Goal: Task Accomplishment & Management: Manage account settings

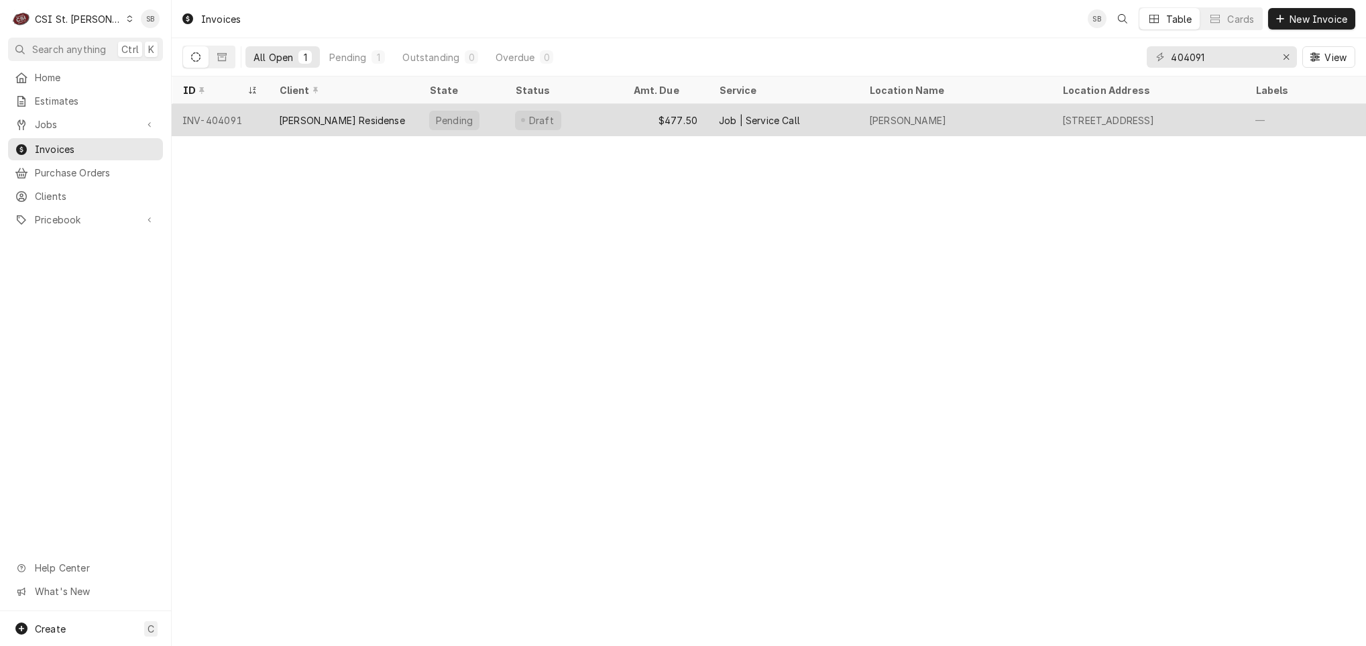
click at [338, 117] on div "[PERSON_NAME] Residense" at bounding box center [342, 120] width 126 height 14
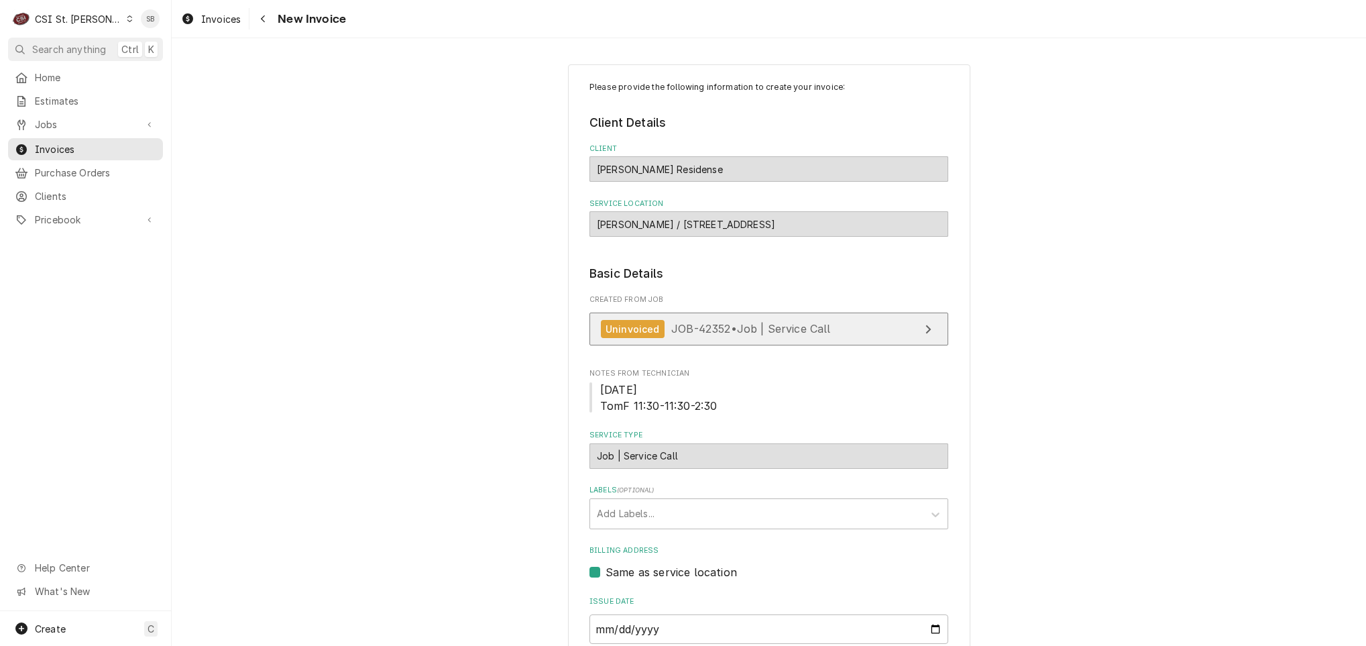
click at [703, 327] on span "JOB-42352 • Job | Service Call" at bounding box center [751, 328] width 160 height 13
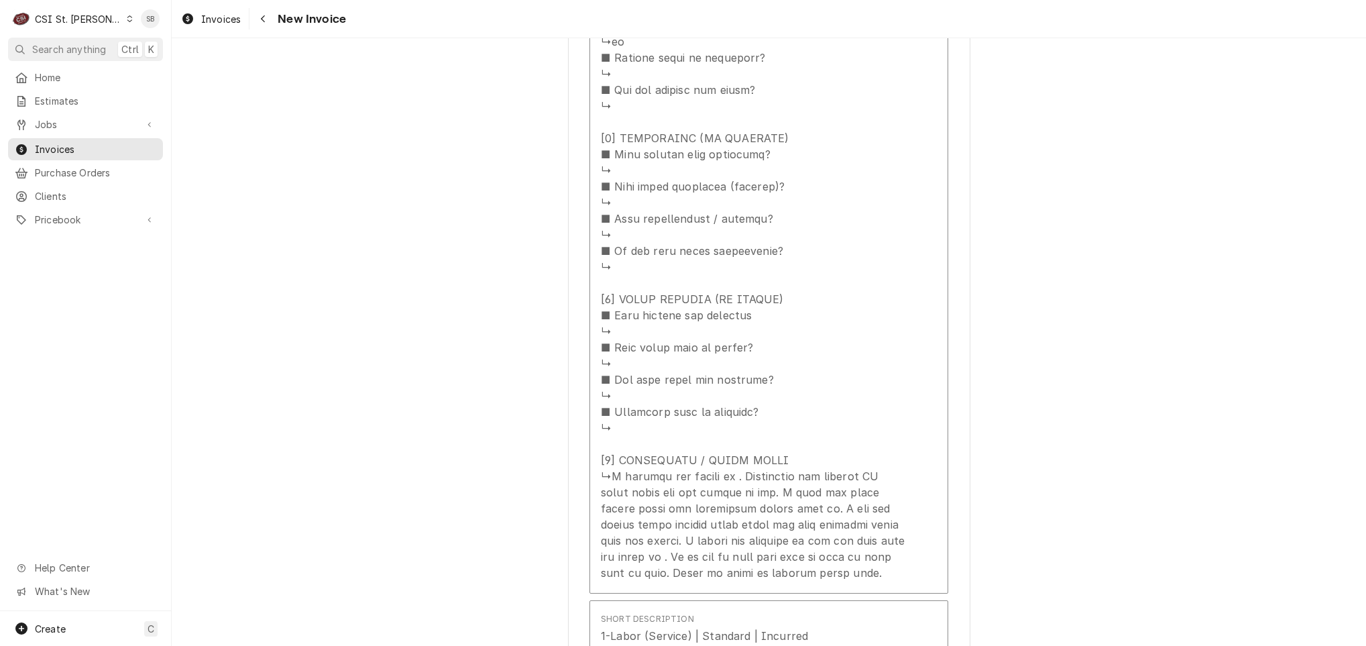
scroll to position [1509, 0]
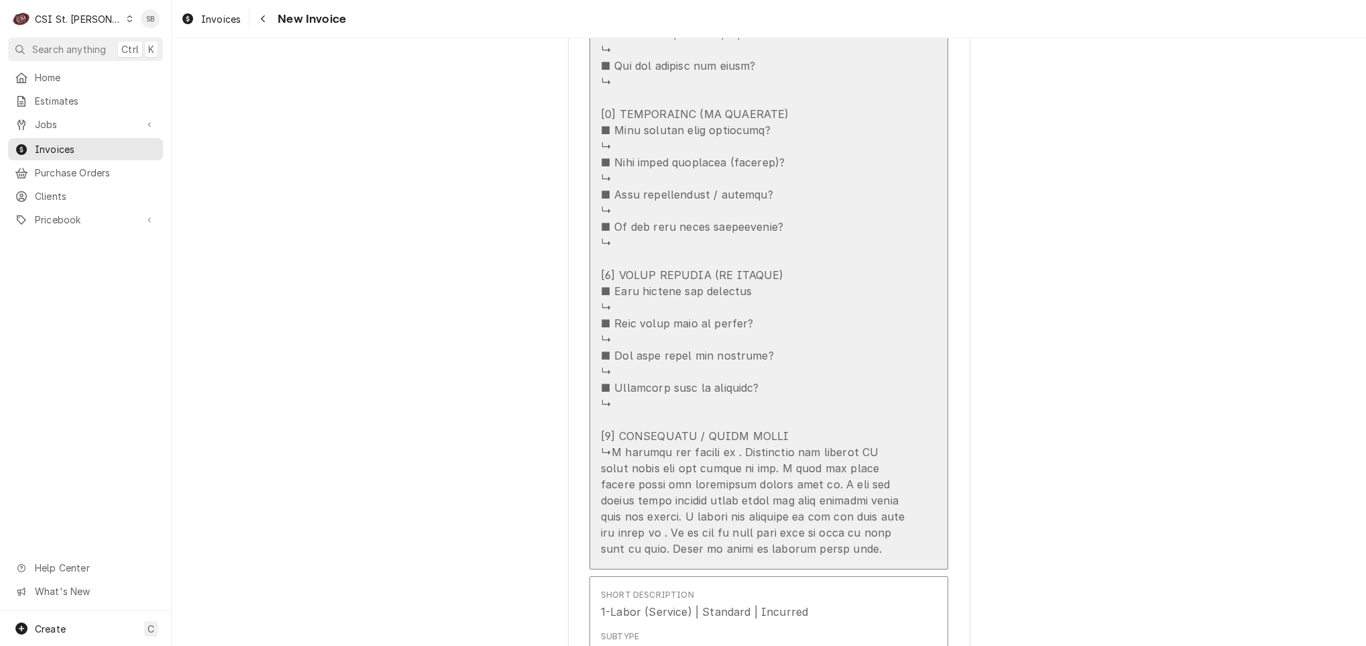
click at [691, 307] on div "Update Line Item" at bounding box center [755, 66] width 308 height 982
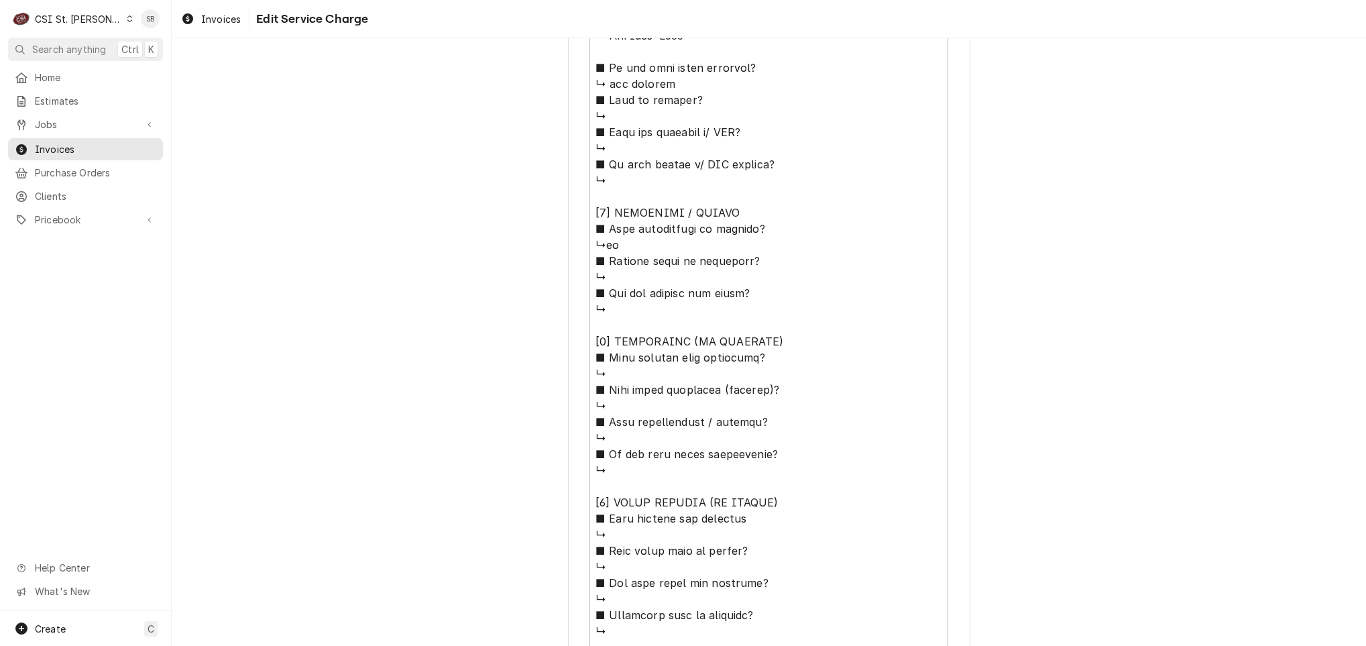
scroll to position [1109, 0]
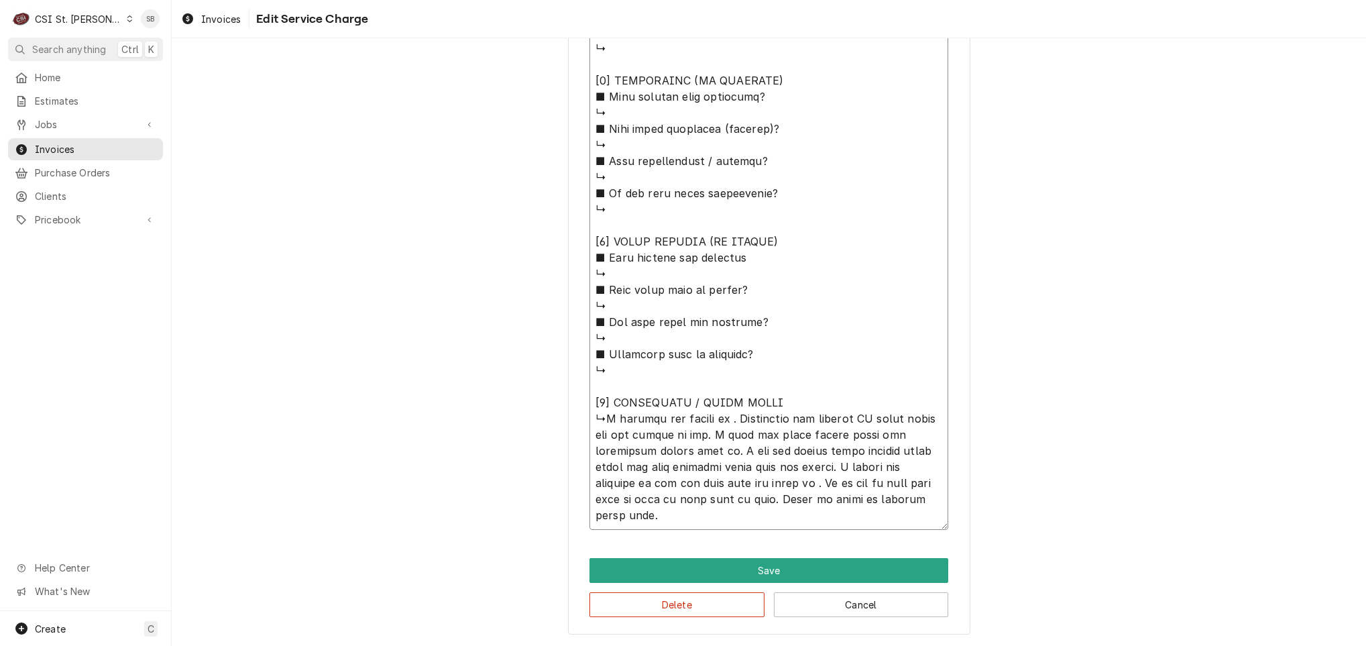
click at [596, 415] on textarea "Service Summary ( optional )" at bounding box center [769, 32] width 359 height 995
type textarea "x"
type textarea "⚠️ 𝗙𝗢𝗥𝗠 𝗜𝗡𝗦𝗧𝗥𝗨𝗖𝗧𝗜𝗢𝗡𝗦 ⚠️ ✪ 𝗖𝗼𝗺𝗽𝗹𝗲𝘁𝗲 𝗮𝗹𝗹 𝗿𝗲𝗹𝗲𝘃𝗮𝗻𝘁 𝘀𝗲𝗰𝘁𝗶𝗼𝗻𝘀 ✪ 𝗣𝗿𝗼𝘃𝗶𝗱𝗲 𝗱𝗲𝘁𝗮𝗶𝗹𝗲𝗱 𝗮𝗻𝘀…"
type textarea "x"
type textarea "⚠️ 𝗙𝗢𝗥𝗠 𝗜𝗡𝗦𝗧𝗥𝗨𝗖𝗧𝗜𝗢𝗡𝗦 ⚠️ ✪ 𝗖𝗼𝗺𝗽𝗹𝗲𝘁𝗲 𝗮𝗹𝗹 𝗿𝗲𝗹𝗲𝘃𝗮𝗻𝘁 𝘀𝗲𝗰𝘁𝗶𝗼𝗻𝘀 ✪ 𝗣𝗿𝗼𝘃𝗶𝗱𝗲 𝗱𝗲𝘁𝗮𝗶𝗹𝗲𝗱 𝗮𝗻𝘀…"
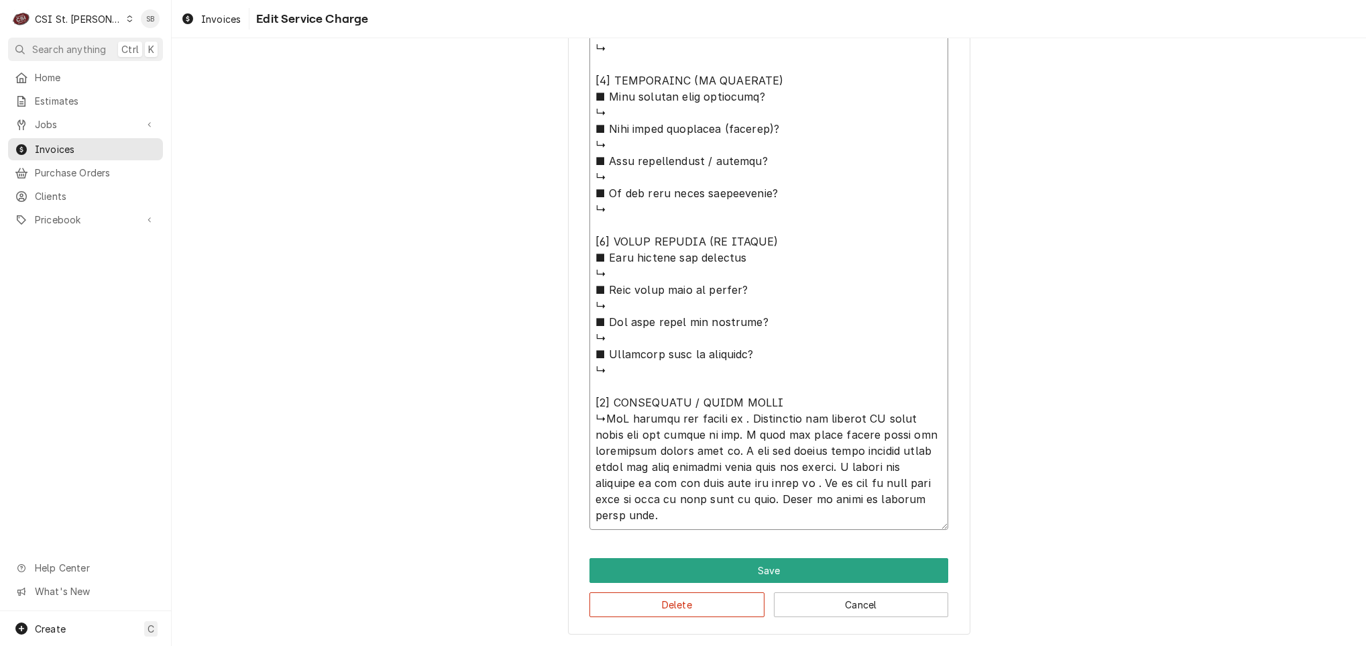
type textarea "x"
type textarea "⚠️ 𝗙𝗢𝗥𝗠 𝗜𝗡𝗦𝗧𝗥𝗨𝗖𝗧𝗜𝗢𝗡𝗦 ⚠️ ✪ 𝗖𝗼𝗺𝗽𝗹𝗲𝘁𝗲 𝗮𝗹𝗹 𝗿𝗲𝗹𝗲𝘃𝗮𝗻𝘁 𝘀𝗲𝗰𝘁𝗶𝗼𝗻𝘀 ✪ 𝗣𝗿𝗼𝘃𝗶𝗱𝗲 𝗱𝗲𝘁𝗮𝗶𝗹𝗲𝗱 𝗮𝗻𝘀…"
type textarea "x"
type textarea "⚠️ 𝗙𝗢𝗥𝗠 𝗜𝗡𝗦𝗧𝗥𝗨𝗖𝗧𝗜𝗢𝗡𝗦 ⚠️ ✪ 𝗖𝗼𝗺𝗽𝗹𝗲𝘁𝗲 𝗮𝗹𝗹 𝗿𝗲𝗹𝗲𝘃𝗮𝗻𝘁 𝘀𝗲𝗰𝘁𝗶𝗼𝗻𝘀 ✪ 𝗣𝗿𝗼𝘃𝗶𝗱𝗲 𝗱𝗲𝘁𝗮𝗶𝗹𝗲𝗱 𝗮𝗻𝘀…"
type textarea "x"
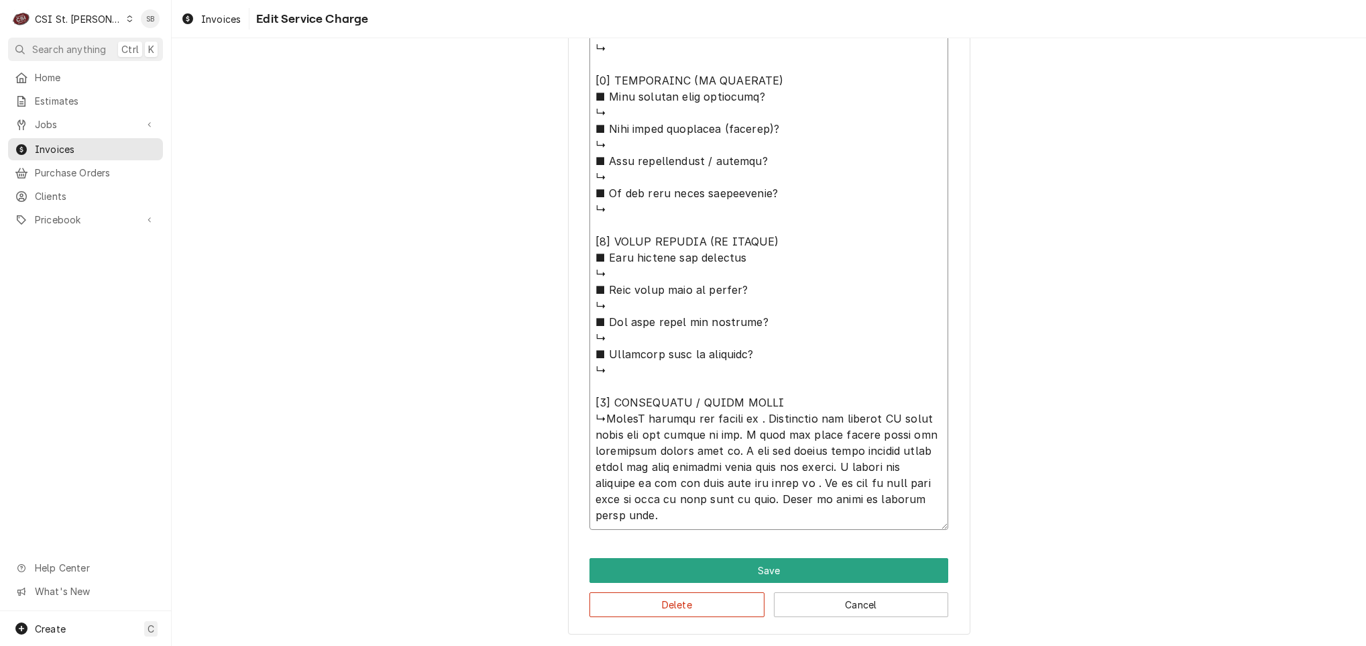
type textarea "⚠️ 𝗙𝗢𝗥𝗠 𝗜𝗡𝗦𝗧𝗥𝗨𝗖𝗧𝗜𝗢𝗡𝗦 ⚠️ ✪ 𝗖𝗼𝗺𝗽𝗹𝗲𝘁𝗲 𝗮𝗹𝗹 𝗿𝗲𝗹𝗲𝘃𝗮𝗻𝘁 𝘀𝗲𝗰𝘁𝗶𝗼𝗻𝘀 ✪ 𝗣𝗿𝗼𝘃𝗶𝗱𝗲 𝗱𝗲𝘁𝗮𝗶𝗹𝗲𝗱 𝗮𝗻𝘀…"
type textarea "x"
type textarea "⚠️ 𝗙𝗢𝗥𝗠 𝗜𝗡𝗦𝗧𝗥𝗨𝗖𝗧𝗜𝗢𝗡𝗦 ⚠️ ✪ 𝗖𝗼𝗺𝗽𝗹𝗲𝘁𝗲 𝗮𝗹𝗹 𝗿𝗲𝗹𝗲𝘃𝗮𝗻𝘁 𝘀𝗲𝗰𝘁𝗶𝗼𝗻𝘀 ✪ 𝗣𝗿𝗼𝘃𝗶𝗱𝗲 𝗱𝗲𝘁𝗮𝗶𝗹𝗲𝗱 𝗮𝗻𝘀…"
type textarea "x"
type textarea "⚠️ 𝗙𝗢𝗥𝗠 𝗜𝗡𝗦𝗧𝗥𝗨𝗖𝗧𝗜𝗢𝗡𝗦 ⚠️ ✪ 𝗖𝗼𝗺𝗽𝗹𝗲𝘁𝗲 𝗮𝗹𝗹 𝗿𝗲𝗹𝗲𝘃𝗮𝗻𝘁 𝘀𝗲𝗰𝘁𝗶𝗼𝗻𝘀 ✪ 𝗣𝗿𝗼𝘃𝗶𝗱𝗲 𝗱𝗲𝘁𝗮𝗶𝗹𝗲𝗱 𝗮𝗻𝘀…"
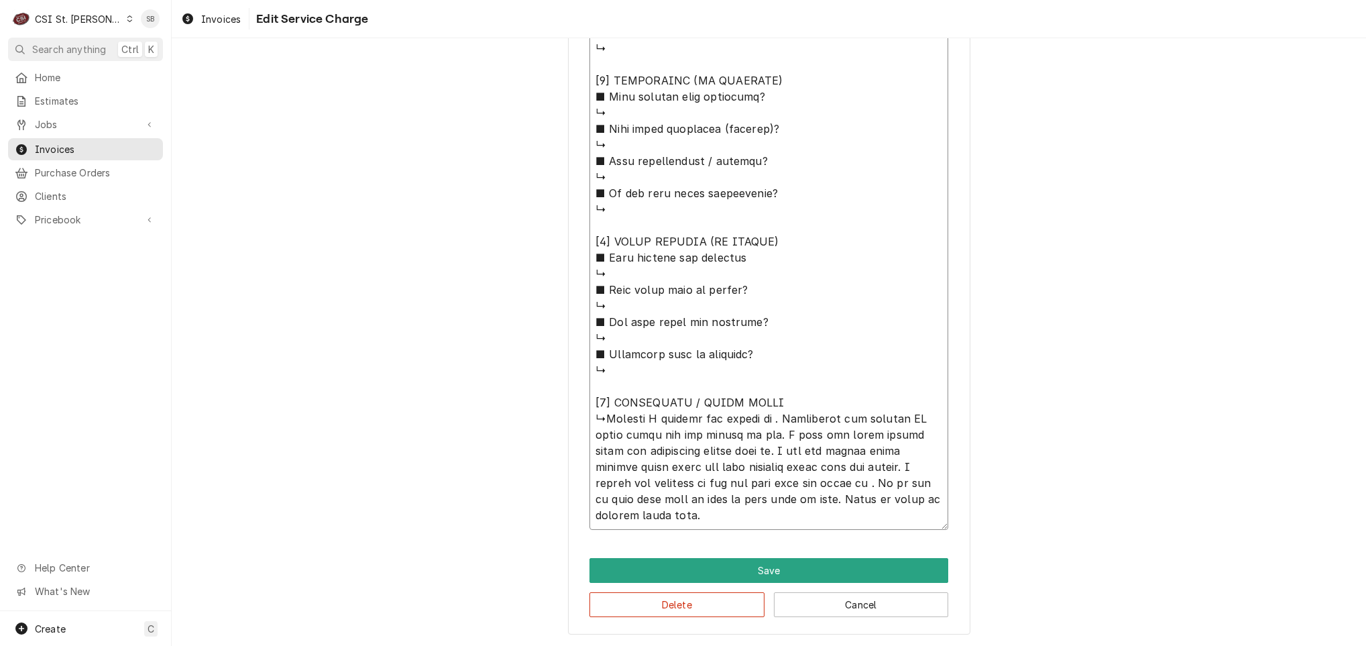
type textarea "x"
type textarea "⚠️ 𝗙𝗢𝗥𝗠 𝗜𝗡𝗦𝗧𝗥𝗨𝗖𝗧𝗜𝗢𝗡𝗦 ⚠️ ✪ 𝗖𝗼𝗺𝗽𝗹𝗲𝘁𝗲 𝗮𝗹𝗹 𝗿𝗲𝗹𝗲𝘃𝗮𝗻𝘁 𝘀𝗲𝗰𝘁𝗶𝗼𝗻𝘀 ✪ 𝗣𝗿𝗼𝘃𝗶𝗱𝗲 𝗱𝗲𝘁𝗮𝗶𝗹𝗲𝗱 𝗮𝗻𝘀…"
type textarea "x"
type textarea "⚠️ 𝗙𝗢𝗥𝗠 𝗜𝗡𝗦𝗧𝗥𝗨𝗖𝗧𝗜𝗢𝗡𝗦 ⚠️ ✪ 𝗖𝗼𝗺𝗽𝗹𝗲𝘁𝗲 𝗮𝗹𝗹 𝗿𝗲𝗹𝗲𝘃𝗮𝗻𝘁 𝘀𝗲𝗰𝘁𝗶𝗼𝗻𝘀 ✪ 𝗣𝗿𝗼𝘃𝗶𝗱𝗲 𝗱𝗲𝘁𝗮𝗶𝗹𝗲𝗱 𝗮𝗻𝘀…"
type textarea "x"
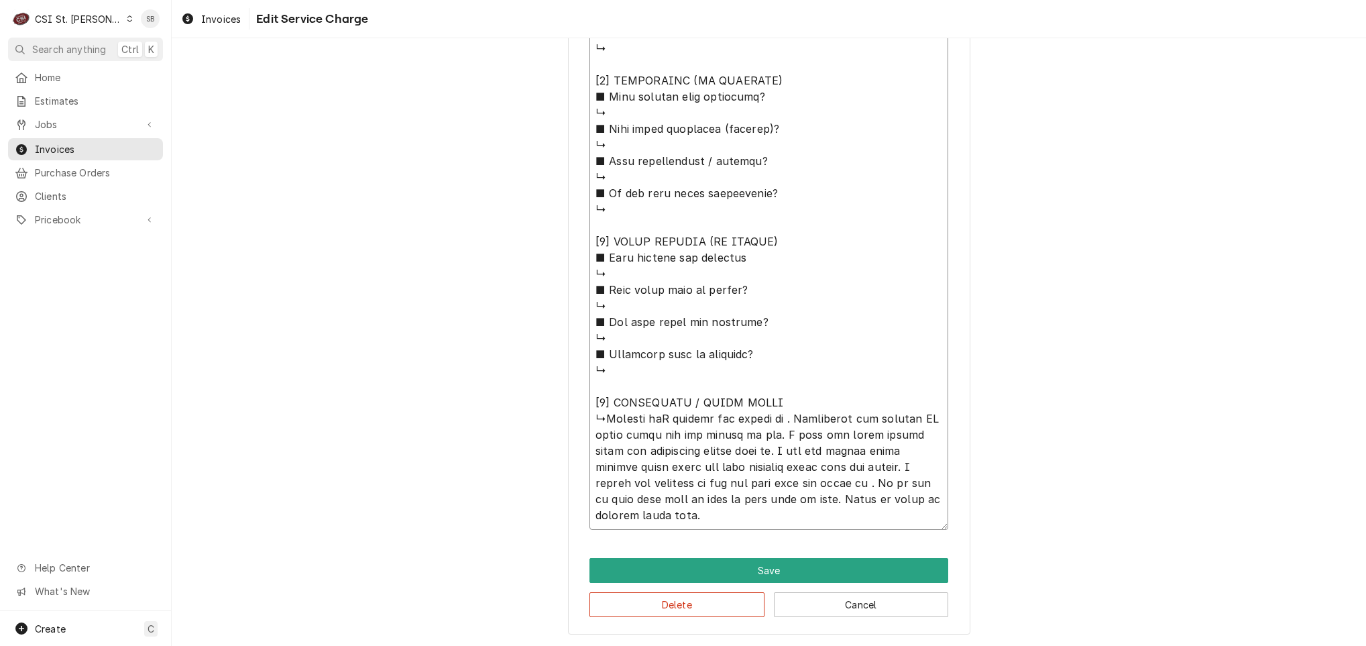
type textarea "⚠️ 𝗙𝗢𝗥𝗠 𝗜𝗡𝗦𝗧𝗥𝗨𝗖𝗧𝗜𝗢𝗡𝗦 ⚠️ ✪ 𝗖𝗼𝗺𝗽𝗹𝗲𝘁𝗲 𝗮𝗹𝗹 𝗿𝗲𝗹𝗲𝘃𝗮𝗻𝘁 𝘀𝗲𝗰𝘁𝗶𝗼𝗻𝘀 ✪ 𝗣𝗿𝗼𝘃𝗶𝗱𝗲 𝗱𝗲𝘁𝗮𝗶𝗹𝗲𝗱 𝗮𝗻𝘀…"
type textarea "x"
type textarea "⚠️ 𝗙𝗢𝗥𝗠 𝗜𝗡𝗦𝗧𝗥𝗨𝗖𝗧𝗜𝗢𝗡𝗦 ⚠️ ✪ 𝗖𝗼𝗺𝗽𝗹𝗲𝘁𝗲 𝗮𝗹𝗹 𝗿𝗲𝗹𝗲𝘃𝗮𝗻𝘁 𝘀𝗲𝗰𝘁𝗶𝗼𝗻𝘀 ✪ 𝗣𝗿𝗼𝘃𝗶𝗱𝗲 𝗱𝗲𝘁𝗮𝗶𝗹𝗲𝗱 𝗮𝗻𝘀…"
type textarea "x"
type textarea "⚠️ 𝗙𝗢𝗥𝗠 𝗜𝗡𝗦𝗧𝗥𝗨𝗖𝗧𝗜𝗢𝗡𝗦 ⚠️ ✪ 𝗖𝗼𝗺𝗽𝗹𝗲𝘁𝗲 𝗮𝗹𝗹 𝗿𝗲𝗹𝗲𝘃𝗮𝗻𝘁 𝘀𝗲𝗰𝘁𝗶𝗼𝗻𝘀 ✪ 𝗣𝗿𝗼𝘃𝗶𝗱𝗲 𝗱𝗲𝘁𝗮𝗶𝗹𝗲𝗱 𝗮𝗻𝘀…"
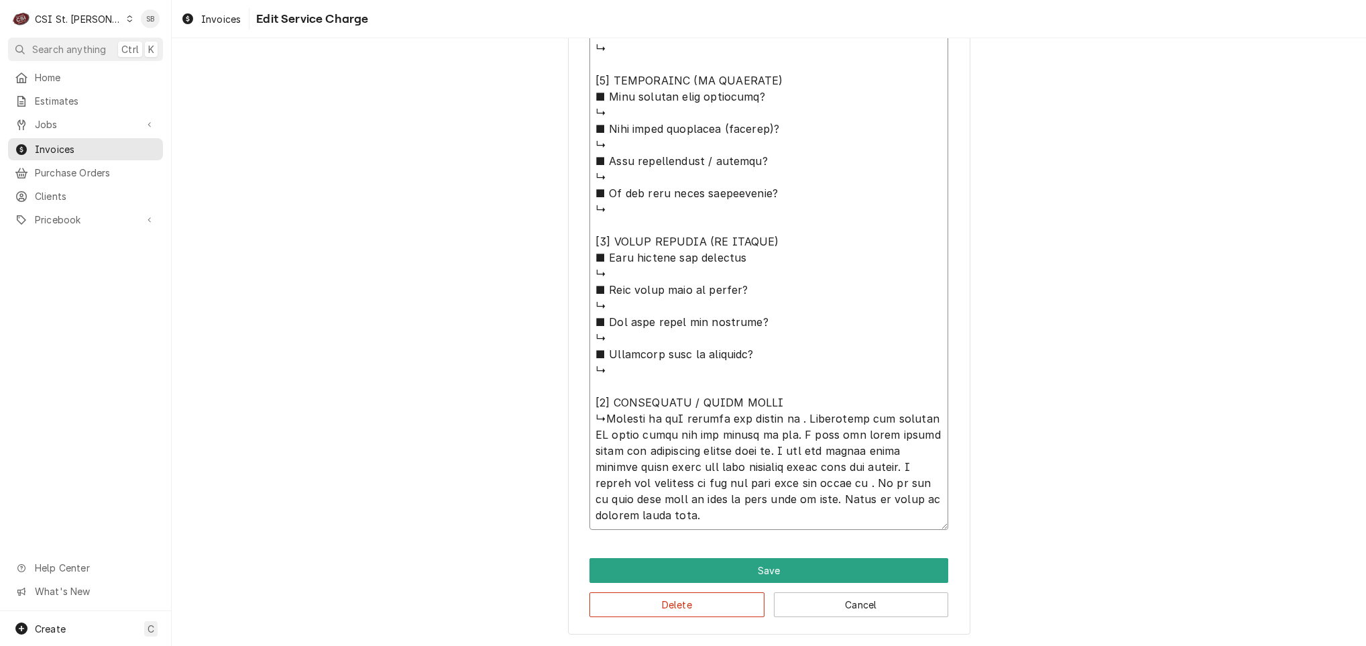
type textarea "x"
type textarea "⚠️ 𝗙𝗢𝗥𝗠 𝗜𝗡𝗦𝗧𝗥𝗨𝗖𝗧𝗜𝗢𝗡𝗦 ⚠️ ✪ 𝗖𝗼𝗺𝗽𝗹𝗲𝘁𝗲 𝗮𝗹𝗹 𝗿𝗲𝗹𝗲𝘃𝗮𝗻𝘁 𝘀𝗲𝗰𝘁𝗶𝗼𝗻𝘀 ✪ 𝗣𝗿𝗼𝘃𝗶𝗱𝗲 𝗱𝗲𝘁𝗮𝗶𝗹𝗲𝗱 𝗮𝗻𝘀…"
type textarea "x"
type textarea "⚠️ 𝗙𝗢𝗥𝗠 𝗜𝗡𝗦𝗧𝗥𝗨𝗖𝗧𝗜𝗢𝗡𝗦 ⚠️ ✪ 𝗖𝗼𝗺𝗽𝗹𝗲𝘁𝗲 𝗮𝗹𝗹 𝗿𝗲𝗹𝗲𝘃𝗮𝗻𝘁 𝘀𝗲𝗰𝘁𝗶𝗼𝗻𝘀 ✪ 𝗣𝗿𝗼𝘃𝗶𝗱𝗲 𝗱𝗲𝘁𝗮𝗶𝗹𝗲𝗱 𝗮𝗻𝘀…"
type textarea "x"
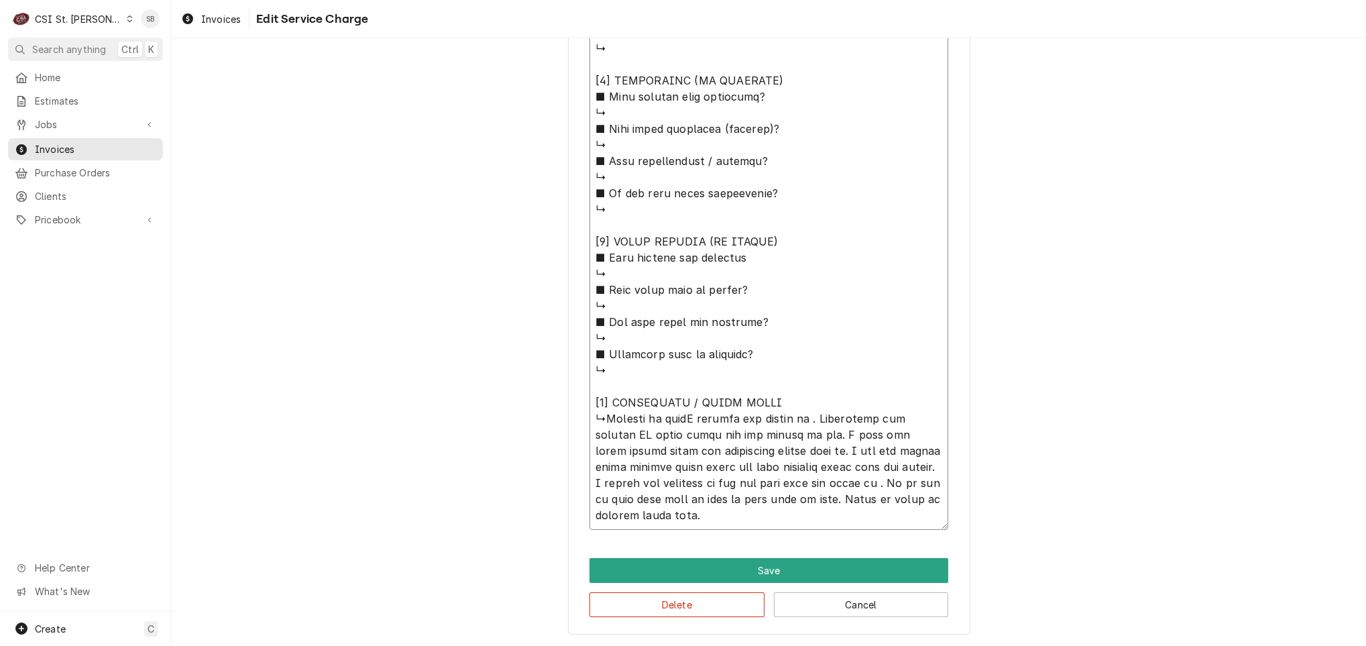
type textarea "⚠️ 𝗙𝗢𝗥𝗠 𝗜𝗡𝗦𝗧𝗥𝗨𝗖𝗧𝗜𝗢𝗡𝗦 ⚠️ ✪ 𝗖𝗼𝗺𝗽𝗹𝗲𝘁𝗲 𝗮𝗹𝗹 𝗿𝗲𝗹𝗲𝘃𝗮𝗻𝘁 𝘀𝗲𝗰𝘁𝗶𝗼𝗻𝘀 ✪ 𝗣𝗿𝗼𝘃𝗶𝗱𝗲 𝗱𝗲𝘁𝗮𝗶𝗹𝗲𝗱 𝗮𝗻𝘀…"
type textarea "x"
type textarea "⚠️ 𝗙𝗢𝗥𝗠 𝗜𝗡𝗦𝗧𝗥𝗨𝗖𝗧𝗜𝗢𝗡𝗦 ⚠️ ✪ 𝗖𝗼𝗺𝗽𝗹𝗲𝘁𝗲 𝗮𝗹𝗹 𝗿𝗲𝗹𝗲𝘃𝗮𝗻𝘁 𝘀𝗲𝗰𝘁𝗶𝗼𝗻𝘀 ✪ 𝗣𝗿𝗼𝘃𝗶𝗱𝗲 𝗱𝗲𝘁𝗮𝗶𝗹𝗲𝗱 𝗮𝗻𝘀…"
type textarea "x"
type textarea "⚠️ 𝗙𝗢𝗥𝗠 𝗜𝗡𝗦𝗧𝗥𝗨𝗖𝗧𝗜𝗢𝗡𝗦 ⚠️ ✪ 𝗖𝗼𝗺𝗽𝗹𝗲𝘁𝗲 𝗮𝗹𝗹 𝗿𝗲𝗹𝗲𝘃𝗮𝗻𝘁 𝘀𝗲𝗰𝘁𝗶𝗼𝗻𝘀 ✪ 𝗣𝗿𝗼𝘃𝗶𝗱𝗲 𝗱𝗲𝘁𝗮𝗶𝗹𝗲𝗱 𝗮𝗻𝘀…"
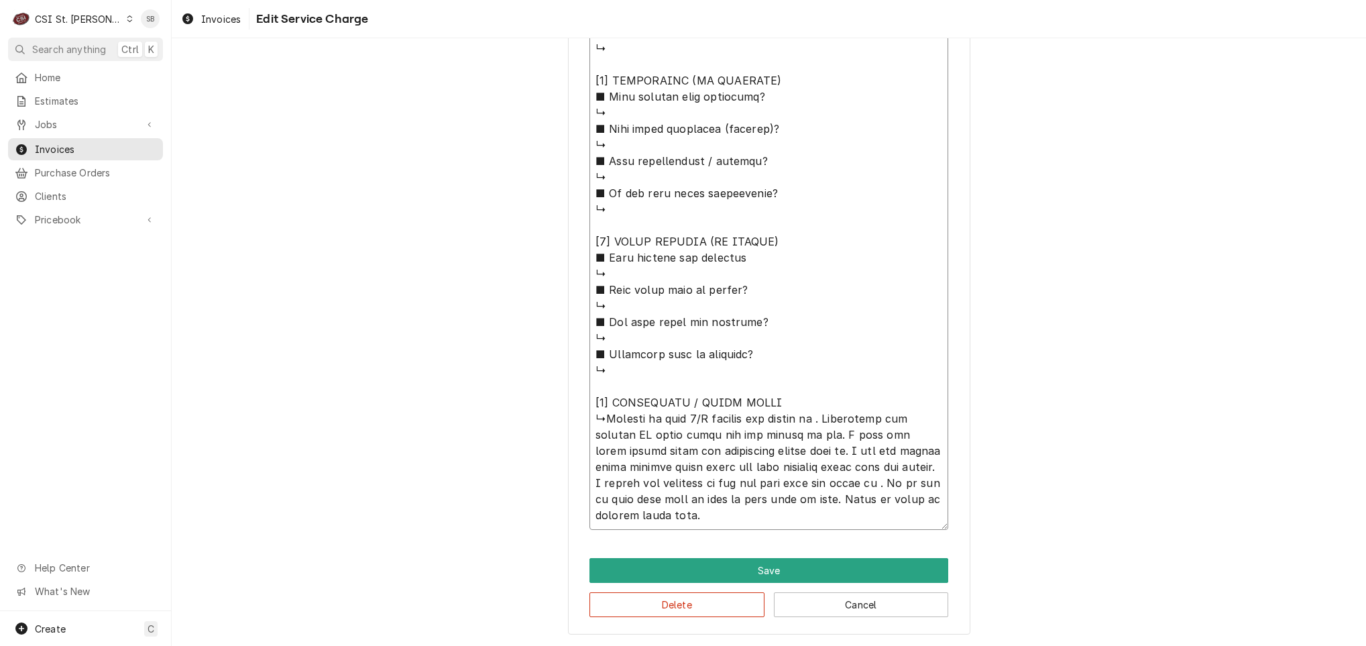
type textarea "x"
type textarea "⚠️ 𝗙𝗢𝗥𝗠 𝗜𝗡𝗦𝗧𝗥𝗨𝗖𝗧𝗜𝗢𝗡𝗦 ⚠️ ✪ 𝗖𝗼𝗺𝗽𝗹𝗲𝘁𝗲 𝗮𝗹𝗹 𝗿𝗲𝗹𝗲𝘃𝗮𝗻𝘁 𝘀𝗲𝗰𝘁𝗶𝗼𝗻𝘀 ✪ 𝗣𝗿𝗼𝘃𝗶𝗱𝗲 𝗱𝗲𝘁𝗮𝗶𝗹𝗲𝗱 𝗮𝗻𝘀…"
type textarea "x"
type textarea "⚠️ 𝗙𝗢𝗥𝗠 𝗜𝗡𝗦𝗧𝗥𝗨𝗖𝗧𝗜𝗢𝗡𝗦 ⚠️ ✪ 𝗖𝗼𝗺𝗽𝗹𝗲𝘁𝗲 𝗮𝗹𝗹 𝗿𝗲𝗹𝗲𝘃𝗮𝗻𝘁 𝘀𝗲𝗰𝘁𝗶𝗼𝗻𝘀 ✪ 𝗣𝗿𝗼𝘃𝗶𝗱𝗲 𝗱𝗲𝘁𝗮𝗶𝗹𝗲𝗱 𝗮𝗻𝘀…"
type textarea "x"
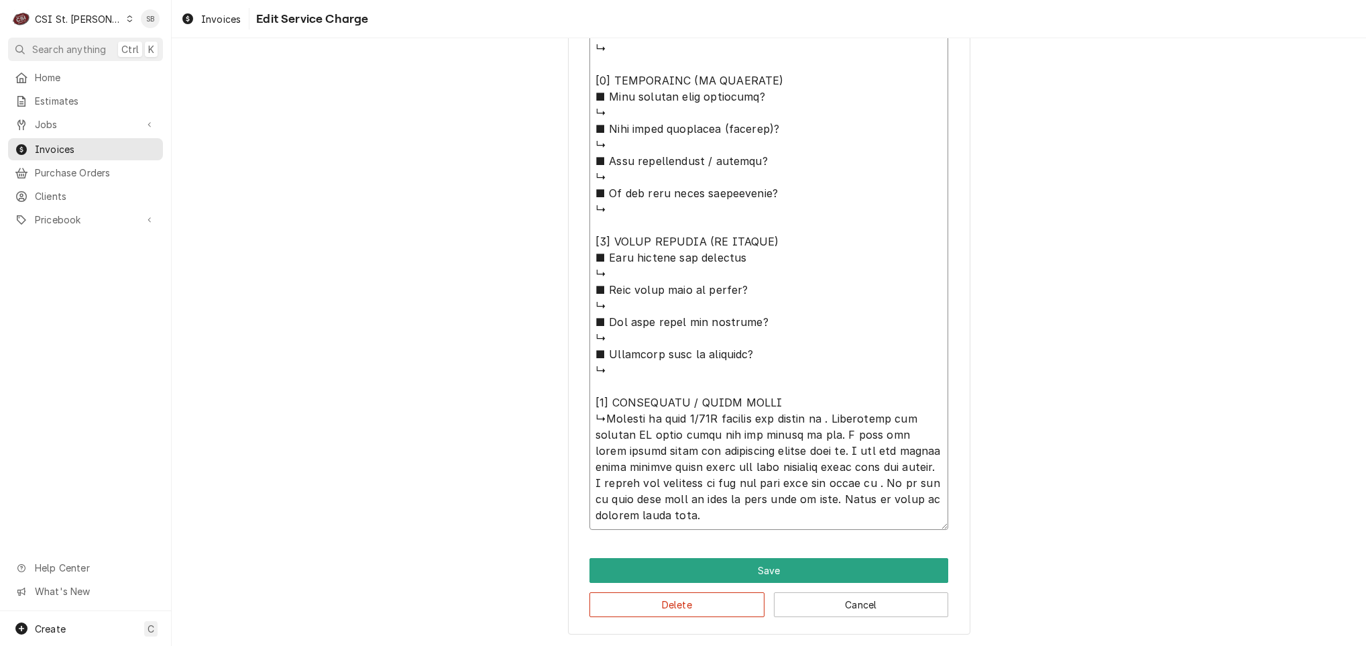
type textarea "⚠️ 𝗙𝗢𝗥𝗠 𝗜𝗡𝗦𝗧𝗥𝗨𝗖𝗧𝗜𝗢𝗡𝗦 ⚠️ ✪ 𝗖𝗼𝗺𝗽𝗹𝗲𝘁𝗲 𝗮𝗹𝗹 𝗿𝗲𝗹𝗲𝘃𝗮𝗻𝘁 𝘀𝗲𝗰𝘁𝗶𝗼𝗻𝘀 ✪ 𝗣𝗿𝗼𝘃𝗶𝗱𝗲 𝗱𝗲𝘁𝗮𝗶𝗹𝗲𝗱 𝗮𝗻𝘀…"
type textarea "x"
type textarea "⚠️ 𝗙𝗢𝗥𝗠 𝗜𝗡𝗦𝗧𝗥𝗨𝗖𝗧𝗜𝗢𝗡𝗦 ⚠️ ✪ 𝗖𝗼𝗺𝗽𝗹𝗲𝘁𝗲 𝗮𝗹𝗹 𝗿𝗲𝗹𝗲𝘃𝗮𝗻𝘁 𝘀𝗲𝗰𝘁𝗶𝗼𝗻𝘀 ✪ 𝗣𝗿𝗼𝘃𝗶𝗱𝗲 𝗱𝗲𝘁𝗮𝗶𝗹𝗲𝗱 𝗮𝗻𝘀…"
type textarea "x"
type textarea "⚠️ 𝗙𝗢𝗥𝗠 𝗜𝗡𝗦𝗧𝗥𝗨𝗖𝗧𝗜𝗢𝗡𝗦 ⚠️ ✪ 𝗖𝗼𝗺𝗽𝗹𝗲𝘁𝗲 𝗮𝗹𝗹 𝗿𝗲𝗹𝗲𝘃𝗮𝗻𝘁 𝘀𝗲𝗰𝘁𝗶𝗼𝗻𝘀 ✪ 𝗣𝗿𝗼𝘃𝗶𝗱𝗲 𝗱𝗲𝘁𝗮𝗶𝗹𝗲𝗱 𝗮𝗻𝘀…"
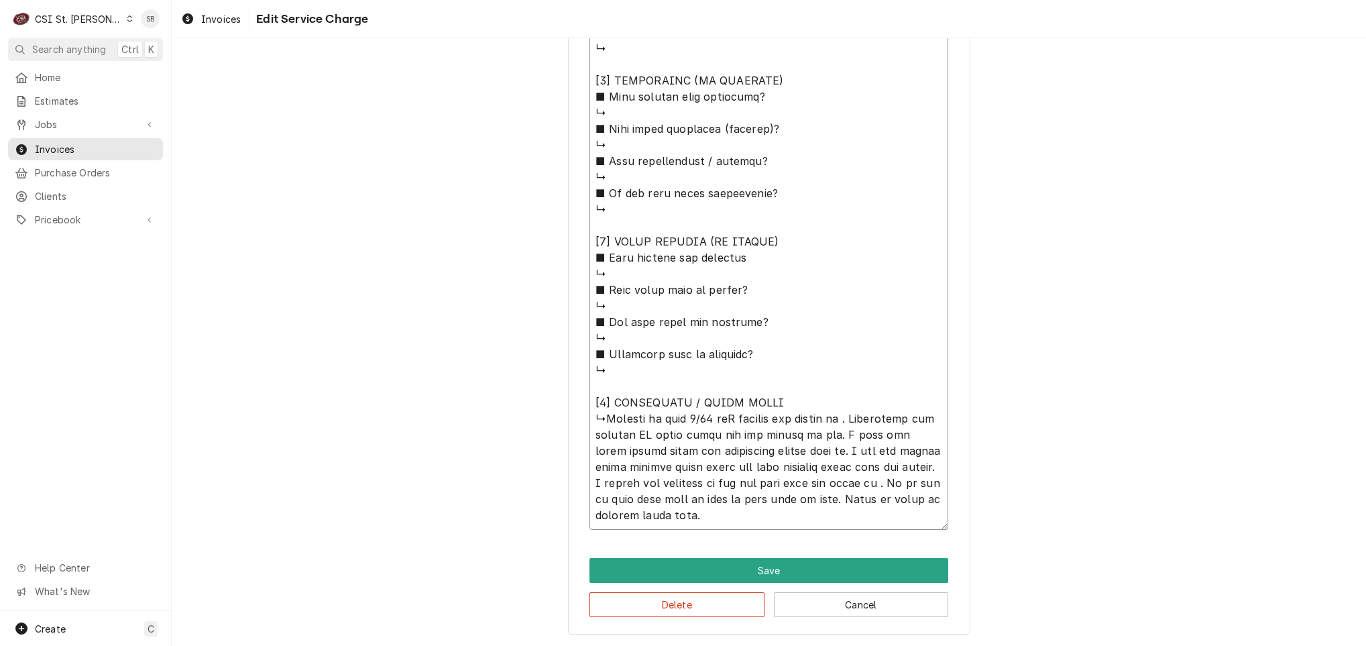
type textarea "x"
type textarea "⚠️ 𝗙𝗢𝗥𝗠 𝗜𝗡𝗦𝗧𝗥𝗨𝗖𝗧𝗜𝗢𝗡𝗦 ⚠️ ✪ 𝗖𝗼𝗺𝗽𝗹𝗲𝘁𝗲 𝗮𝗹𝗹 𝗿𝗲𝗹𝗲𝘃𝗮𝗻𝘁 𝘀𝗲𝗰𝘁𝗶𝗼𝗻𝘀 ✪ 𝗣𝗿𝗼𝘃𝗶𝗱𝗲 𝗱𝗲𝘁𝗮𝗶𝗹𝗲𝗱 𝗮𝗻𝘀…"
type textarea "x"
type textarea "⚠️ 𝗙𝗢𝗥𝗠 𝗜𝗡𝗦𝗧𝗥𝗨𝗖𝗧𝗜𝗢𝗡𝗦 ⚠️ ✪ 𝗖𝗼𝗺𝗽𝗹𝗲𝘁𝗲 𝗮𝗹𝗹 𝗿𝗲𝗹𝗲𝘃𝗮𝗻𝘁 𝘀𝗲𝗰𝘁𝗶𝗼𝗻𝘀 ✪ 𝗣𝗿𝗼𝘃𝗶𝗱𝗲 𝗱𝗲𝘁𝗮𝗶𝗹𝗲𝗱 𝗮𝗻𝘀…"
type textarea "x"
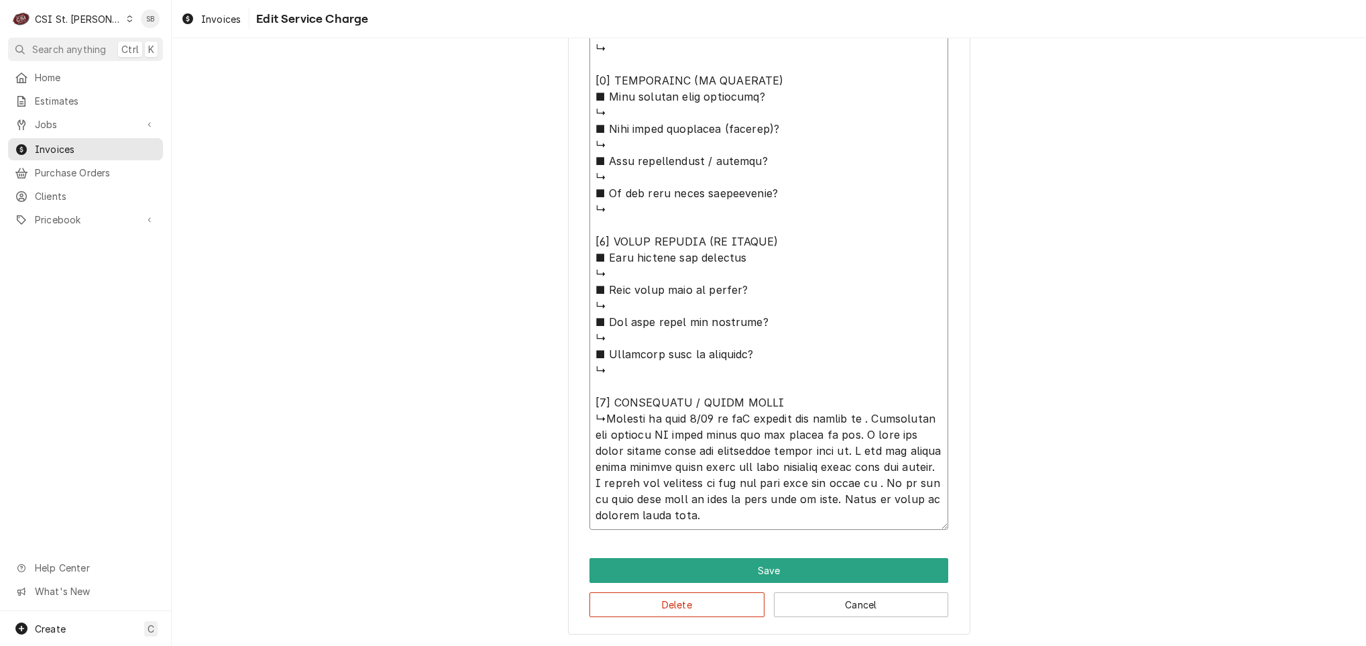
type textarea "⚠️ 𝗙𝗢𝗥𝗠 𝗜𝗡𝗦𝗧𝗥𝗨𝗖𝗧𝗜𝗢𝗡𝗦 ⚠️ ✪ 𝗖𝗼𝗺𝗽𝗹𝗲𝘁𝗲 𝗮𝗹𝗹 𝗿𝗲𝗹𝗲𝘃𝗮𝗻𝘁 𝘀𝗲𝗰𝘁𝗶𝗼𝗻𝘀 ✪ 𝗣𝗿𝗼𝘃𝗶𝗱𝗲 𝗱𝗲𝘁𝗮𝗶𝗹𝗲𝗱 𝗮𝗻𝘀…"
type textarea "x"
type textarea "⚠️ 𝗙𝗢𝗥𝗠 𝗜𝗡𝗦𝗧𝗥𝗨𝗖𝗧𝗜𝗢𝗡𝗦 ⚠️ ✪ 𝗖𝗼𝗺𝗽𝗹𝗲𝘁𝗲 𝗮𝗹𝗹 𝗿𝗲𝗹𝗲𝘃𝗮𝗻𝘁 𝘀𝗲𝗰𝘁𝗶𝗼𝗻𝘀 ✪ 𝗣𝗿𝗼𝘃𝗶𝗱𝗲 𝗱𝗲𝘁𝗮𝗶𝗹𝗲𝗱 𝗮𝗻𝘀…"
type textarea "x"
type textarea "⚠️ 𝗙𝗢𝗥𝗠 𝗜𝗡𝗦𝗧𝗥𝗨𝗖𝗧𝗜𝗢𝗡𝗦 ⚠️ ✪ 𝗖𝗼𝗺𝗽𝗹𝗲𝘁𝗲 𝗮𝗹𝗹 𝗿𝗲𝗹𝗲𝘃𝗮𝗻𝘁 𝘀𝗲𝗰𝘁𝗶𝗼𝗻𝘀 ✪ 𝗣𝗿𝗼𝘃𝗶𝗱𝗲 𝗱𝗲𝘁𝗮𝗶𝗹𝗲𝗱 𝗮𝗻𝘀…"
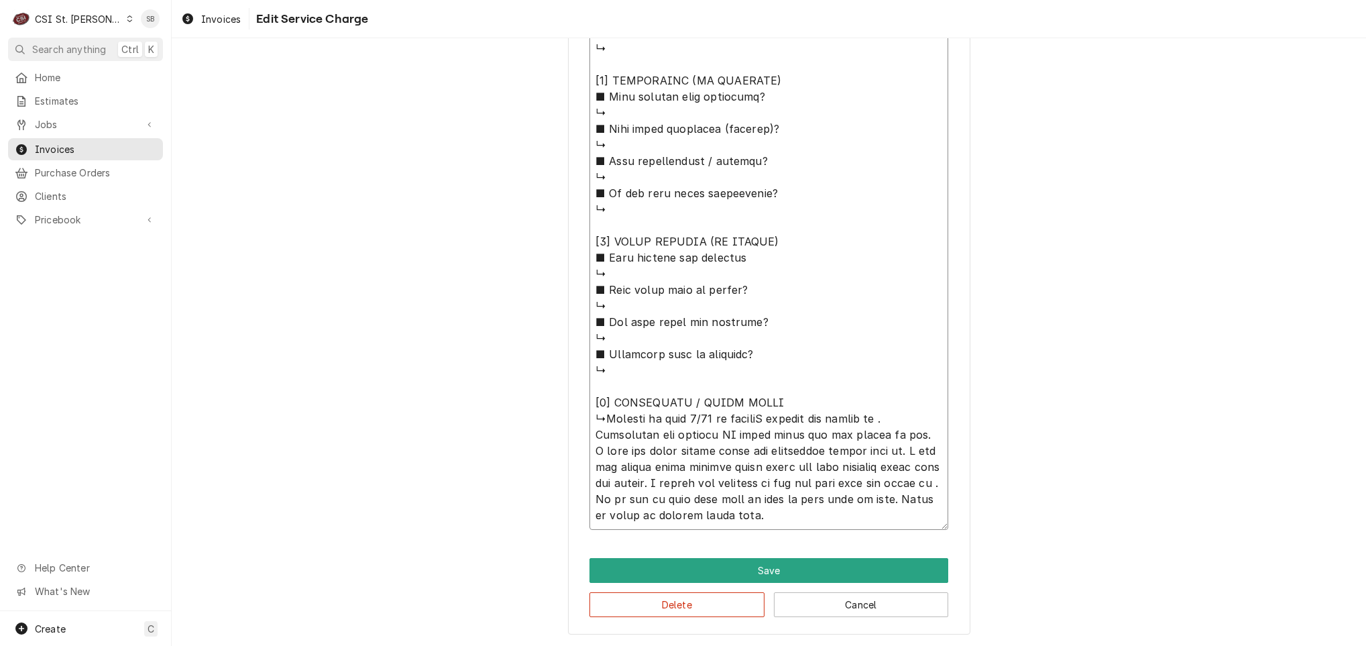
type textarea "x"
type textarea "⚠️ 𝗙𝗢𝗥𝗠 𝗜𝗡𝗦𝗧𝗥𝗨𝗖𝗧𝗜𝗢𝗡𝗦 ⚠️ ✪ 𝗖𝗼𝗺𝗽𝗹𝗲𝘁𝗲 𝗮𝗹𝗹 𝗿𝗲𝗹𝗲𝘃𝗮𝗻𝘁 𝘀𝗲𝗰𝘁𝗶𝗼𝗻𝘀 ✪ 𝗣𝗿𝗼𝘃𝗶𝗱𝗲 𝗱𝗲𝘁𝗮𝗶𝗹𝗲𝗱 𝗮𝗻𝘀…"
type textarea "x"
type textarea "⚠️ 𝗙𝗢𝗥𝗠 𝗜𝗡𝗦𝗧𝗥𝗨𝗖𝗧𝗜𝗢𝗡𝗦 ⚠️ ✪ 𝗖𝗼𝗺𝗽𝗹𝗲𝘁𝗲 𝗮𝗹𝗹 𝗿𝗲𝗹𝗲𝘃𝗮𝗻𝘁 𝘀𝗲𝗰𝘁𝗶𝗼𝗻𝘀 ✪ 𝗣𝗿𝗼𝘃𝗶𝗱𝗲 𝗱𝗲𝘁𝗮𝗶𝗹𝗲𝗱 𝗮𝗻𝘀…"
type textarea "x"
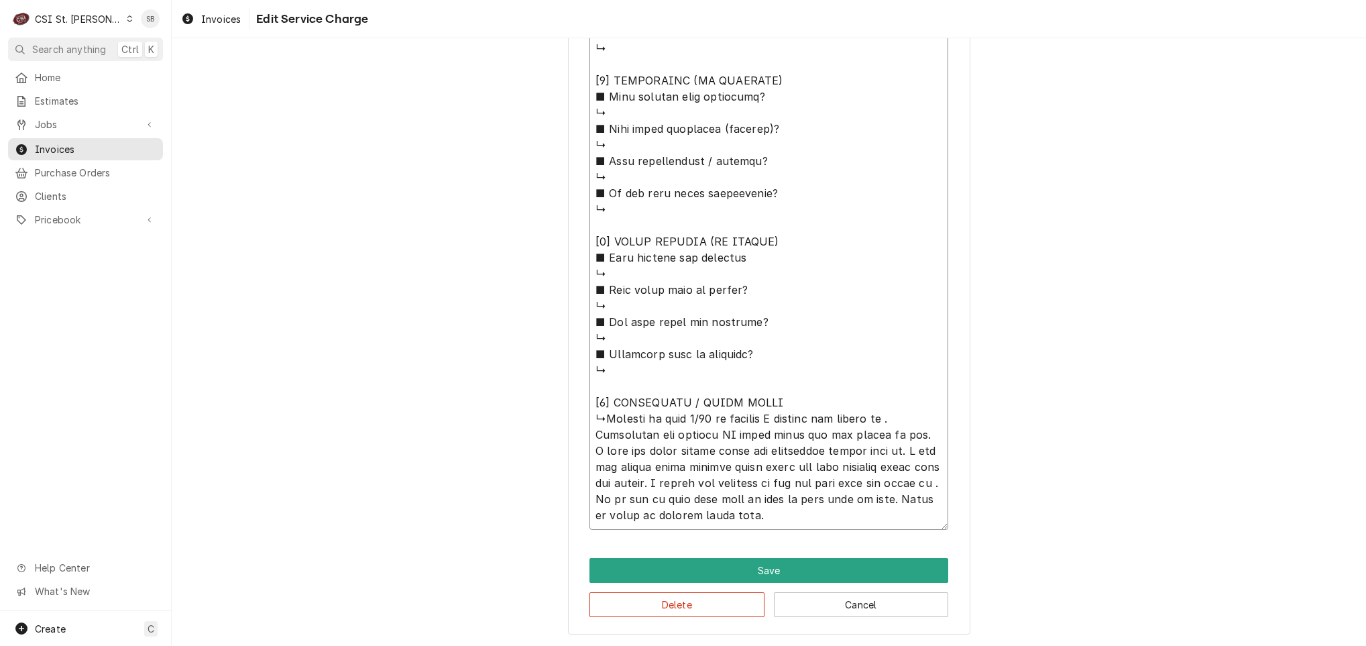
type textarea "⚠️ 𝗙𝗢𝗥𝗠 𝗜𝗡𝗦𝗧𝗥𝗨𝗖𝗧𝗜𝗢𝗡𝗦 ⚠️ ✪ 𝗖𝗼𝗺𝗽𝗹𝗲𝘁𝗲 𝗮𝗹𝗹 𝗿𝗲𝗹𝗲𝘃𝗮𝗻𝘁 𝘀𝗲𝗰𝘁𝗶𝗼𝗻𝘀 ✪ 𝗣𝗿𝗼𝘃𝗶𝗱𝗲 𝗱𝗲𝘁𝗮𝗶𝗹𝗲𝗱 𝗮𝗻𝘀…"
type textarea "x"
type textarea "⚠️ 𝗙𝗢𝗥𝗠 𝗜𝗡𝗦𝗧𝗥𝗨𝗖𝗧𝗜𝗢𝗡𝗦 ⚠️ ✪ 𝗖𝗼𝗺𝗽𝗹𝗲𝘁𝗲 𝗮𝗹𝗹 𝗿𝗲𝗹𝗲𝘃𝗮𝗻𝘁 𝘀𝗲𝗰𝘁𝗶𝗼𝗻𝘀 ✪ 𝗣𝗿𝗼𝘃𝗶𝗱𝗲 𝗱𝗲𝘁𝗮𝗶𝗹𝗲𝗱 𝗮𝗻𝘀…"
type textarea "x"
type textarea "⚠️ 𝗙𝗢𝗥𝗠 𝗜𝗡𝗦𝗧𝗥𝗨𝗖𝗧𝗜𝗢𝗡𝗦 ⚠️ ✪ 𝗖𝗼𝗺𝗽𝗹𝗲𝘁𝗲 𝗮𝗹𝗹 𝗿𝗲𝗹𝗲𝘃𝗮𝗻𝘁 𝘀𝗲𝗰𝘁𝗶𝗼𝗻𝘀 ✪ 𝗣𝗿𝗼𝘃𝗶𝗱𝗲 𝗱𝗲𝘁𝗮𝗶𝗹𝗲𝗱 𝗮𝗻𝘀…"
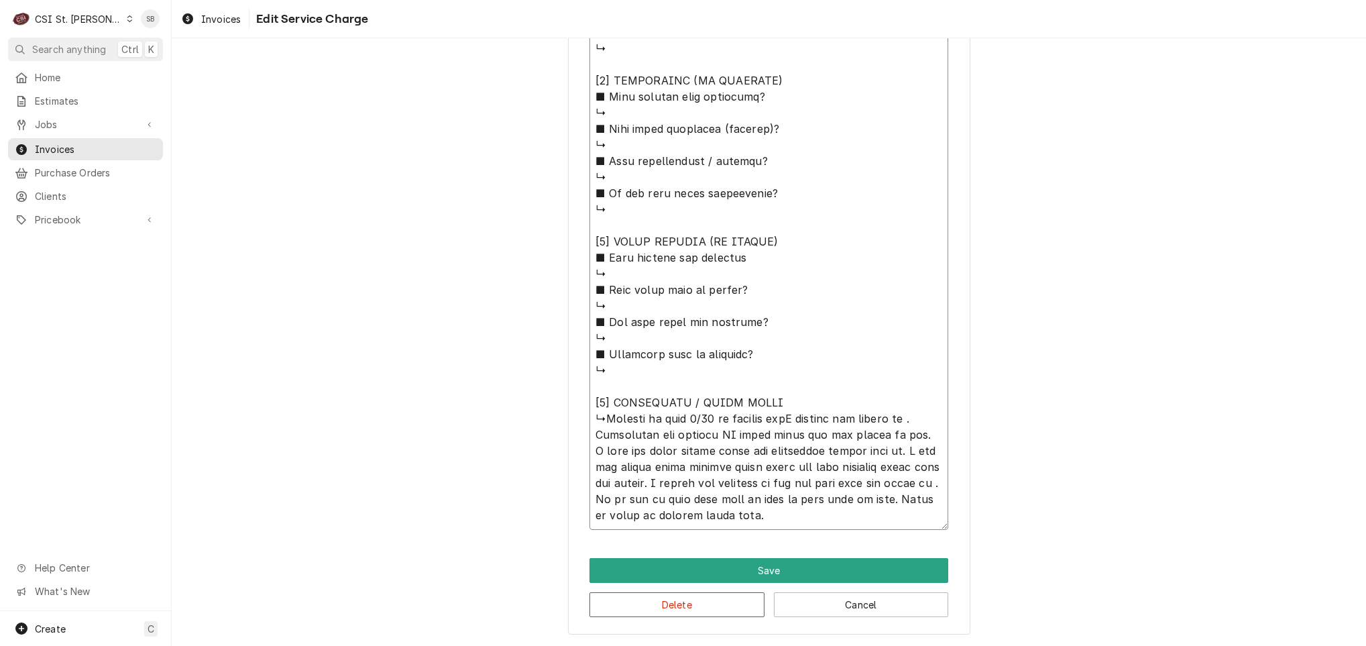
type textarea "x"
type textarea "⚠️ 𝗙𝗢𝗥𝗠 𝗜𝗡𝗦𝗧𝗥𝗨𝗖𝗧𝗜𝗢𝗡𝗦 ⚠️ ✪ 𝗖𝗼𝗺𝗽𝗹𝗲𝘁𝗲 𝗮𝗹𝗹 𝗿𝗲𝗹𝗲𝘃𝗮𝗻𝘁 𝘀𝗲𝗰𝘁𝗶𝗼𝗻𝘀 ✪ 𝗣𝗿𝗼𝘃𝗶𝗱𝗲 𝗱𝗲𝘁𝗮𝗶𝗹𝗲𝗱 𝗮𝗻𝘀…"
type textarea "x"
type textarea "⚠️ 𝗙𝗢𝗥𝗠 𝗜𝗡𝗦𝗧𝗥𝗨𝗖𝗧𝗜𝗢𝗡𝗦 ⚠️ ✪ 𝗖𝗼𝗺𝗽𝗹𝗲𝘁𝗲 𝗮𝗹𝗹 𝗿𝗲𝗹𝗲𝘃𝗮𝗻𝘁 𝘀𝗲𝗰𝘁𝗶𝗼𝗻𝘀 ✪ 𝗣𝗿𝗼𝘃𝗶𝗱𝗲 𝗱𝗲𝘁𝗮𝗶𝗹𝗲𝗱 𝗮𝗻𝘀…"
type textarea "x"
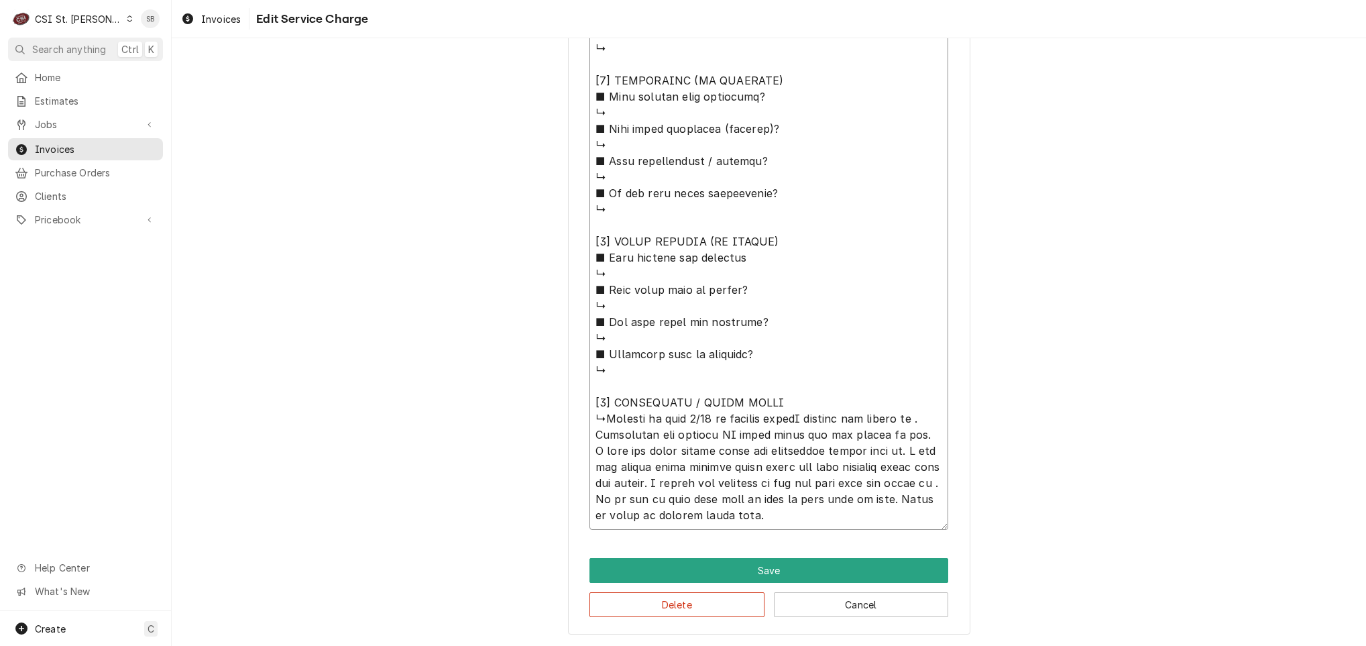
type textarea "⚠️ 𝗙𝗢𝗥𝗠 𝗜𝗡𝗦𝗧𝗥𝗨𝗖𝗧𝗜𝗢𝗡𝗦 ⚠️ ✪ 𝗖𝗼𝗺𝗽𝗹𝗲𝘁𝗲 𝗮𝗹𝗹 𝗿𝗲𝗹𝗲𝘃𝗮𝗻𝘁 𝘀𝗲𝗰𝘁𝗶𝗼𝗻𝘀 ✪ 𝗣𝗿𝗼𝘃𝗶𝗱𝗲 𝗱𝗲𝘁𝗮𝗶𝗹𝗲𝗱 𝗮𝗻𝘀…"
type textarea "x"
type textarea "⚠️ 𝗙𝗢𝗥𝗠 𝗜𝗡𝗦𝗧𝗥𝗨𝗖𝗧𝗜𝗢𝗡𝗦 ⚠️ ✪ 𝗖𝗼𝗺𝗽𝗹𝗲𝘁𝗲 𝗮𝗹𝗹 𝗿𝗲𝗹𝗲𝘃𝗮𝗻𝘁 𝘀𝗲𝗰𝘁𝗶𝗼𝗻𝘀 ✪ 𝗣𝗿𝗼𝘃𝗶𝗱𝗲 𝗱𝗲𝘁𝗮𝗶𝗹𝗲𝗱 𝗮𝗻𝘀…"
type textarea "x"
type textarea "⚠️ 𝗙𝗢𝗥𝗠 𝗜𝗡𝗦𝗧𝗥𝗨𝗖𝗧𝗜𝗢𝗡𝗦 ⚠️ ✪ 𝗖𝗼𝗺𝗽𝗹𝗲𝘁𝗲 𝗮𝗹𝗹 𝗿𝗲𝗹𝗲𝘃𝗮𝗻𝘁 𝘀𝗲𝗰𝘁𝗶𝗼𝗻𝘀 ✪ 𝗣𝗿𝗼𝘃𝗶𝗱𝗲 𝗱𝗲𝘁𝗮𝗶𝗹𝗲𝗱 𝗮𝗻𝘀…"
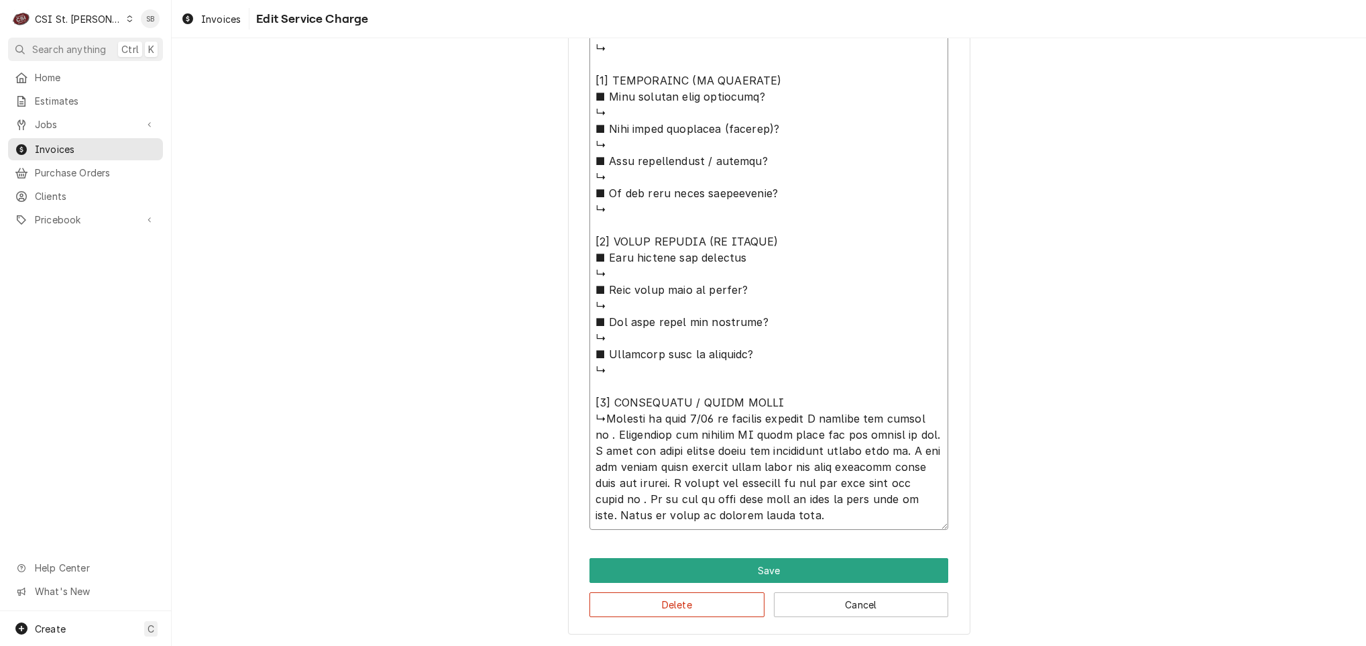
type textarea "x"
type textarea "⚠️ 𝗙𝗢𝗥𝗠 𝗜𝗡𝗦𝗧𝗥𝗨𝗖𝗧𝗜𝗢𝗡𝗦 ⚠️ ✪ 𝗖𝗼𝗺𝗽𝗹𝗲𝘁𝗲 𝗮𝗹𝗹 𝗿𝗲𝗹𝗲𝘃𝗮𝗻𝘁 𝘀𝗲𝗰𝘁𝗶𝗼𝗻𝘀 ✪ 𝗣𝗿𝗼𝘃𝗶𝗱𝗲 𝗱𝗲𝘁𝗮𝗶𝗹𝗲𝗱 𝗮𝗻𝘀…"
type textarea "x"
type textarea "⚠️ 𝗙𝗢𝗥𝗠 𝗜𝗡𝗦𝗧𝗥𝗨𝗖𝗧𝗜𝗢𝗡𝗦 ⚠️ ✪ 𝗖𝗼𝗺𝗽𝗹𝗲𝘁𝗲 𝗮𝗹𝗹 𝗿𝗲𝗹𝗲𝘃𝗮𝗻𝘁 𝘀𝗲𝗰𝘁𝗶𝗼𝗻𝘀 ✪ 𝗣𝗿𝗼𝘃𝗶𝗱𝗲 𝗱𝗲𝘁𝗮𝗶𝗹𝗲𝗱 𝗮𝗻𝘀…"
paste textarea "Reach in Hoshizaki refrigerator is reading OF and not working. Unit is at the s…"
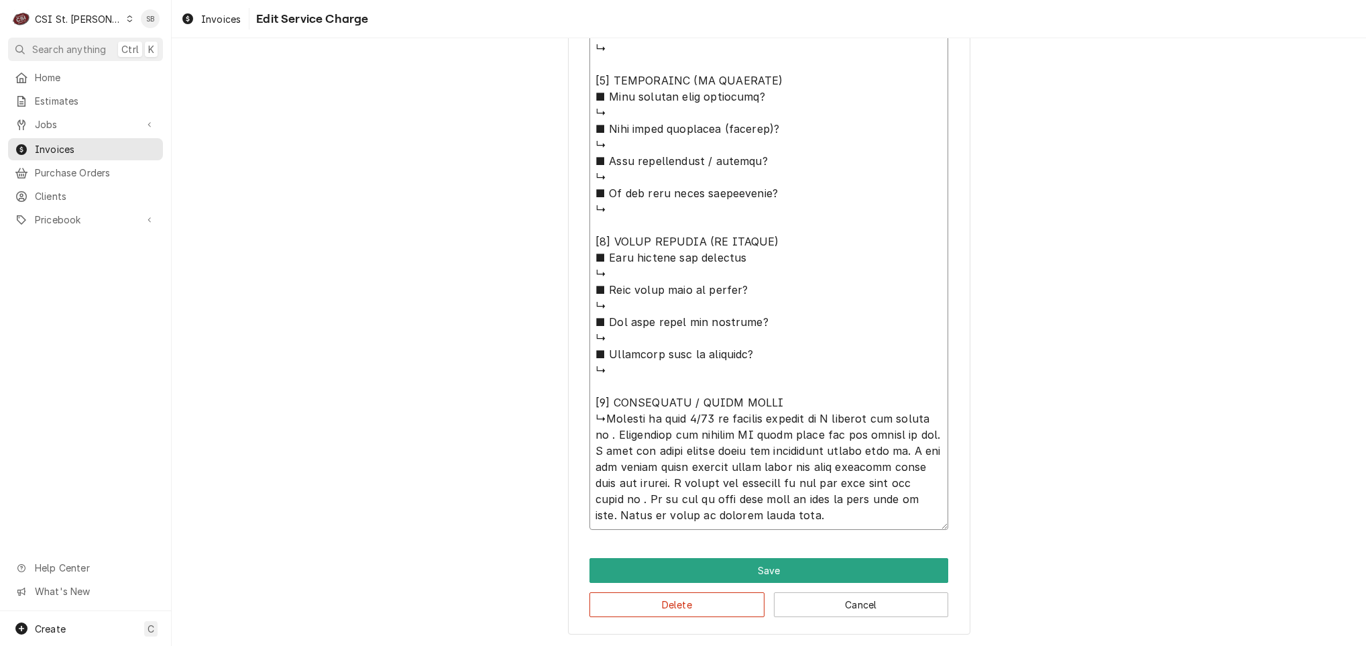
type textarea "x"
type textarea "⚠️ 𝗙𝗢𝗥𝗠 𝗜𝗡𝗦𝗧𝗥𝗨𝗖𝗧𝗜𝗢𝗡𝗦 ⚠️ ✪ 𝗖𝗼𝗺𝗽𝗹𝗲𝘁𝗲 𝗮𝗹𝗹 𝗿𝗲𝗹𝗲𝘃𝗮𝗻𝘁 𝘀𝗲𝗰𝘁𝗶𝗼𝗻𝘀 ✪ 𝗣𝗿𝗼𝘃𝗶𝗱𝗲 𝗱𝗲𝘁𝗮𝗶𝗹𝗲𝗱 𝗮𝗻𝘀…"
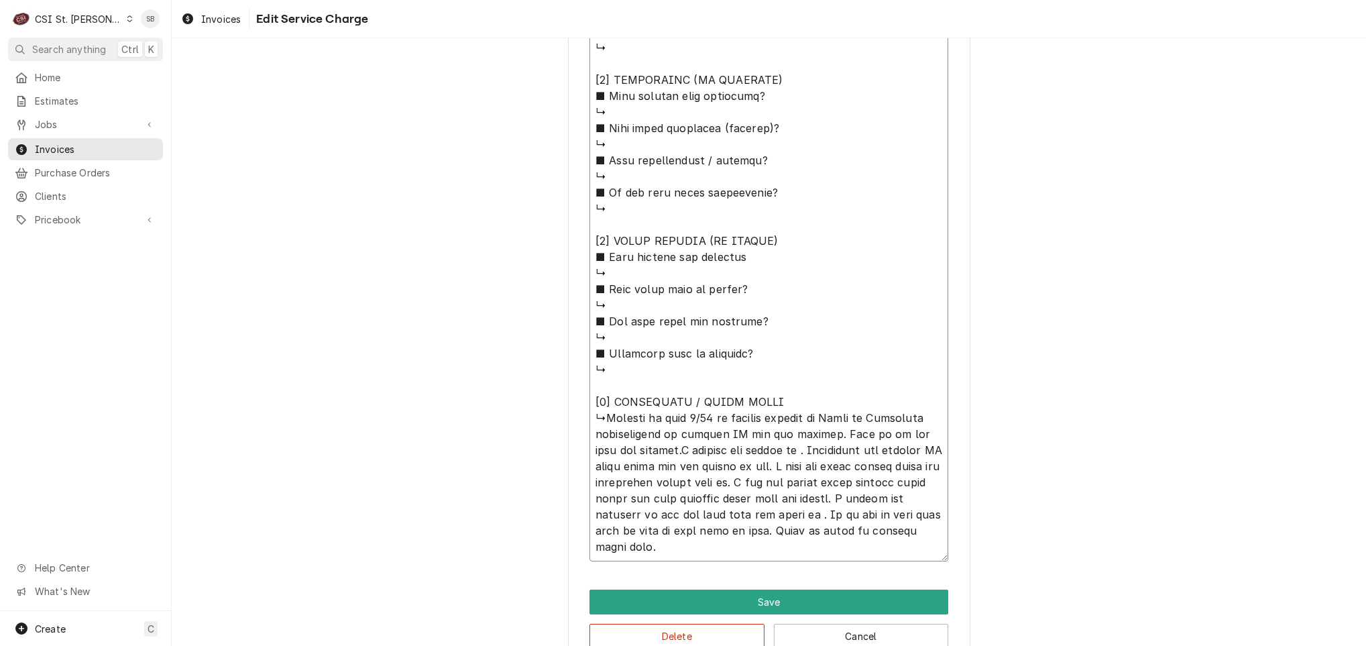
type textarea "x"
type textarea "⚠️ 𝗙𝗢𝗥𝗠 𝗜𝗡𝗦𝗧𝗥𝗨𝗖𝗧𝗜𝗢𝗡𝗦 ⚠️ ✪ 𝗖𝗼𝗺𝗽𝗹𝗲𝘁𝗲 𝗮𝗹𝗹 𝗿𝗲𝗹𝗲𝘃𝗮𝗻𝘁 𝘀𝗲𝗰𝘁𝗶𝗼𝗻𝘀 ✪ 𝗣𝗿𝗼𝘃𝗶𝗱𝗲 𝗱𝗲𝘁𝗮𝗶𝗹𝗲𝗱 𝗮𝗻𝘀…"
type textarea "x"
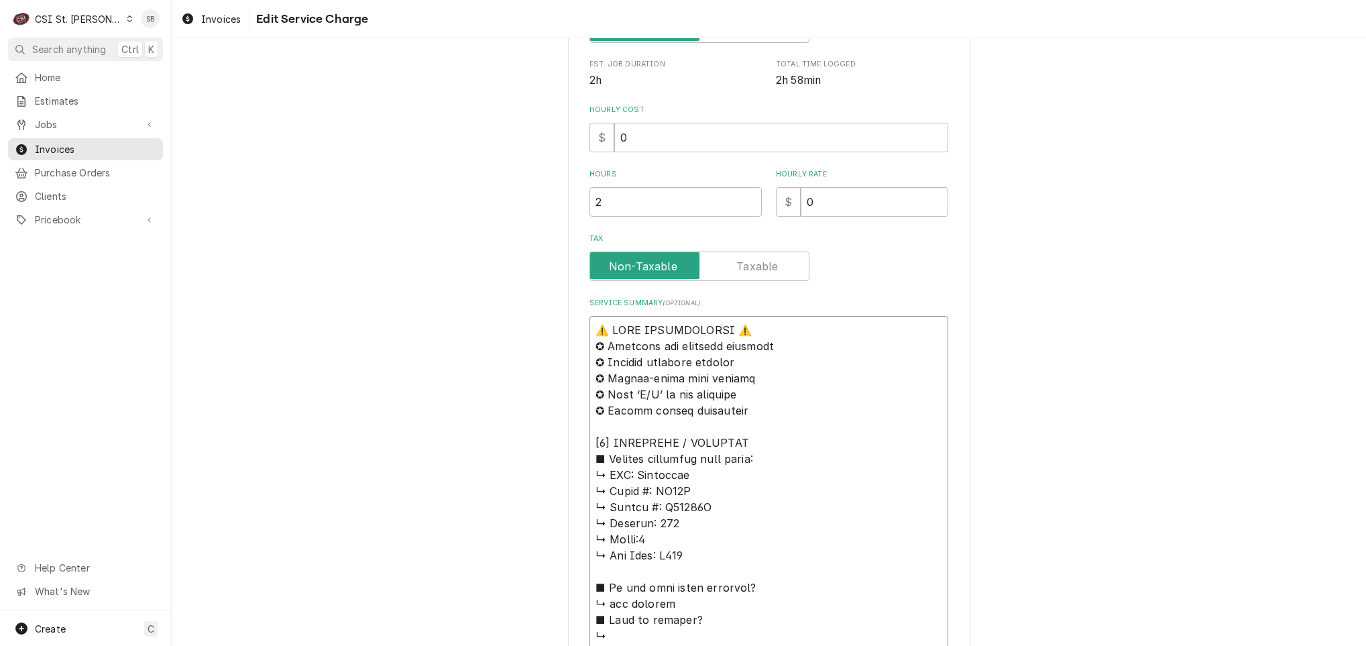
scroll to position [204, 0]
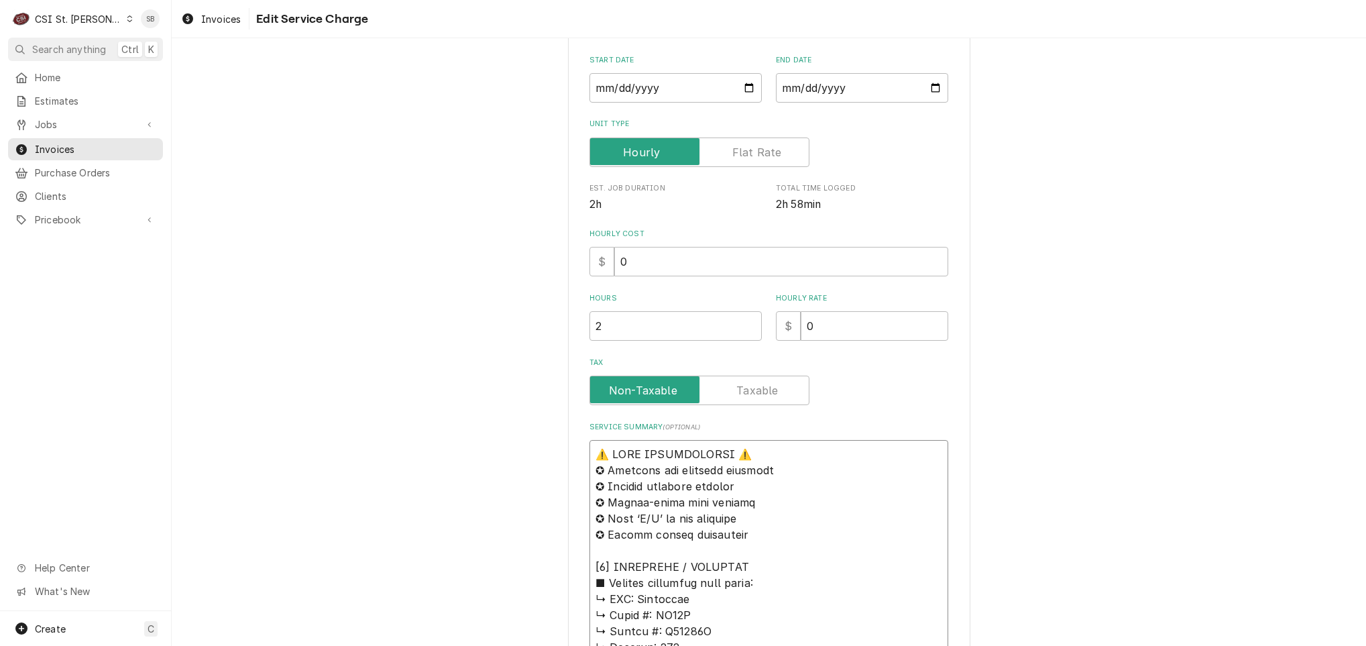
drag, startPoint x: 670, startPoint y: 552, endPoint x: 531, endPoint y: 324, distance: 267.0
type textarea "⚠️ 𝗙𝗢𝗥𝗠 𝗜𝗡𝗦𝗧𝗥𝗨𝗖𝗧𝗜𝗢𝗡𝗦 ⚠️ ✪ 𝗖𝗼𝗺𝗽𝗹𝗲𝘁𝗲 𝗮𝗹𝗹 𝗿𝗲𝗹𝗲𝘃𝗮𝗻𝘁 𝘀𝗲𝗰𝘁𝗶𝗼𝗻𝘀 ✪ 𝗣𝗿𝗼𝘃𝗶𝗱𝗲 𝗱𝗲𝘁𝗮𝗶𝗹𝗲𝗱 𝗮𝗻𝘀…"
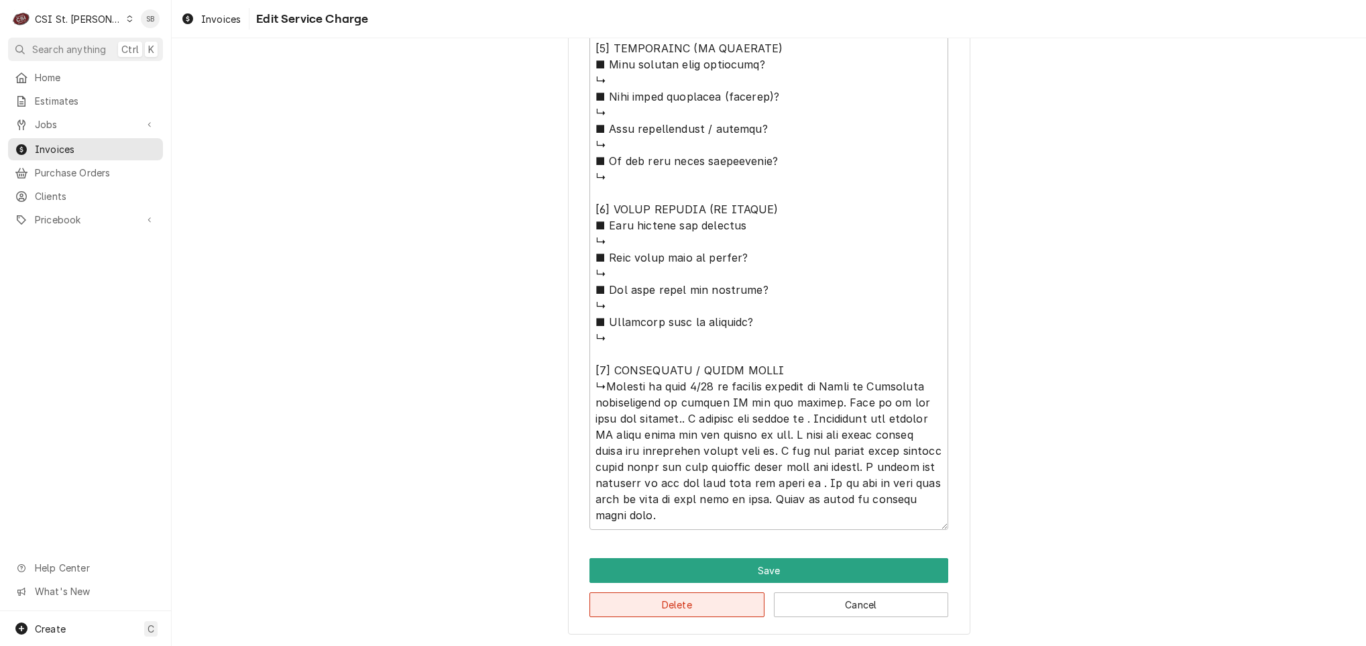
click at [645, 602] on button "Delete" at bounding box center [677, 604] width 175 height 25
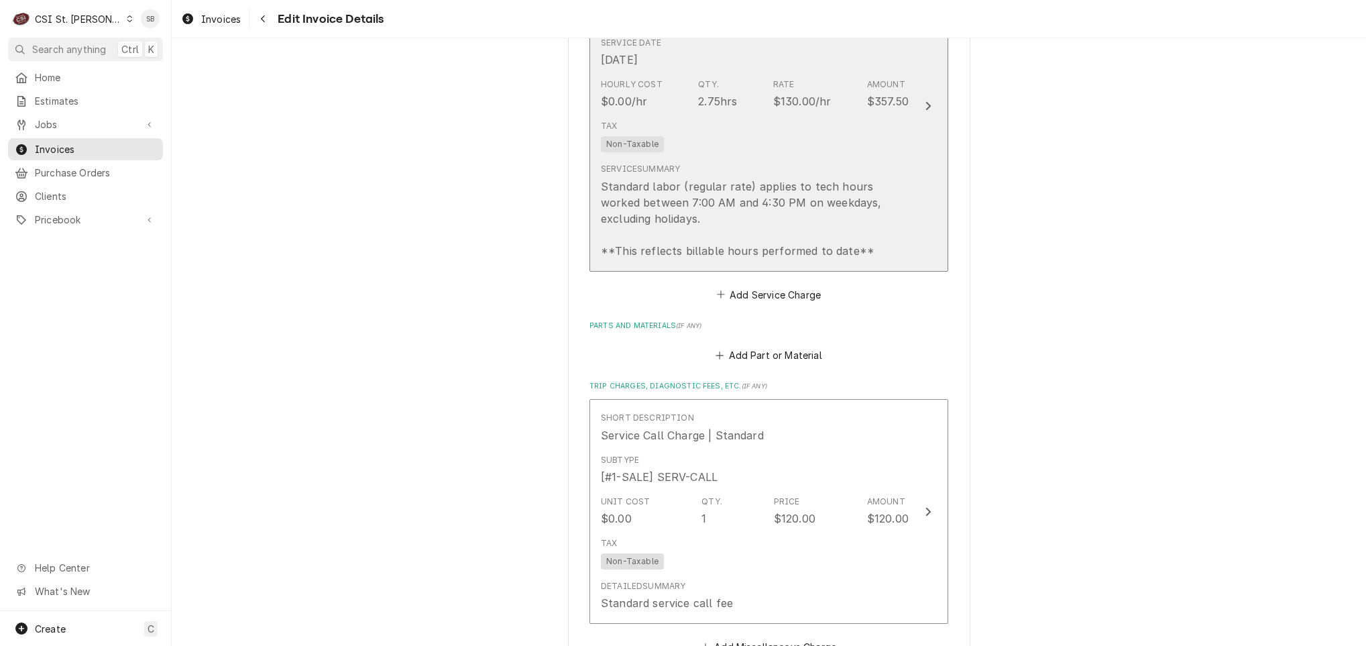
click at [629, 187] on div "Standard labor (regular rate) applies to tech hours worked between 7:00 AM and …" at bounding box center [755, 218] width 308 height 80
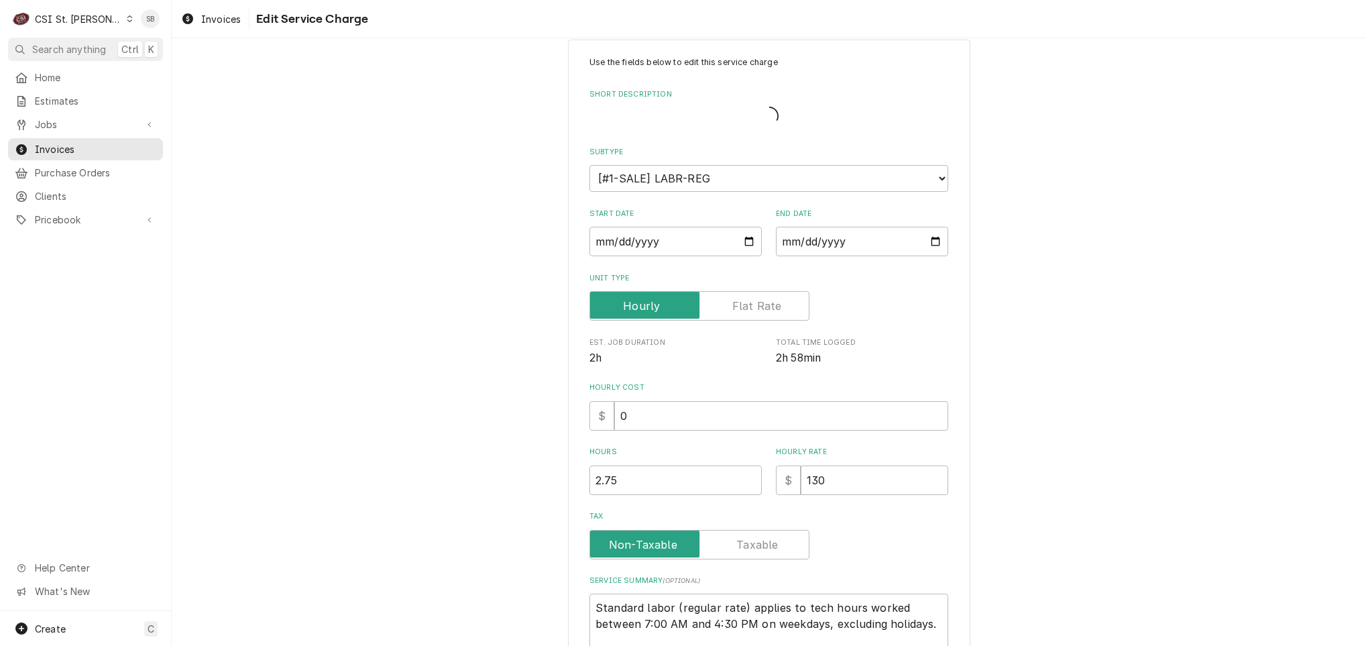
scroll to position [46, 0]
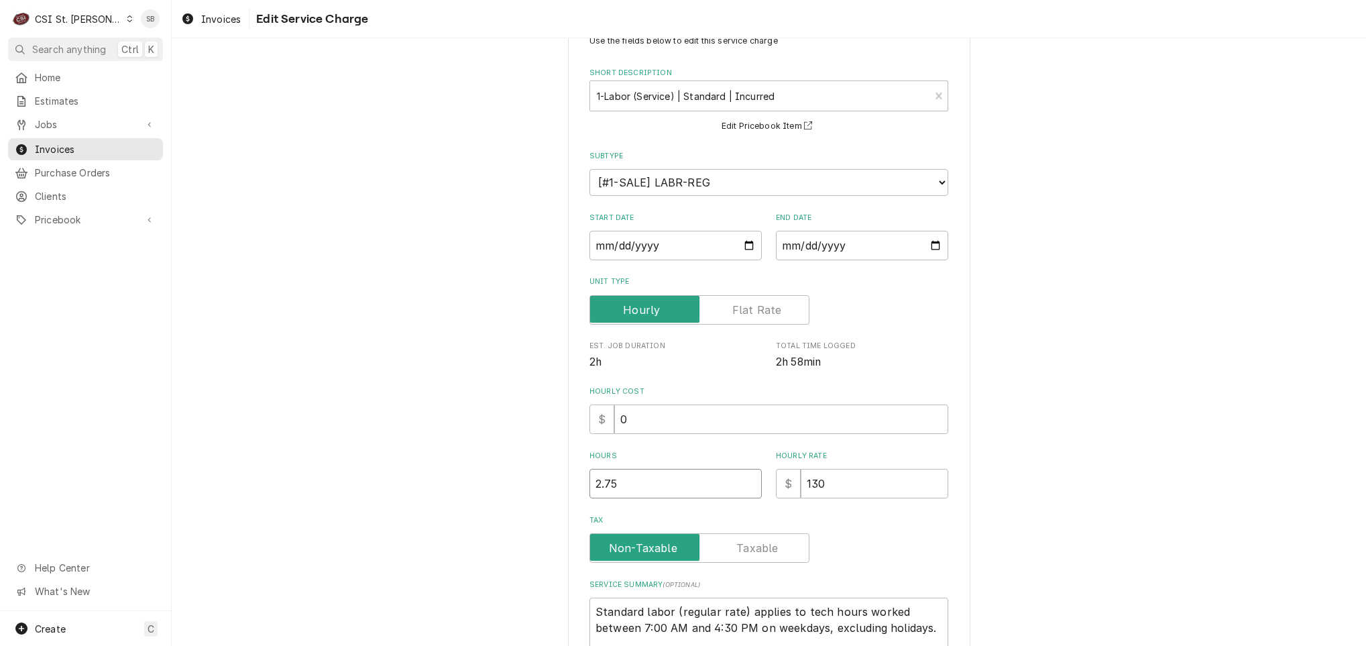
drag, startPoint x: 606, startPoint y: 478, endPoint x: 392, endPoint y: 478, distance: 213.3
click at [392, 478] on div "Use the fields below to edit this service charge Short Description 1-Labor (Ser…" at bounding box center [769, 398] width 1195 height 785
type textarea "x"
type input "3"
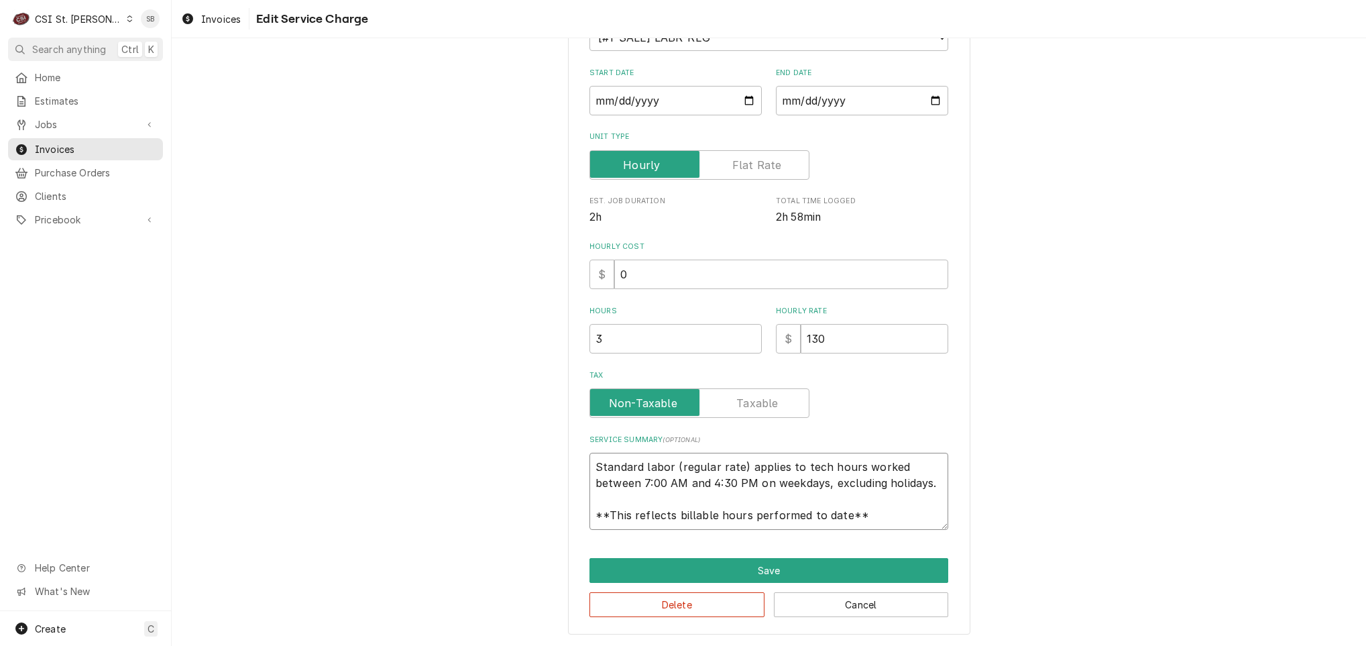
scroll to position [16, 0]
drag, startPoint x: 588, startPoint y: 461, endPoint x: 1087, endPoint y: 616, distance: 523.0
click at [1087, 616] on div "Use the fields below to edit this service charge Short Description 1-Labor (Ser…" at bounding box center [769, 253] width 1195 height 785
paste textarea "Technician arrived on site on 09/10 to inspect reports that the reach-in refrig…"
type textarea "x"
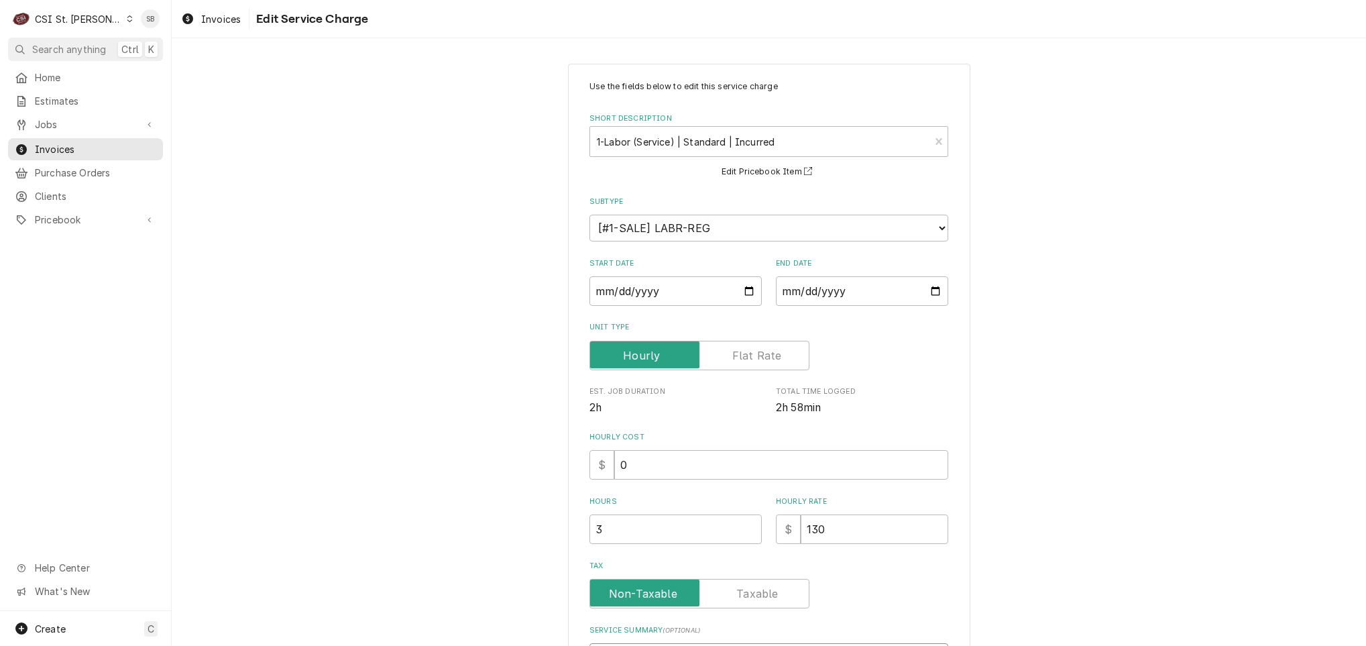
scroll to position [0, 0]
type textarea "Technician arrived on site on 09/10 to inspect reports that the reach-in refrig…"
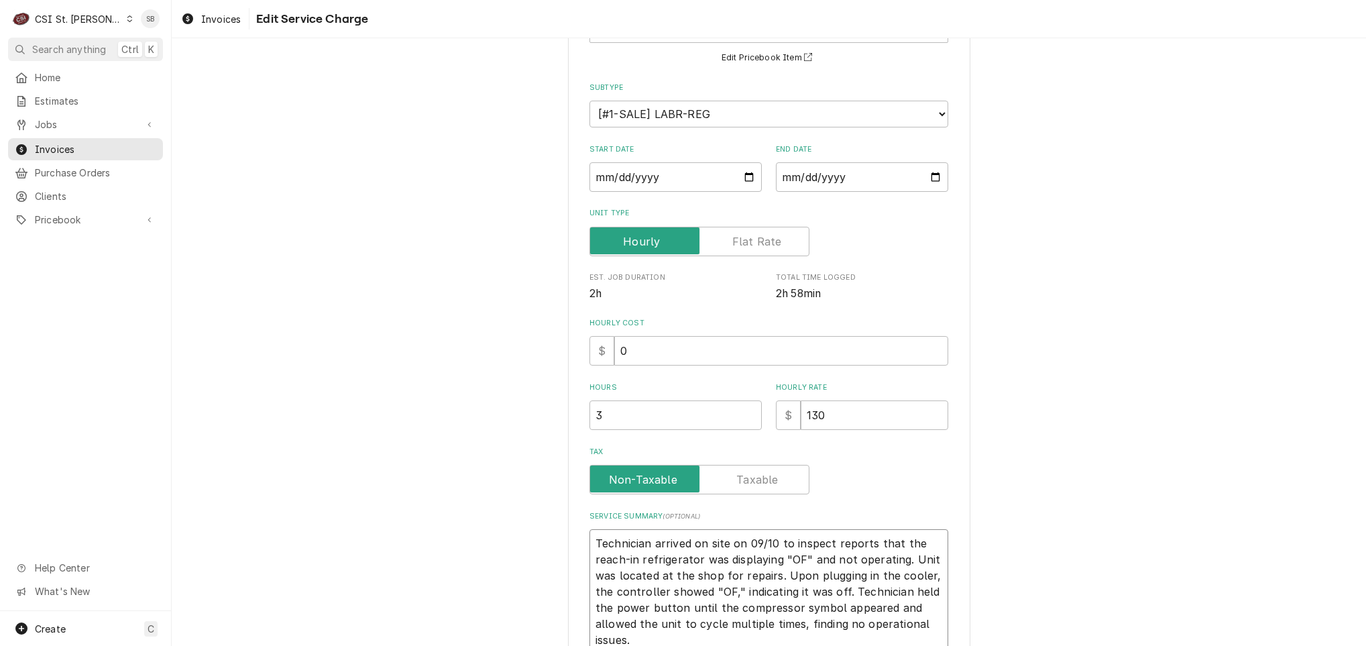
scroll to position [240, 0]
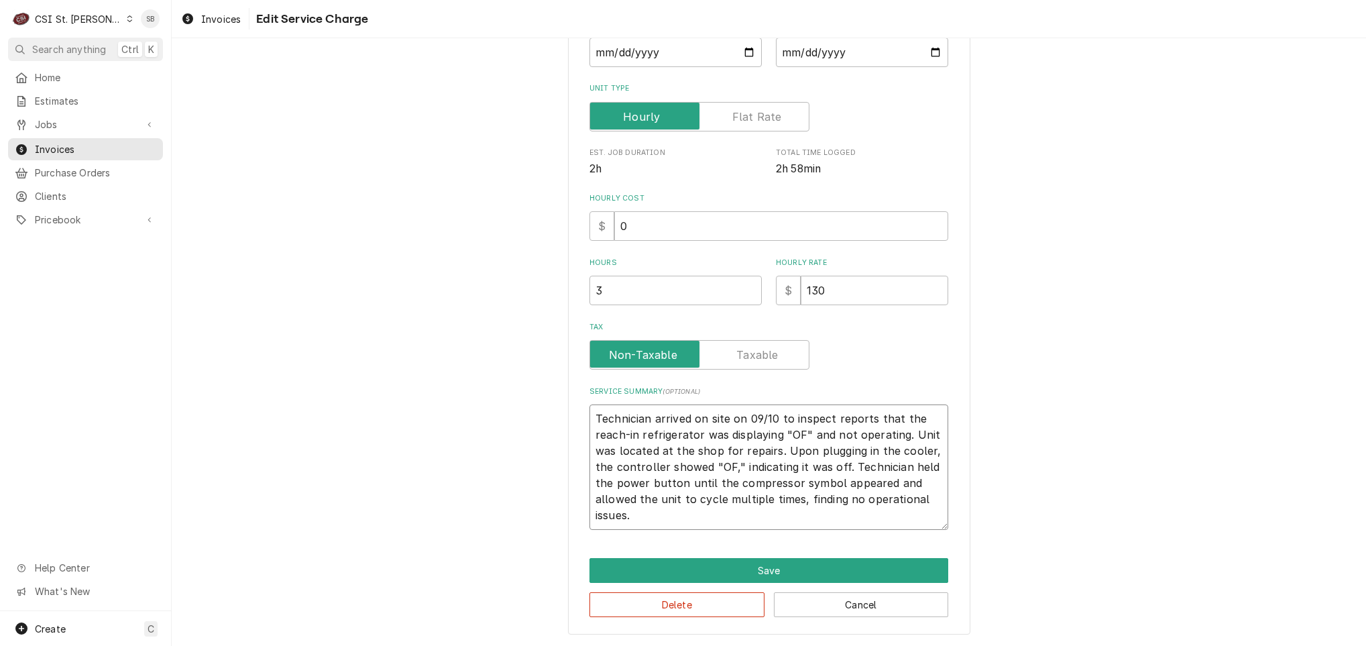
click at [590, 415] on textarea "Technician arrived on site on 09/10 to inspect reports that the reach-in refrig…" at bounding box center [769, 466] width 359 height 125
paste textarea "Brand: Hoshizaki / Model: HR24C / Serial: L01529G"
type textarea "x"
type textarea "Brand: Hoshizaki / Model: HR24C / Serial: L01529GTechnician arrived on site on …"
type textarea "x"
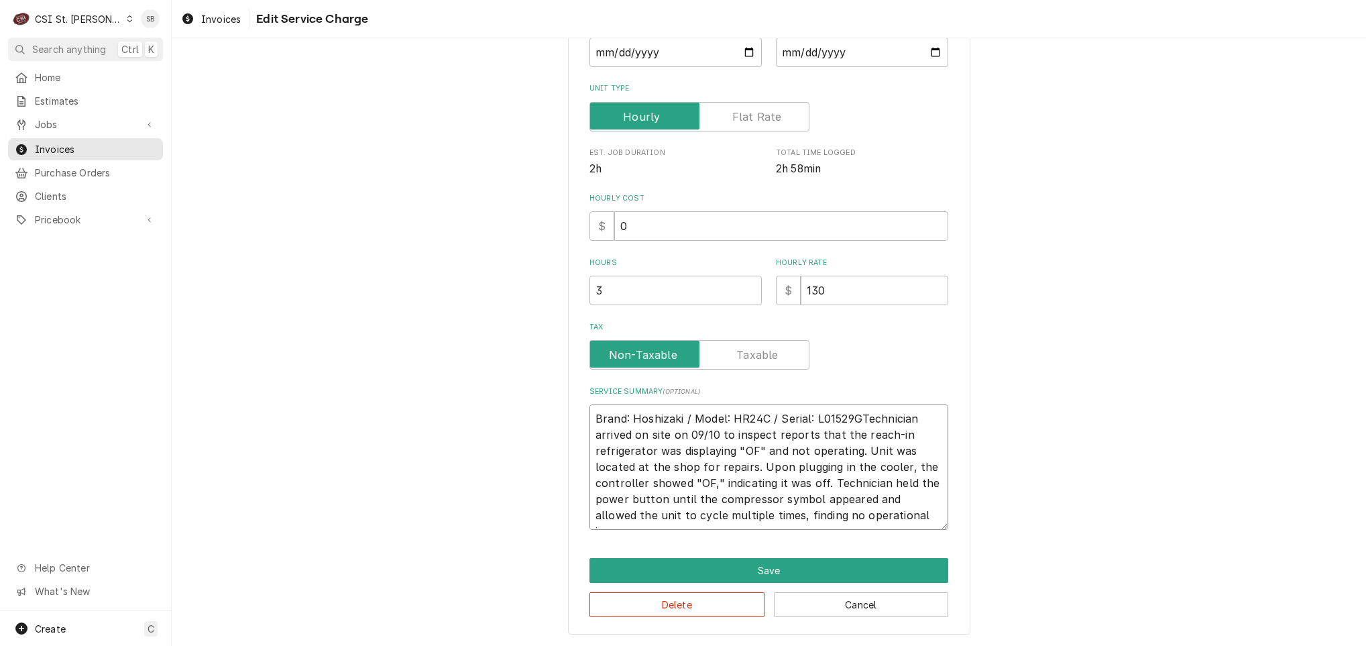
type textarea "Brand: Hoshizaki / Model: HR24C / Serial: L01529G Technician arrived on site on…"
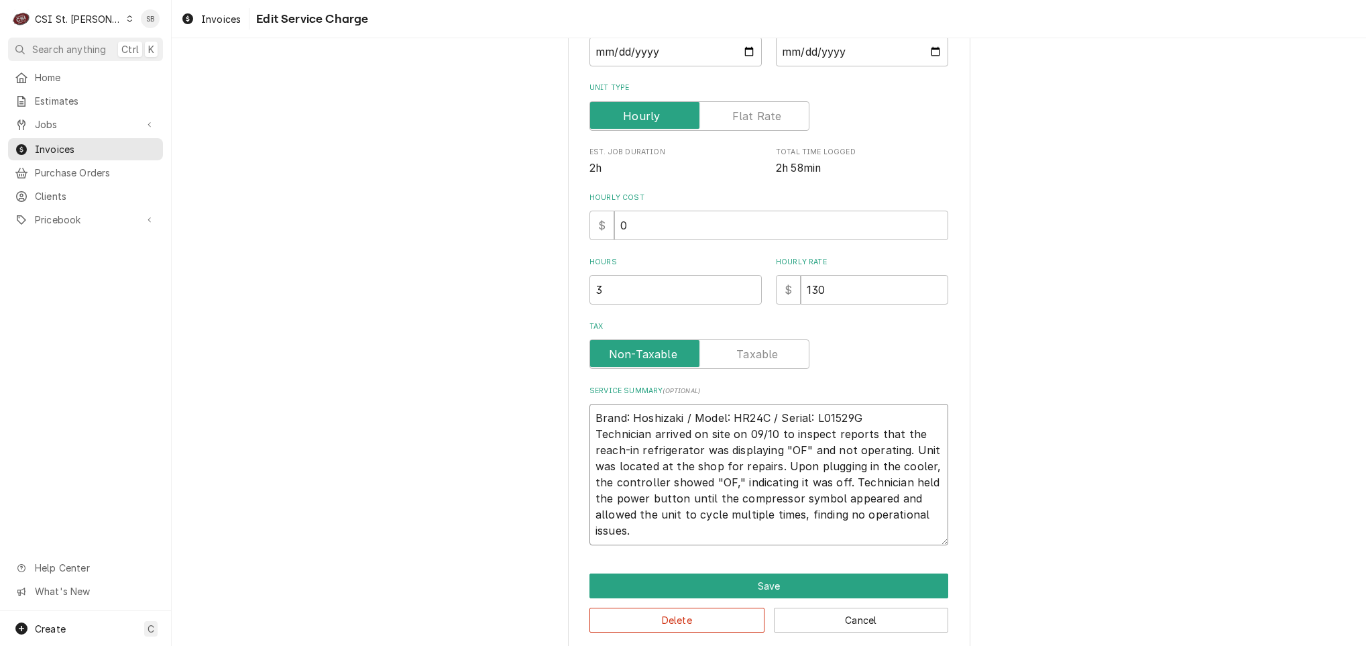
type textarea "x"
type textarea "Brand: Hoshizaki / Model: HR24C / Serial: L01529G Technician arrived on site on…"
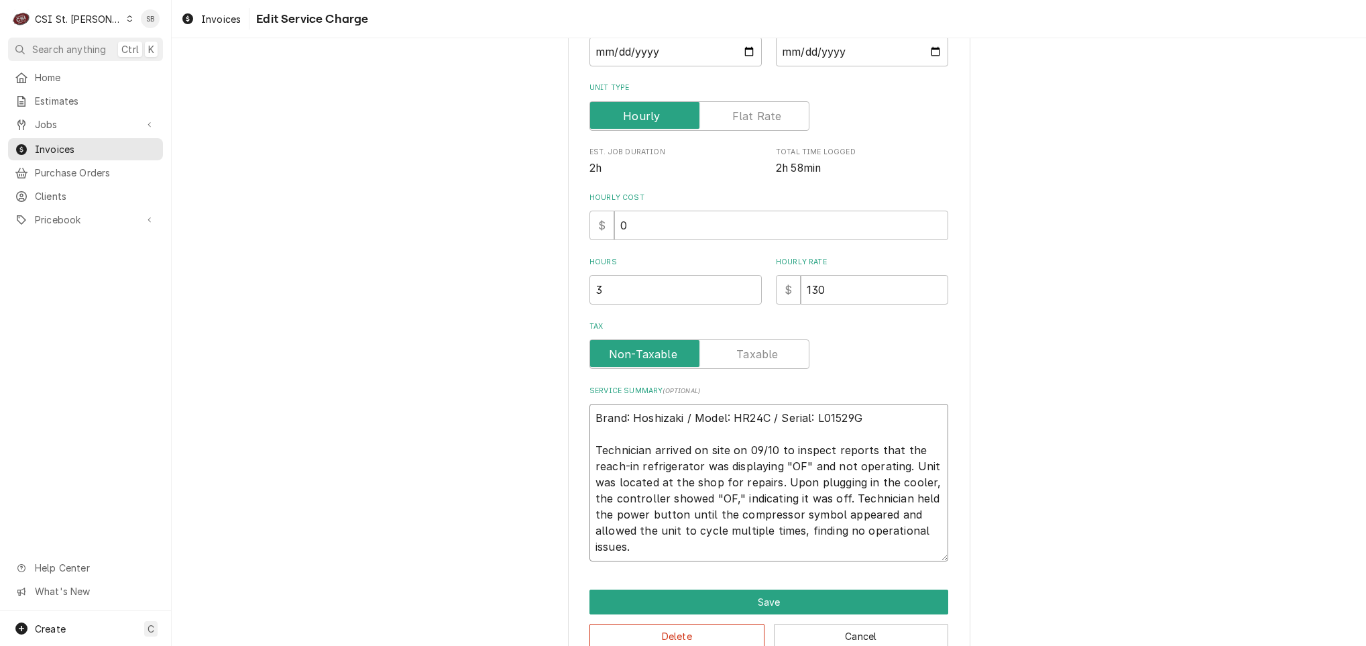
drag, startPoint x: 775, startPoint y: 484, endPoint x: 904, endPoint y: 470, distance: 129.6
click at [904, 470] on textarea "Brand: Hoshizaki / Model: HR24C / Serial: L01529G Technician arrived on site on…" at bounding box center [769, 483] width 359 height 158
type textarea "x"
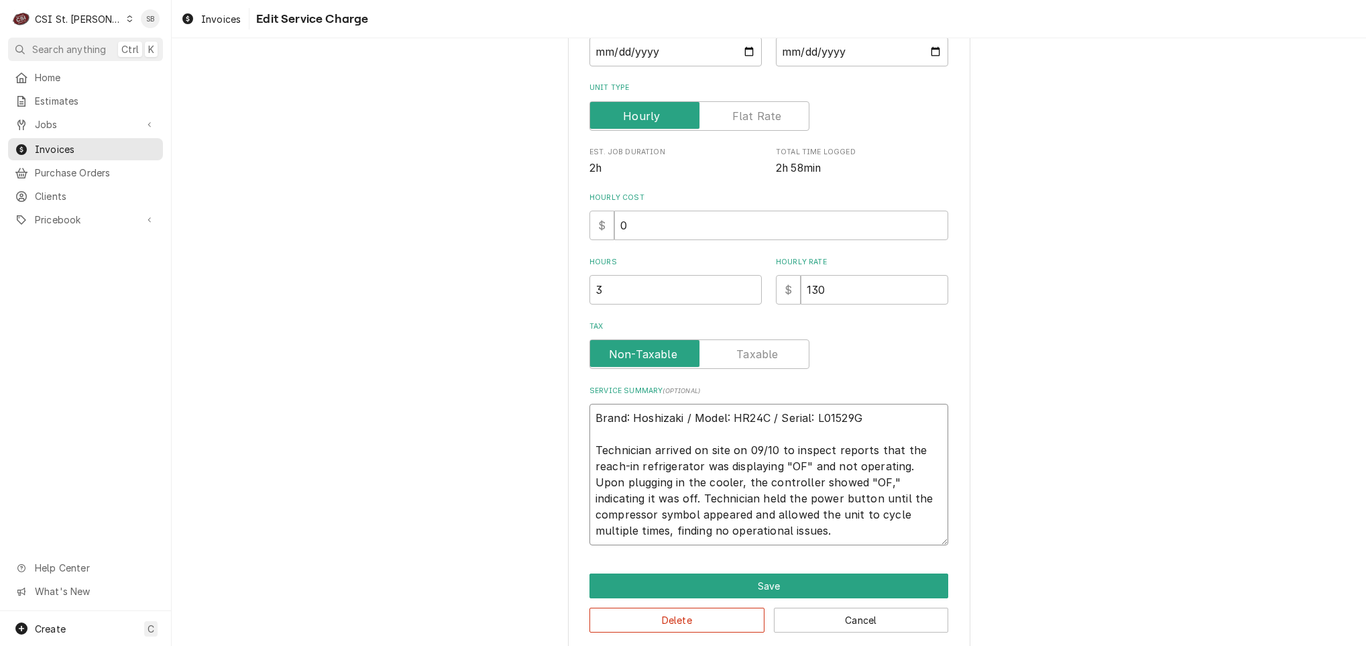
type textarea "Brand: Hoshizaki / Model: HR24C / Serial: L01529G Technician arrived on site on…"
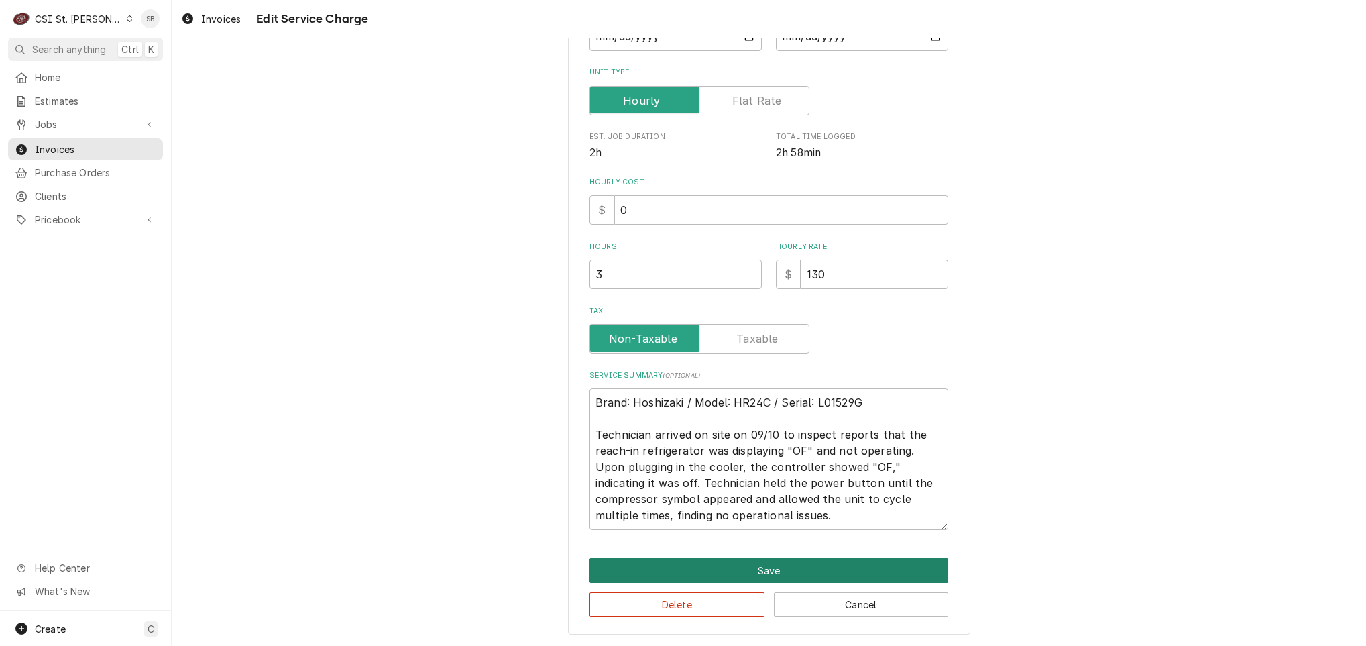
click at [695, 564] on button "Save" at bounding box center [769, 570] width 359 height 25
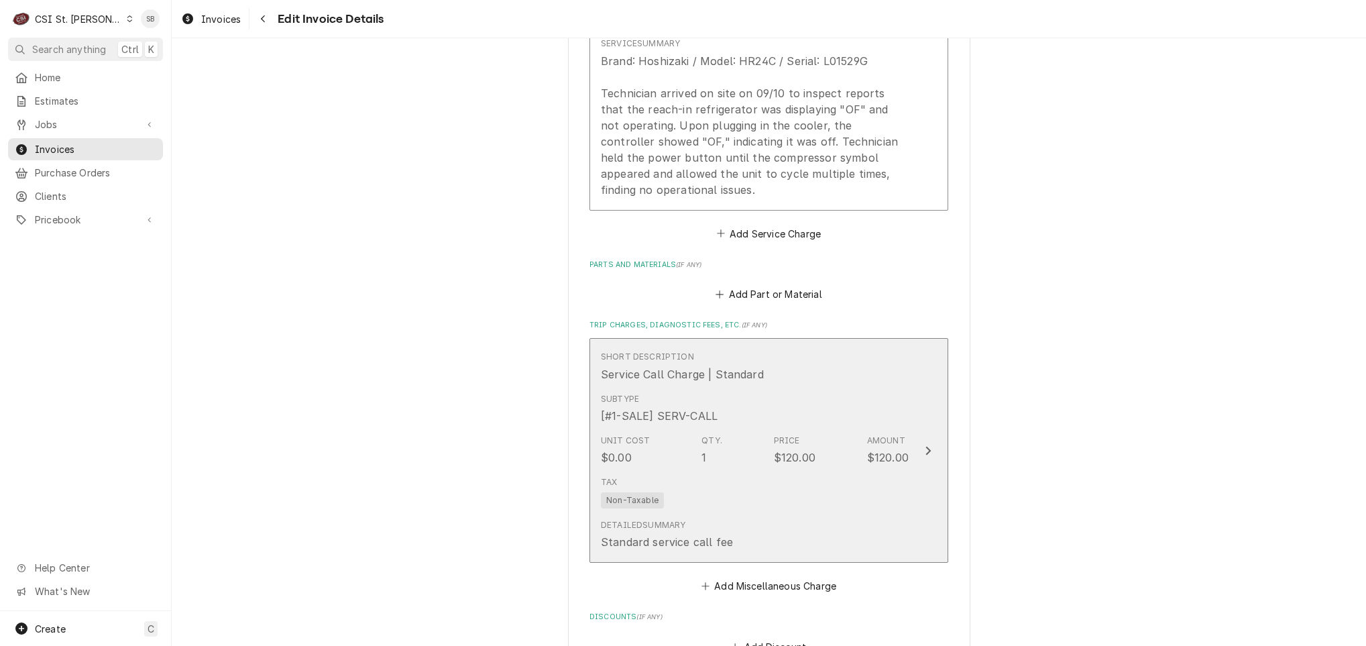
scroll to position [1032, 0]
click at [697, 515] on div "Detailed Summary Standard service call fee" at bounding box center [755, 533] width 308 height 42
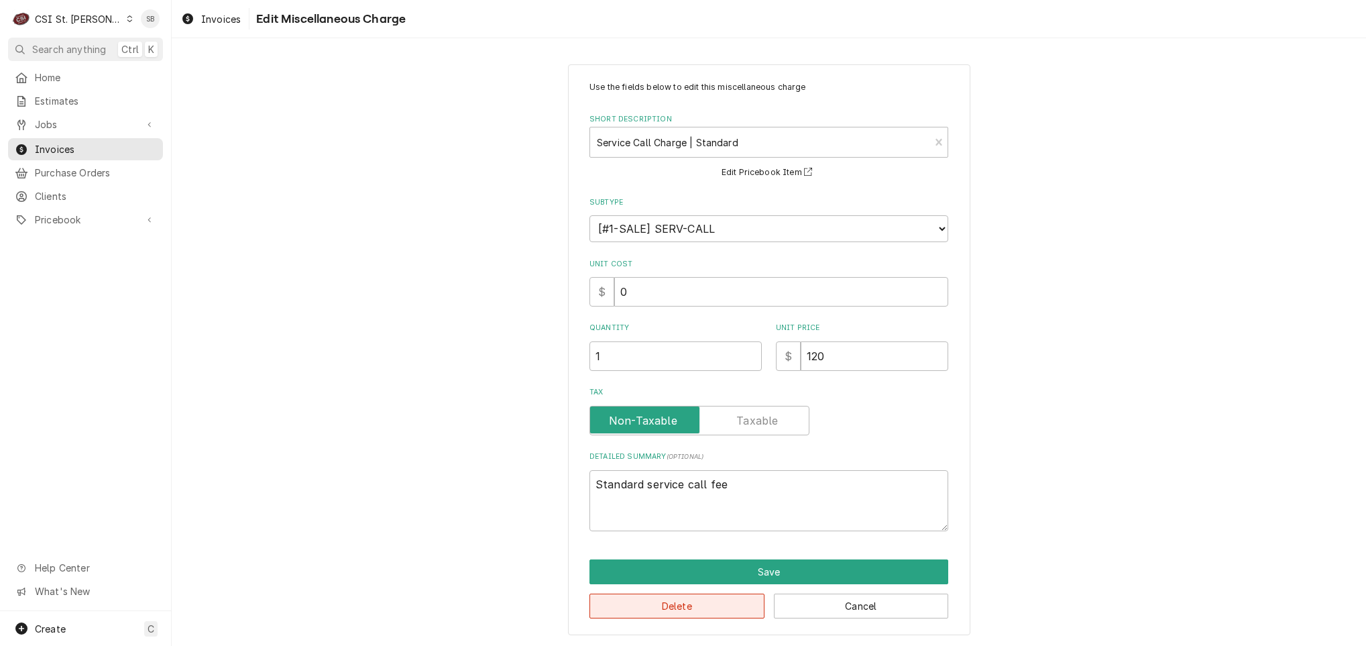
click at [690, 610] on button "Delete" at bounding box center [677, 606] width 175 height 25
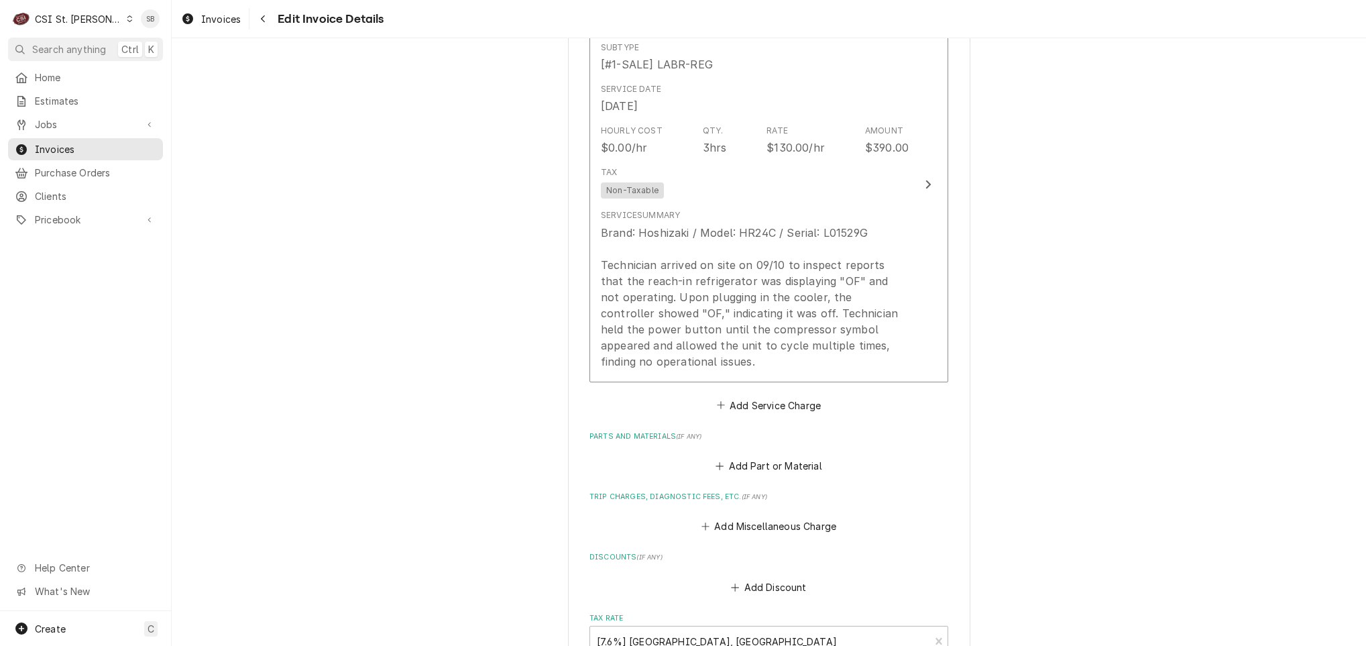
scroll to position [857, 0]
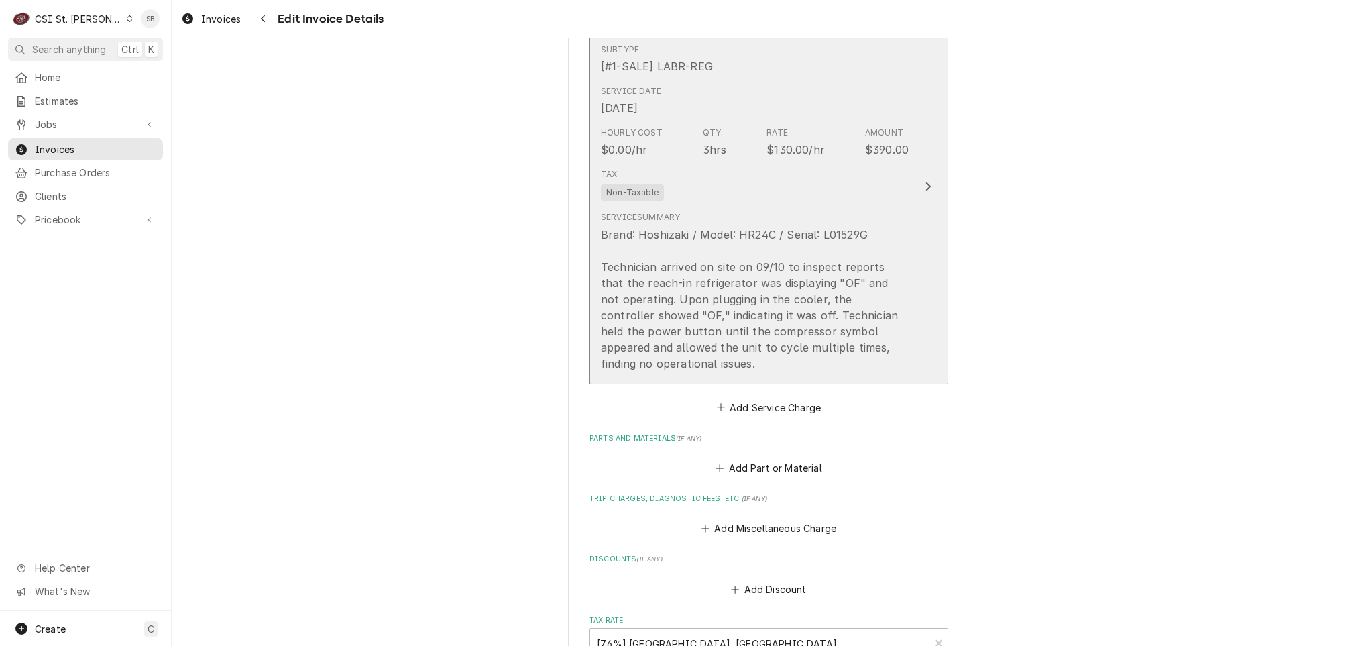
click at [697, 278] on div "Brand: Hoshizaki / Model: HR24C / Serial: L01529G Technician arrived on site on…" at bounding box center [755, 299] width 308 height 145
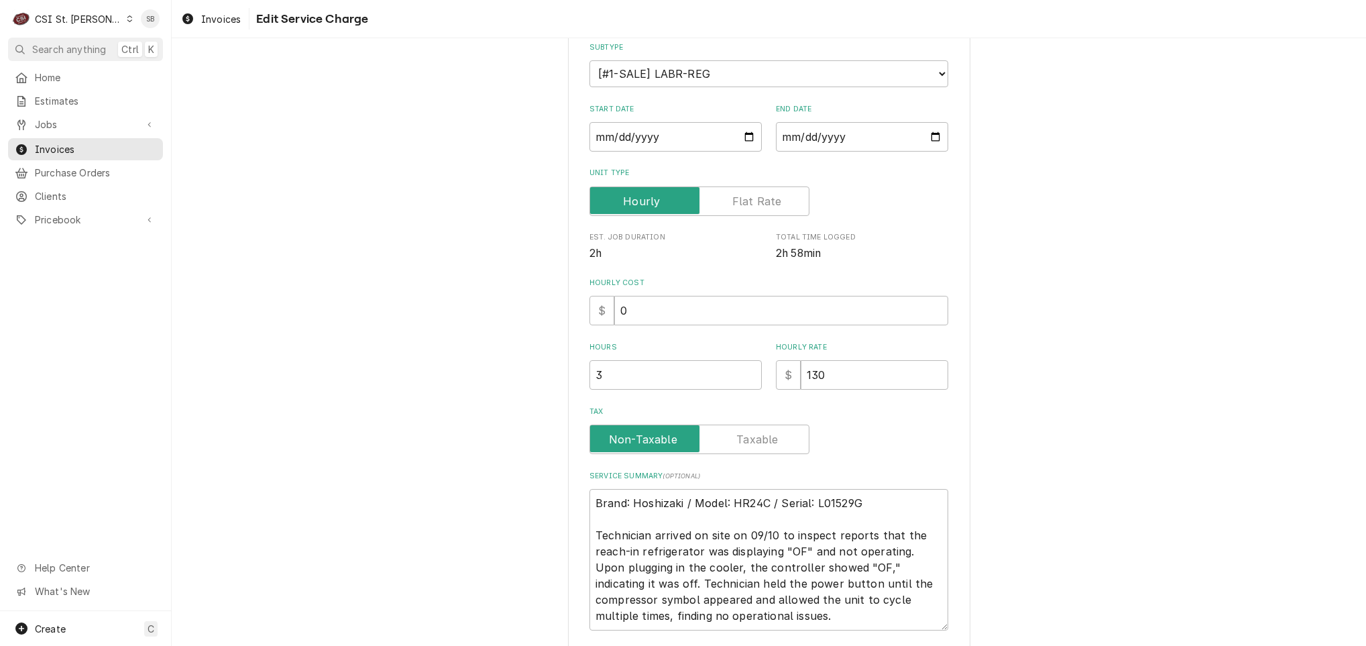
scroll to position [256, 0]
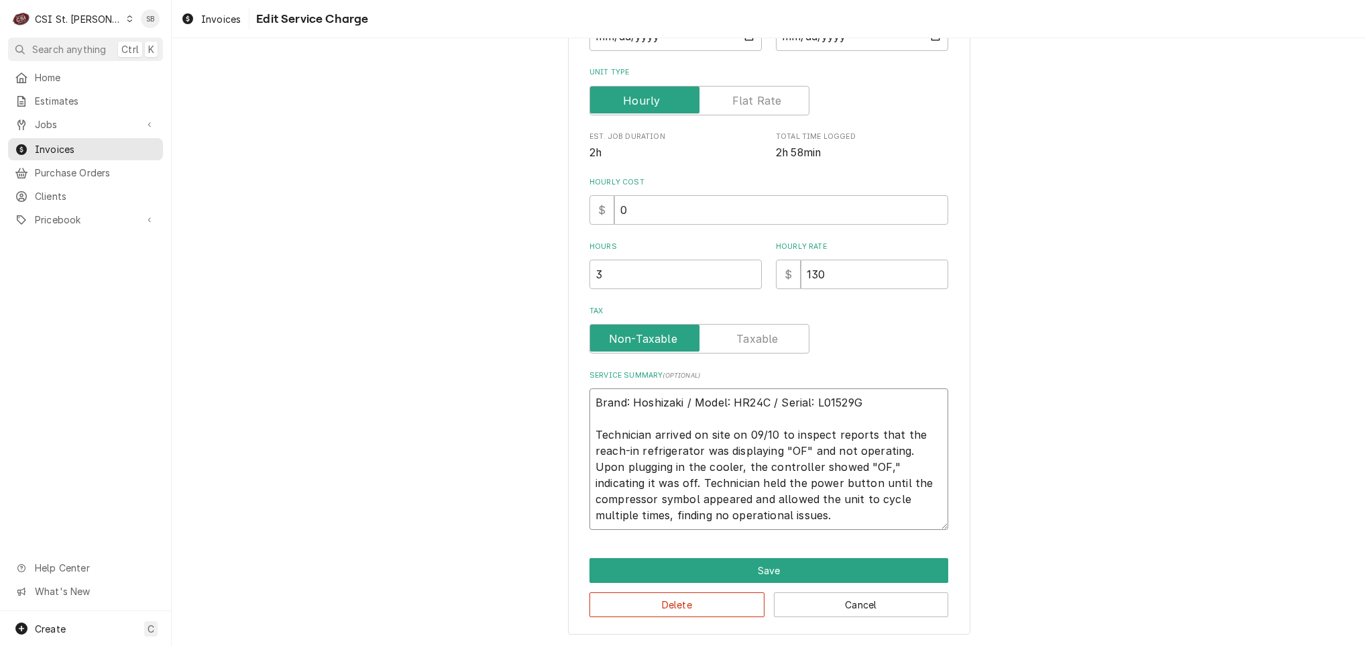
drag, startPoint x: 785, startPoint y: 431, endPoint x: 497, endPoint y: 435, distance: 288.5
click at [497, 435] on div "Use the fields below to edit this service charge Short Description 1-Labor (Ser…" at bounding box center [769, 221] width 1195 height 849
type textarea "x"
type textarea "Brand: Hoshizaki / Model: HR24C / Serial: L01529G Oinspect reports that the rea…"
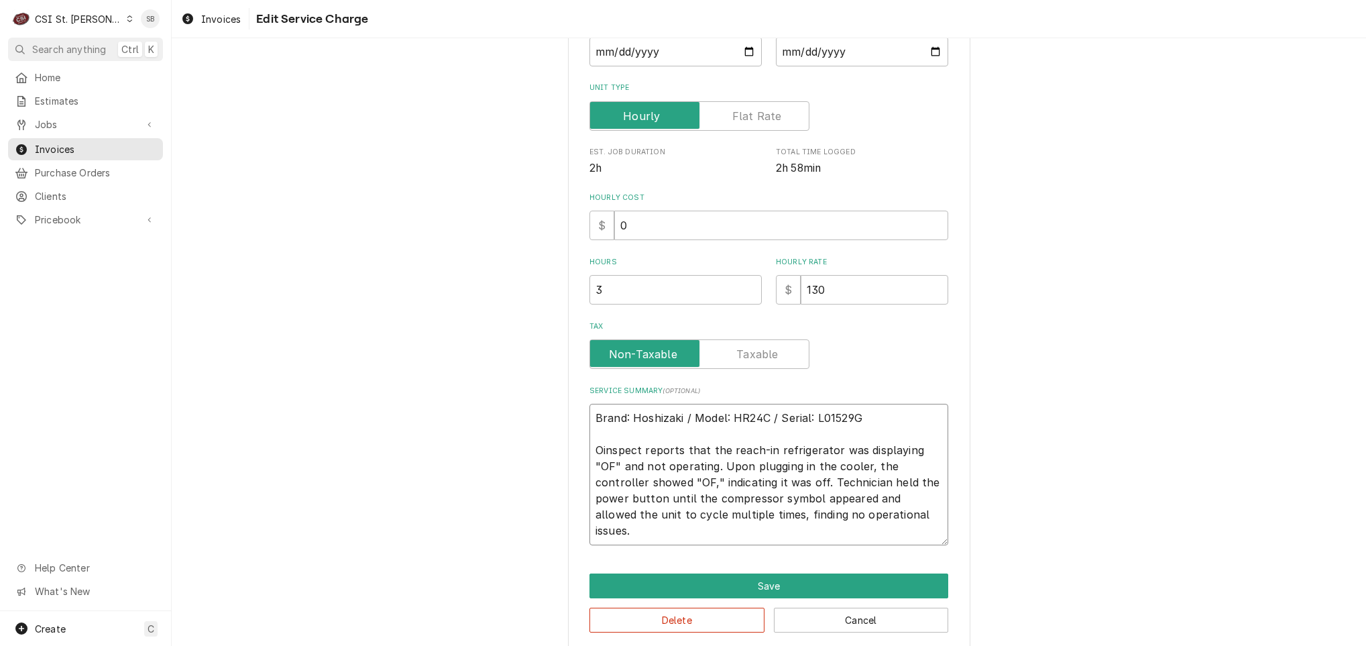
type textarea "x"
type textarea "Brand: Hoshizaki / Model: HR24C / Serial: L01529G Oninspect reports that the re…"
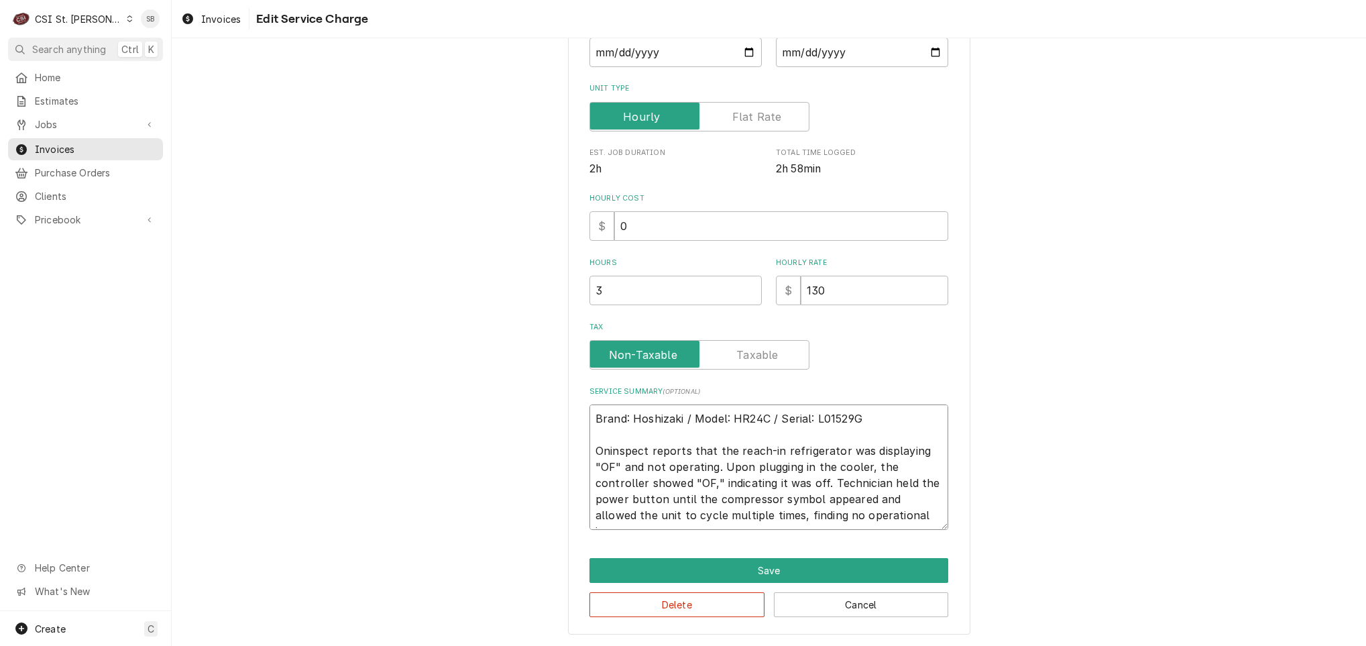
type textarea "x"
type textarea "Brand: Hoshizaki / Model: HR24C / Serial: L01529G On inspect reports that the r…"
type textarea "x"
type textarea "Brand: Hoshizaki / Model: HR24C / Serial: L01529G On 9inspect reports that the …"
type textarea "x"
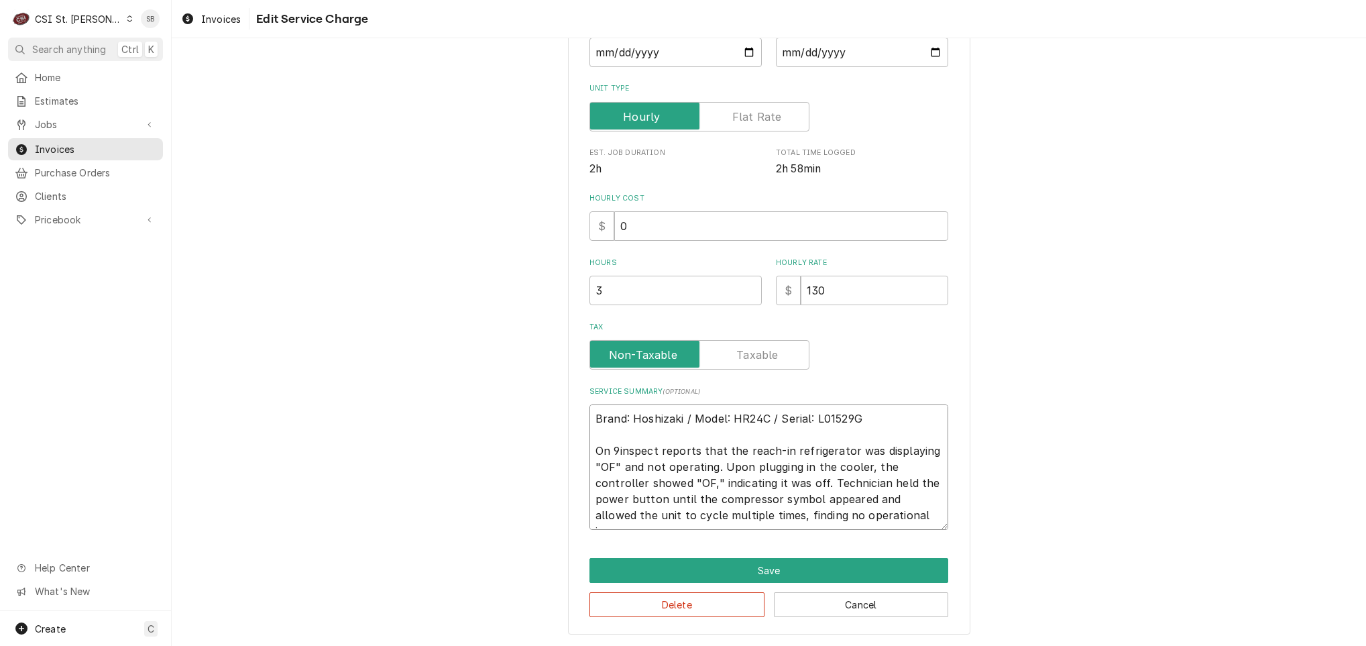
type textarea "Brand: Hoshizaki / Model: HR24C / Serial: L01529G On 9/inspect reports that the…"
type textarea "x"
type textarea "Brand: Hoshizaki / Model: HR24C / Serial: L01529G On 9/1inspect reports that th…"
type textarea "x"
type textarea "Brand: Hoshizaki / Model: HR24C / Serial: L01529G On 9/10inspect reports that t…"
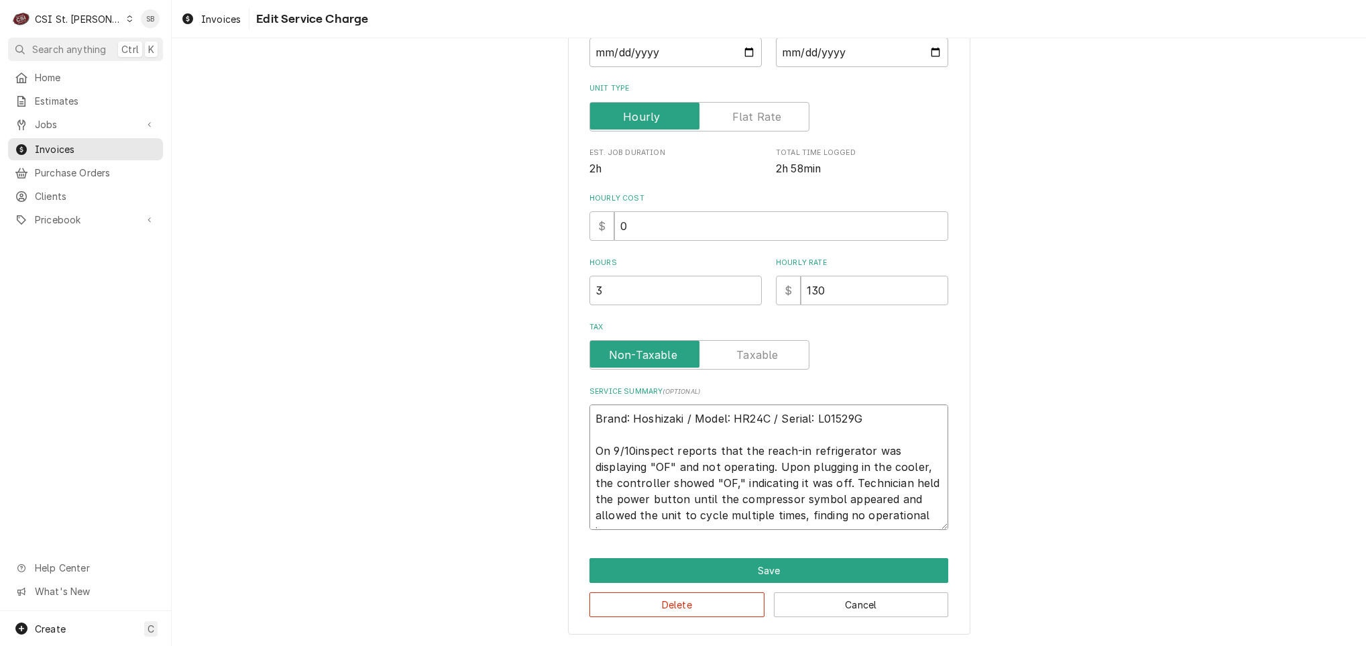
scroll to position [256, 0]
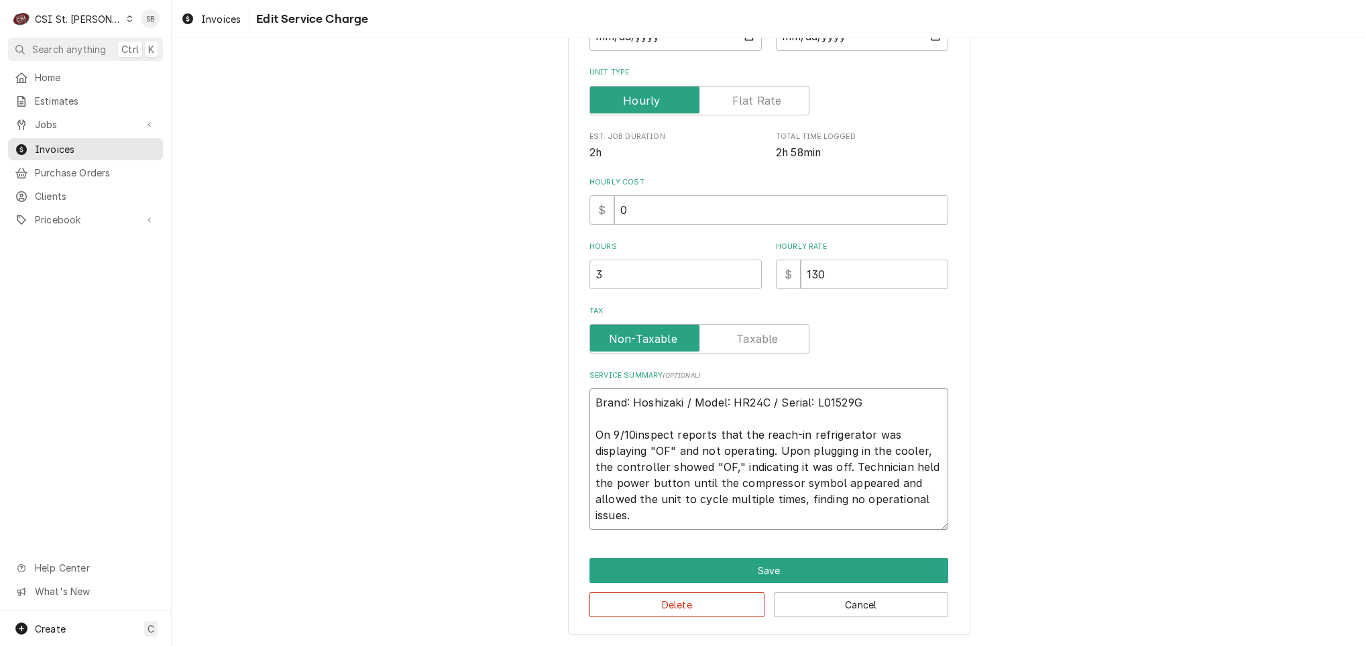
type textarea "x"
type textarea "Brand: Hoshizaki / Model: HR24C / Serial: L01529G On 9/10 inspect reports that …"
type textarea "x"
type textarea "Brand: Hoshizaki / Model: HR24C / Serial: L01529G On 9/10 0inspect reports that…"
type textarea "x"
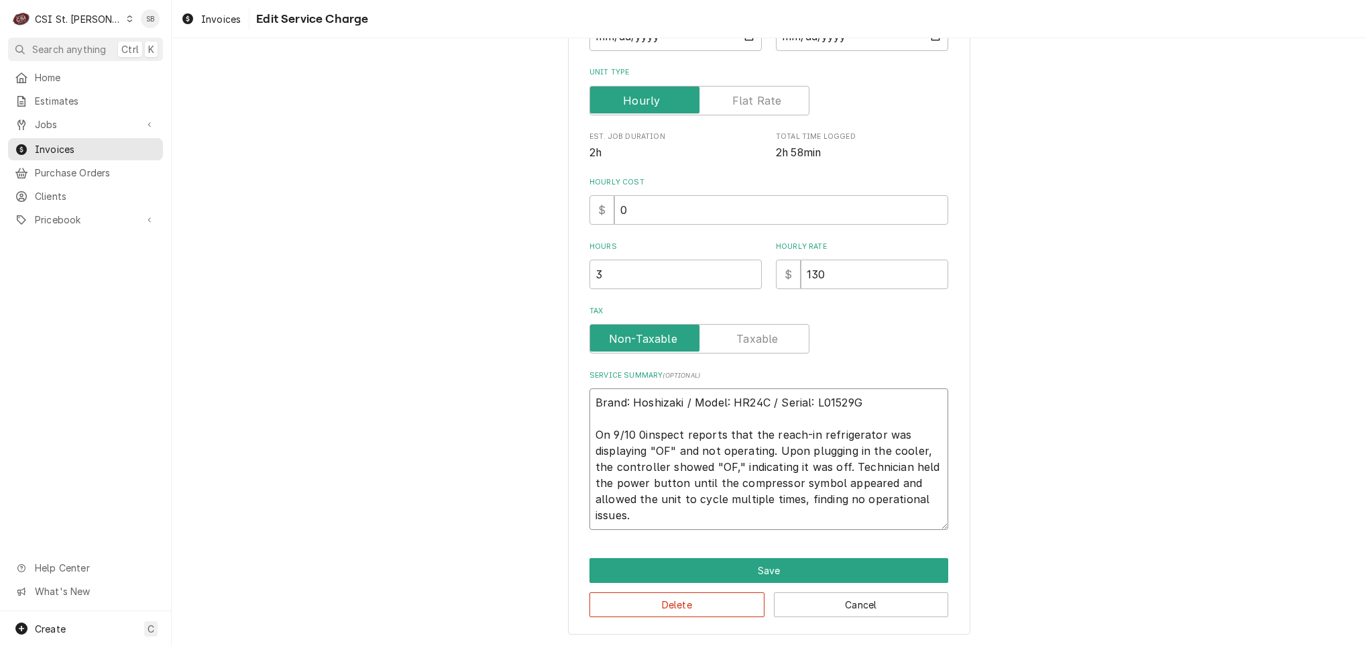
type textarea "Brand: Hoshizaki / Model: HR24C / Serial: L01529G On 9/10 inspect reports that …"
type textarea "x"
type textarea "Brand: Hoshizaki / Model: HR24C / Serial: L01529G On 9/10 inspecte reports that…"
type textarea "x"
type textarea "Brand: Hoshizaki / Model: HR24C / Serial: L01529G On 9/10 inspected reports tha…"
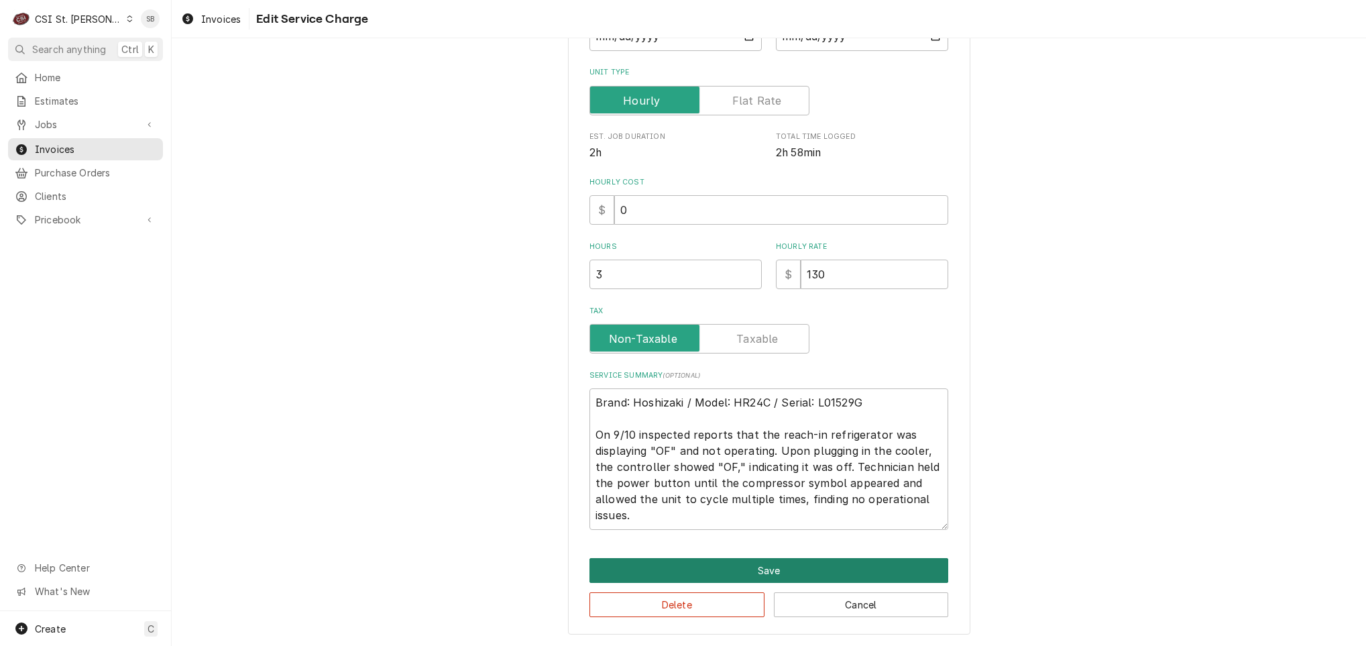
click at [698, 559] on button "Save" at bounding box center [769, 570] width 359 height 25
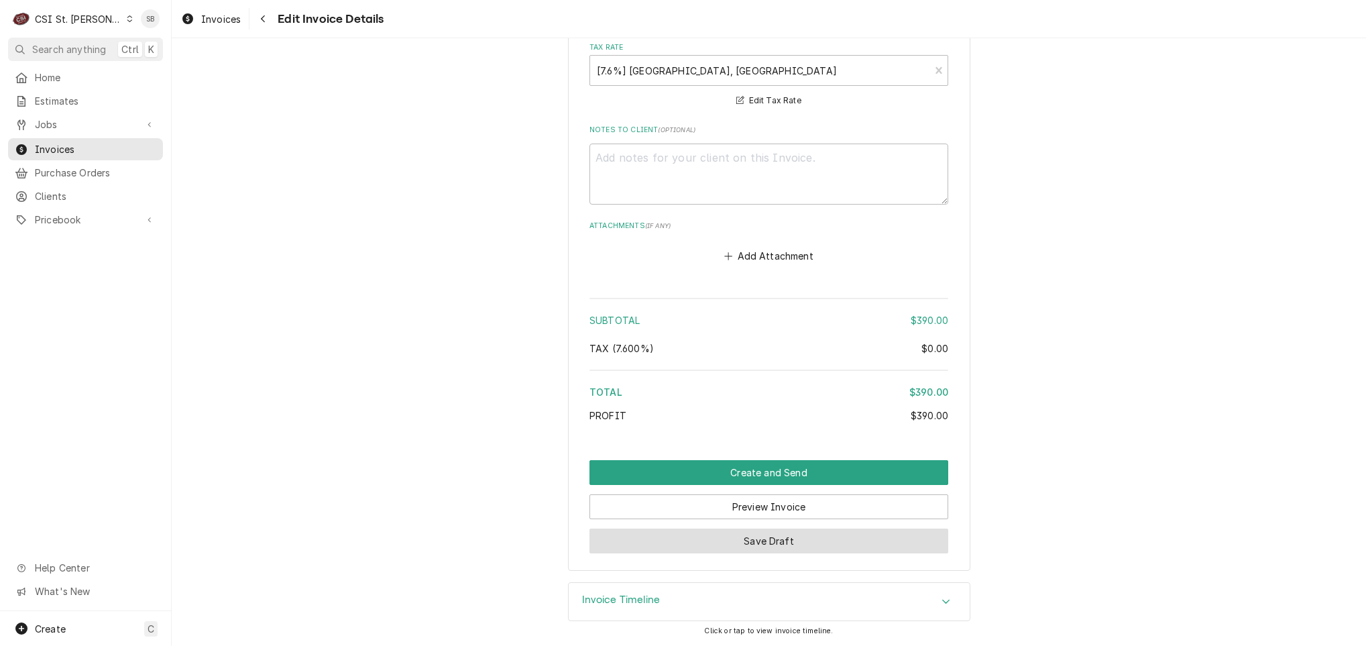
click at [728, 540] on button "Save Draft" at bounding box center [769, 541] width 359 height 25
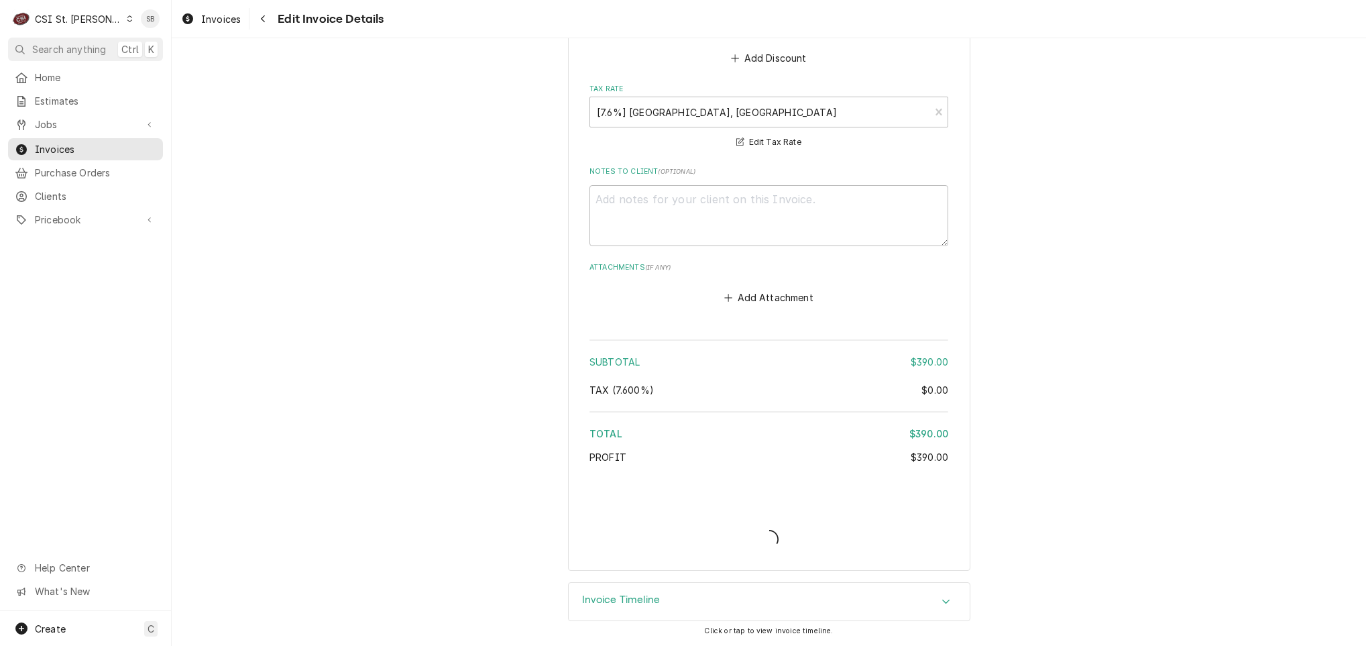
scroll to position [1375, 0]
type textarea "x"
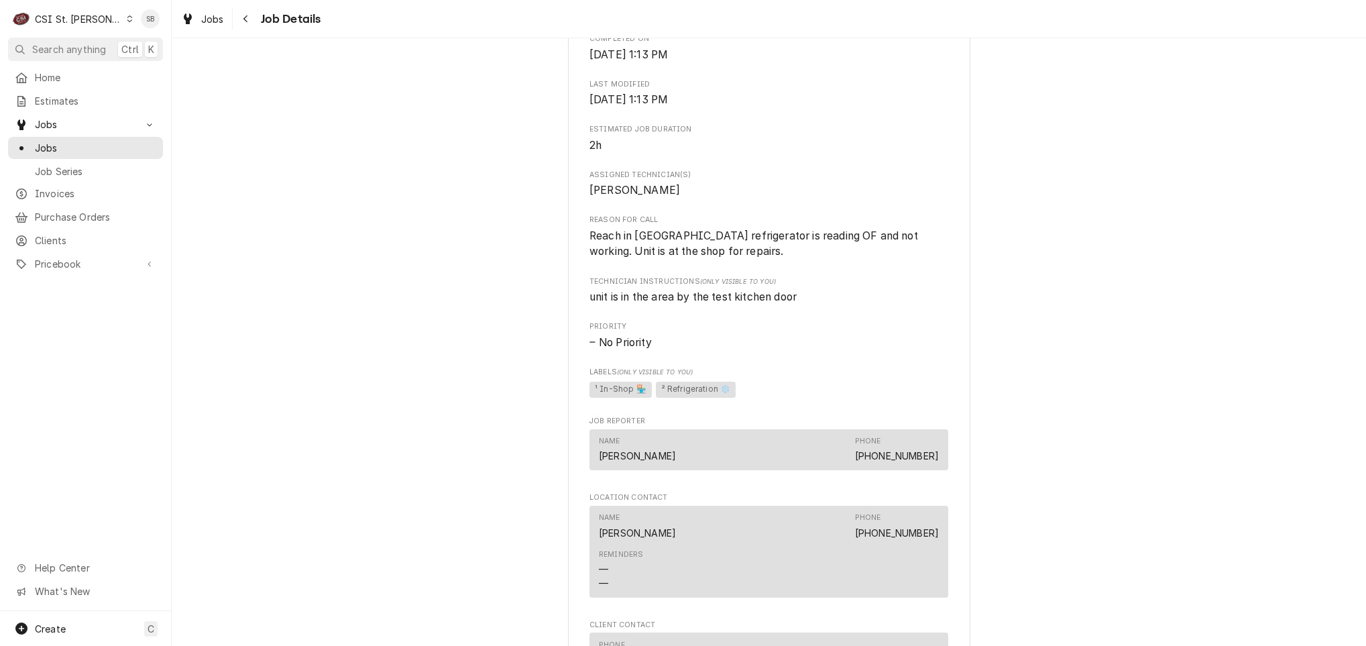
scroll to position [503, 0]
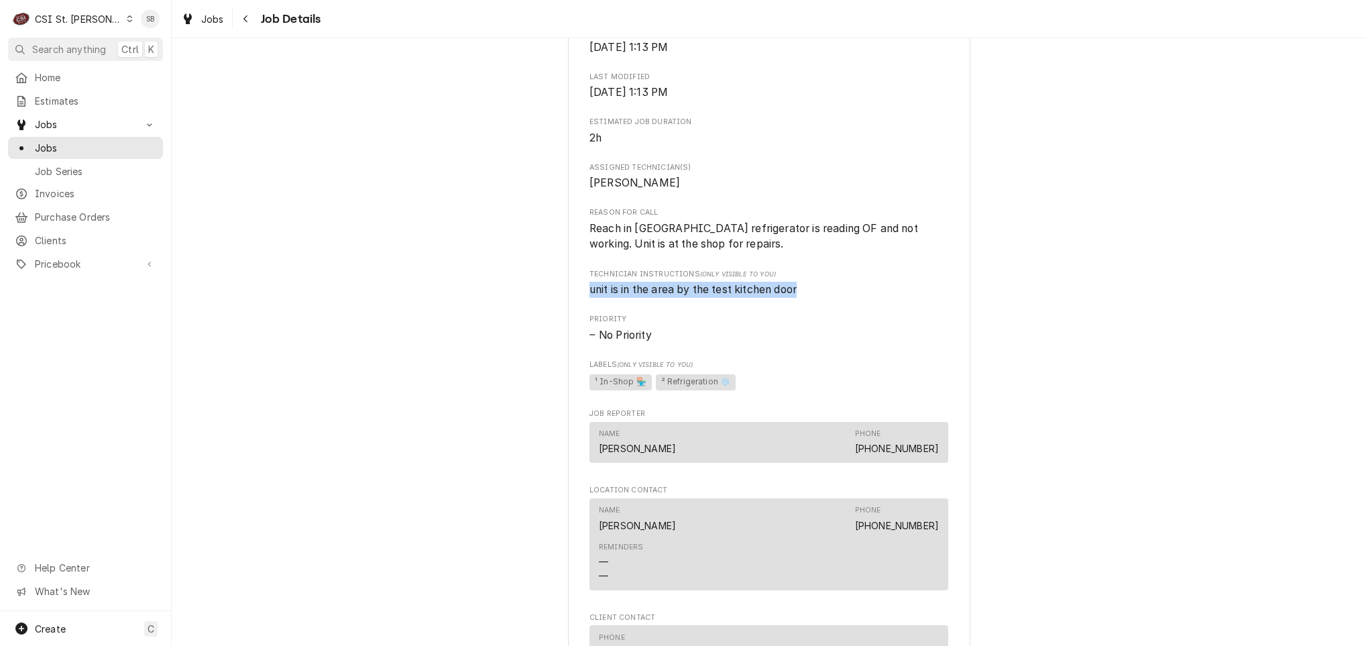
drag, startPoint x: 809, startPoint y: 288, endPoint x: 531, endPoint y: 294, distance: 277.8
click at [531, 294] on div "Completed and Uninvoiced Shawn Hagen Residense Shawn Hagen / 1991 Treasure Dr, …" at bounding box center [769, 394] width 1195 height 1690
copy span "unit is in the area by the test kitchen door"
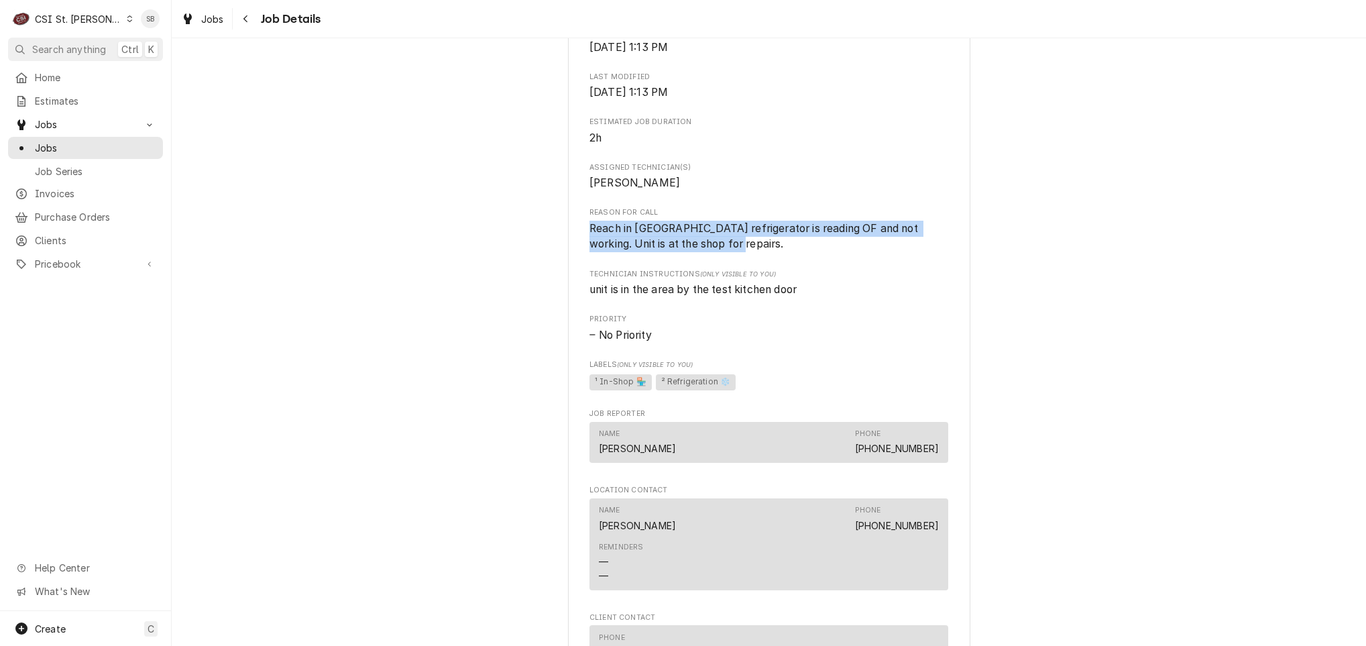
drag, startPoint x: 710, startPoint y: 238, endPoint x: 516, endPoint y: 226, distance: 194.9
click at [516, 226] on div "Completed and Uninvoiced Shawn Hagen Residense Shawn Hagen / 1991 Treasure Dr, …" at bounding box center [769, 394] width 1195 height 1690
copy span "Reach in Hoshizaki refrigerator is reading OF and not working. Unit is at the s…"
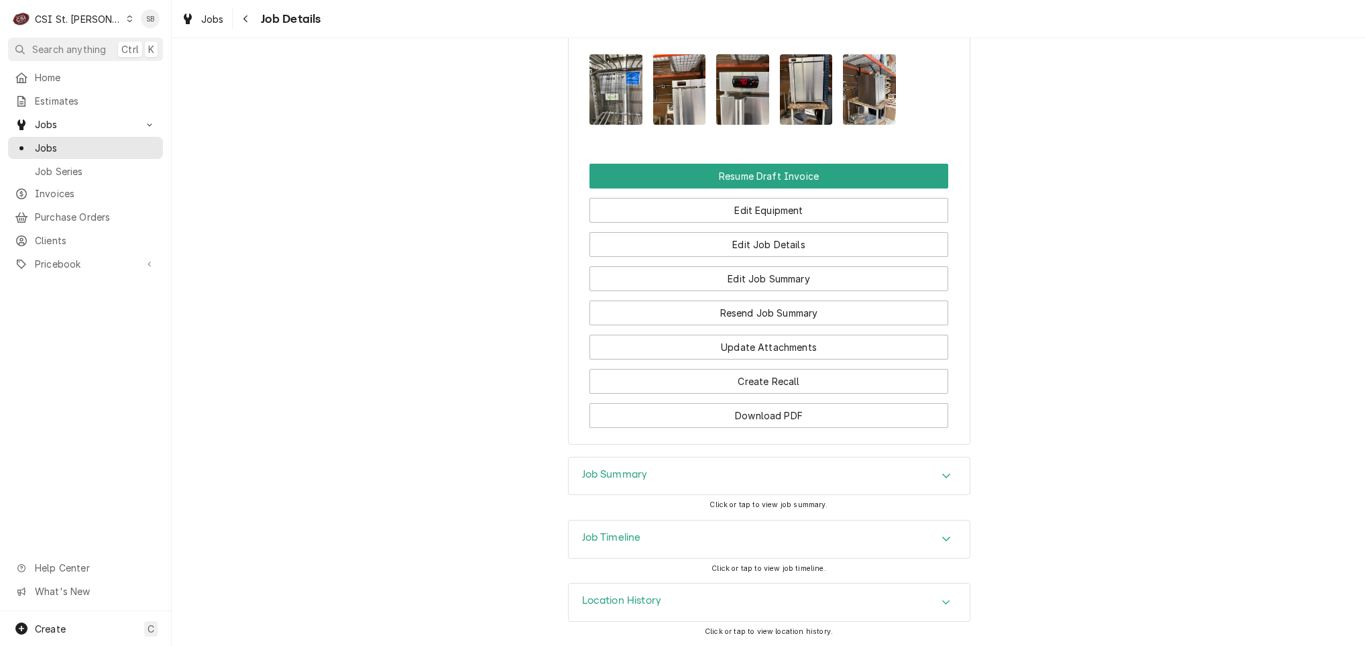
scroll to position [1295, 0]
click at [681, 472] on div "Job Summary" at bounding box center [769, 476] width 401 height 38
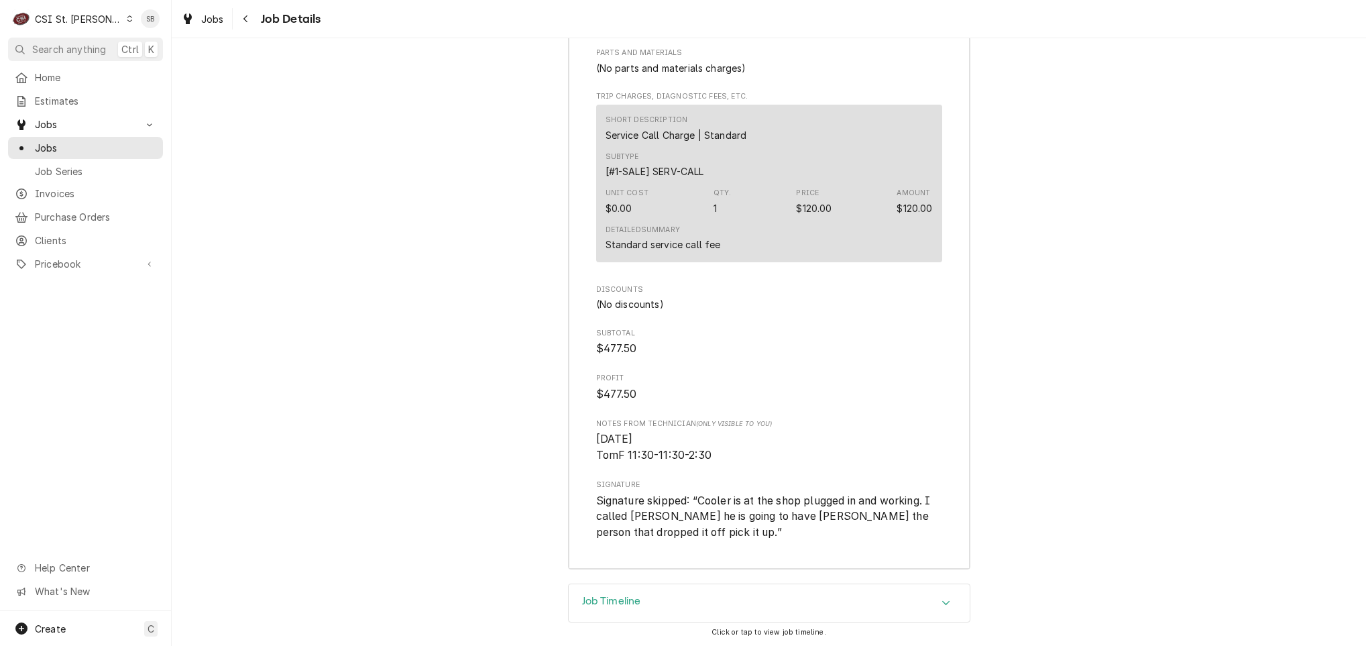
scroll to position [3303, 0]
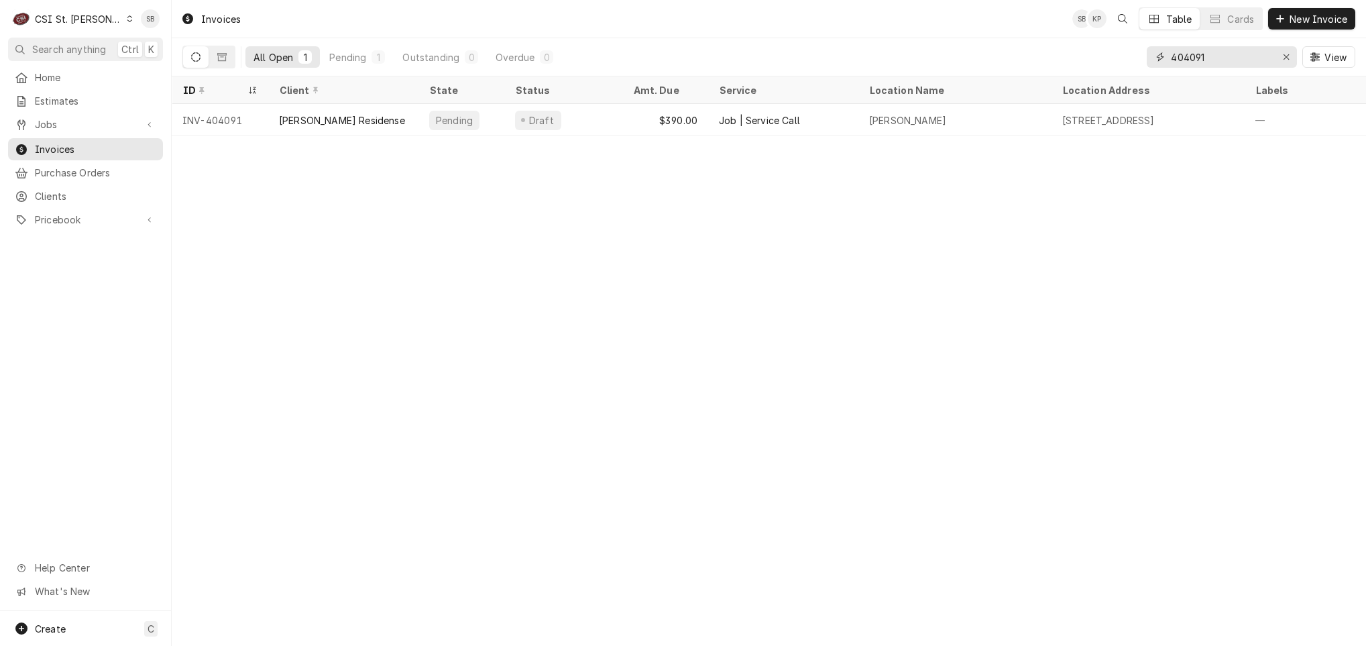
click at [1234, 57] on input "404091" at bounding box center [1221, 56] width 101 height 21
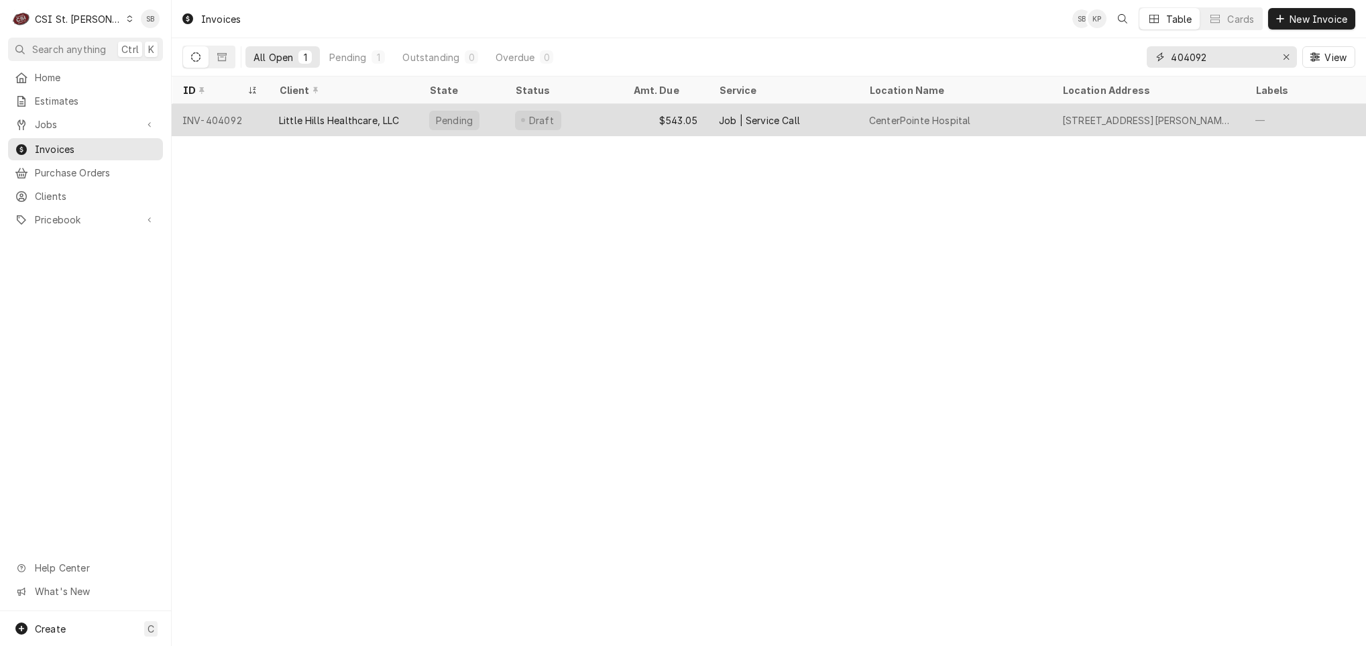
type input "404092"
click at [318, 127] on div "Little Hills Healthcare, LLC" at bounding box center [343, 120] width 150 height 32
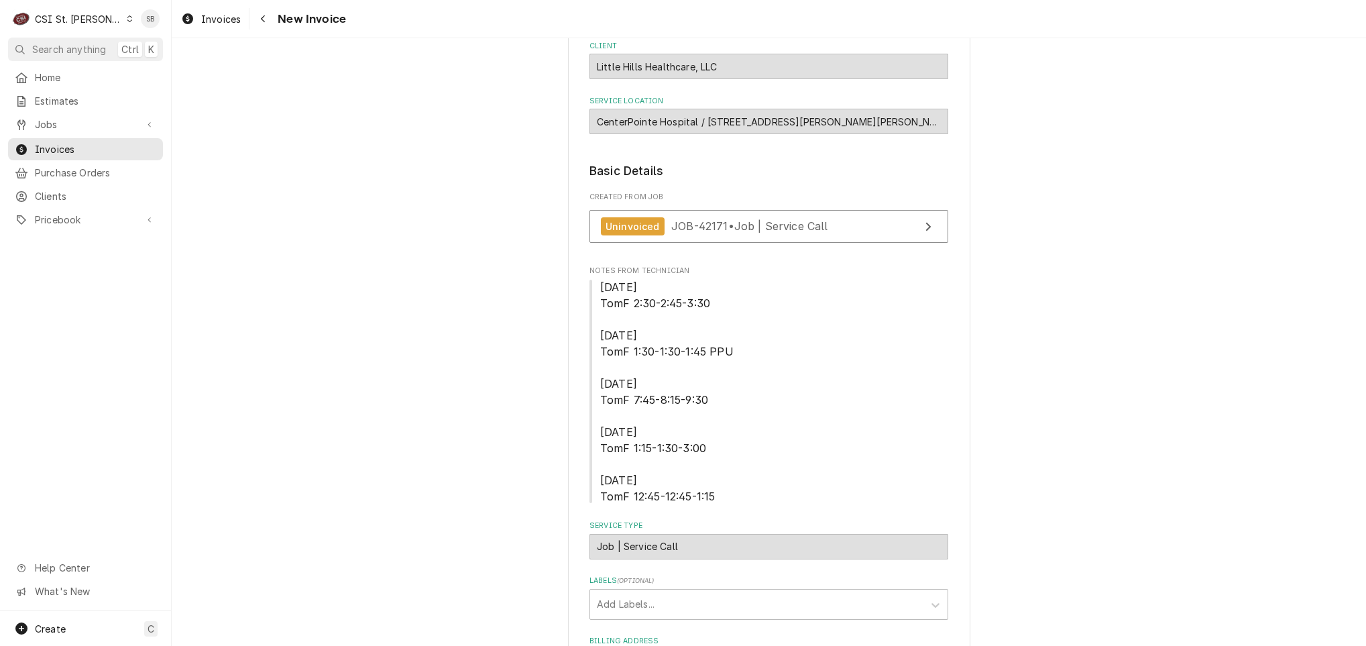
scroll to position [101, 0]
click at [645, 236] on div "Uninvoiced" at bounding box center [633, 228] width 64 height 18
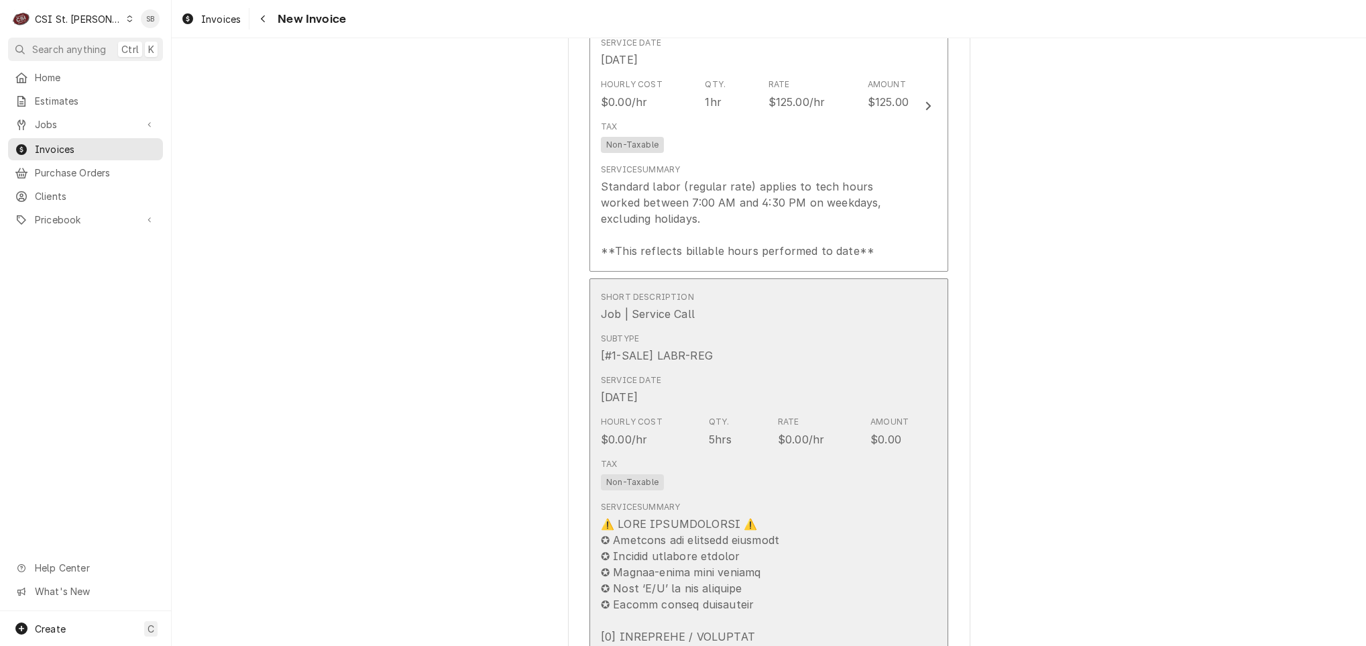
scroll to position [2113, 0]
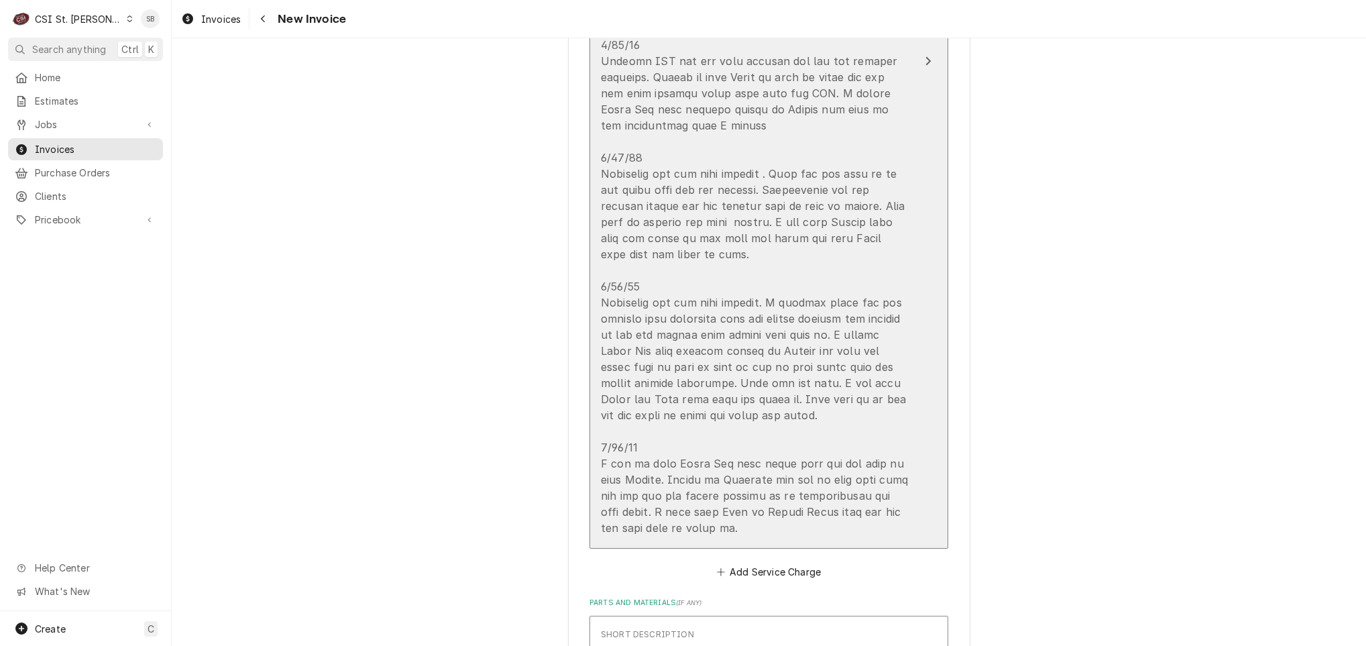
click at [669, 308] on div "Update Line Item" at bounding box center [755, 174] width 308 height 724
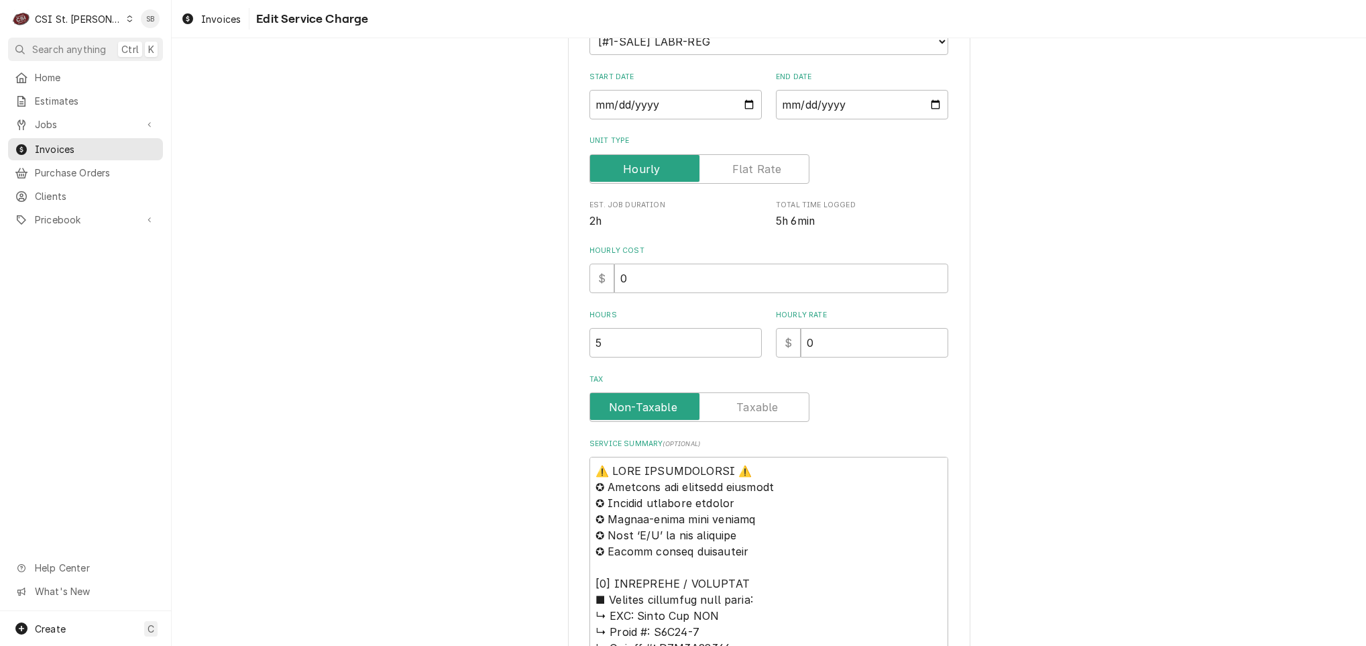
scroll to position [604, 0]
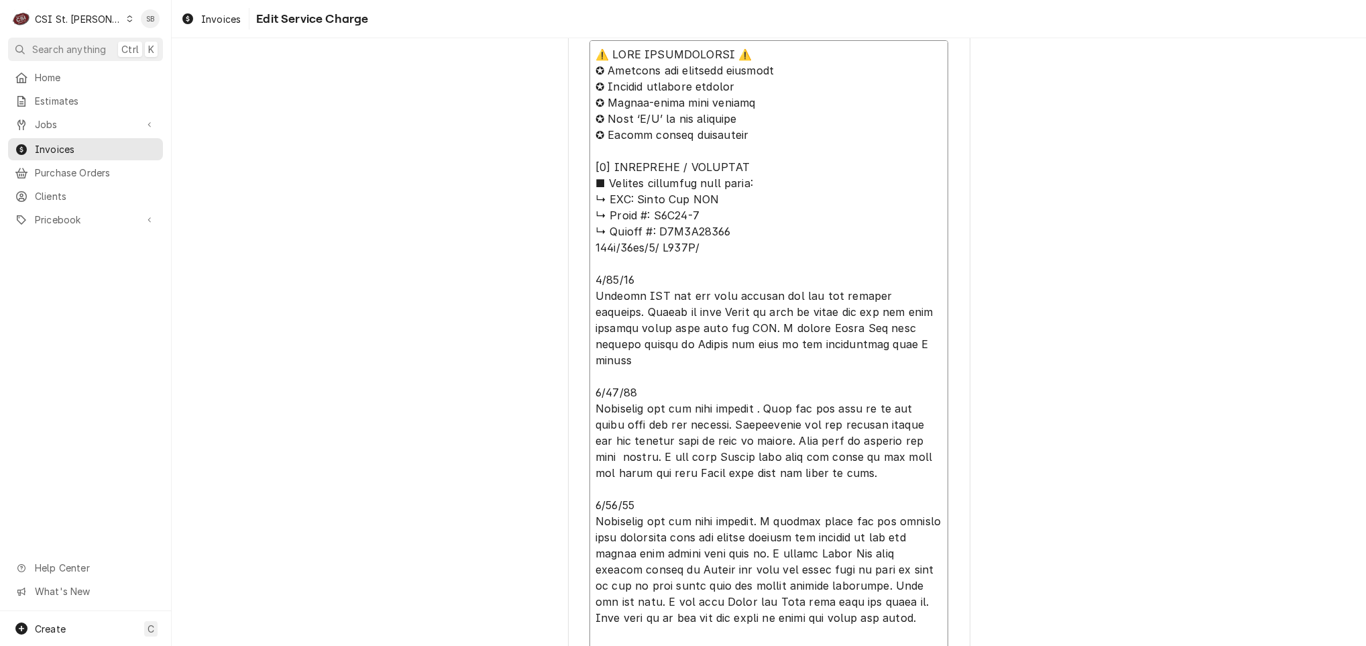
click at [592, 294] on textarea "Service Summary ( optional )" at bounding box center [769, 376] width 359 height 673
type textarea "x"
type textarea "⚠️ 𝗙𝗢𝗥𝗠 𝗜𝗡𝗦𝗧𝗥𝗨𝗖𝗧𝗜𝗢𝗡𝗦 ⚠️ ✪ 𝗖𝗼𝗺𝗽𝗹𝗲𝘁𝗲 𝗮𝗹𝗹 𝗿𝗲𝗹𝗲𝘃𝗮𝗻𝘁 𝘀𝗲𝗰𝘁𝗶𝗼𝗻𝘀 ✪ 𝗣𝗿𝗼𝘃𝗶𝗱𝗲 𝗱𝗲𝘁𝗮𝗶𝗹𝗲𝗱 𝗮𝗻𝘀…"
type textarea "x"
type textarea "⚠️ 𝗙𝗢𝗥𝗠 𝗜𝗡𝗦𝗧𝗥𝗨𝗖𝗧𝗜𝗢𝗡𝗦 ⚠️ ✪ 𝗖𝗼𝗺𝗽𝗹𝗲𝘁𝗲 𝗮𝗹𝗹 𝗿𝗲𝗹𝗲𝘃𝗮𝗻𝘁 𝘀𝗲𝗰𝘁𝗶𝗼𝗻𝘀 ✪ 𝗣𝗿𝗼𝘃𝗶𝗱𝗲 𝗱𝗲𝘁𝗮𝗶𝗹𝗲𝗱 𝗮𝗻𝘀…"
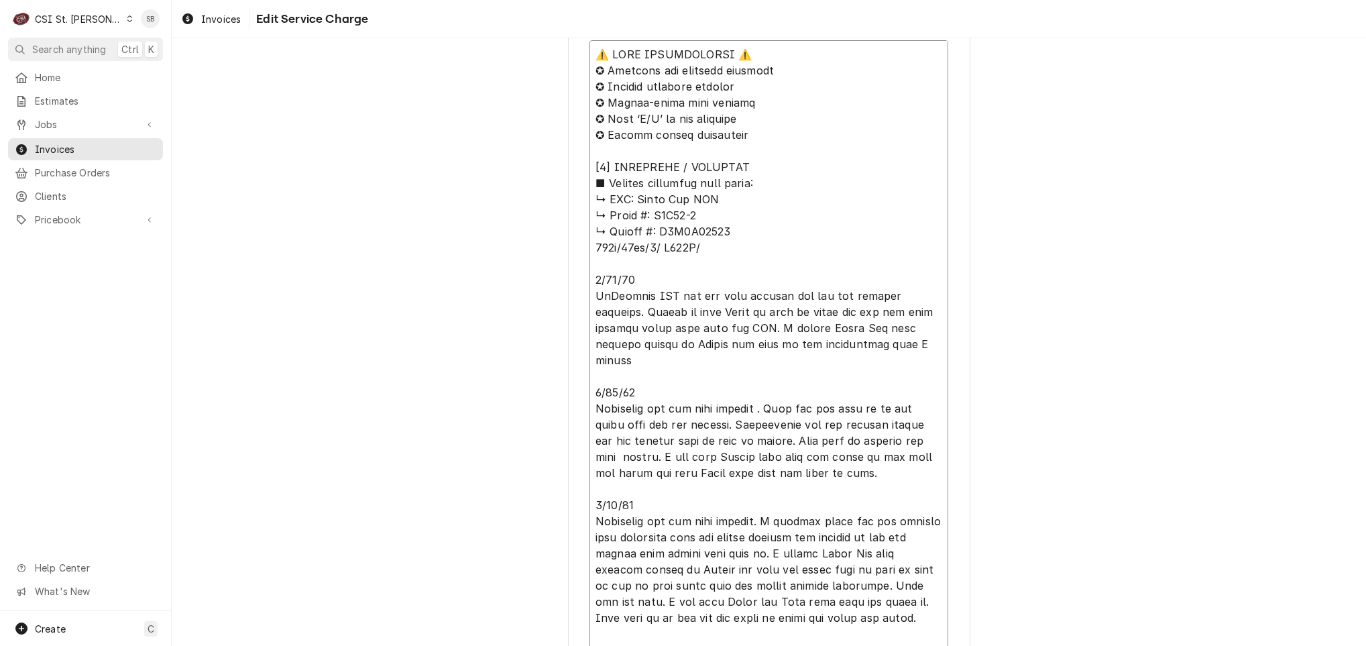
type textarea "x"
type textarea "⚠️ 𝗙𝗢𝗥𝗠 𝗜𝗡𝗦𝗧𝗥𝗨𝗖𝗧𝗜𝗢𝗡𝗦 ⚠️ ✪ 𝗖𝗼𝗺𝗽𝗹𝗲𝘁𝗲 𝗮𝗹𝗹 𝗿𝗲𝗹𝗲𝘃𝗮𝗻𝘁 𝘀𝗲𝗰𝘁𝗶𝗼𝗻𝘀 ✪ 𝗣𝗿𝗼𝘃𝗶𝗱𝗲 𝗱𝗲𝘁𝗮𝗶𝗹𝗲𝗱 𝗮𝗻𝘀…"
type textarea "x"
type textarea "⚠️ 𝗙𝗢𝗥𝗠 𝗜𝗡𝗦𝗧𝗥𝗨𝗖𝗧𝗜𝗢𝗡𝗦 ⚠️ ✪ 𝗖𝗼𝗺𝗽𝗹𝗲𝘁𝗲 𝗮𝗹𝗹 𝗿𝗲𝗹𝗲𝘃𝗮𝗻𝘁 𝘀𝗲𝗰𝘁𝗶𝗼𝗻𝘀 ✪ 𝗣𝗿𝗼𝘃𝗶𝗱𝗲 𝗱𝗲𝘁𝗮𝗶𝗹𝗲𝗱 𝗮𝗻𝘀…"
type textarea "x"
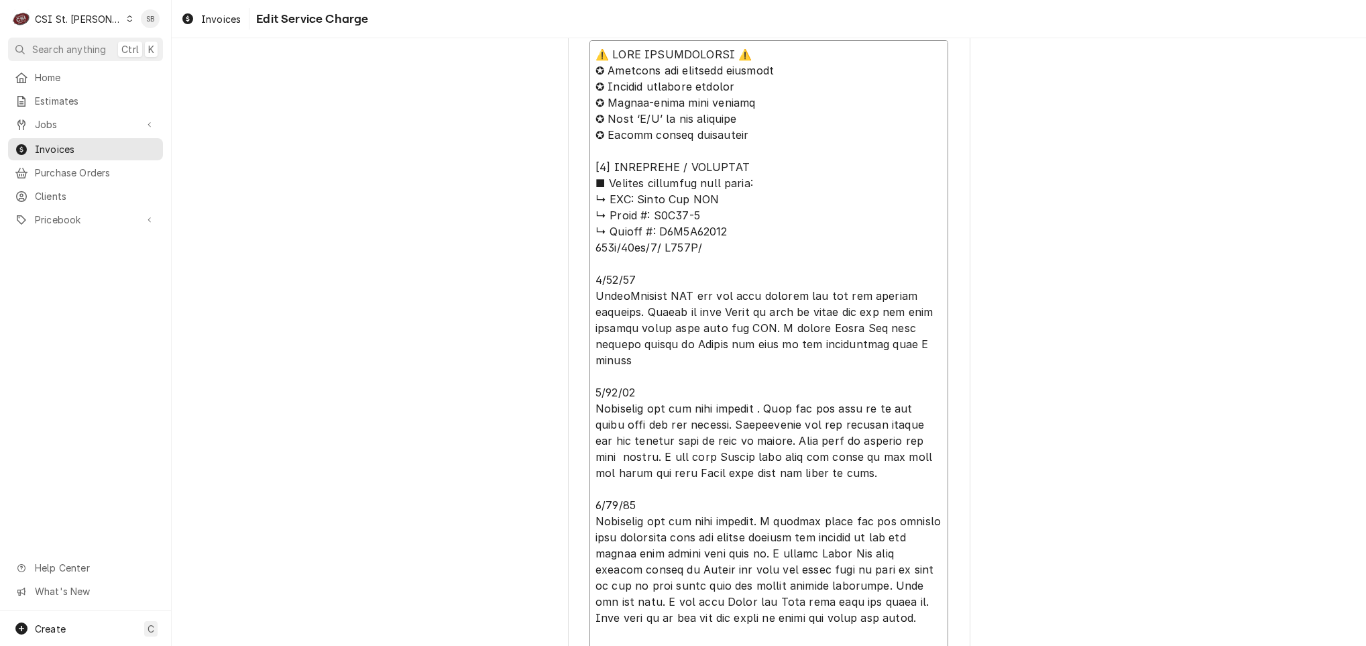
type textarea "⚠️ 𝗙𝗢𝗥𝗠 𝗜𝗡𝗦𝗧𝗥𝗨𝗖𝗧𝗜𝗢𝗡𝗦 ⚠️ ✪ 𝗖𝗼𝗺𝗽𝗹𝗲𝘁𝗲 𝗮𝗹𝗹 𝗿𝗲𝗹𝗲𝘃𝗮𝗻𝘁 𝘀𝗲𝗰𝘁𝗶𝗼𝗻𝘀 ✪ 𝗣𝗿𝗼𝘃𝗶𝗱𝗲 𝗱𝗲𝘁𝗮𝗶𝗹𝗲𝗱 𝗮𝗻𝘀…"
type textarea "x"
type textarea "⚠️ 𝗙𝗢𝗥𝗠 𝗜𝗡𝗦𝗧𝗥𝗨𝗖𝗧𝗜𝗢𝗡𝗦 ⚠️ ✪ 𝗖𝗼𝗺𝗽𝗹𝗲𝘁𝗲 𝗮𝗹𝗹 𝗿𝗲𝗹𝗲𝘃𝗮𝗻𝘁 𝘀𝗲𝗰𝘁𝗶𝗼𝗻𝘀 ✪ 𝗣𝗿𝗼𝘃𝗶𝗱𝗲 𝗱𝗲𝘁𝗮𝗶𝗹𝗲𝗱 𝗮𝗻𝘀…"
type textarea "x"
type textarea "⚠️ 𝗙𝗢𝗥𝗠 𝗜𝗡𝗦𝗧𝗥𝗨𝗖𝗧𝗜𝗢𝗡𝗦 ⚠️ ✪ 𝗖𝗼𝗺𝗽𝗹𝗲𝘁𝗲 𝗮𝗹𝗹 𝗿𝗲𝗹𝗲𝘃𝗮𝗻𝘁 𝘀𝗲𝗰𝘁𝗶𝗼𝗻𝘀 ✪ 𝗣𝗿𝗼𝘃𝗶𝗱𝗲 𝗱𝗲𝘁𝗮𝗶𝗹𝗲𝗱 𝗮𝗻𝘀…"
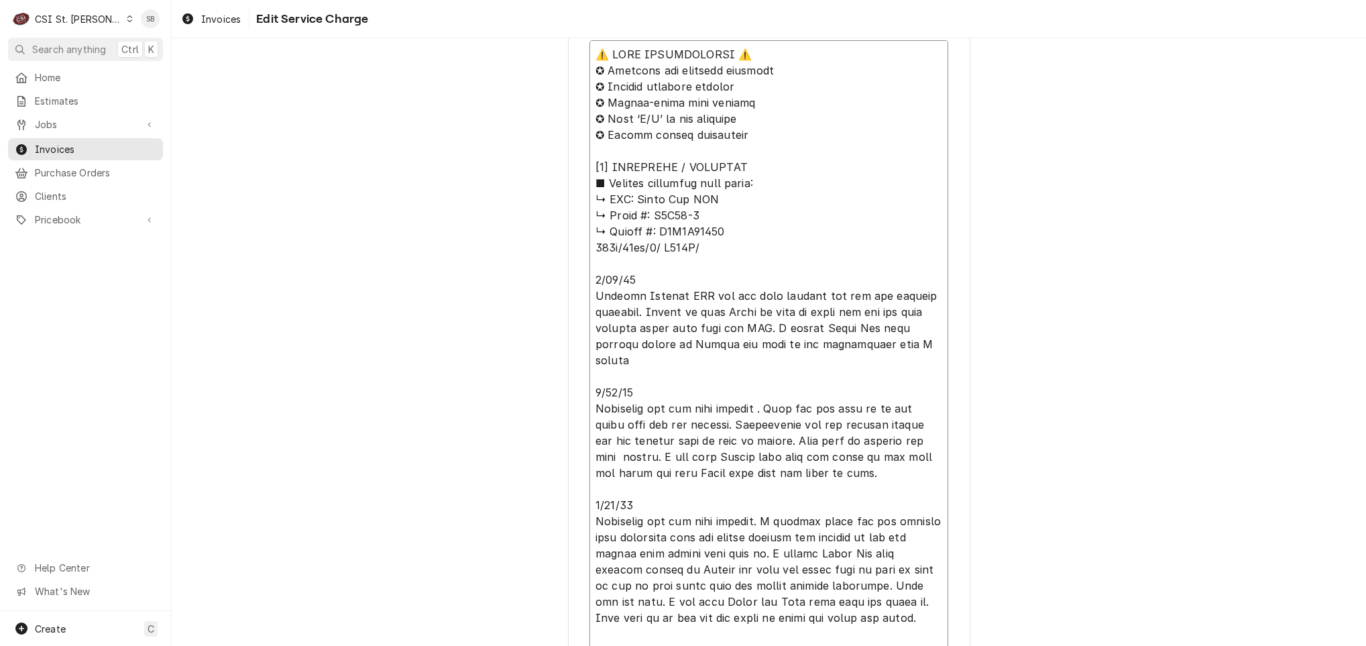
type textarea "x"
type textarea "⚠️ 𝗙𝗢𝗥𝗠 𝗜𝗡𝗦𝗧𝗥𝗨𝗖𝗧𝗜𝗢𝗡𝗦 ⚠️ ✪ 𝗖𝗼𝗺𝗽𝗹𝗲𝘁𝗲 𝗮𝗹𝗹 𝗿𝗲𝗹𝗲𝘃𝗮𝗻𝘁 𝘀𝗲𝗰𝘁𝗶𝗼𝗻𝘀 ✪ 𝗣𝗿𝗼𝘃𝗶𝗱𝗲 𝗱𝗲𝘁𝗮𝗶𝗹𝗲𝗱 𝗮𝗻𝘀…"
type textarea "x"
type textarea "⚠️ 𝗙𝗢𝗥𝗠 𝗜𝗡𝗦𝗧𝗥𝗨𝗖𝗧𝗜𝗢𝗡𝗦 ⚠️ ✪ 𝗖𝗼𝗺𝗽𝗹𝗲𝘁𝗲 𝗮𝗹𝗹 𝗿𝗲𝗹𝗲𝘃𝗮𝗻𝘁 𝘀𝗲𝗰𝘁𝗶𝗼𝗻𝘀 ✪ 𝗣𝗿𝗼𝘃𝗶𝗱𝗲 𝗱𝗲𝘁𝗮𝗶𝗹𝗲𝗱 𝗮𝗻𝘀…"
type textarea "x"
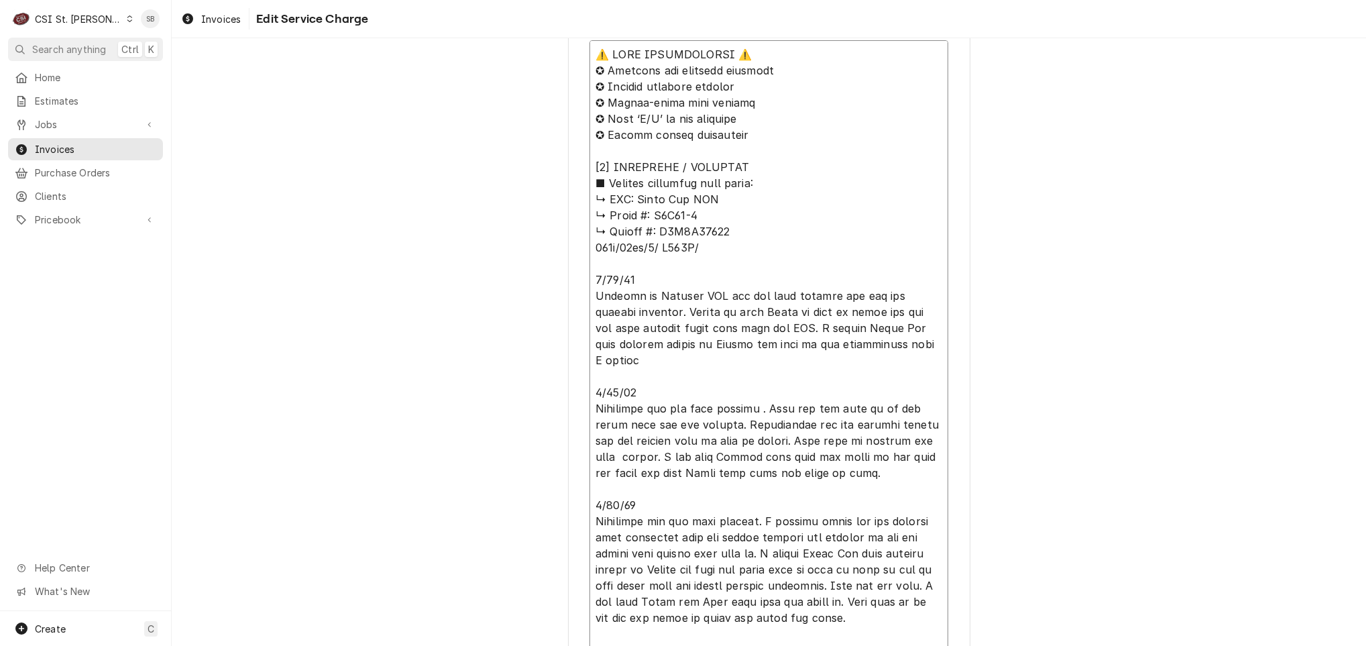
type textarea "⚠️ 𝗙𝗢𝗥𝗠 𝗜𝗡𝗦𝗧𝗥𝗨𝗖𝗧𝗜𝗢𝗡𝗦 ⚠️ ✪ 𝗖𝗼𝗺𝗽𝗹𝗲𝘁𝗲 𝗮𝗹𝗹 𝗿𝗲𝗹𝗲𝘃𝗮𝗻𝘁 𝘀𝗲𝗰𝘁𝗶𝗼𝗻𝘀 ✪ 𝗣𝗿𝗼𝘃𝗶𝗱𝗲 𝗱𝗲𝘁𝗮𝗶𝗹𝗲𝗱 𝗮𝗻𝘀…"
type textarea "x"
type textarea "⚠️ 𝗙𝗢𝗥𝗠 𝗜𝗡𝗦𝗧𝗥𝗨𝗖𝗧𝗜𝗢𝗡𝗦 ⚠️ ✪ 𝗖𝗼𝗺𝗽𝗹𝗲𝘁𝗲 𝗮𝗹𝗹 𝗿𝗲𝗹𝗲𝘃𝗮𝗻𝘁 𝘀𝗲𝗰𝘁𝗶𝗼𝗻𝘀 ✪ 𝗣𝗿𝗼𝘃𝗶𝗱𝗲 𝗱𝗲𝘁𝗮𝗶𝗹𝗲𝗱 𝗮𝗻𝘀…"
type textarea "x"
type textarea "⚠️ 𝗙𝗢𝗥𝗠 𝗜𝗡𝗦𝗧𝗥𝗨𝗖𝗧𝗜𝗢𝗡𝗦 ⚠️ ✪ 𝗖𝗼𝗺𝗽𝗹𝗲𝘁𝗲 𝗮𝗹𝗹 𝗿𝗲𝗹𝗲𝘃𝗮𝗻𝘁 𝘀𝗲𝗰𝘁𝗶𝗼𝗻𝘀 ✪ 𝗣𝗿𝗼𝘃𝗶𝗱𝗲 𝗱𝗲𝘁𝗮𝗶𝗹𝗲𝗱 𝗮𝗻𝘀…"
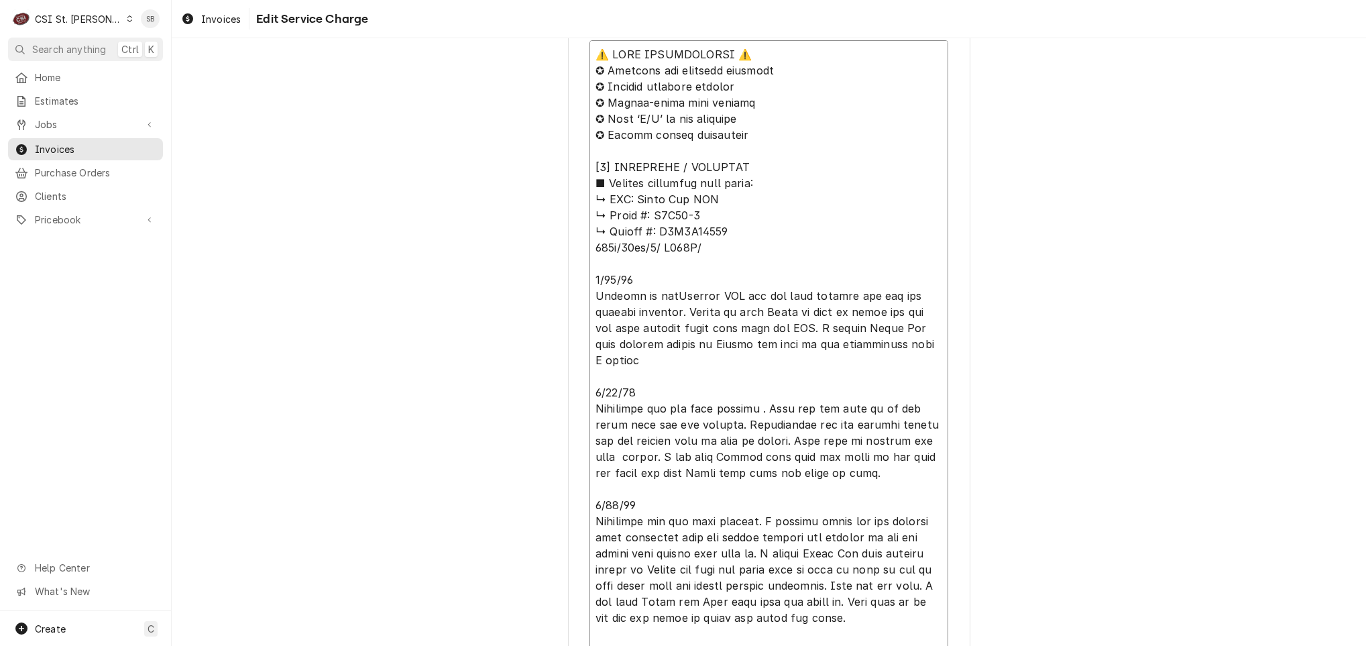
type textarea "x"
type textarea "⚠️ 𝗙𝗢𝗥𝗠 𝗜𝗡𝗦𝗧𝗥𝗨𝗖𝗧𝗜𝗢𝗡𝗦 ⚠️ ✪ 𝗖𝗼𝗺𝗽𝗹𝗲𝘁𝗲 𝗮𝗹𝗹 𝗿𝗲𝗹𝗲𝘃𝗮𝗻𝘁 𝘀𝗲𝗰𝘁𝗶𝗼𝗻𝘀 ✪ 𝗣𝗿𝗼𝘃𝗶𝗱𝗲 𝗱𝗲𝘁𝗮𝗶𝗹𝗲𝗱 𝗮𝗻𝘀…"
type textarea "x"
type textarea "⚠️ 𝗙𝗢𝗥𝗠 𝗜𝗡𝗦𝗧𝗥𝗨𝗖𝗧𝗜𝗢𝗡𝗦 ⚠️ ✪ 𝗖𝗼𝗺𝗽𝗹𝗲𝘁𝗲 𝗮𝗹𝗹 𝗿𝗲𝗹𝗲𝘃𝗮𝗻𝘁 𝘀𝗲𝗰𝘁𝗶𝗼𝗻𝘀 ✪ 𝗣𝗿𝗼𝘃𝗶𝗱𝗲 𝗱𝗲𝘁𝗮𝗶𝗹𝗲𝗱 𝗮𝗻𝘀…"
type textarea "x"
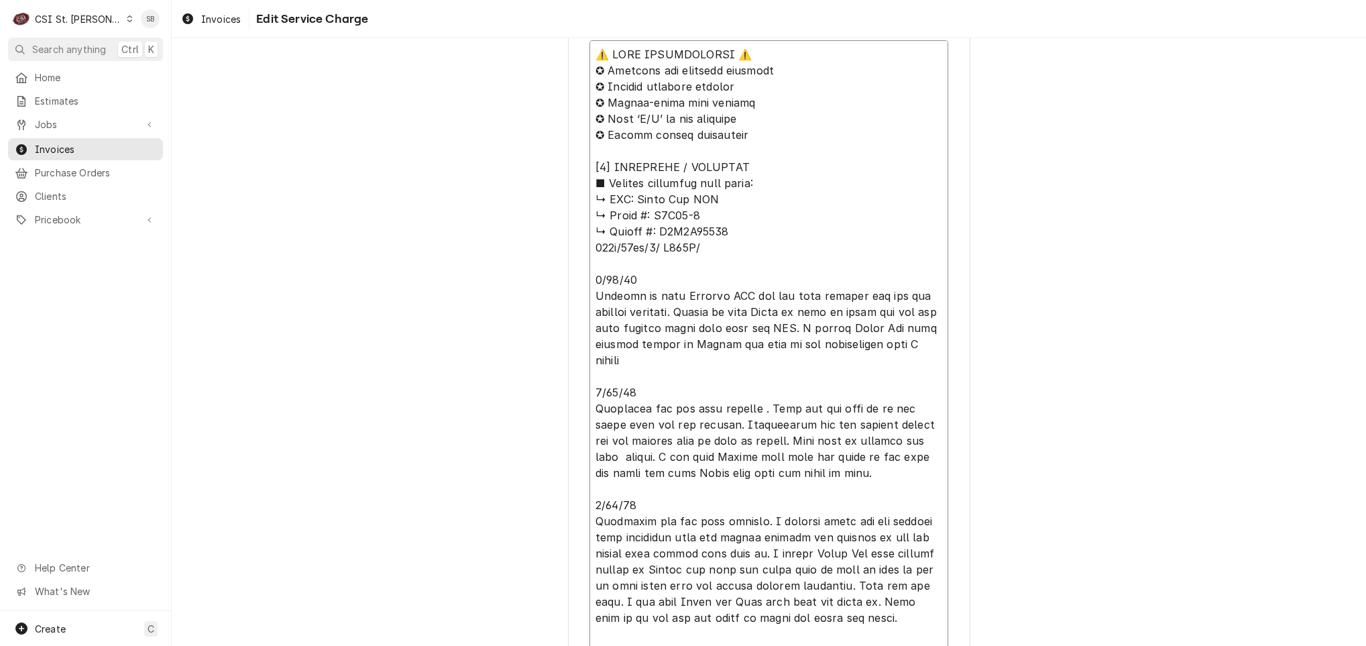
type textarea "⚠️ 𝗙𝗢𝗥𝗠 𝗜𝗡𝗦𝗧𝗥𝗨𝗖𝗧𝗜𝗢𝗡𝗦 ⚠️ ✪ 𝗖𝗼𝗺𝗽𝗹𝗲𝘁𝗲 𝗮𝗹𝗹 𝗿𝗲𝗹𝗲𝘃𝗮𝗻𝘁 𝘀𝗲𝗰𝘁𝗶𝗼𝗻𝘀 ✪ 𝗣𝗿𝗼𝘃𝗶𝗱𝗲 𝗱𝗲𝘁𝗮𝗶𝗹𝗲𝗱 𝗮𝗻𝘀…"
type textarea "x"
type textarea "⚠️ 𝗙𝗢𝗥𝗠 𝗜𝗡𝗦𝗧𝗥𝗨𝗖𝗧𝗜𝗢𝗡𝗦 ⚠️ ✪ 𝗖𝗼𝗺𝗽𝗹𝗲𝘁𝗲 𝗮𝗹𝗹 𝗿𝗲𝗹𝗲𝘃𝗮𝗻𝘁 𝘀𝗲𝗰𝘁𝗶𝗼𝗻𝘀 ✪ 𝗣𝗿𝗼𝘃𝗶𝗱𝗲 𝗱𝗲𝘁𝗮𝗶𝗹𝗲𝗱 𝗮𝗻𝘀…"
type textarea "x"
type textarea "⚠️ 𝗙𝗢𝗥𝗠 𝗜𝗡𝗦𝗧𝗥𝗨𝗖𝗧𝗜𝗢𝗡𝗦 ⚠️ ✪ 𝗖𝗼𝗺𝗽𝗹𝗲𝘁𝗲 𝗮𝗹𝗹 𝗿𝗲𝗹𝗲𝘃𝗮𝗻𝘁 𝘀𝗲𝗰𝘁𝗶𝗼𝗻𝘀 ✪ 𝗣𝗿𝗼𝘃𝗶𝗱𝗲 𝗱𝗲𝘁𝗮𝗶𝗹𝗲𝗱 𝗮𝗻𝘀…"
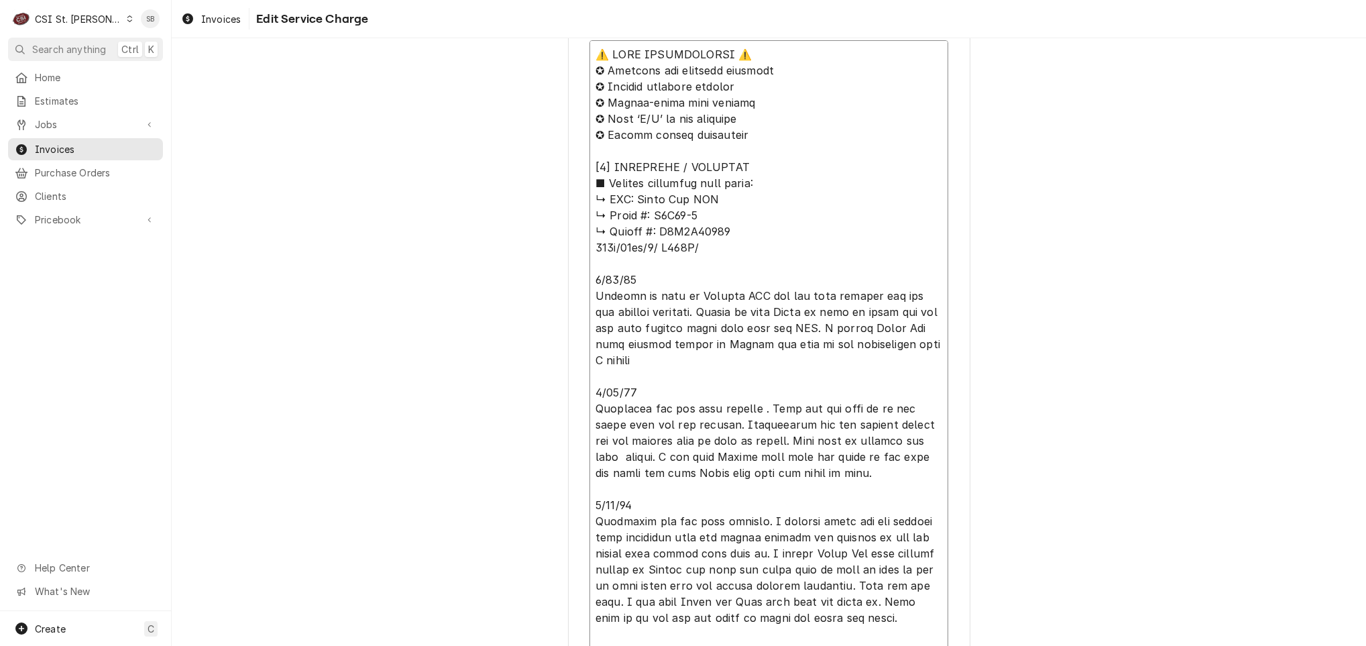
type textarea "x"
type textarea "⚠️ 𝗙𝗢𝗥𝗠 𝗜𝗡𝗦𝗧𝗥𝗨𝗖𝗧𝗜𝗢𝗡𝗦 ⚠️ ✪ 𝗖𝗼𝗺𝗽𝗹𝗲𝘁𝗲 𝗮𝗹𝗹 𝗿𝗲𝗹𝗲𝘃𝗮𝗻𝘁 𝘀𝗲𝗰𝘁𝗶𝗼𝗻𝘀 ✪ 𝗣𝗿𝗼𝘃𝗶𝗱𝗲 𝗱𝗲𝘁𝗮𝗶𝗹𝗲𝗱 𝗮𝗻𝘀…"
type textarea "x"
type textarea "⚠️ 𝗙𝗢𝗥𝗠 𝗜𝗡𝗦𝗧𝗥𝗨𝗖𝗧𝗜𝗢𝗡𝗦 ⚠️ ✪ 𝗖𝗼𝗺𝗽𝗹𝗲𝘁𝗲 𝗮𝗹𝗹 𝗿𝗲𝗹𝗲𝘃𝗮𝗻𝘁 𝘀𝗲𝗰𝘁𝗶𝗼𝗻𝘀 ✪ 𝗣𝗿𝗼𝘃𝗶𝗱𝗲 𝗱𝗲𝘁𝗮𝗶𝗹𝗲𝗱 𝗮𝗻𝘀…"
type textarea "x"
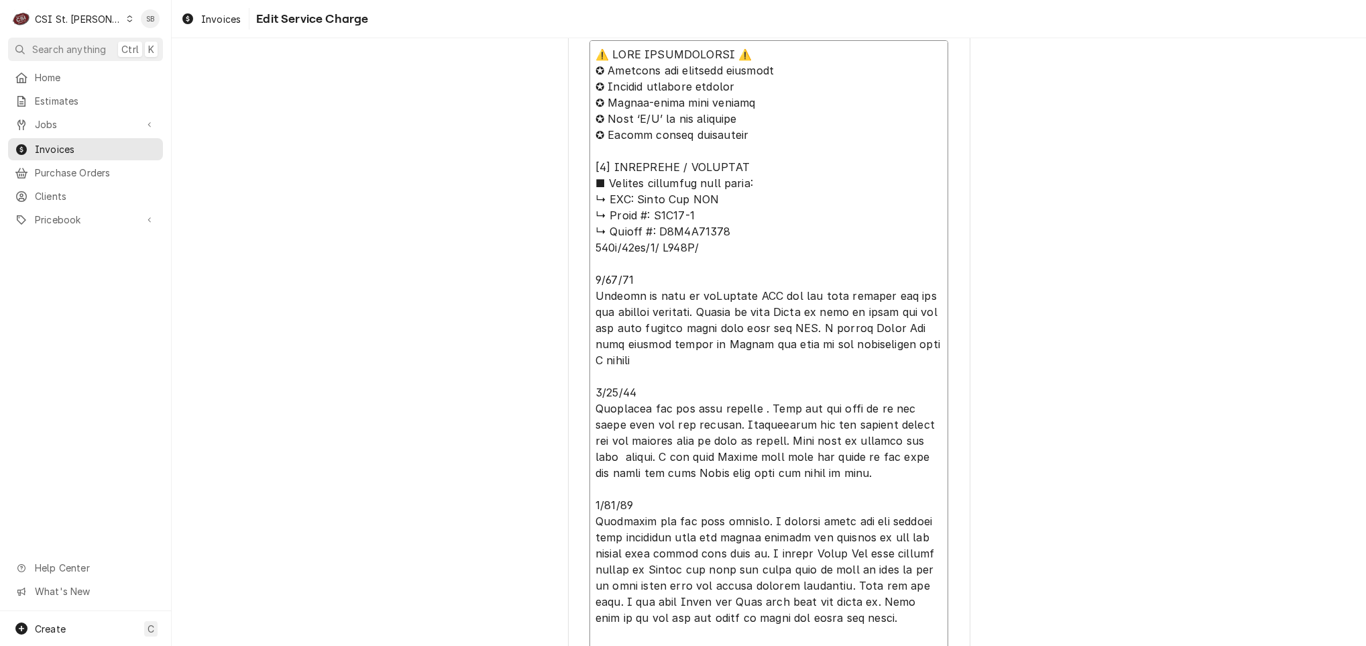
type textarea "⚠️ 𝗙𝗢𝗥𝗠 𝗜𝗡𝗦𝗧𝗥𝗨𝗖𝗧𝗜𝗢𝗡𝗦 ⚠️ ✪ 𝗖𝗼𝗺𝗽𝗹𝗲𝘁𝗲 𝗮𝗹𝗹 𝗿𝗲𝗹𝗲𝘃𝗮𝗻𝘁 𝘀𝗲𝗰𝘁𝗶𝗼𝗻𝘀 ✪ 𝗣𝗿𝗼𝘃𝗶𝗱𝗲 𝗱𝗲𝘁𝗮𝗶𝗹𝗲𝗱 𝗮𝗻𝘀…"
type textarea "x"
type textarea "⚠️ 𝗙𝗢𝗥𝗠 𝗜𝗡𝗦𝗧𝗥𝗨𝗖𝗧𝗜𝗢𝗡𝗦 ⚠️ ✪ 𝗖𝗼𝗺𝗽𝗹𝗲𝘁𝗲 𝗮𝗹𝗹 𝗿𝗲𝗹𝗲𝘃𝗮𝗻𝘁 𝘀𝗲𝗰𝘁𝗶𝗼𝗻𝘀 ✪ 𝗣𝗿𝗼𝘃𝗶𝗱𝗲 𝗱𝗲𝘁𝗮𝗶𝗹𝗲𝗱 𝗮𝗻𝘀…"
type textarea "x"
type textarea "⚠️ 𝗙𝗢𝗥𝗠 𝗜𝗡𝗦𝗧𝗥𝗨𝗖𝗧𝗜𝗢𝗡𝗦 ⚠️ ✪ 𝗖𝗼𝗺𝗽𝗹𝗲𝘁𝗲 𝗮𝗹𝗹 𝗿𝗲𝗹𝗲𝘃𝗮𝗻𝘁 𝘀𝗲𝗰𝘁𝗶𝗼𝗻𝘀 ✪ 𝗣𝗿𝗼𝘃𝗶𝗱𝗲 𝗱𝗲𝘁𝗮𝗶𝗹𝗲𝗱 𝗮𝗻𝘀…"
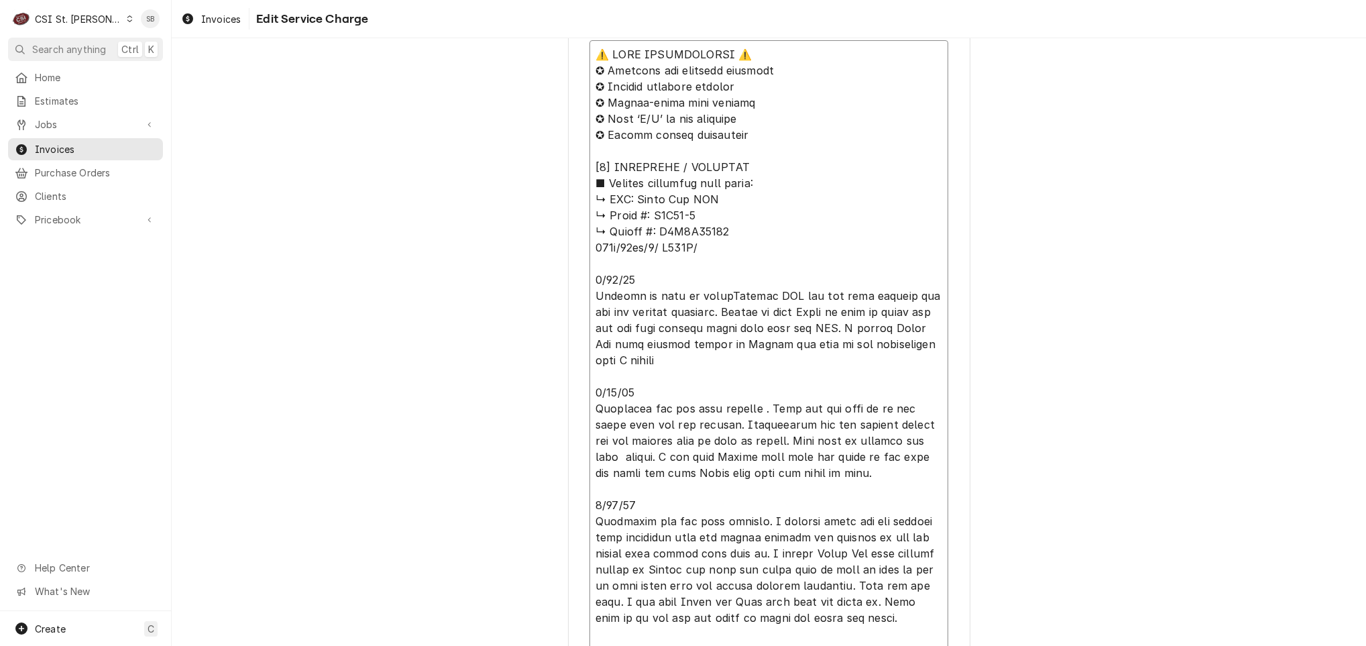
type textarea "x"
type textarea "⚠️ 𝗙𝗢𝗥𝗠 𝗜𝗡𝗦𝗧𝗥𝗨𝗖𝗧𝗜𝗢𝗡𝗦 ⚠️ ✪ 𝗖𝗼𝗺𝗽𝗹𝗲𝘁𝗲 𝗮𝗹𝗹 𝗿𝗲𝗹𝗲𝘃𝗮𝗻𝘁 𝘀𝗲𝗰𝘁𝗶𝗼𝗻𝘀 ✪ 𝗣𝗿𝗼𝘃𝗶𝗱𝗲 𝗱𝗲𝘁𝗮𝗶𝗹𝗲𝗱 𝗮𝗻𝘀…"
type textarea "x"
type textarea "⚠️ 𝗙𝗢𝗥𝗠 𝗜𝗡𝗦𝗧𝗥𝗨𝗖𝗧𝗜𝗢𝗡𝗦 ⚠️ ✪ 𝗖𝗼𝗺𝗽𝗹𝗲𝘁𝗲 𝗮𝗹𝗹 𝗿𝗲𝗹𝗲𝘃𝗮𝗻𝘁 𝘀𝗲𝗰𝘁𝗶𝗼𝗻𝘀 ✪ 𝗣𝗿𝗼𝘃𝗶𝗱𝗲 𝗱𝗲𝘁𝗮𝗶𝗹𝗲𝗱 𝗮𝗻𝘀…"
type textarea "x"
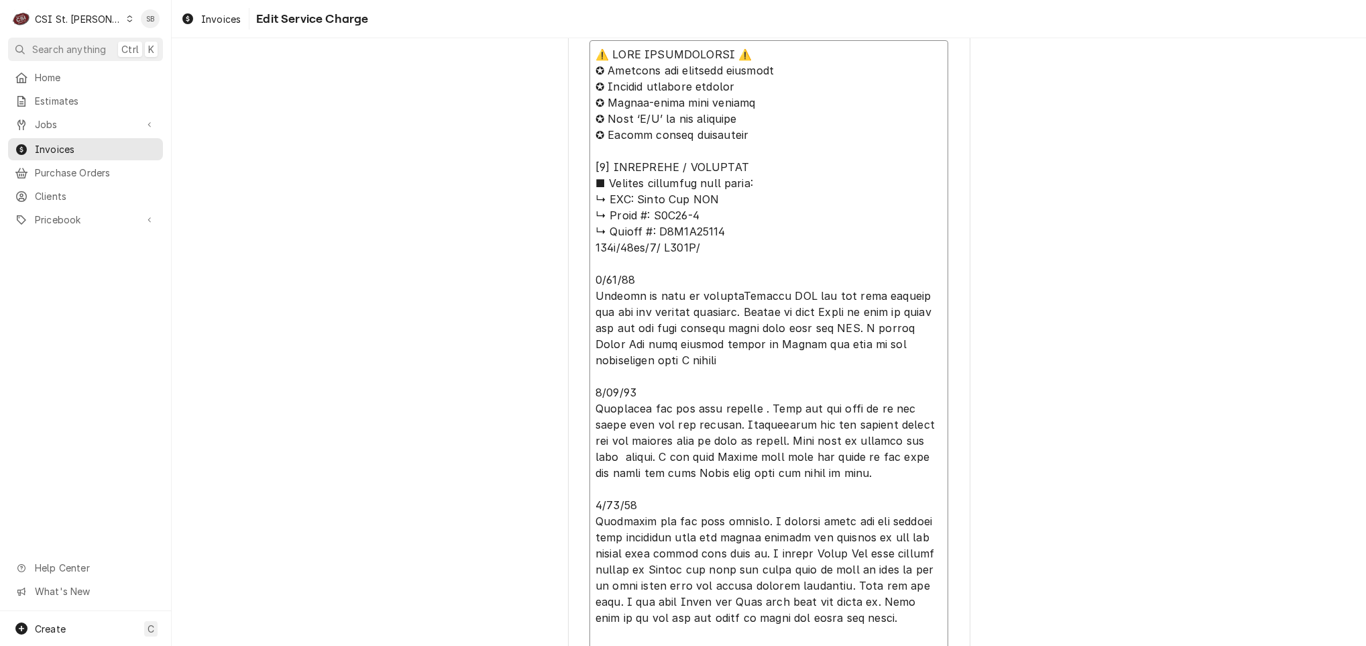
type textarea "⚠️ 𝗙𝗢𝗥𝗠 𝗜𝗡𝗦𝗧𝗥𝗨𝗖𝗧𝗜𝗢𝗡𝗦 ⚠️ ✪ 𝗖𝗼𝗺𝗽𝗹𝗲𝘁𝗲 𝗮𝗹𝗹 𝗿𝗲𝗹𝗲𝘃𝗮𝗻𝘁 𝘀𝗲𝗰𝘁𝗶𝗼𝗻𝘀 ✪ 𝗣𝗿𝗼𝘃𝗶𝗱𝗲 𝗱𝗲𝘁𝗮𝗶𝗹𝗲𝗱 𝗮𝗻𝘀…"
type textarea "x"
type textarea "⚠️ 𝗙𝗢𝗥𝗠 𝗜𝗡𝗦𝗧𝗥𝗨𝗖𝗧𝗜𝗢𝗡𝗦 ⚠️ ✪ 𝗖𝗼𝗺𝗽𝗹𝗲𝘁𝗲 𝗮𝗹𝗹 𝗿𝗲𝗹𝗲𝘃𝗮𝗻𝘁 𝘀𝗲𝗰𝘁𝗶𝗼𝗻𝘀 ✪ 𝗣𝗿𝗼𝘃𝗶𝗱𝗲 𝗱𝗲𝘁𝗮𝗶𝗹𝗲𝗱 𝗮𝗻𝘀…"
type textarea "x"
type textarea "⚠️ 𝗙𝗢𝗥𝗠 𝗜𝗡𝗦𝗧𝗥𝗨𝗖𝗧𝗜𝗢𝗡𝗦 ⚠️ ✪ 𝗖𝗼𝗺𝗽𝗹𝗲𝘁𝗲 𝗮𝗹𝗹 𝗿𝗲𝗹𝗲𝘃𝗮𝗻𝘁 𝘀𝗲𝗰𝘁𝗶𝗼𝗻𝘀 ✪ 𝗣𝗿𝗼𝘃𝗶𝗱𝗲 𝗱𝗲𝘁𝗮𝗶𝗹𝗲𝗱 𝗮𝗻𝘀…"
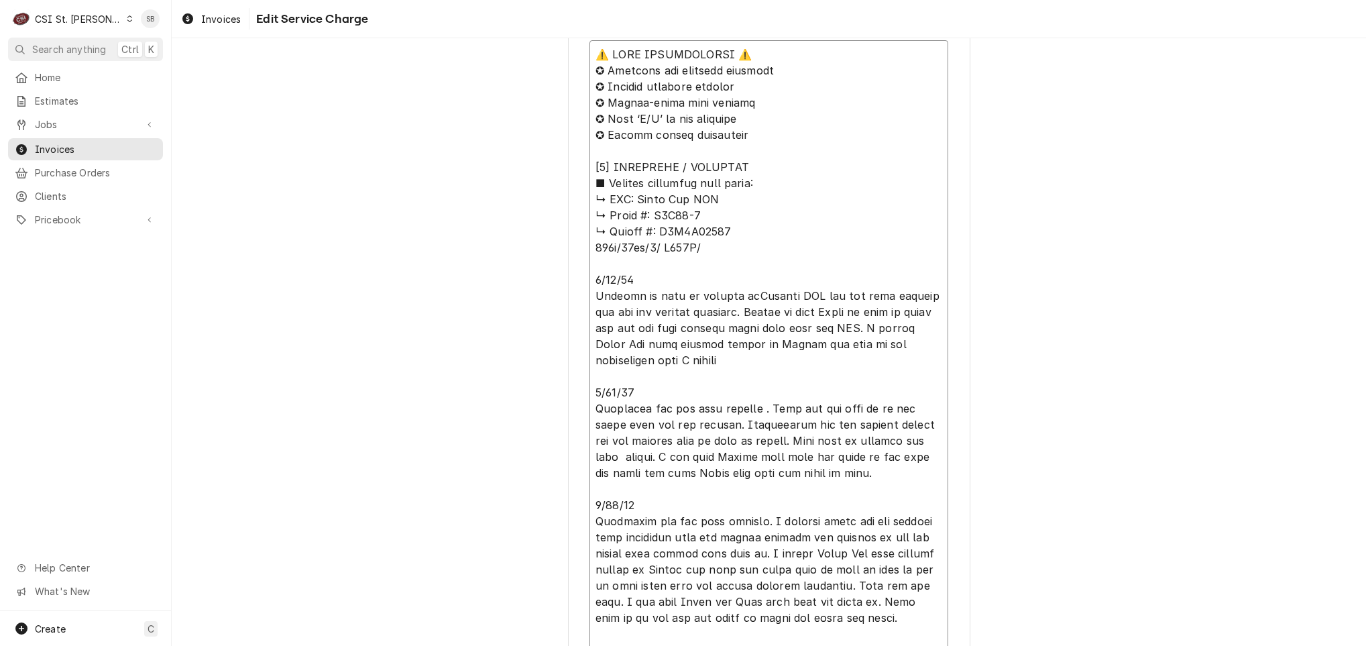
type textarea "x"
type textarea "⚠️ 𝗙𝗢𝗥𝗠 𝗜𝗡𝗦𝗧𝗥𝗨𝗖𝗧𝗜𝗢𝗡𝗦 ⚠️ ✪ 𝗖𝗼𝗺𝗽𝗹𝗲𝘁𝗲 𝗮𝗹𝗹 𝗿𝗲𝗹𝗲𝘃𝗮𝗻𝘁 𝘀𝗲𝗰𝘁𝗶𝗼𝗻𝘀 ✪ 𝗣𝗿𝗼𝘃𝗶𝗱𝗲 𝗱𝗲𝘁𝗮𝗶𝗹𝗲𝗱 𝗮𝗻𝘀…"
type textarea "x"
type textarea "⚠️ 𝗙𝗢𝗥𝗠 𝗜𝗡𝗦𝗧𝗥𝗨𝗖𝗧𝗜𝗢𝗡𝗦 ⚠️ ✪ 𝗖𝗼𝗺𝗽𝗹𝗲𝘁𝗲 𝗮𝗹𝗹 𝗿𝗲𝗹𝗲𝘃𝗮𝗻𝘁 𝘀𝗲𝗰𝘁𝗶𝗼𝗻𝘀 ✪ 𝗣𝗿𝗼𝘃𝗶𝗱𝗲 𝗱𝗲𝘁𝗮𝗶𝗹𝗲𝗱 𝗮𝗻𝘀…"
type textarea "x"
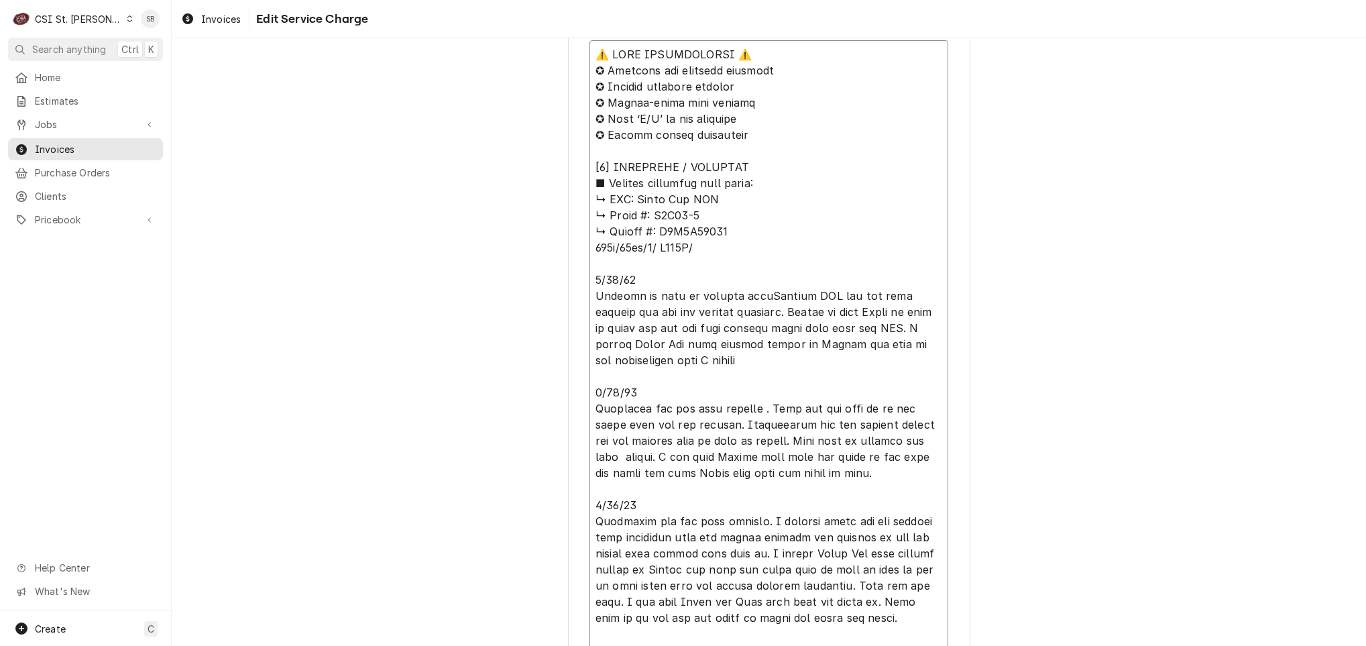
type textarea "⚠️ 𝗙𝗢𝗥𝗠 𝗜𝗡𝗦𝗧𝗥𝗨𝗖𝗧𝗜𝗢𝗡𝗦 ⚠️ ✪ 𝗖𝗼𝗺𝗽𝗹𝗲𝘁𝗲 𝗮𝗹𝗹 𝗿𝗲𝗹𝗲𝘃𝗮𝗻𝘁 𝘀𝗲𝗰𝘁𝗶𝗼𝗻𝘀 ✪ 𝗣𝗿𝗼𝘃𝗶𝗱𝗲 𝗱𝗲𝘁𝗮𝗶𝗹𝗲𝗱 𝗮𝗻𝘀…"
type textarea "x"
type textarea "⚠️ 𝗙𝗢𝗥𝗠 𝗜𝗡𝗦𝗧𝗥𝗨𝗖𝗧𝗜𝗢𝗡𝗦 ⚠️ ✪ 𝗖𝗼𝗺𝗽𝗹𝗲𝘁𝗲 𝗮𝗹𝗹 𝗿𝗲𝗹𝗲𝘃𝗮𝗻𝘁 𝘀𝗲𝗰𝘁𝗶𝗼𝗻𝘀 ✪ 𝗣𝗿𝗼𝘃𝗶𝗱𝗲 𝗱𝗲𝘁𝗮𝗶𝗹𝗲𝗱 𝗮𝗻𝘀…"
type textarea "x"
type textarea "⚠️ 𝗙𝗢𝗥𝗠 𝗜𝗡𝗦𝗧𝗥𝗨𝗖𝗧𝗜𝗢𝗡𝗦 ⚠️ ✪ 𝗖𝗼𝗺𝗽𝗹𝗲𝘁𝗲 𝗮𝗹𝗹 𝗿𝗲𝗹𝗲𝘃𝗮𝗻𝘁 𝘀𝗲𝗰𝘁𝗶𝗼𝗻𝘀 ✪ 𝗣𝗿𝗼𝘃𝗶𝗱𝗲 𝗱𝗲𝘁𝗮𝗶𝗹𝗲𝗱 𝗮𝗻𝘀…"
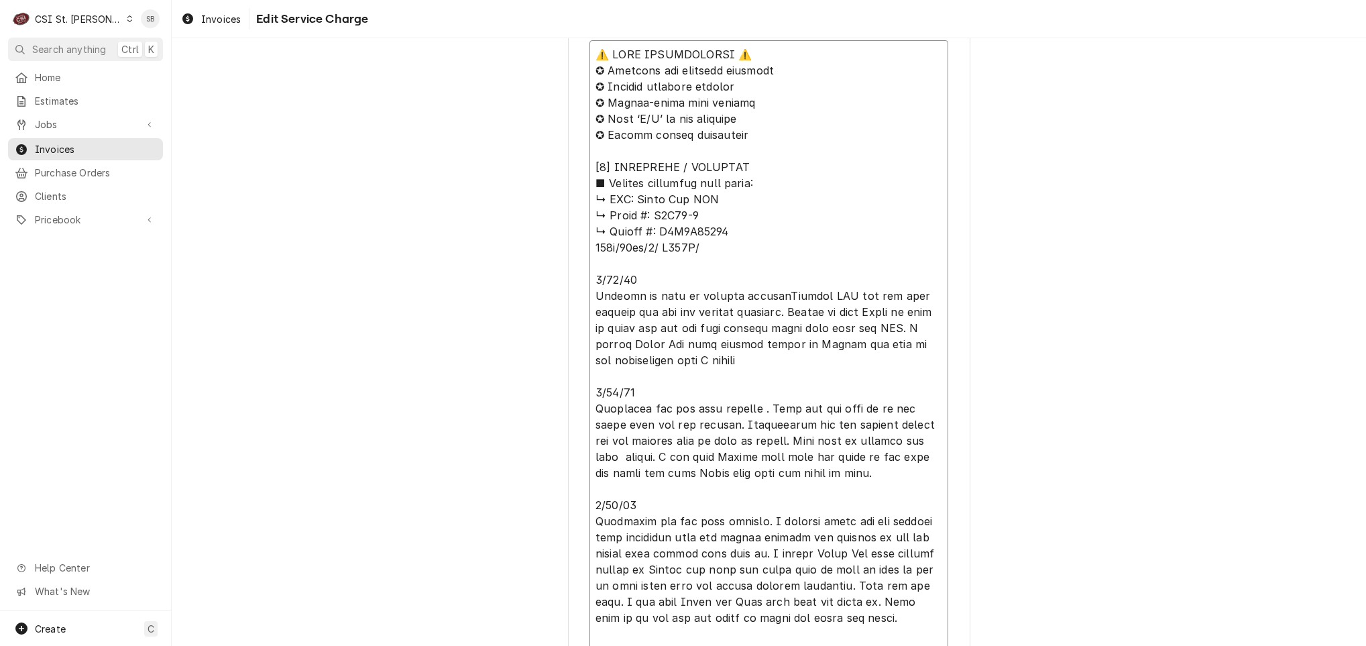
type textarea "x"
type textarea "⚠️ 𝗙𝗢𝗥𝗠 𝗜𝗡𝗦𝗧𝗥𝗨𝗖𝗧𝗜𝗢𝗡𝗦 ⚠️ ✪ 𝗖𝗼𝗺𝗽𝗹𝗲𝘁𝗲 𝗮𝗹𝗹 𝗿𝗲𝗹𝗲𝘃𝗮𝗻𝘁 𝘀𝗲𝗰𝘁𝗶𝗼𝗻𝘀 ✪ 𝗣𝗿𝗼𝘃𝗶𝗱𝗲 𝗱𝗲𝘁𝗮𝗶𝗹𝗲𝗱 𝗮𝗻𝘀…"
type textarea "x"
type textarea "⚠️ 𝗙𝗢𝗥𝗠 𝗜𝗡𝗦𝗧𝗥𝗨𝗖𝗧𝗜𝗢𝗡𝗦 ⚠️ ✪ 𝗖𝗼𝗺𝗽𝗹𝗲𝘁𝗲 𝗮𝗹𝗹 𝗿𝗲𝗹𝗲𝘃𝗮𝗻𝘁 𝘀𝗲𝗰𝘁𝗶𝗼𝗻𝘀 ✪ 𝗣𝗿𝗼𝘃𝗶𝗱𝗲 𝗱𝗲𝘁𝗮𝗶𝗹𝗲𝗱 𝗮𝗻𝘀…"
type textarea "x"
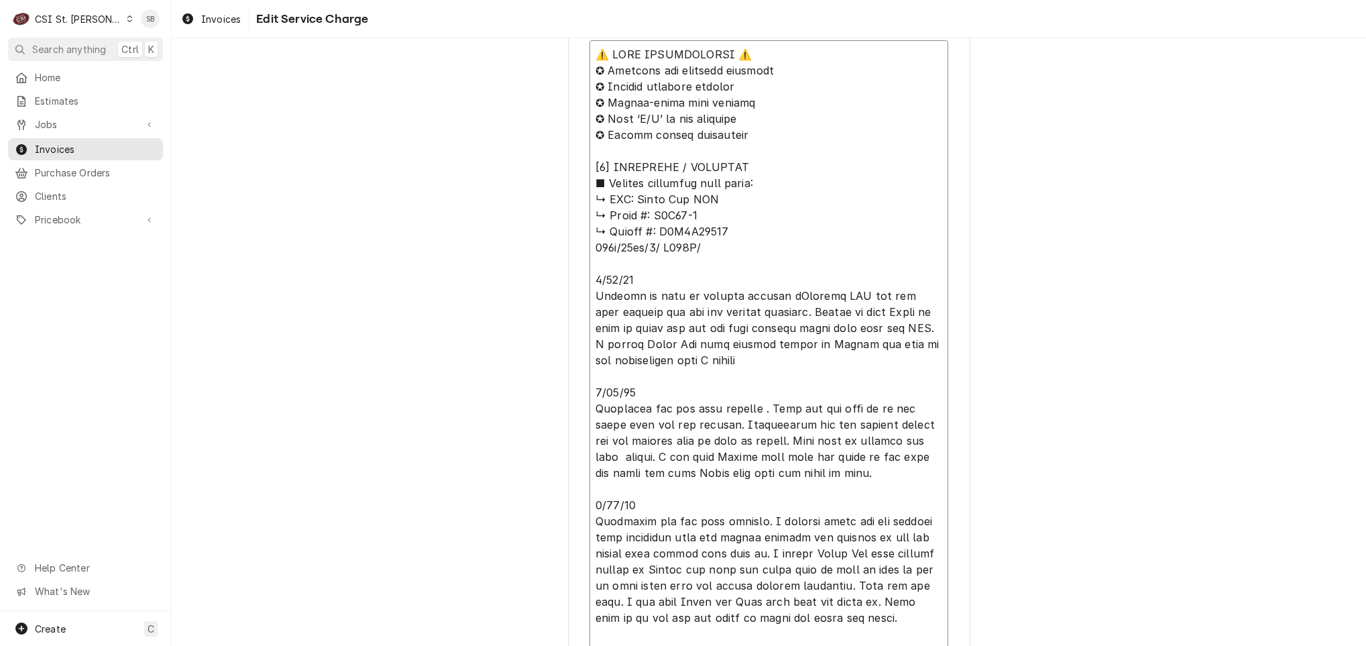
type textarea "⚠️ 𝗙𝗢𝗥𝗠 𝗜𝗡𝗦𝗧𝗥𝗨𝗖𝗧𝗜𝗢𝗡𝗦 ⚠️ ✪ 𝗖𝗼𝗺𝗽𝗹𝗲𝘁𝗲 𝗮𝗹𝗹 𝗿𝗲𝗹𝗲𝘃𝗮𝗻𝘁 𝘀𝗲𝗰𝘁𝗶𝗼𝗻𝘀 ✪ 𝗣𝗿𝗼𝘃𝗶𝗱𝗲 𝗱𝗲𝘁𝗮𝗶𝗹𝗲𝗱 𝗮𝗻𝘀…"
type textarea "x"
type textarea "⚠️ 𝗙𝗢𝗥𝗠 𝗜𝗡𝗦𝗧𝗥𝗨𝗖𝗧𝗜𝗢𝗡𝗦 ⚠️ ✪ 𝗖𝗼𝗺𝗽𝗹𝗲𝘁𝗲 𝗮𝗹𝗹 𝗿𝗲𝗹𝗲𝘃𝗮𝗻𝘁 𝘀𝗲𝗰𝘁𝗶𝗼𝗻𝘀 ✪ 𝗣𝗿𝗼𝘃𝗶𝗱𝗲 𝗱𝗲𝘁𝗮𝗶𝗹𝗲𝗱 𝗮𝗻𝘀…"
paste textarea "RIF - unit needs a new gasket, the unit is freezing up"
type textarea "x"
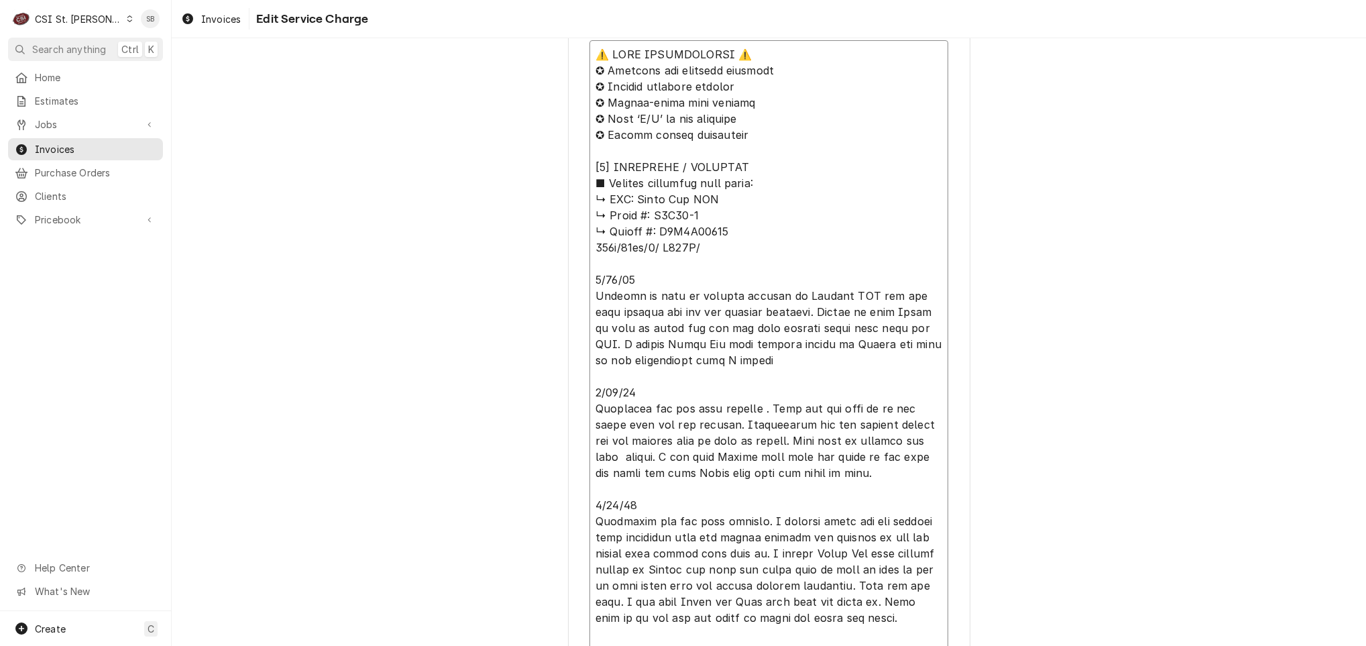
type textarea "⚠️ 𝗙𝗢𝗥𝗠 𝗜𝗡𝗦𝗧𝗥𝗨𝗖𝗧𝗜𝗢𝗡𝗦 ⚠️ ✪ 𝗖𝗼𝗺𝗽𝗹𝗲𝘁𝗲 𝗮𝗹𝗹 𝗿𝗲𝗹𝗲𝘃𝗮𝗻𝘁 𝘀𝗲𝗰𝘁𝗶𝗼𝗻𝘀 ✪ 𝗣𝗿𝗼𝘃𝗶𝗱𝗲 𝗱𝗲𝘁𝗮𝗶𝗹𝗲𝗱 𝗮𝗻𝘀…"
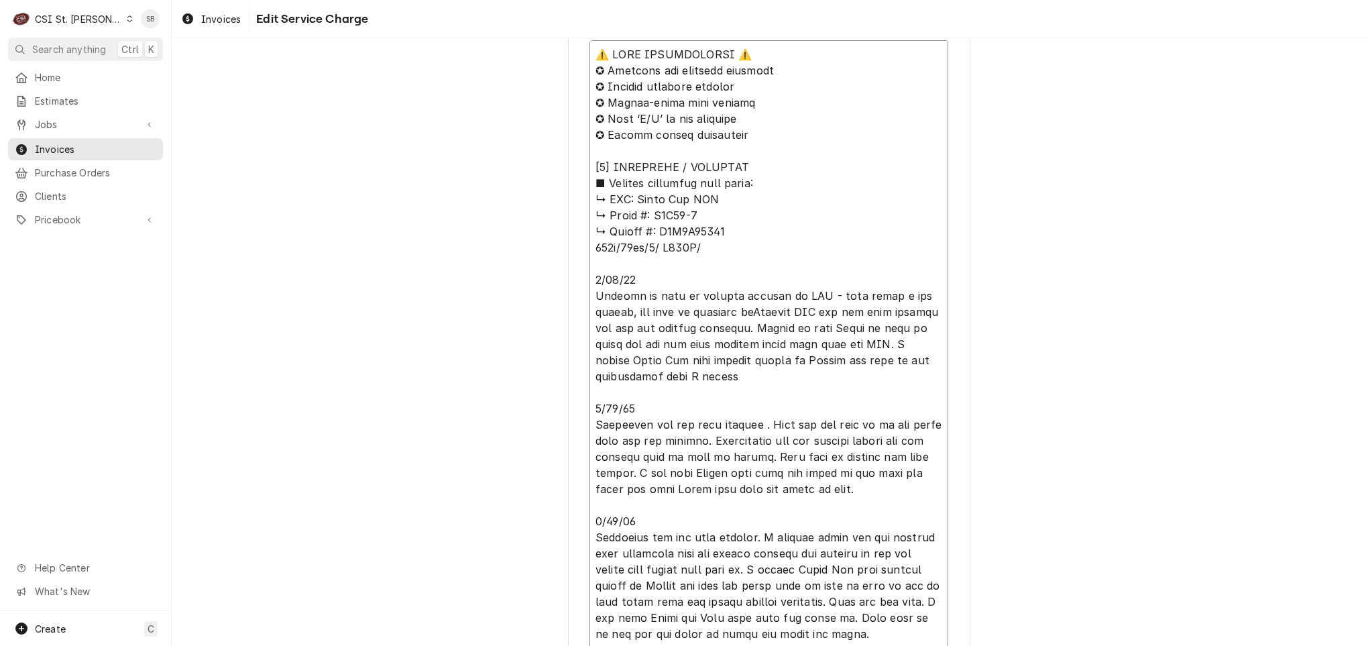
type textarea "x"
type textarea "⚠️ 𝗙𝗢𝗥𝗠 𝗜𝗡𝗦𝗧𝗥𝗨𝗖𝗧𝗜𝗢𝗡𝗦 ⚠️ ✪ 𝗖𝗼𝗺𝗽𝗹𝗲𝘁𝗲 𝗮𝗹𝗹 𝗿𝗲𝗹𝗲𝘃𝗮𝗻𝘁 𝘀𝗲𝗰𝘁𝗶𝗼𝗻𝘀 ✪ 𝗣𝗿𝗼𝘃𝗶𝗱𝗲 𝗱𝗲𝘁𝗮𝗶𝗹𝗲𝗱 𝗮𝗻𝘀…"
type textarea "x"
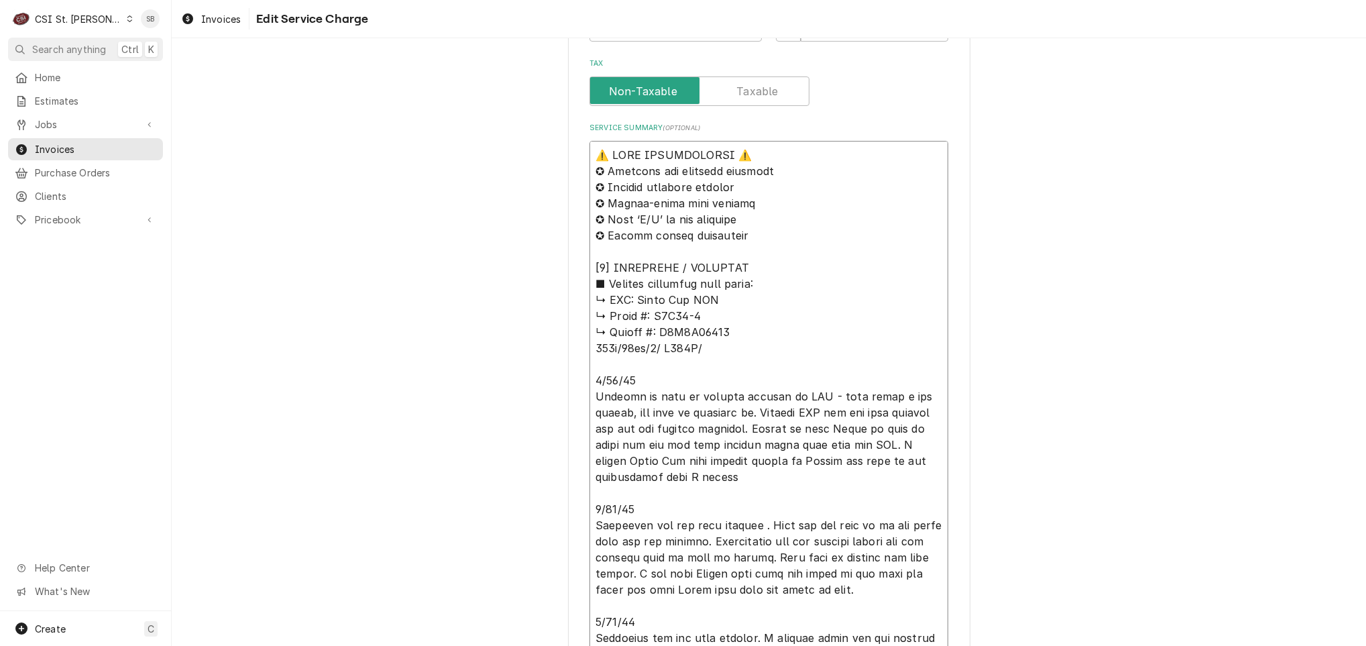
scroll to position [820, 0]
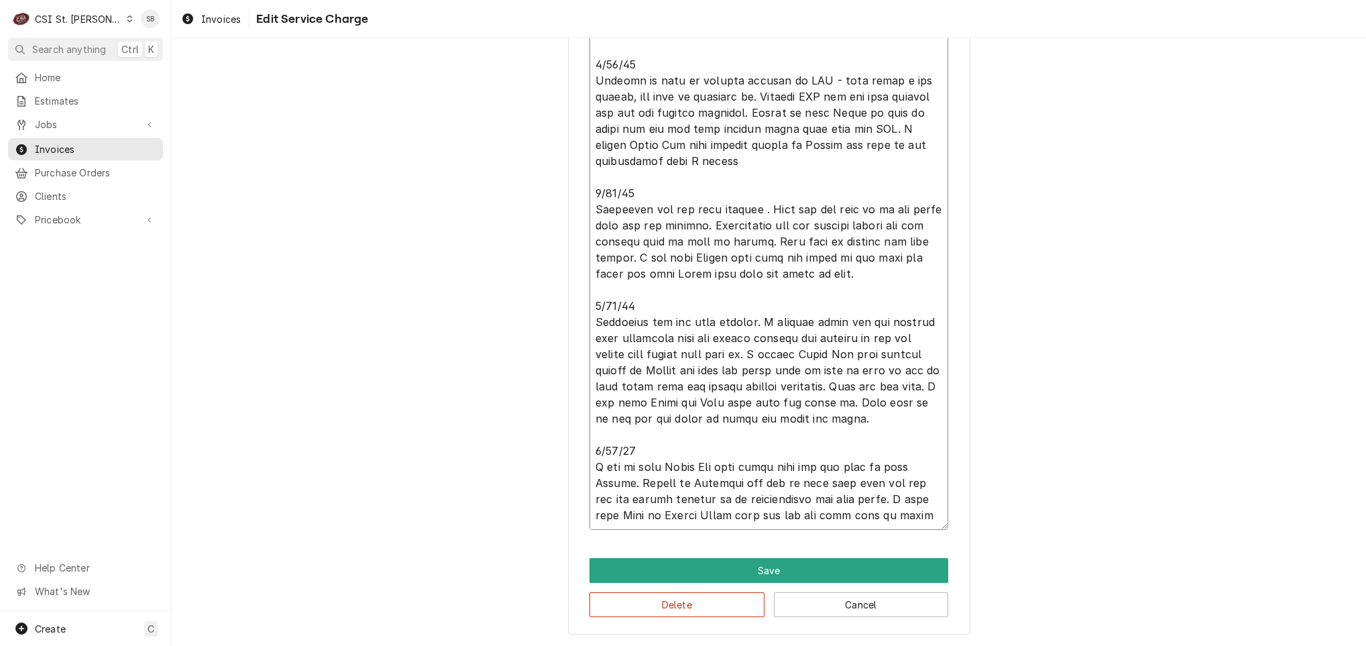
drag, startPoint x: 588, startPoint y: 264, endPoint x: 928, endPoint y: 697, distance: 550.7
click at [928, 645] on html "C CSI St. Louis SB Search anything Ctrl K Home Estimates Jobs Jobs Job Series I…" at bounding box center [683, 323] width 1366 height 646
type textarea "⚠️ 𝗙𝗢𝗥𝗠 𝗜𝗡𝗦𝗧𝗥𝗨𝗖𝗧𝗜𝗢𝗡𝗦 ⚠️ ✪ 𝗖𝗼𝗺𝗽𝗹𝗲𝘁𝗲 𝗮𝗹𝗹 𝗿𝗲𝗹𝗲𝘃𝗮𝗻𝘁 𝘀𝗲𝗰𝘁𝗶𝗼𝗻𝘀 ✪ 𝗣𝗿𝗼𝘃𝗶𝗱𝗲 𝗱𝗲𝘁𝗮𝗶𝗹𝗲𝗱 𝗮𝗻𝘀…"
click at [664, 604] on button "Delete" at bounding box center [677, 604] width 175 height 25
type textarea "x"
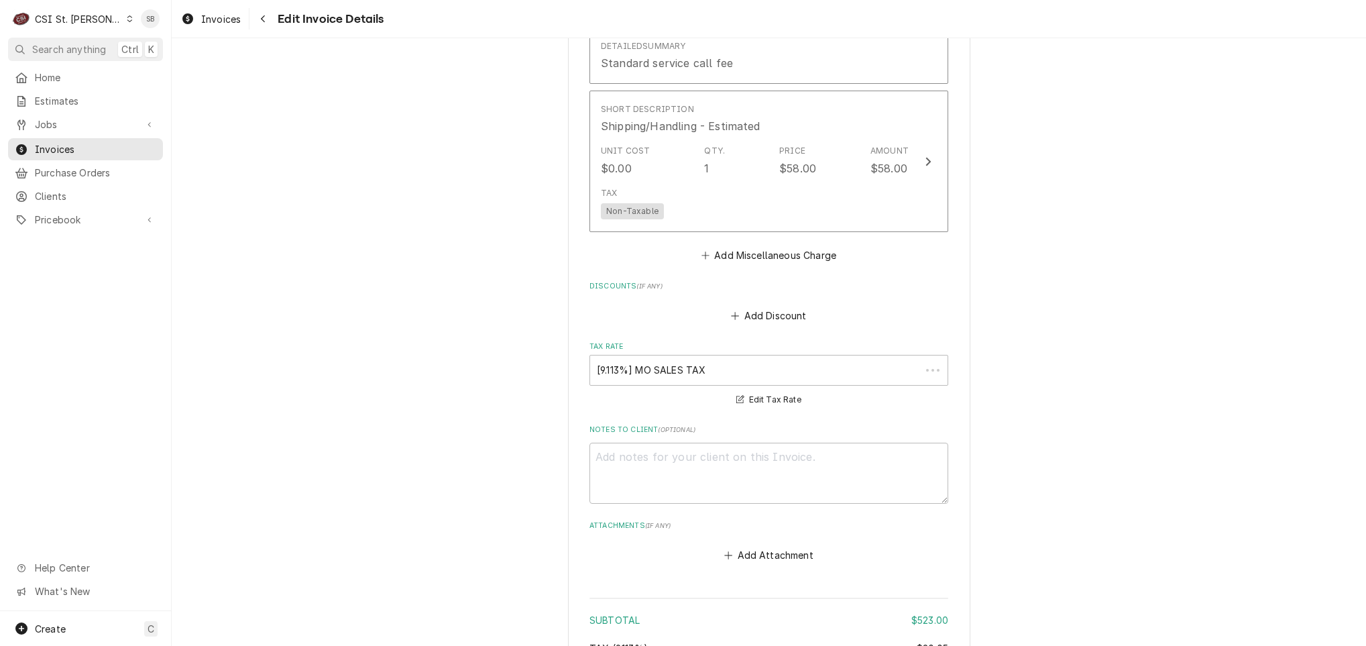
scroll to position [2222, 0]
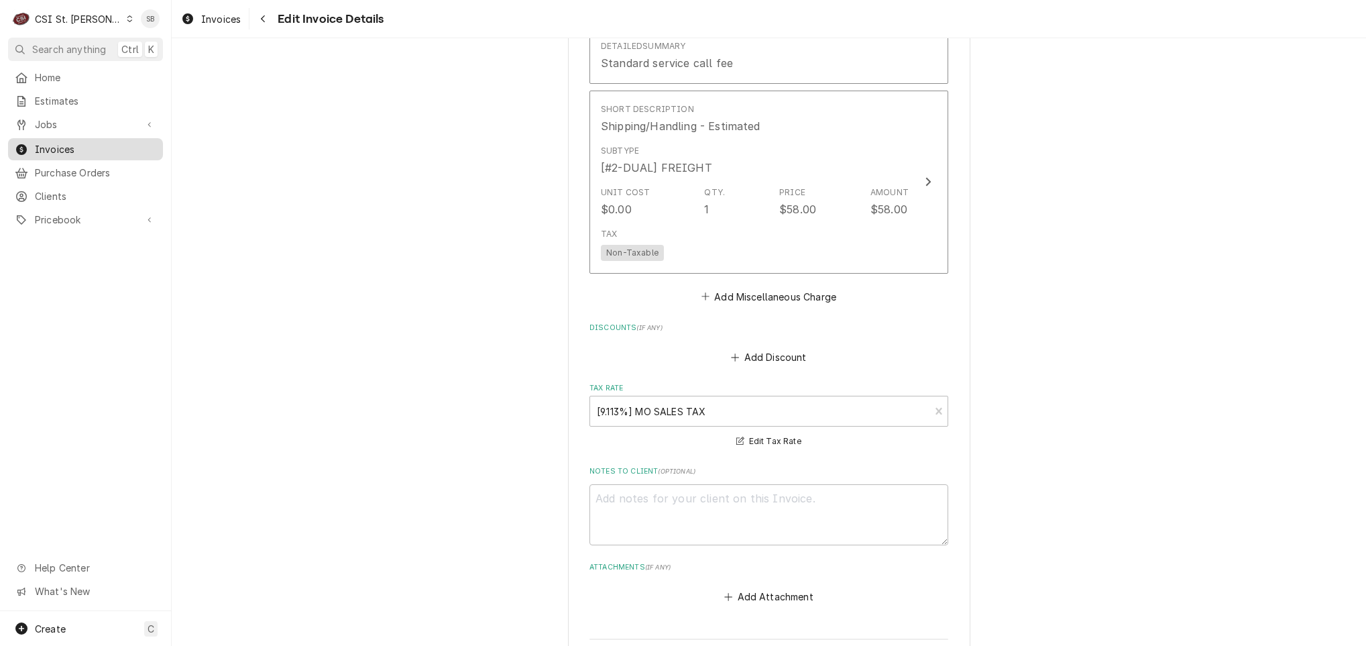
click at [76, 142] on span "Invoices" at bounding box center [95, 149] width 121 height 14
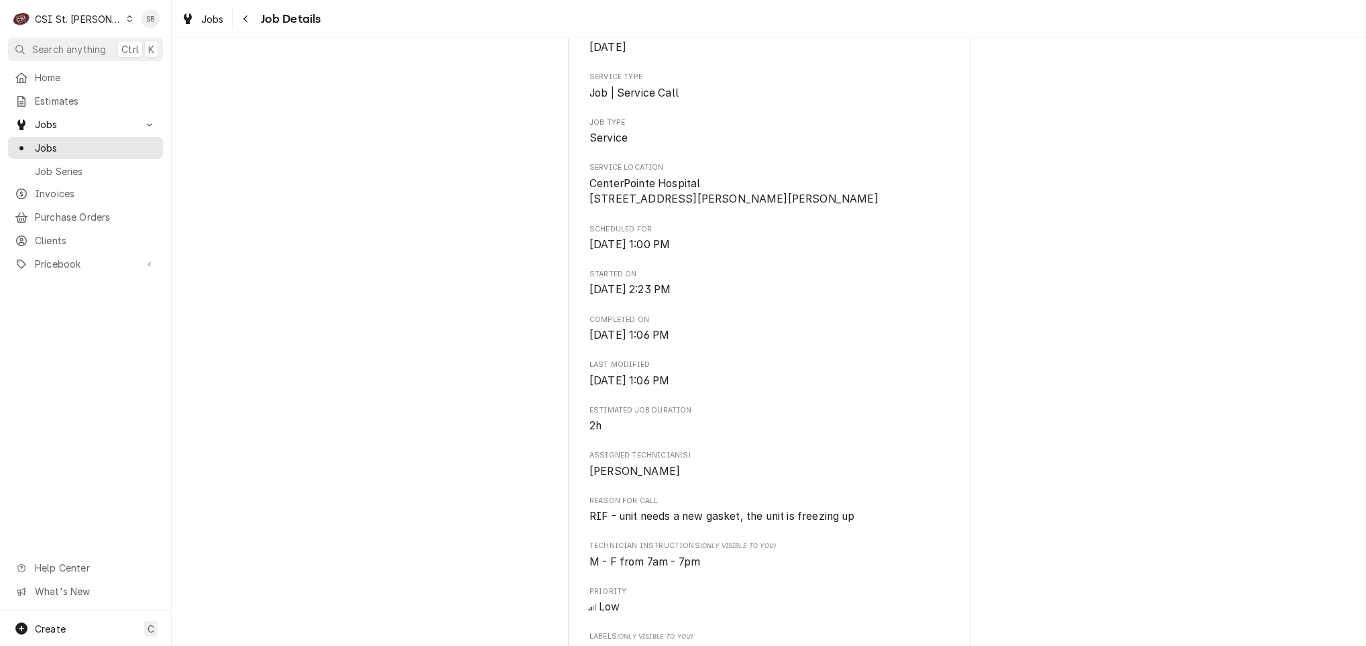
scroll to position [604, 0]
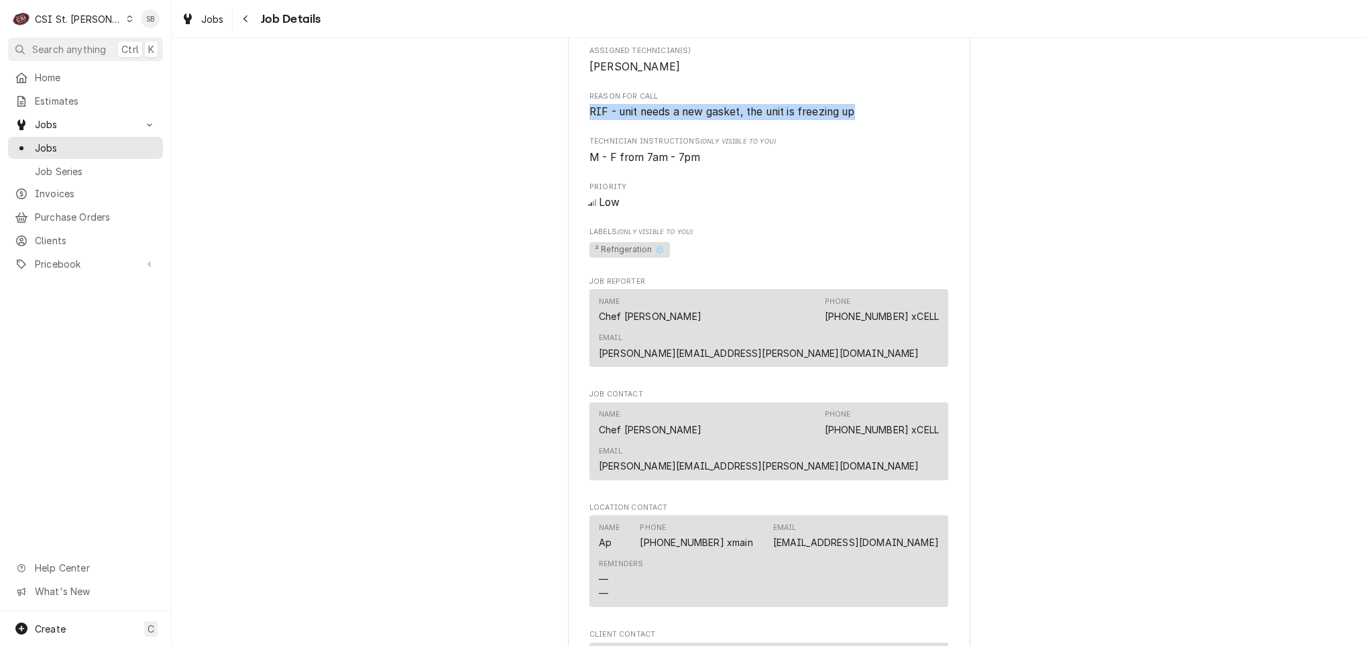
drag, startPoint x: 873, startPoint y: 127, endPoint x: 541, endPoint y: 143, distance: 332.4
click at [541, 143] on div "Completed and Uninvoiced Little Hills Healthcare, LLC CenterPointe Hospital / […" at bounding box center [769, 410] width 1195 height 1922
copy span "RIF - unit needs a new gasket, the unit is freezing up"
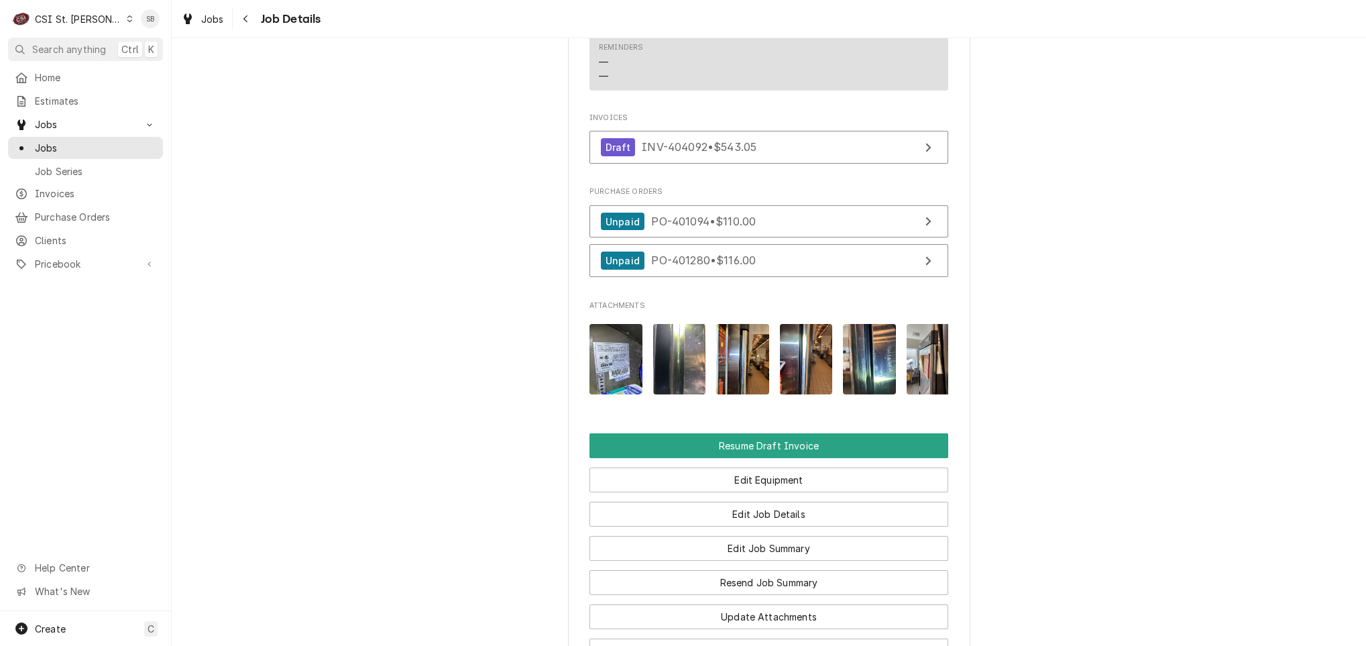
scroll to position [1548, 0]
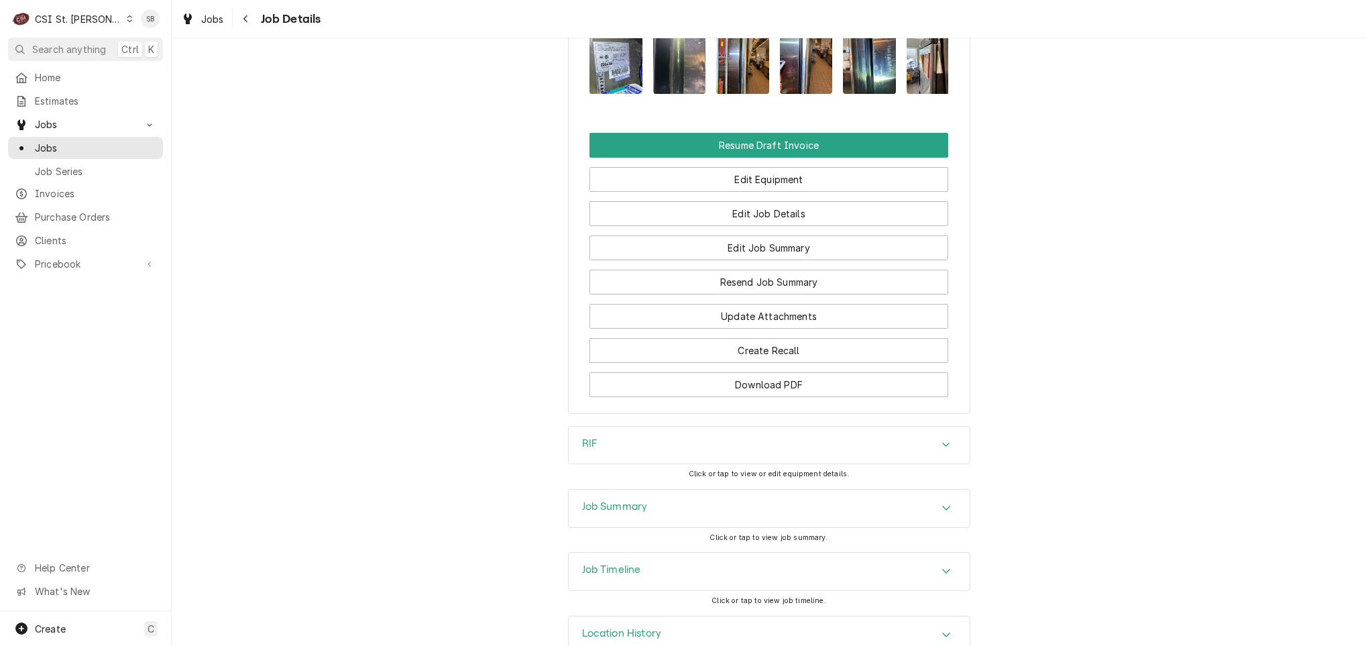
click at [639, 500] on h3 "Job Summary" at bounding box center [615, 506] width 66 height 13
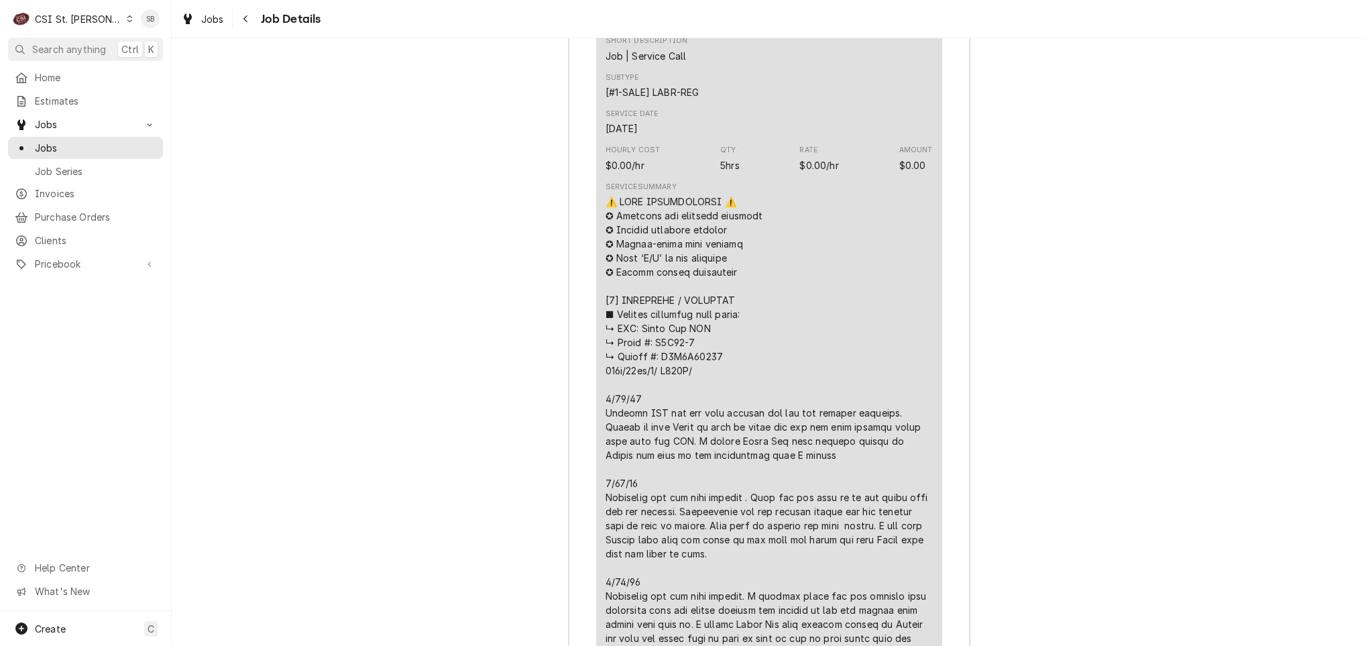
scroll to position [2756, 0]
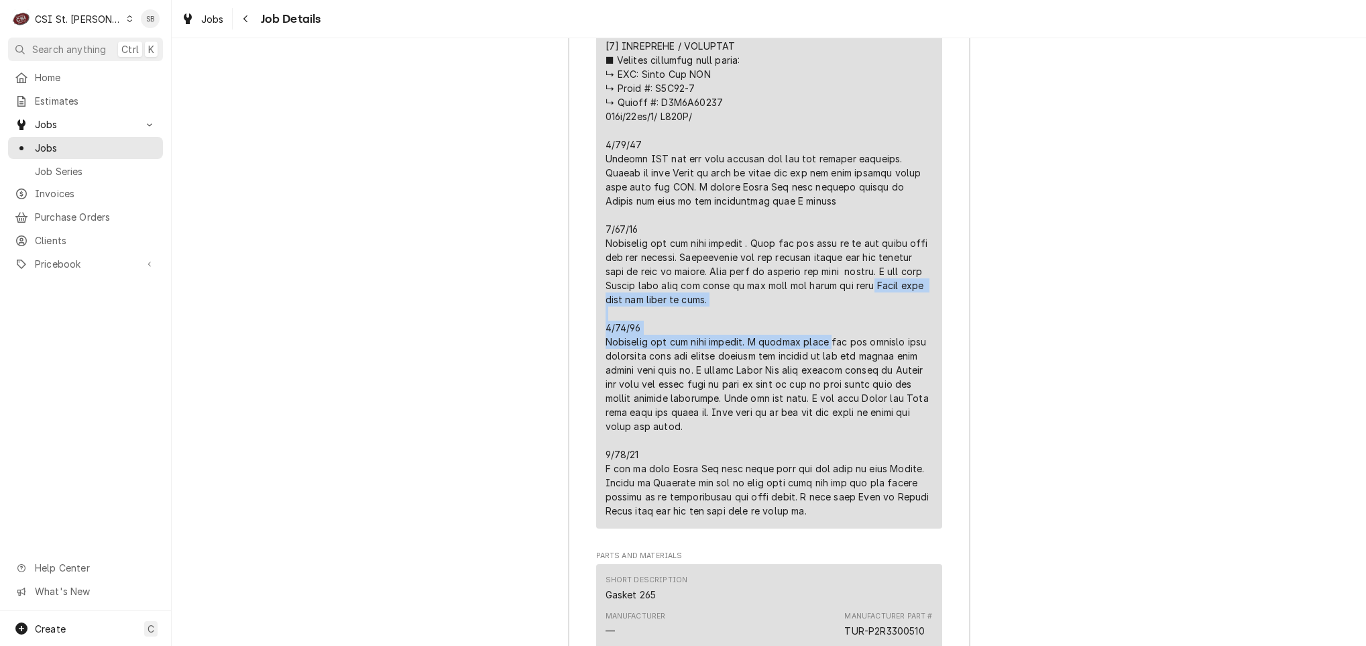
drag, startPoint x: 686, startPoint y: 229, endPoint x: 769, endPoint y: 232, distance: 82.5
click at [769, 232] on div "Line Item" at bounding box center [769, 229] width 327 height 578
drag, startPoint x: 769, startPoint y: 232, endPoint x: 763, endPoint y: 250, distance: 18.2
click at [767, 246] on div "Line Item" at bounding box center [769, 229] width 327 height 578
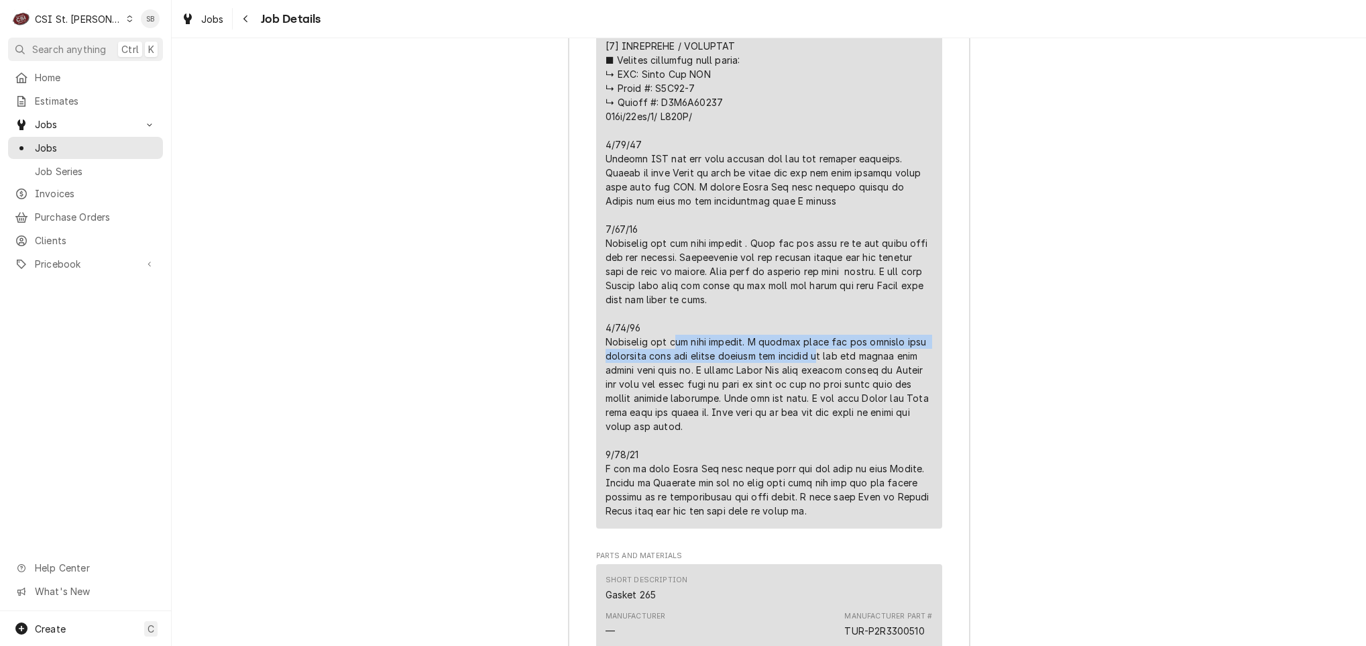
drag, startPoint x: 713, startPoint y: 238, endPoint x: 771, endPoint y: 250, distance: 59.6
click at [771, 250] on div "Line Item" at bounding box center [769, 229] width 327 height 578
drag, startPoint x: 771, startPoint y: 250, endPoint x: 743, endPoint y: 258, distance: 29.8
click at [743, 258] on div "Line Item" at bounding box center [769, 229] width 327 height 578
drag, startPoint x: 700, startPoint y: 272, endPoint x: 618, endPoint y: 262, distance: 83.2
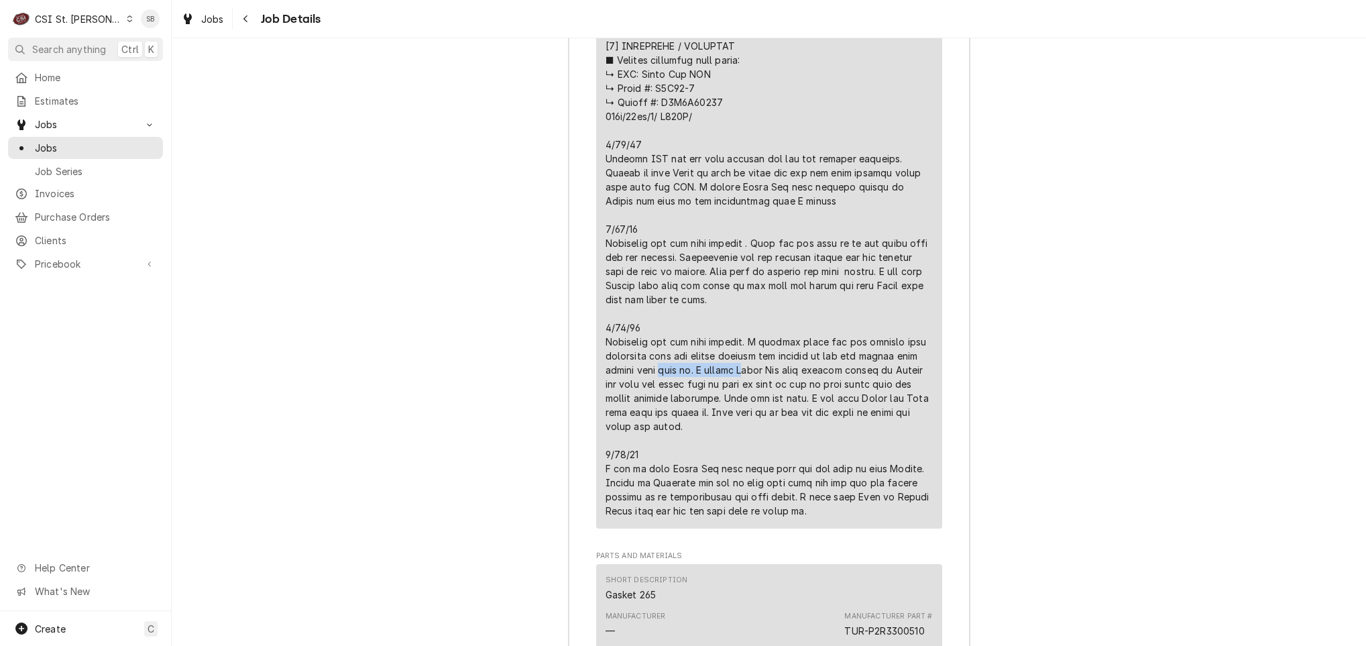
click at [618, 262] on div "Line Item" at bounding box center [769, 229] width 327 height 578
drag, startPoint x: 606, startPoint y: 312, endPoint x: 769, endPoint y: 320, distance: 163.2
click at [769, 320] on div "Line Item" at bounding box center [769, 229] width 327 height 578
drag, startPoint x: 769, startPoint y: 320, endPoint x: 765, endPoint y: 355, distance: 35.2
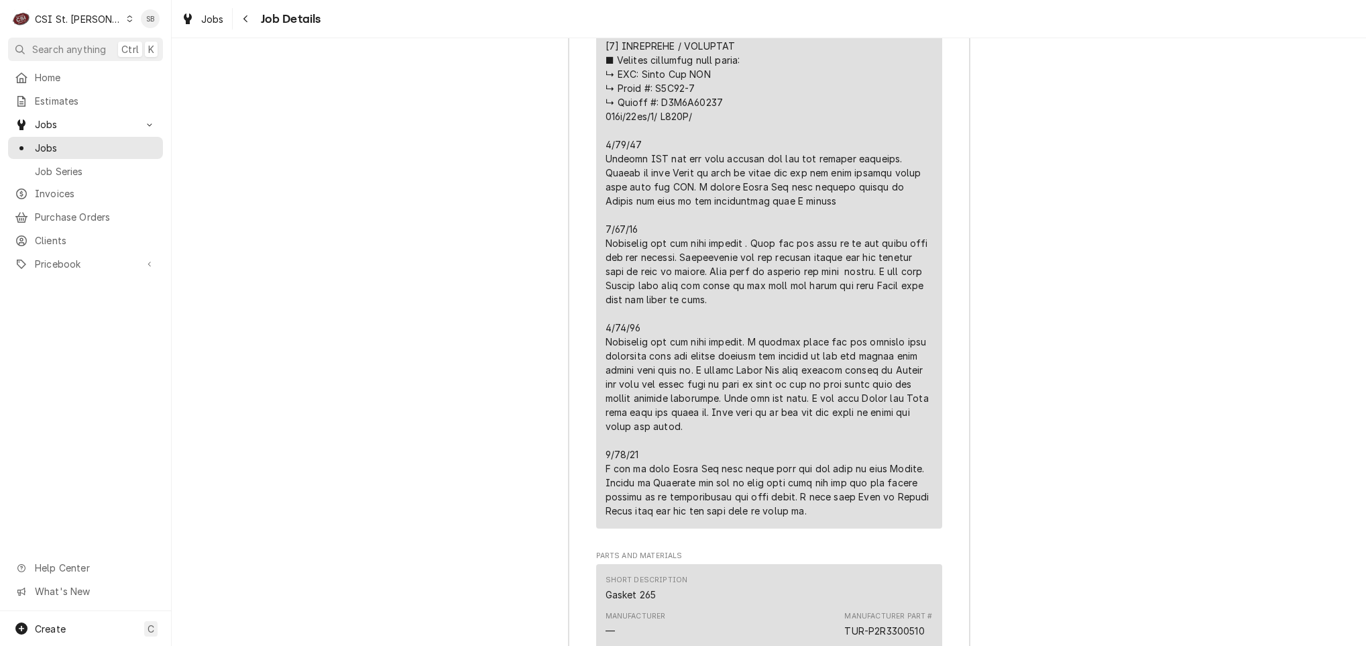
click at [765, 352] on div "Line Item" at bounding box center [769, 229] width 327 height 578
drag, startPoint x: 648, startPoint y: 329, endPoint x: 804, endPoint y: 350, distance: 157.1
click at [804, 350] on div "Line Item" at bounding box center [769, 229] width 327 height 578
drag, startPoint x: 804, startPoint y: 350, endPoint x: 771, endPoint y: 384, distance: 47.4
click at [771, 384] on div "Line Item" at bounding box center [769, 229] width 327 height 578
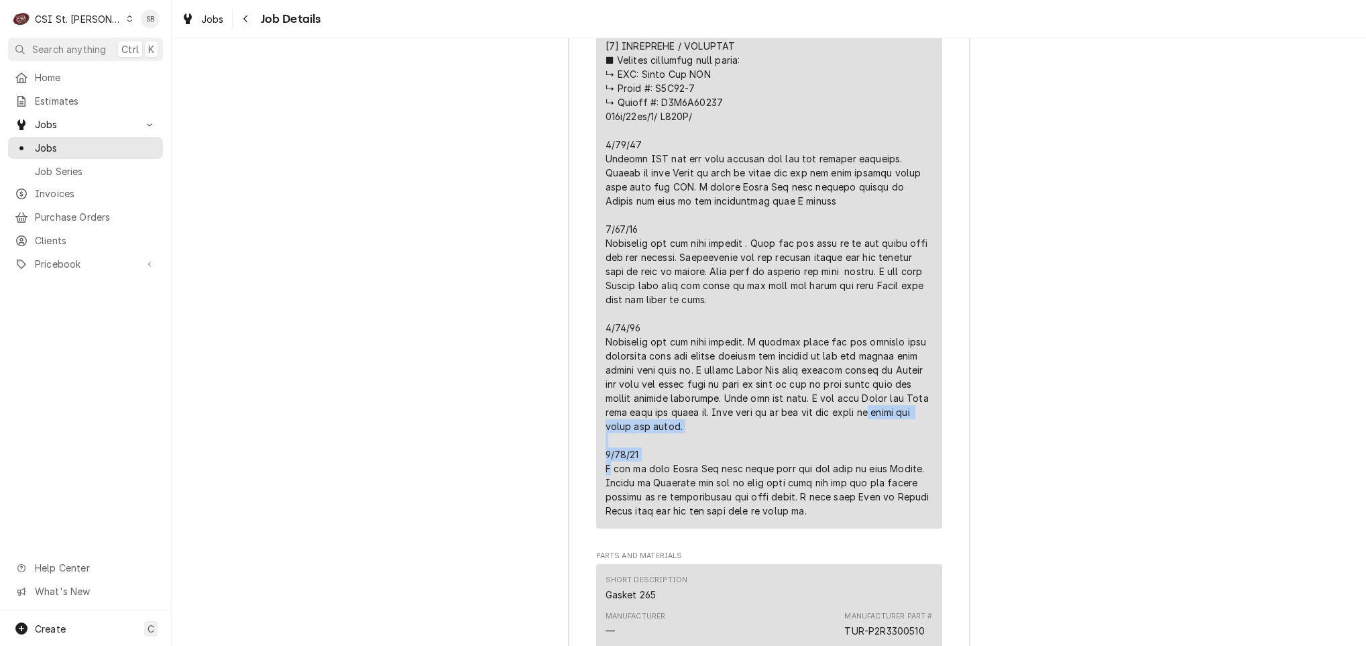
drag, startPoint x: 680, startPoint y: 349, endPoint x: 843, endPoint y: 349, distance: 163.0
click at [843, 349] on div "Line Item" at bounding box center [769, 229] width 327 height 578
drag, startPoint x: 843, startPoint y: 349, endPoint x: 808, endPoint y: 383, distance: 49.3
click at [808, 383] on div "Line Item" at bounding box center [769, 229] width 327 height 578
drag, startPoint x: 808, startPoint y: 383, endPoint x: 676, endPoint y: 345, distance: 136.9
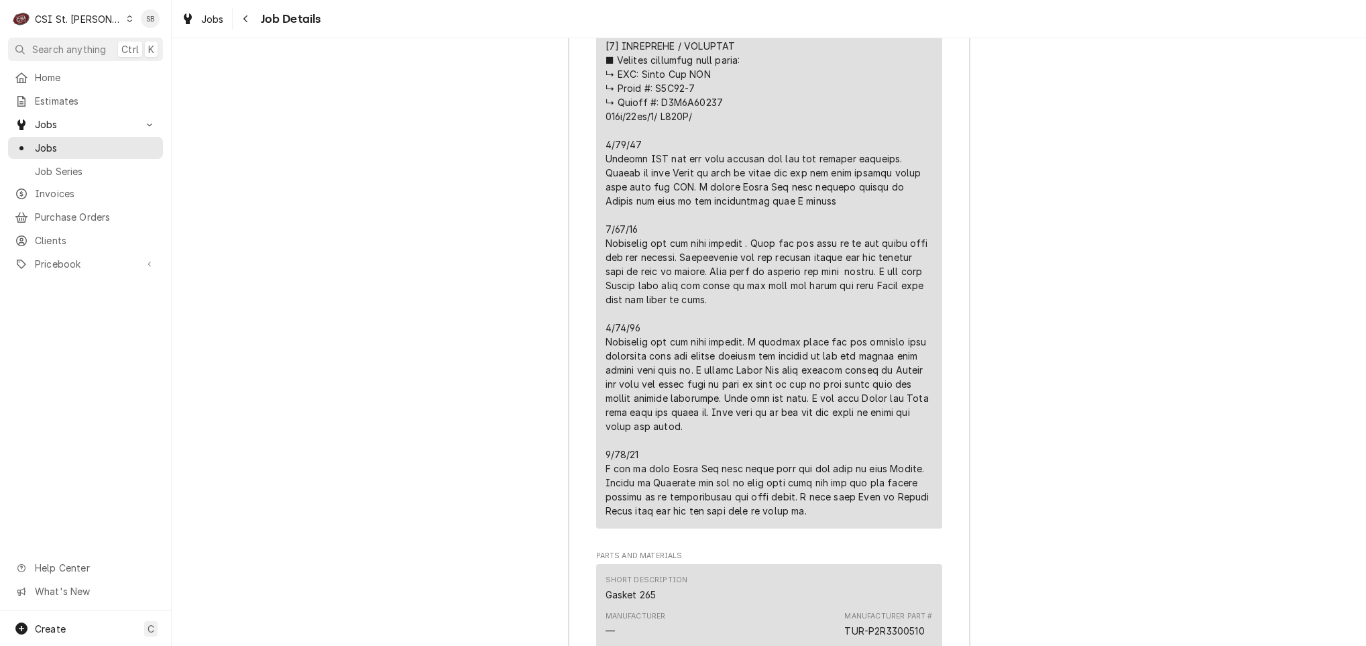
click at [676, 345] on div "Line Item" at bounding box center [769, 229] width 327 height 578
click at [610, 352] on div "Line Item" at bounding box center [769, 229] width 327 height 578
drag, startPoint x: 652, startPoint y: 343, endPoint x: 811, endPoint y: 332, distance: 159.3
click at [811, 332] on div "Line Item" at bounding box center [769, 229] width 327 height 578
drag, startPoint x: 811, startPoint y: 332, endPoint x: 777, endPoint y: 337, distance: 33.9
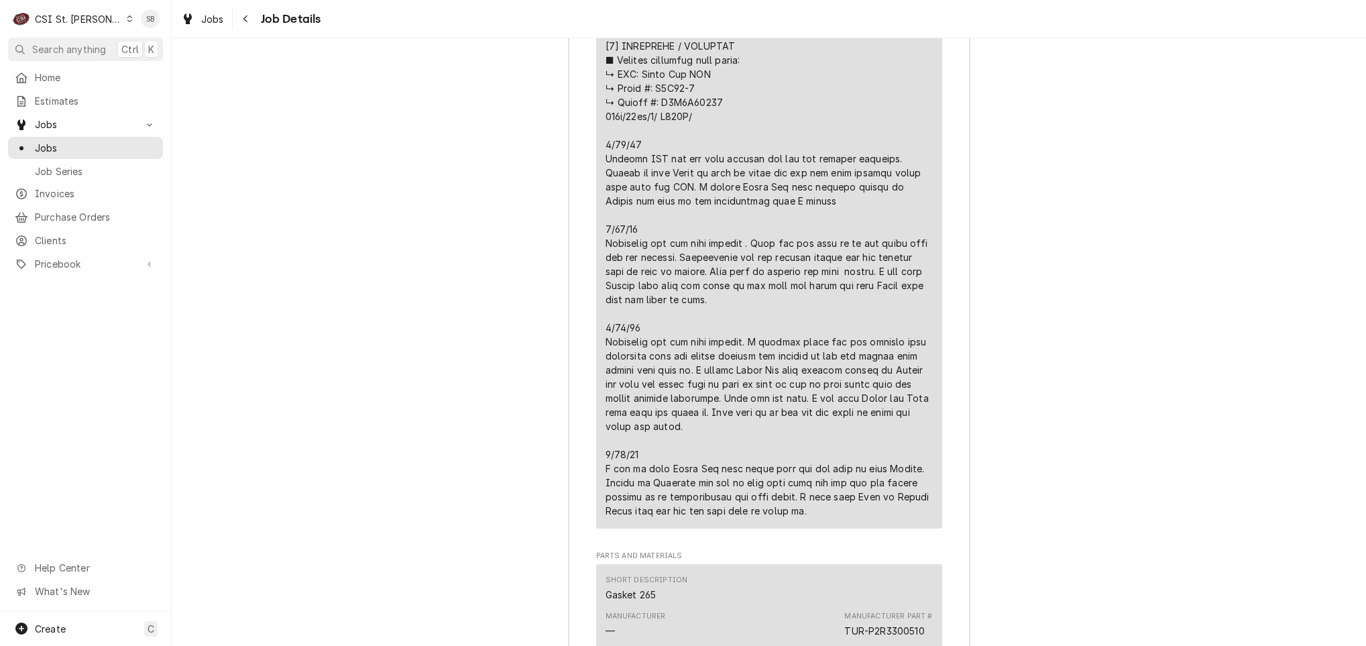
click at [777, 337] on div "Line Item" at bounding box center [769, 229] width 327 height 578
click at [606, 353] on div "Line Item" at bounding box center [769, 229] width 327 height 578
drag, startPoint x: 600, startPoint y: 352, endPoint x: 775, endPoint y: 352, distance: 175.7
click at [775, 352] on div "Line Item" at bounding box center [769, 229] width 327 height 578
drag, startPoint x: 775, startPoint y: 352, endPoint x: 761, endPoint y: 353, distance: 14.1
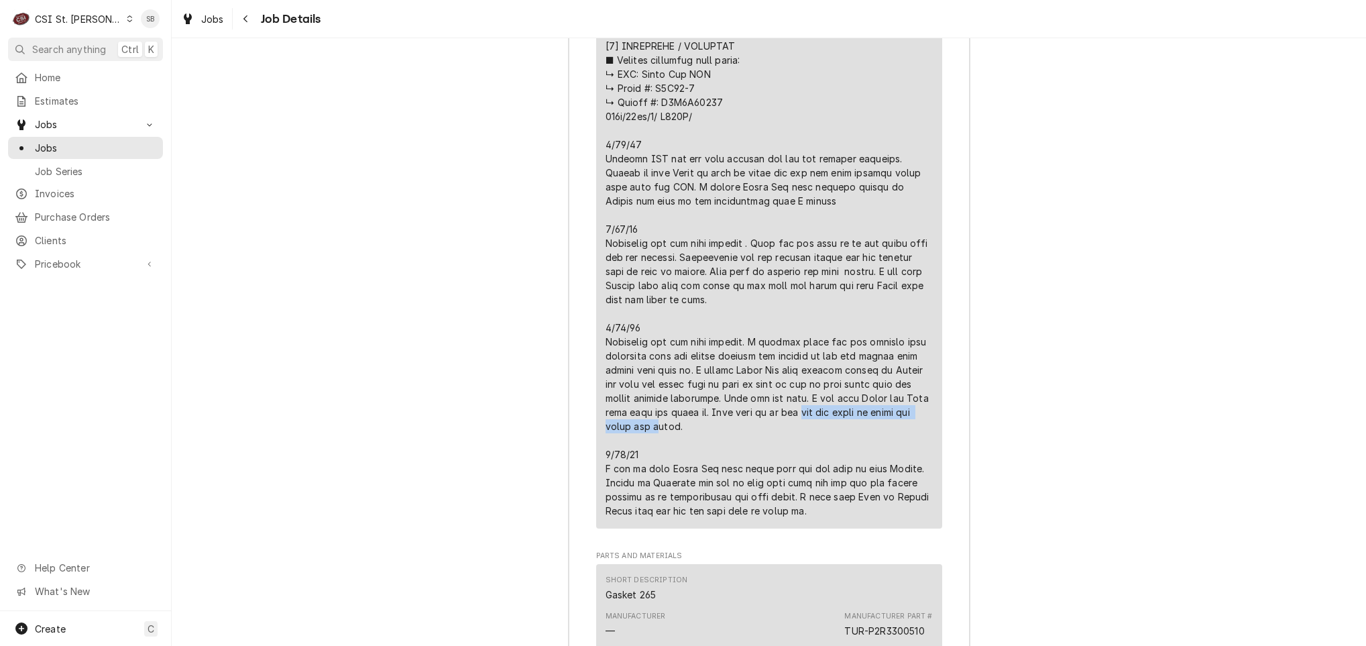
click at [761, 353] on div "Line Item" at bounding box center [769, 229] width 327 height 578
drag, startPoint x: 614, startPoint y: 351, endPoint x: 809, endPoint y: 358, distance: 194.7
click at [809, 358] on div "Line Item" at bounding box center [769, 229] width 327 height 578
drag, startPoint x: 809, startPoint y: 358, endPoint x: 723, endPoint y: 372, distance: 87.0
click at [723, 372] on div "Line Item" at bounding box center [769, 229] width 327 height 578
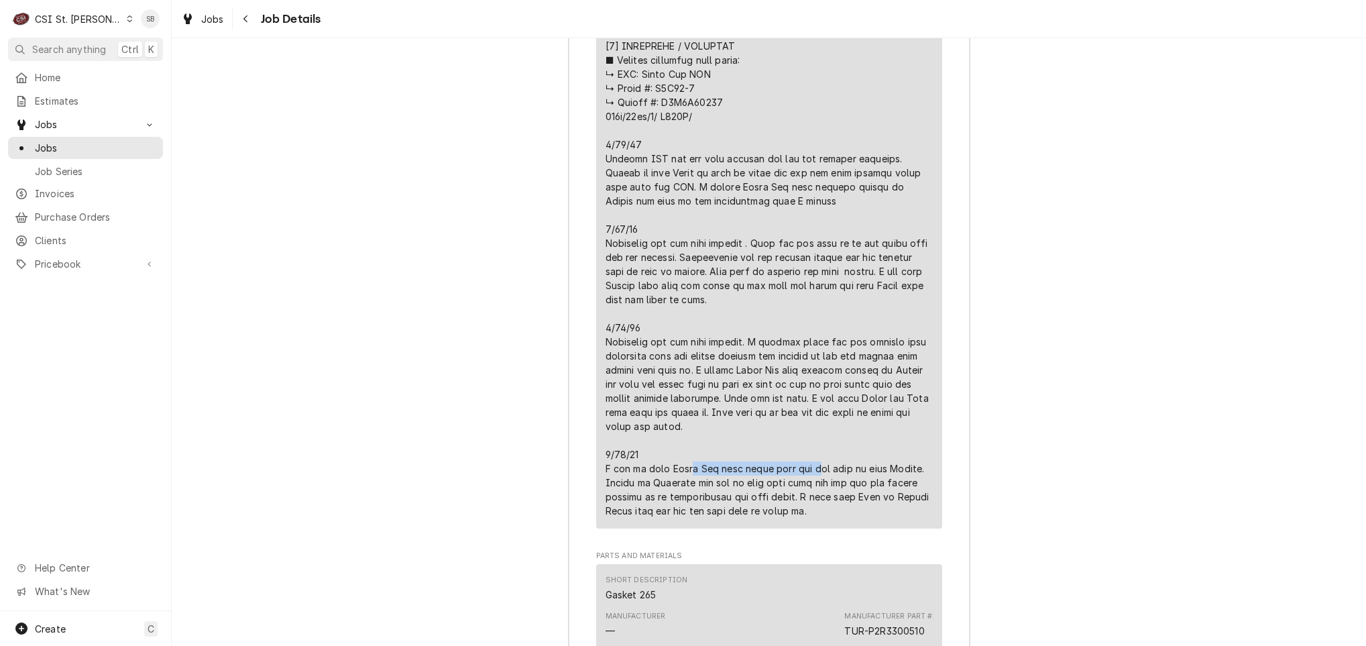
drag, startPoint x: 606, startPoint y: 363, endPoint x: 737, endPoint y: 363, distance: 130.8
click at [737, 363] on div "Line Item" at bounding box center [769, 229] width 327 height 578
click at [741, 365] on div "Line Item" at bounding box center [769, 229] width 327 height 578
drag, startPoint x: 673, startPoint y: 371, endPoint x: 684, endPoint y: 379, distance: 14.0
click at [684, 379] on div "Line Item" at bounding box center [769, 229] width 327 height 578
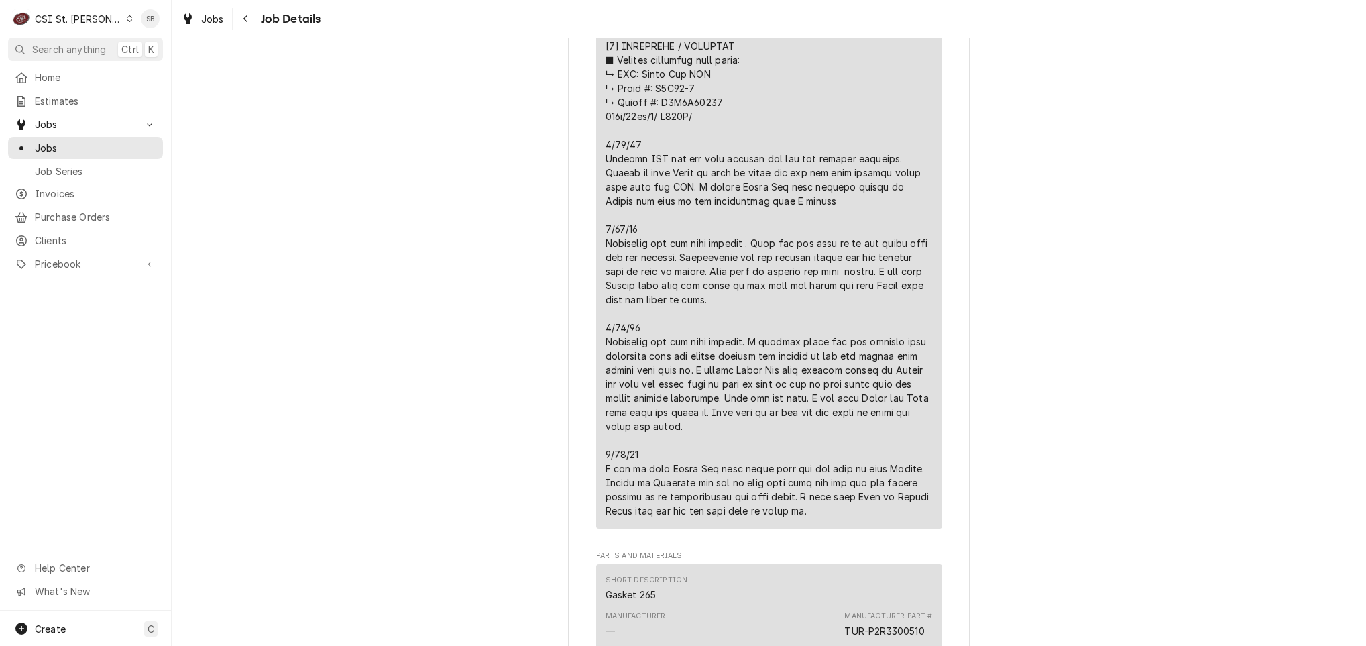
drag, startPoint x: 684, startPoint y: 379, endPoint x: 685, endPoint y: 388, distance: 9.4
click at [685, 388] on div "Line Item" at bounding box center [769, 229] width 327 height 578
drag, startPoint x: 725, startPoint y: 372, endPoint x: 773, endPoint y: 389, distance: 50.5
click at [773, 389] on div "Line Item" at bounding box center [769, 229] width 327 height 578
drag, startPoint x: 773, startPoint y: 389, endPoint x: 767, endPoint y: 403, distance: 15.3
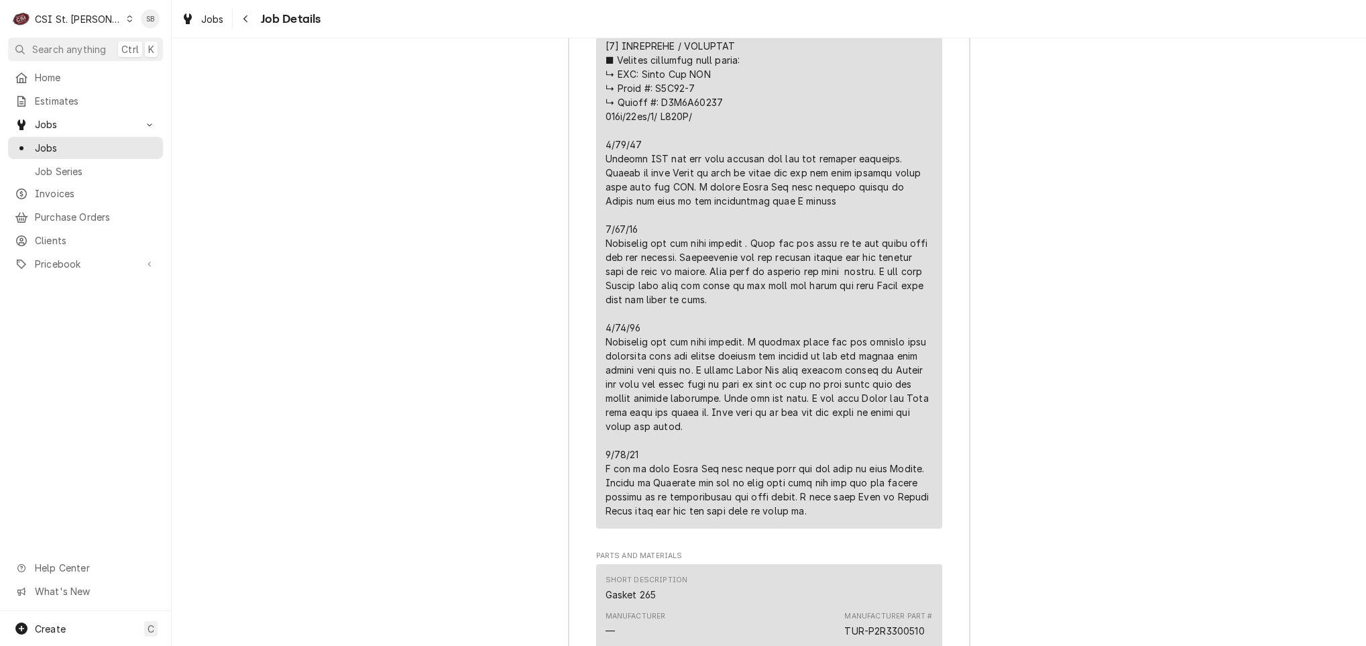
click at [773, 401] on div "Line Item" at bounding box center [769, 229] width 327 height 578
drag, startPoint x: 590, startPoint y: 433, endPoint x: 694, endPoint y: 477, distance: 113.0
click at [694, 477] on div "Short Description Job | Service Call Subtype [#1-SALE] LABR-REG Service Date Au…" at bounding box center [769, 150] width 346 height 758
click at [688, 479] on div "Line Item" at bounding box center [769, 229] width 327 height 578
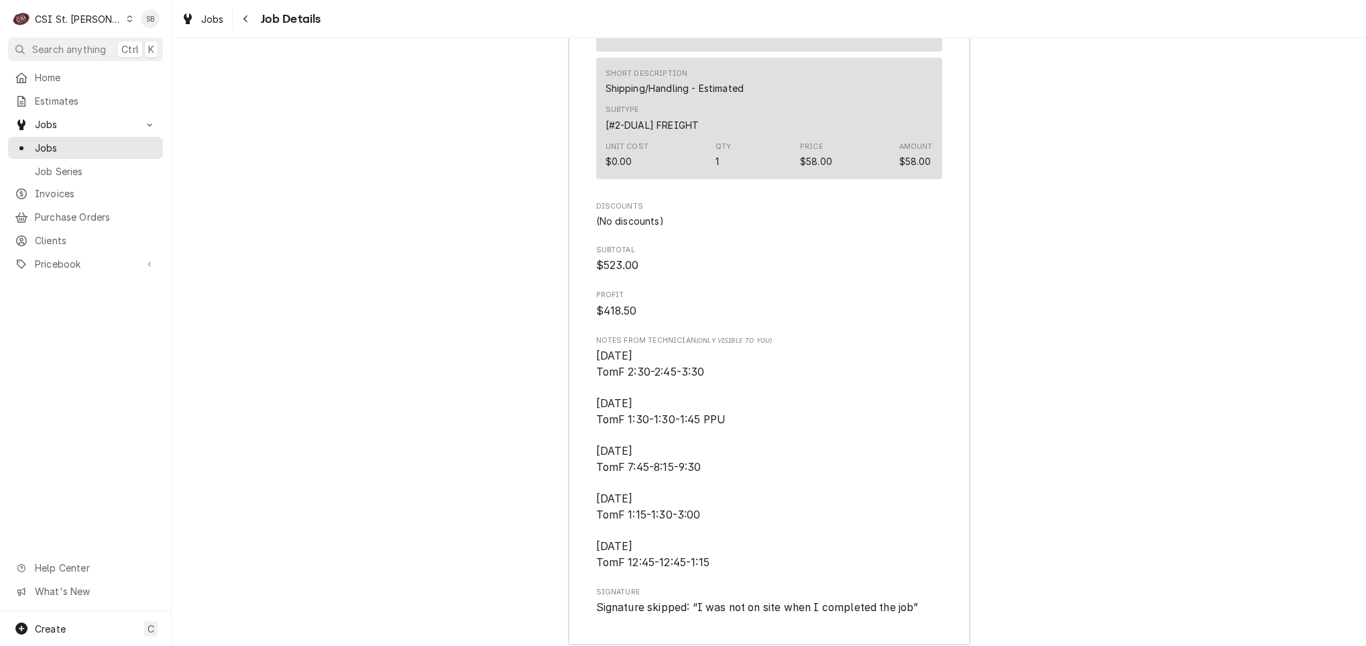
scroll to position [3762, 0]
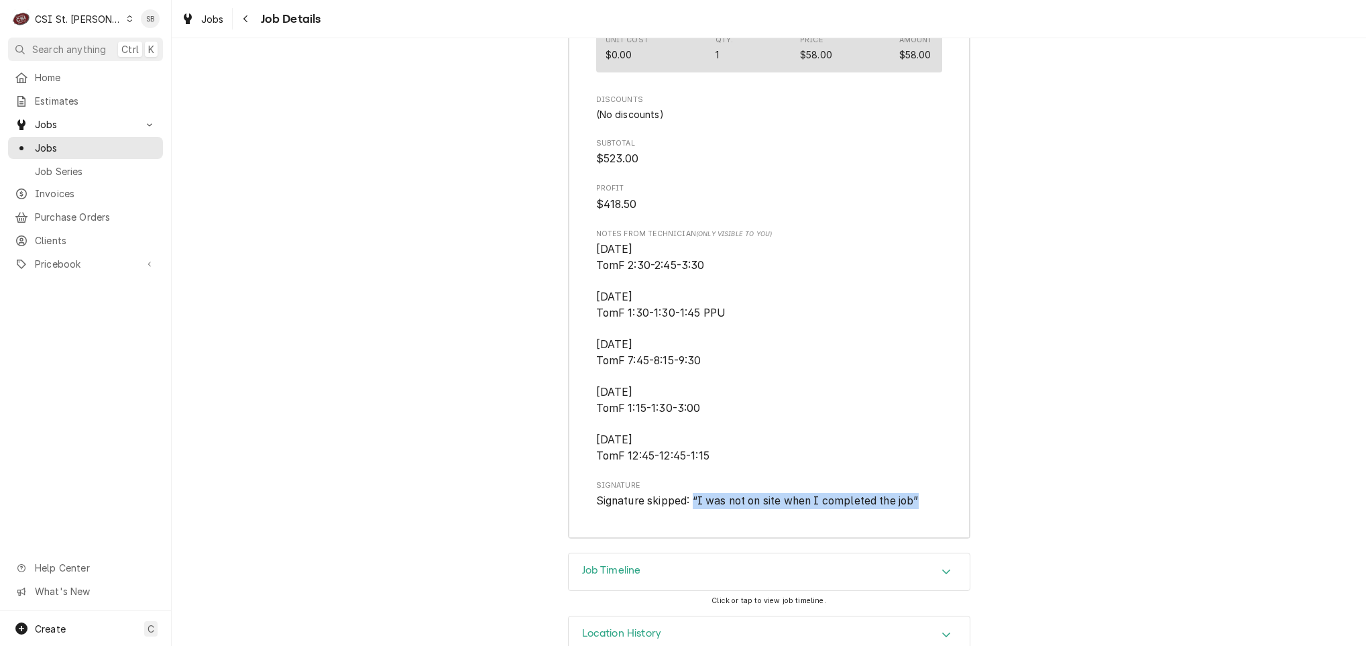
drag, startPoint x: 751, startPoint y: 463, endPoint x: 920, endPoint y: 463, distance: 168.4
click at [920, 493] on span "Signature skipped: “ I was not on site when I completed the job ”" at bounding box center [769, 501] width 346 height 16
drag, startPoint x: 920, startPoint y: 463, endPoint x: 805, endPoint y: 465, distance: 114.7
click at [811, 493] on span "Signature skipped: “ I was not on site when I completed the job ”" at bounding box center [769, 501] width 346 height 16
click at [733, 493] on span "Signature skipped: “ I was not on site when I completed the job ”" at bounding box center [769, 501] width 346 height 16
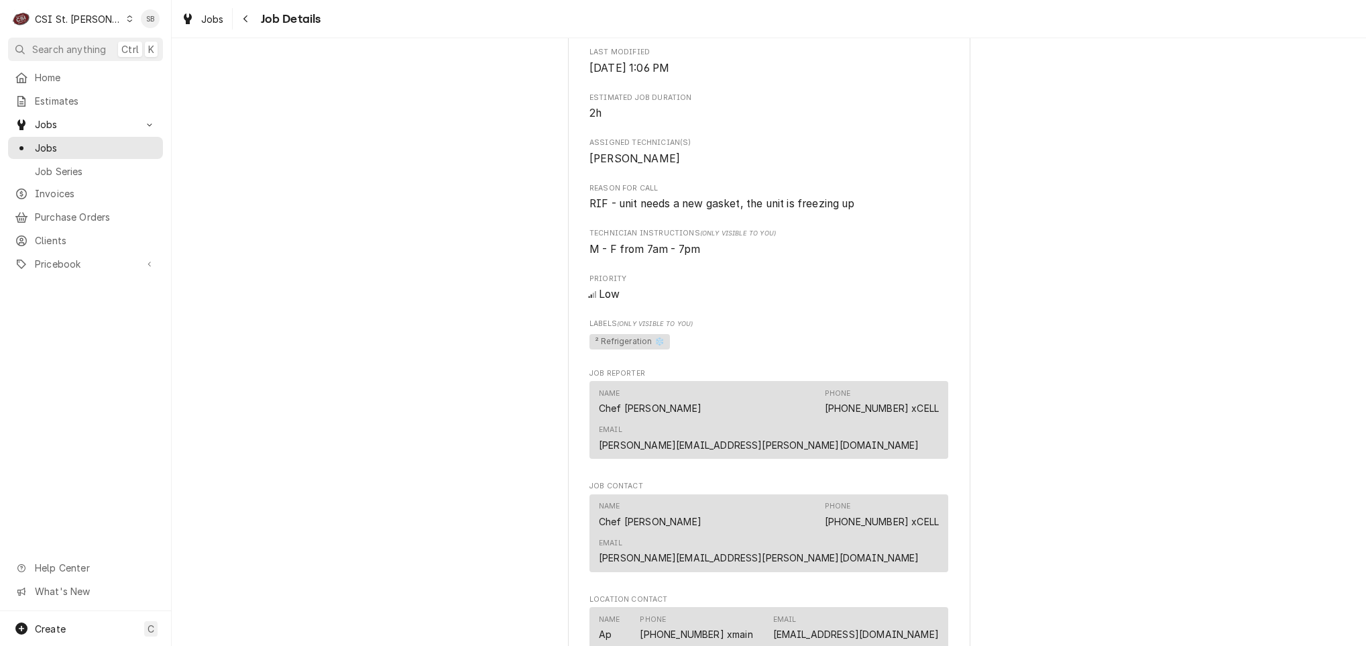
scroll to position [140, 0]
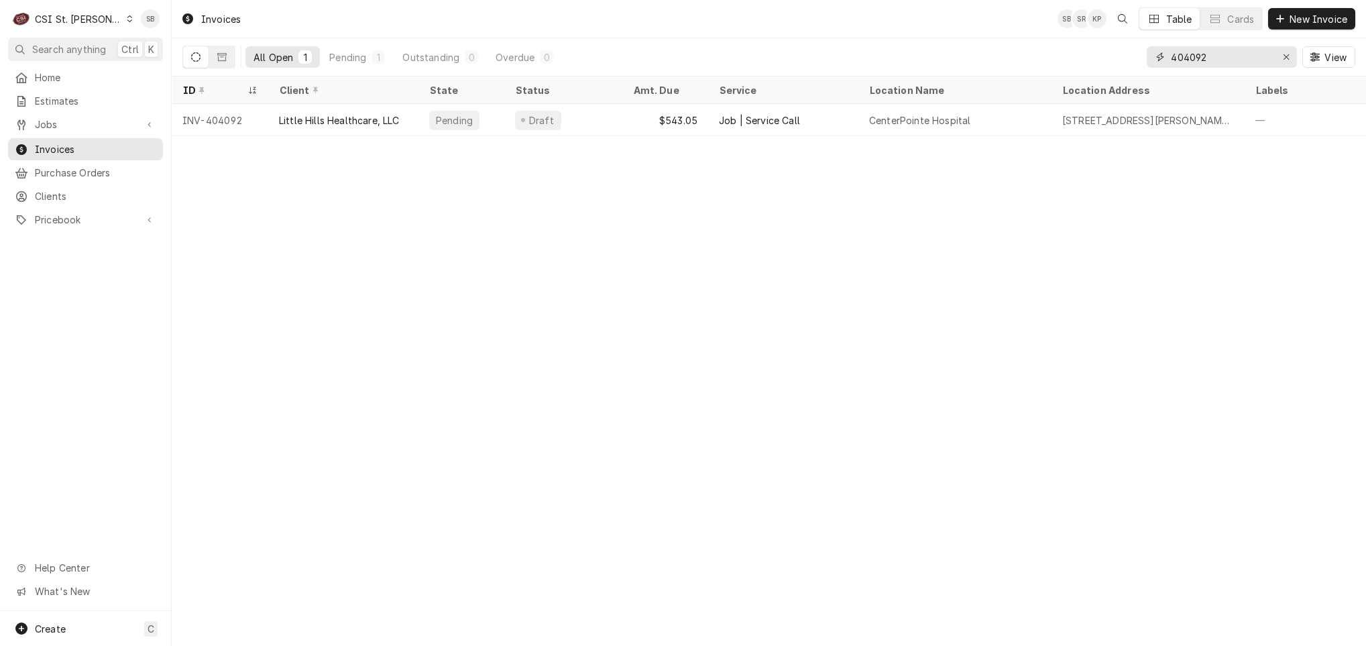
click at [1182, 57] on input "404092" at bounding box center [1221, 56] width 101 height 21
paste input "65"
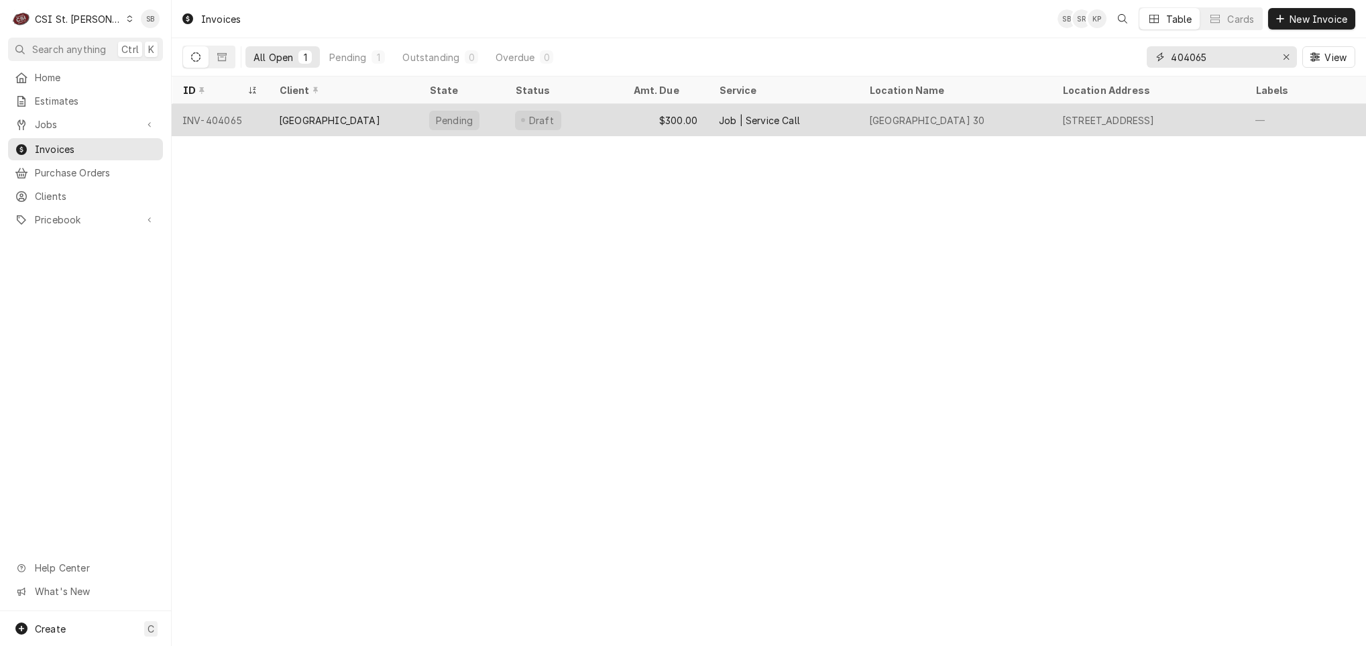
type input "404065"
click at [307, 117] on div "Rockwood School District" at bounding box center [329, 120] width 101 height 14
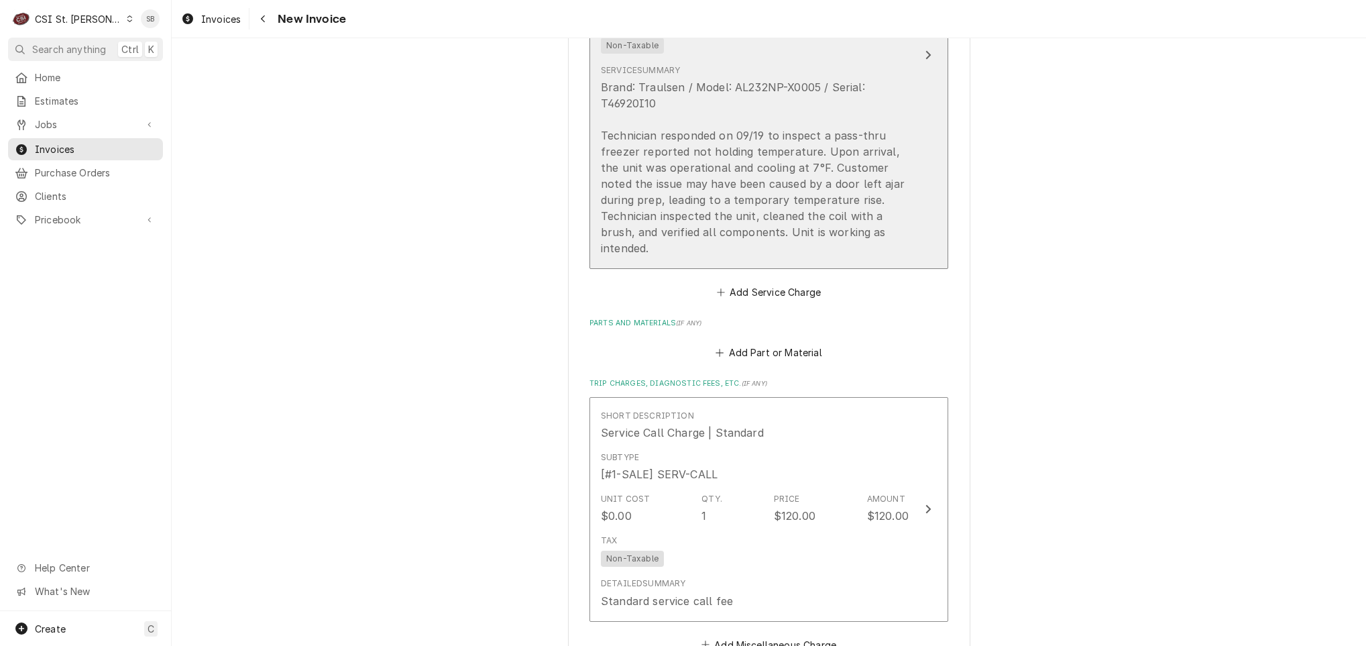
click at [677, 203] on div "Brand: Traulsen / Model: AL232NP-X0005 / Serial: T46920I10 Technician responded…" at bounding box center [755, 167] width 308 height 177
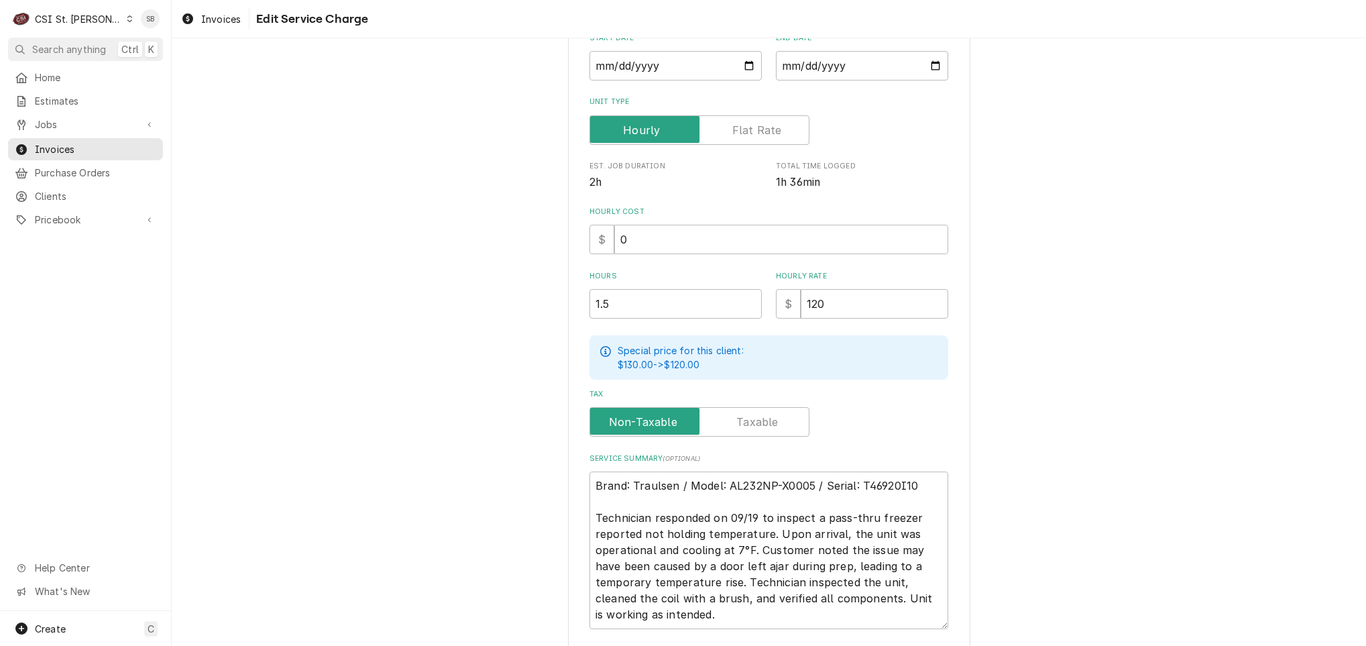
scroll to position [325, 0]
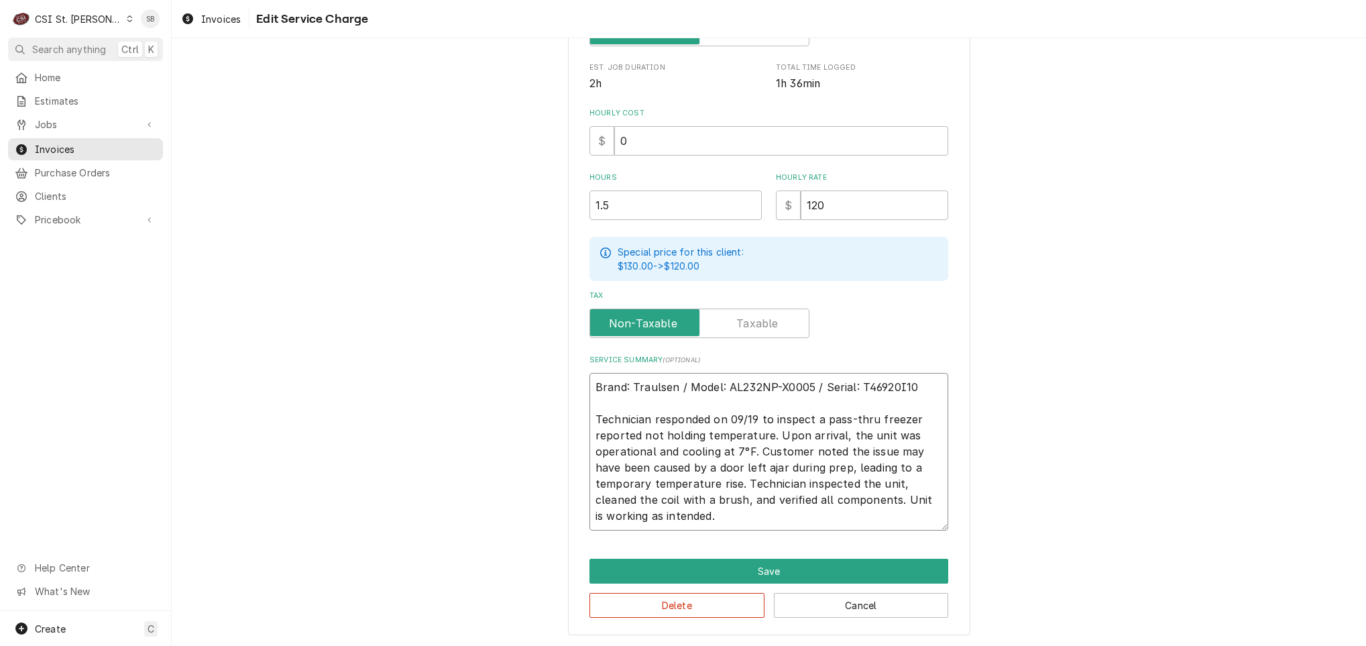
drag, startPoint x: 751, startPoint y: 447, endPoint x: 559, endPoint y: 451, distance: 191.2
click at [568, 451] on div "Use the fields below to edit this service charge Short Description 1-Labor (Ser…" at bounding box center [769, 187] width 402 height 895
type textarea "x"
type textarea "Brand: Traulsen / Model: AL232NP-X0005 / Serial: T46920I10 Technician responded…"
type textarea "x"
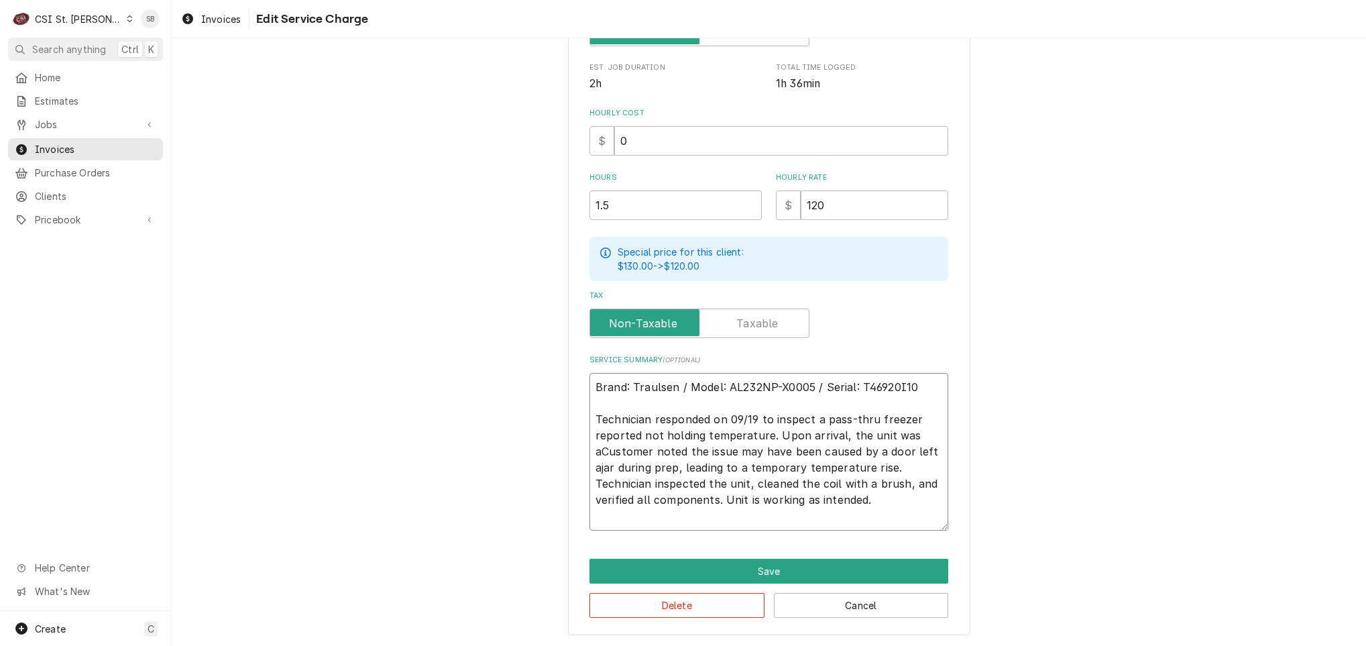
type textarea "Brand: Traulsen / Model: AL232NP-X0005 / Serial: T46920I10 Technician responded…"
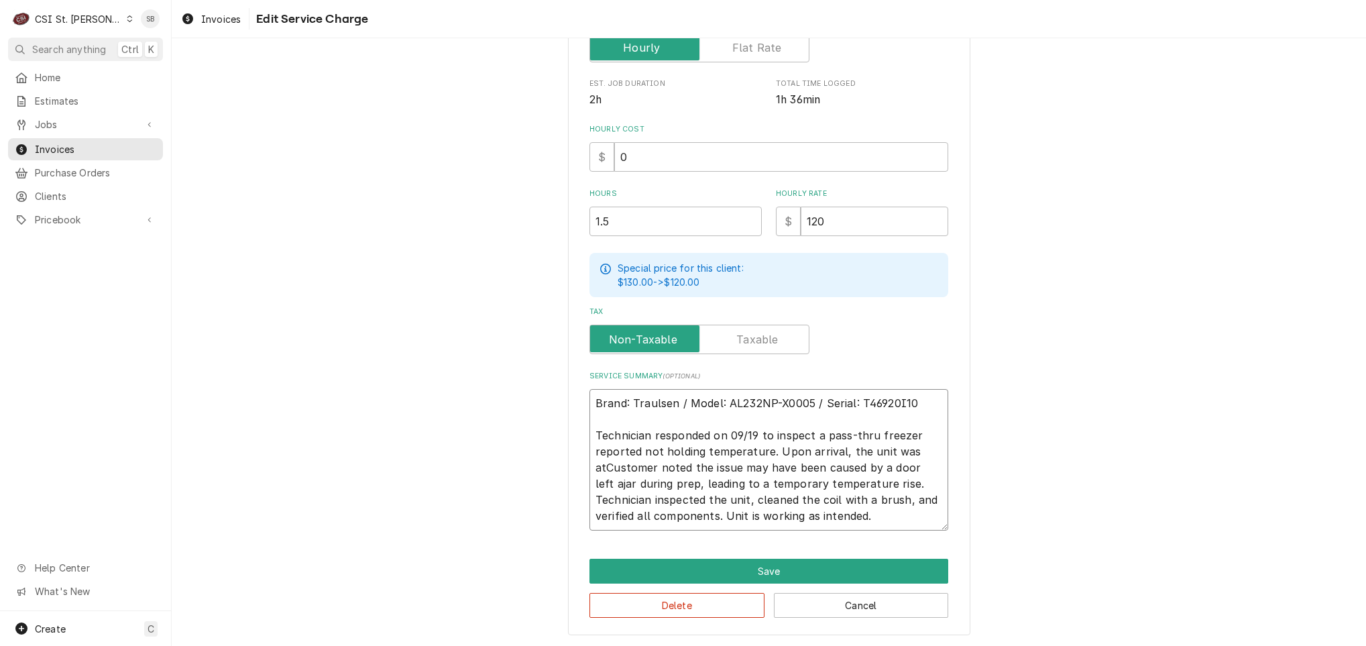
type textarea "x"
type textarea "Brand: Traulsen / Model: AL232NP-X0005 / Serial: T46920I10 Technician responded…"
type textarea "x"
type textarea "Brand: Traulsen / Model: AL232NP-X0005 / Serial: T46920I10 Technician responded…"
type textarea "x"
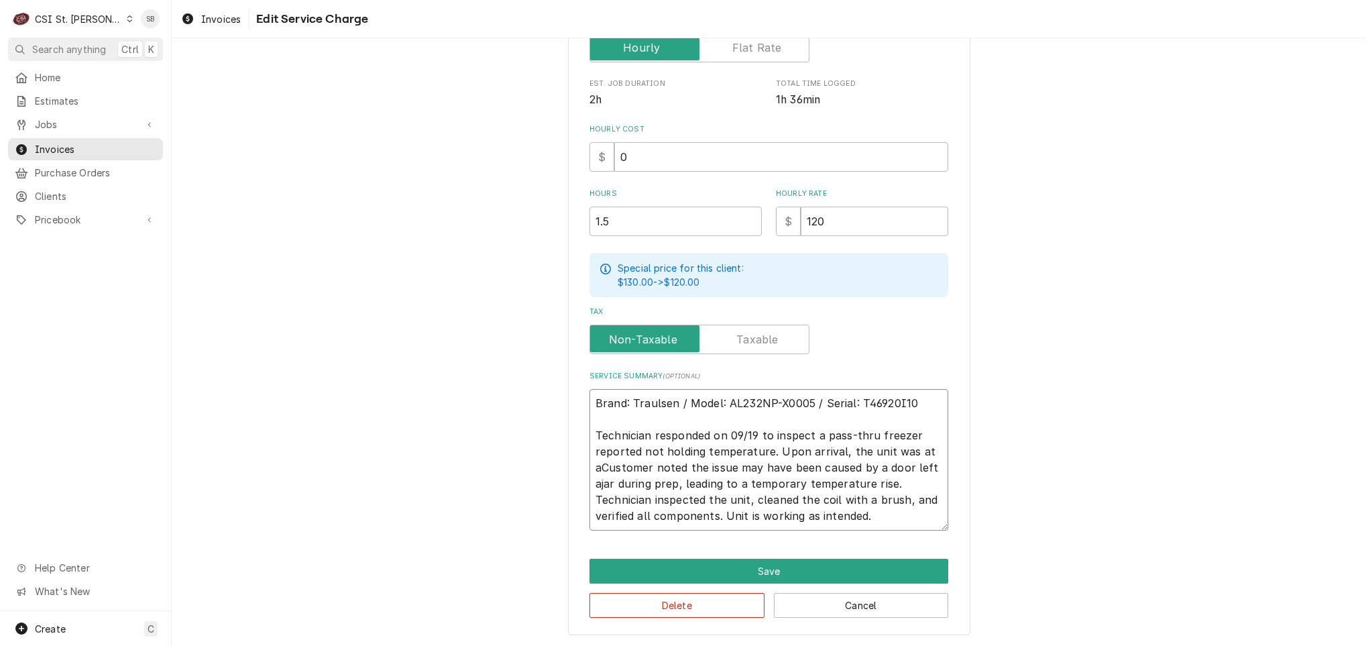
type textarea "Brand: Traulsen / Model: AL232NP-X0005 / Serial: T46920I10 Technician responded…"
type textarea "x"
type textarea "Brand: Traulsen / Model: AL232NP-X0005 / Serial: T46920I10 Technician responded…"
type textarea "x"
type textarea "Brand: Traulsen / Model: AL232NP-X0005 / Serial: T46920I10 Technician responded…"
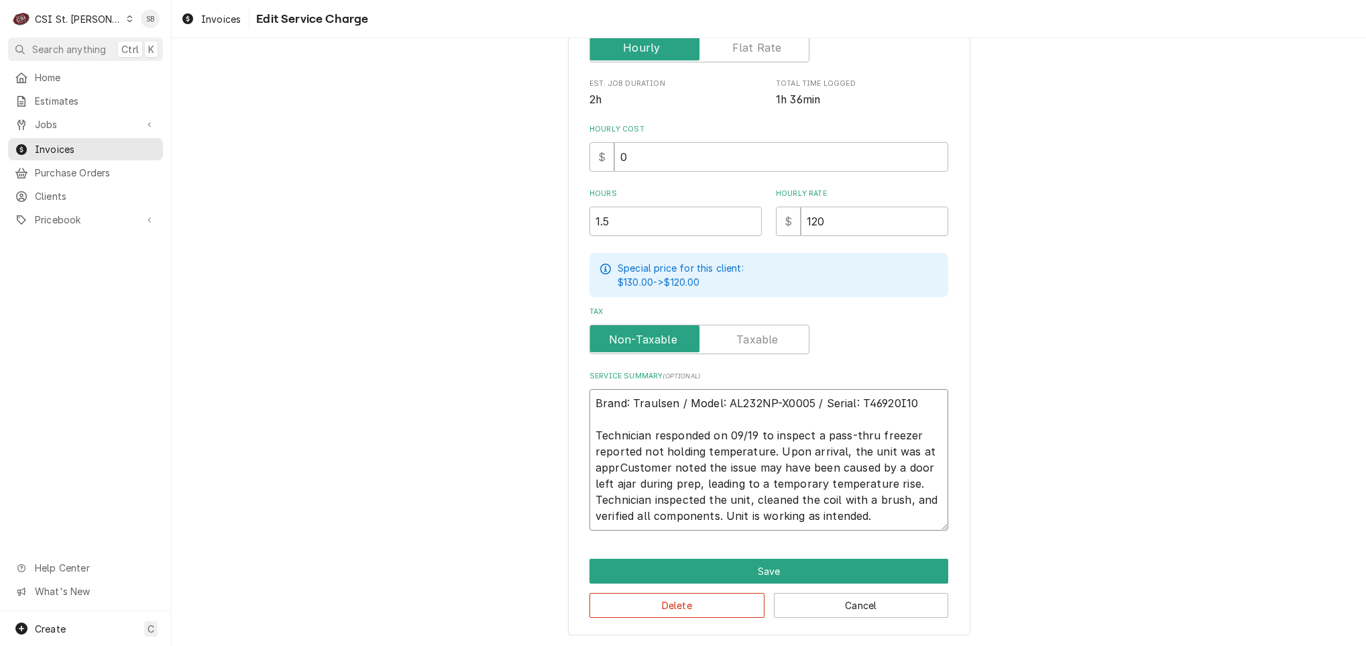
type textarea "x"
type textarea "Brand: Traulsen / Model: AL232NP-X0005 / Serial: T46920I10 Technician responded…"
type textarea "x"
type textarea "Brand: Traulsen / Model: AL232NP-X0005 / Serial: T46920I10 Technician responded…"
type textarea "x"
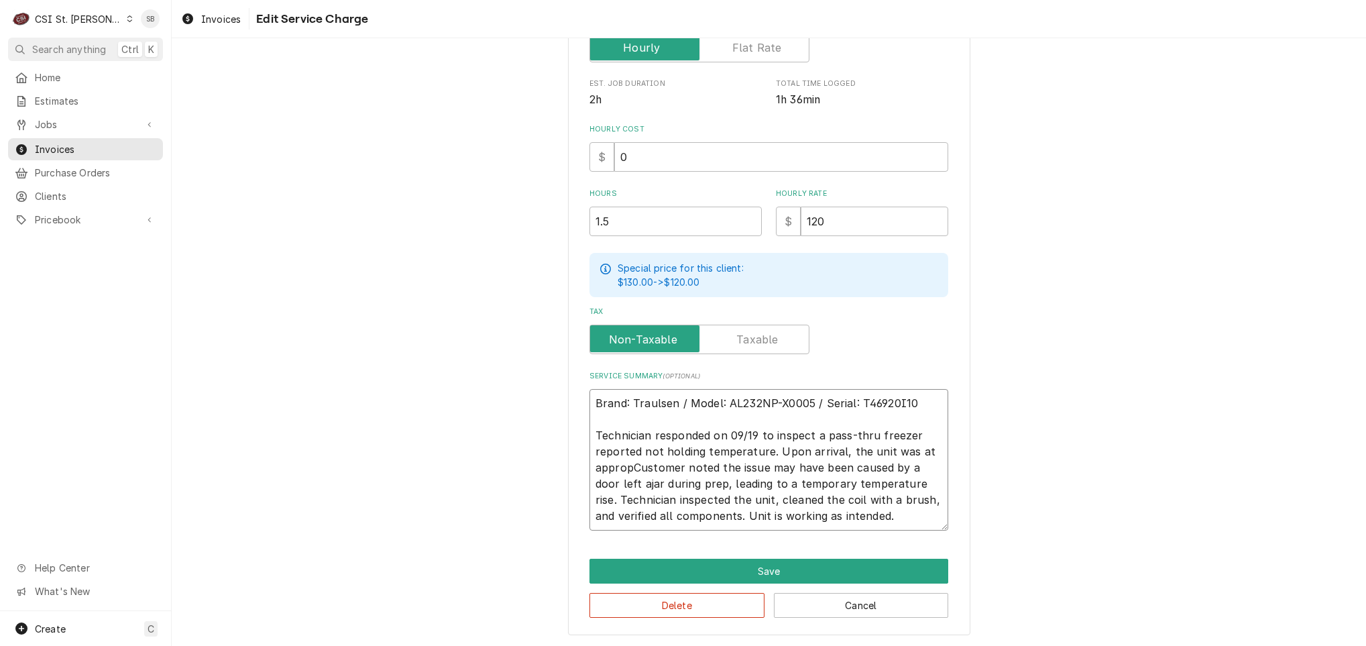
type textarea "Brand: Traulsen / Model: AL232NP-X0005 / Serial: T46920I10 Technician responded…"
type textarea "x"
type textarea "Brand: Traulsen / Model: AL232NP-X0005 / Serial: T46920I10 Technician responded…"
type textarea "x"
type textarea "Brand: Traulsen / Model: AL232NP-X0005 / Serial: T46920I10 Technician responded…"
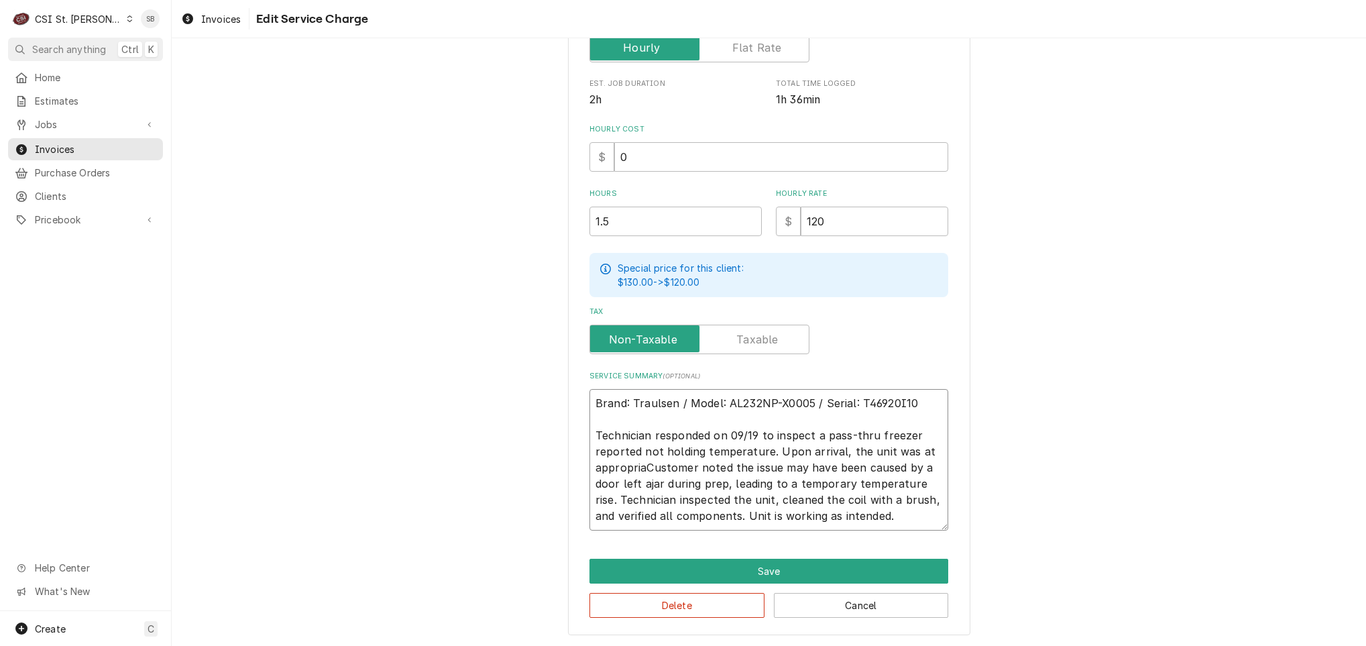
type textarea "x"
type textarea "Brand: Traulsen / Model: AL232NP-X0005 / Serial: T46920I10 Technician responded…"
type textarea "x"
type textarea "Brand: Traulsen / Model: AL232NP-X0005 / Serial: T46920I10 Technician responded…"
type textarea "x"
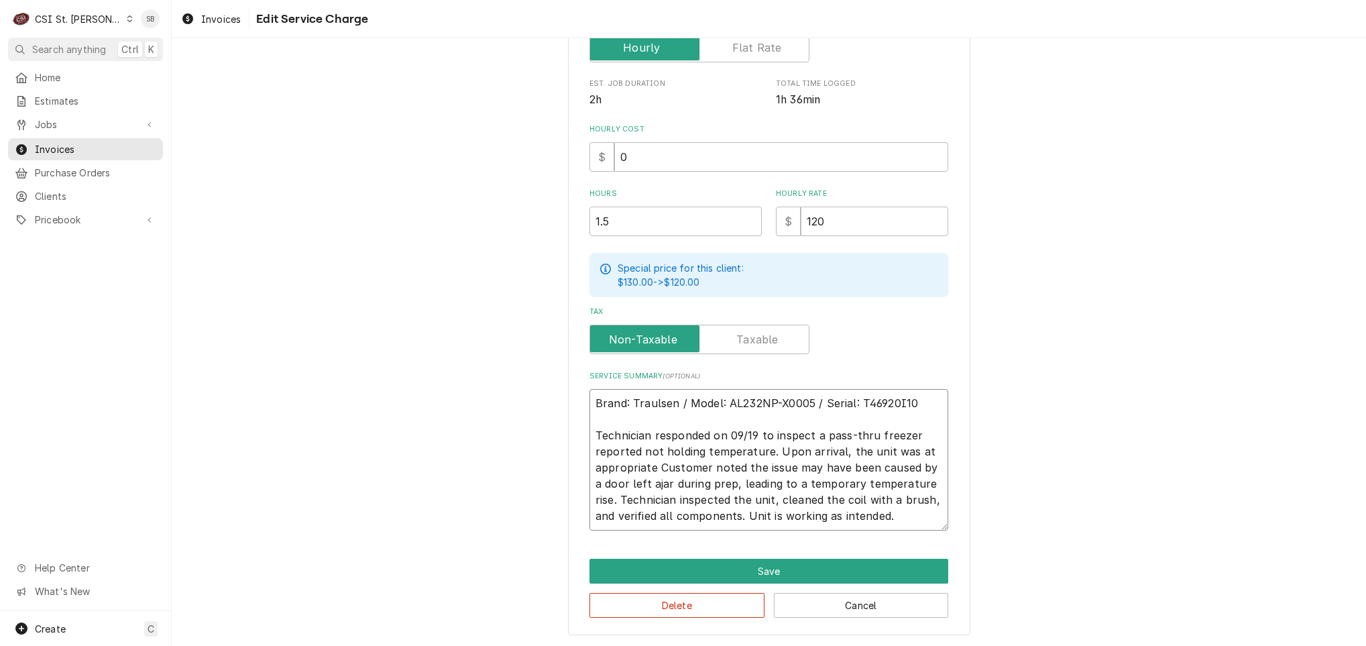
type textarea "Brand: Traulsen / Model: AL232NP-X0005 / Serial: T46920I10 Technician responded…"
type textarea "x"
type textarea "Brand: Traulsen / Model: AL232NP-X0005 / Serial: T46920I10 Technician responded…"
type textarea "x"
type textarea "Brand: Traulsen / Model: AL232NP-X0005 / Serial: T46920I10 Technician responded…"
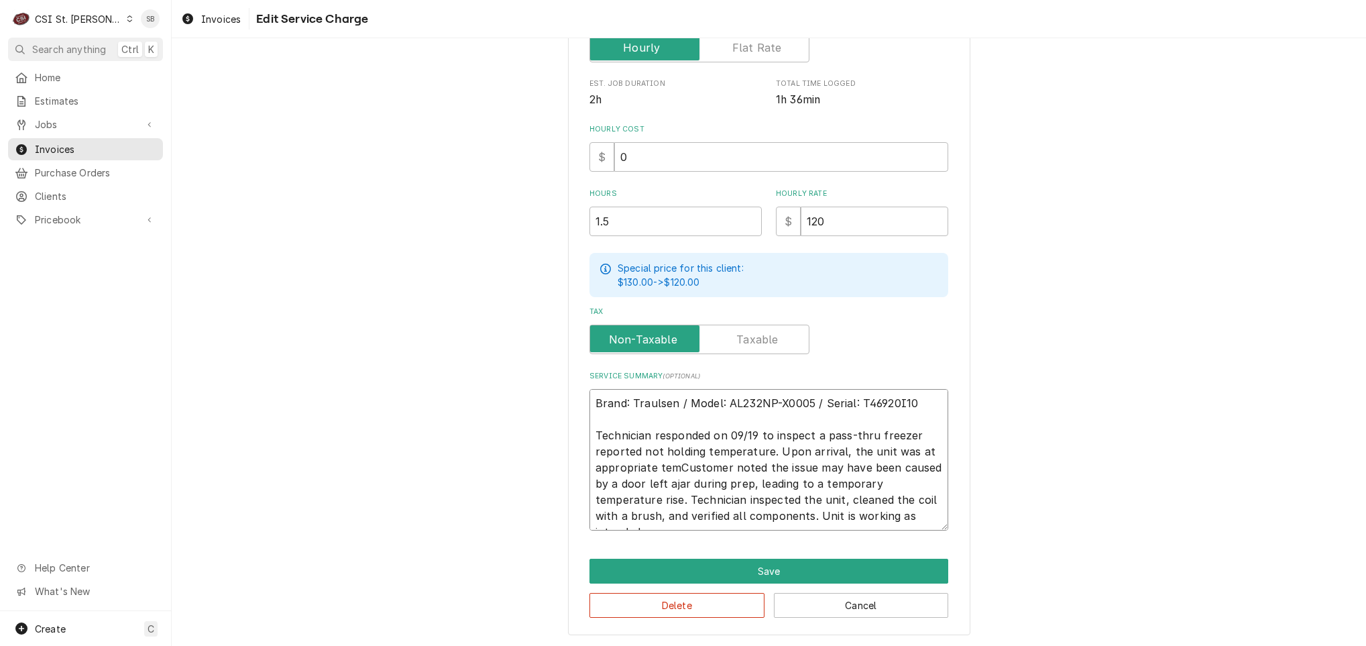
type textarea "x"
type textarea "Brand: Traulsen / Model: AL232NP-X0005 / Serial: T46920I10 Technician responded…"
type textarea "x"
type textarea "Brand: Traulsen / Model: AL232NP-X0005 / Serial: T46920I10 Technician responded…"
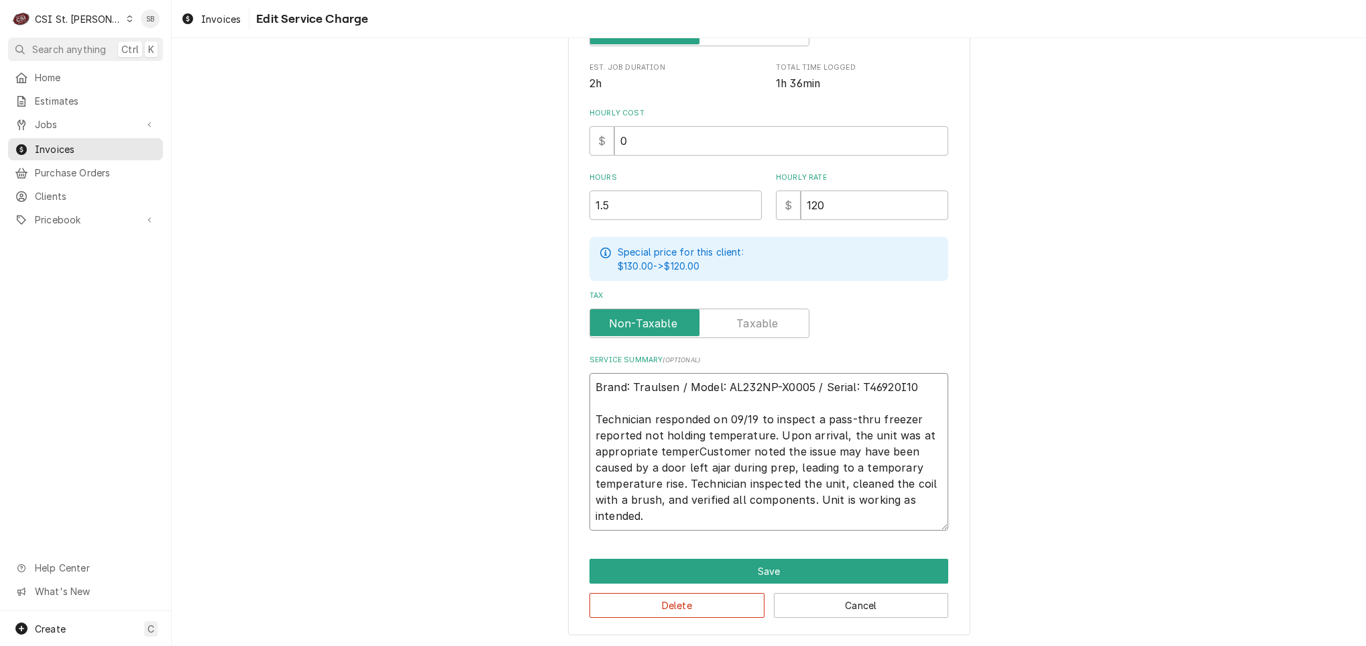
type textarea "x"
type textarea "Brand: Traulsen / Model: AL232NP-X0005 / Serial: T46920I10 Technician responded…"
type textarea "x"
type textarea "Brand: Traulsen / Model: AL232NP-X0005 / Serial: T46920I10 Technician responded…"
type textarea "x"
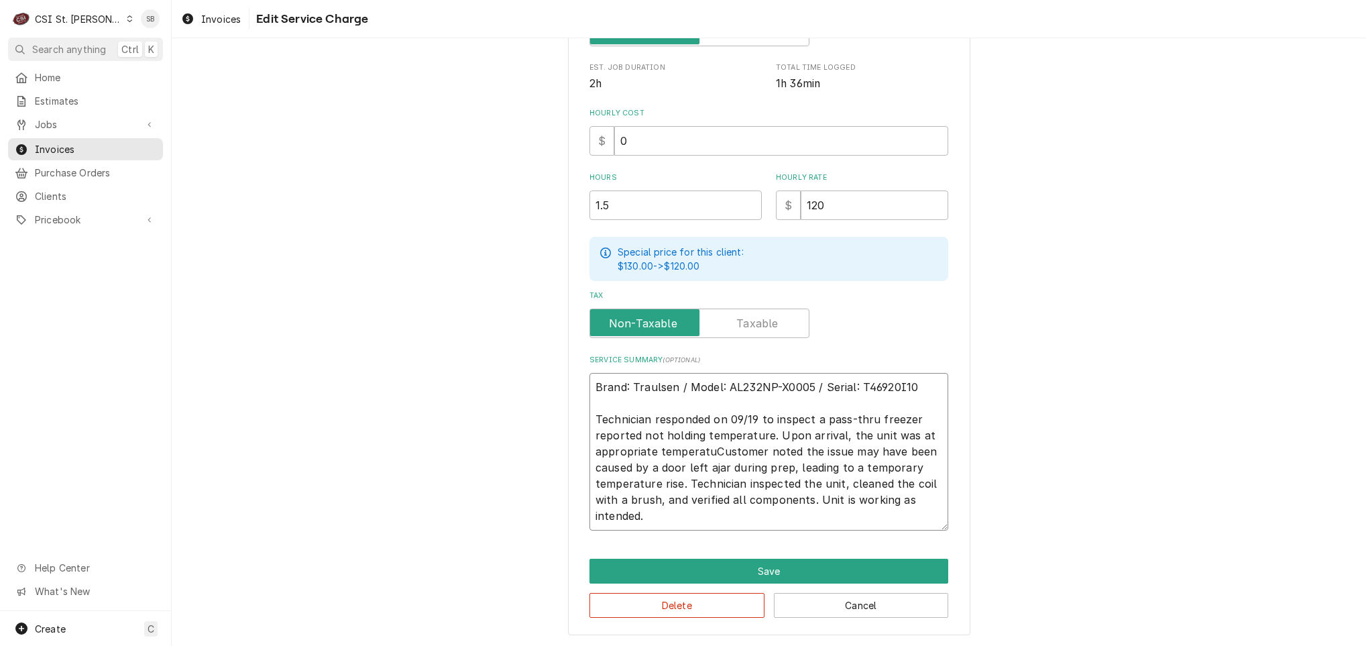
type textarea "Brand: Traulsen / Model: AL232NP-X0005 / Serial: T46920I10 Technician responded…"
type textarea "x"
type textarea "Brand: Traulsen / Model: AL232NP-X0005 / Serial: T46920I10 Technician responded…"
type textarea "x"
type textarea "Brand: Traulsen / Model: AL232NP-X0005 / Serial: T46920I10 Technician responded…"
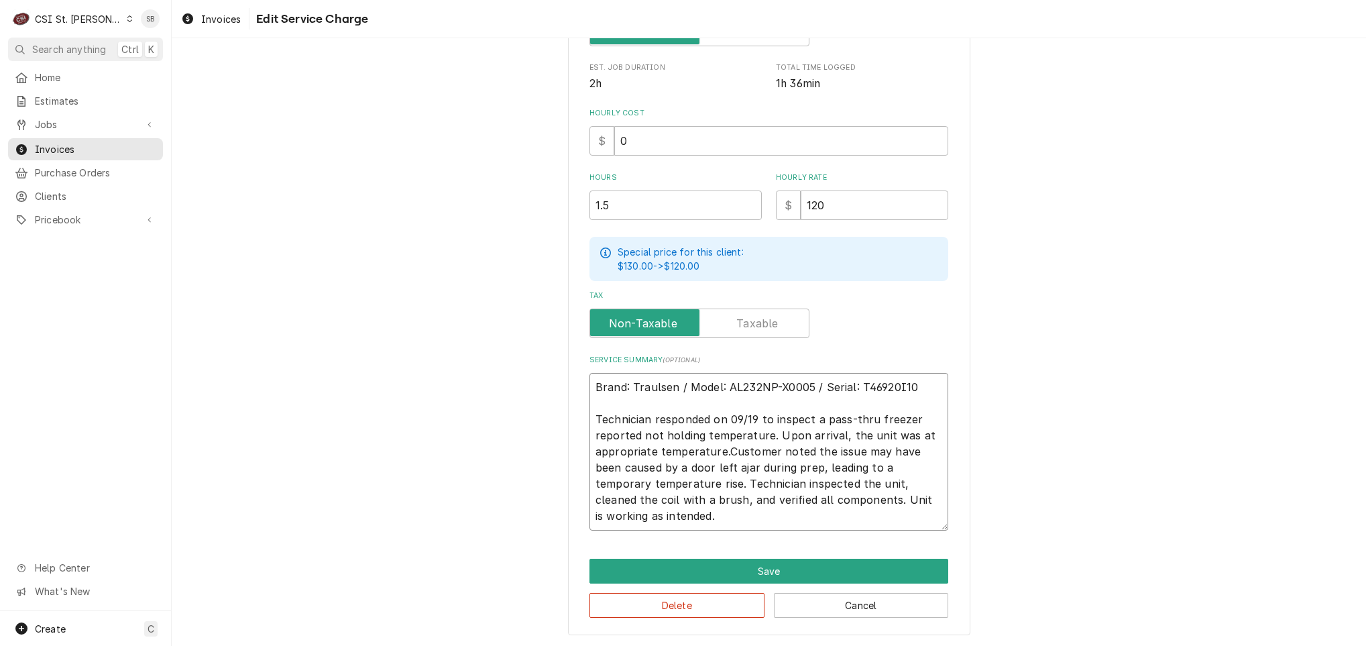
type textarea "x"
type textarea "Brand: Traulsen / Model: AL232NP-X0005 / Serial: T46920I10 Technician responded…"
click at [699, 566] on button "Save" at bounding box center [769, 571] width 359 height 25
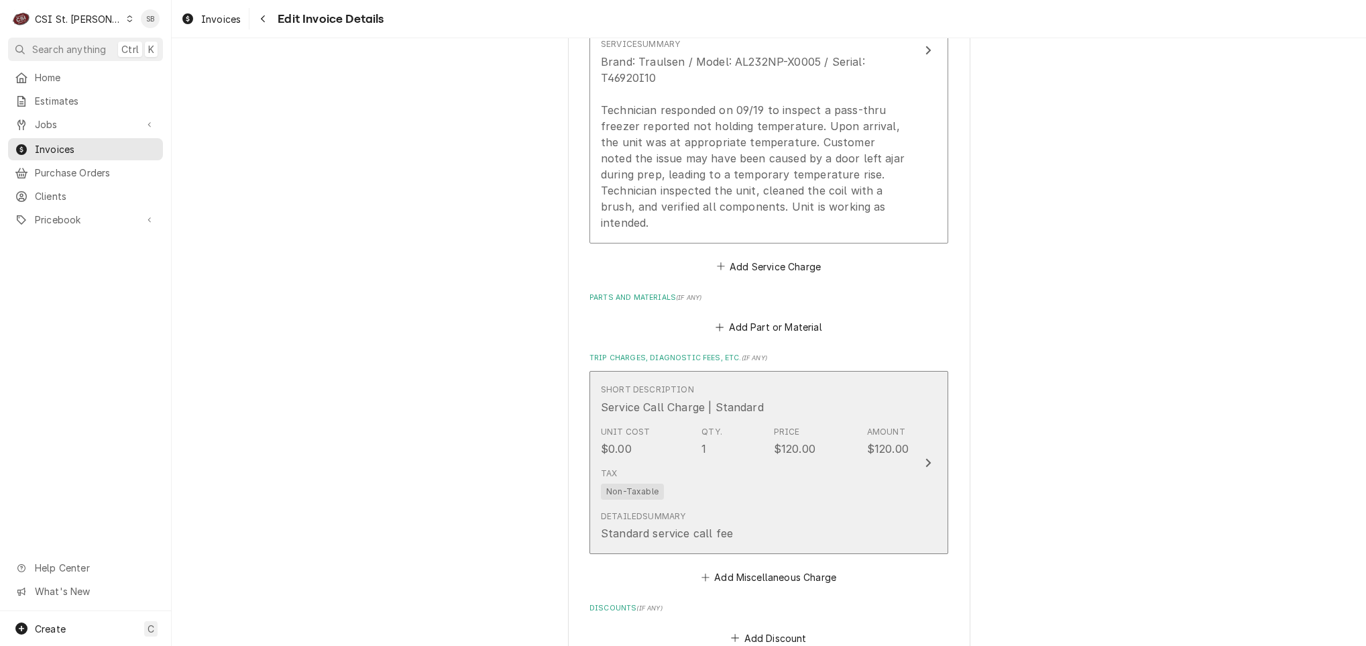
scroll to position [1435, 0]
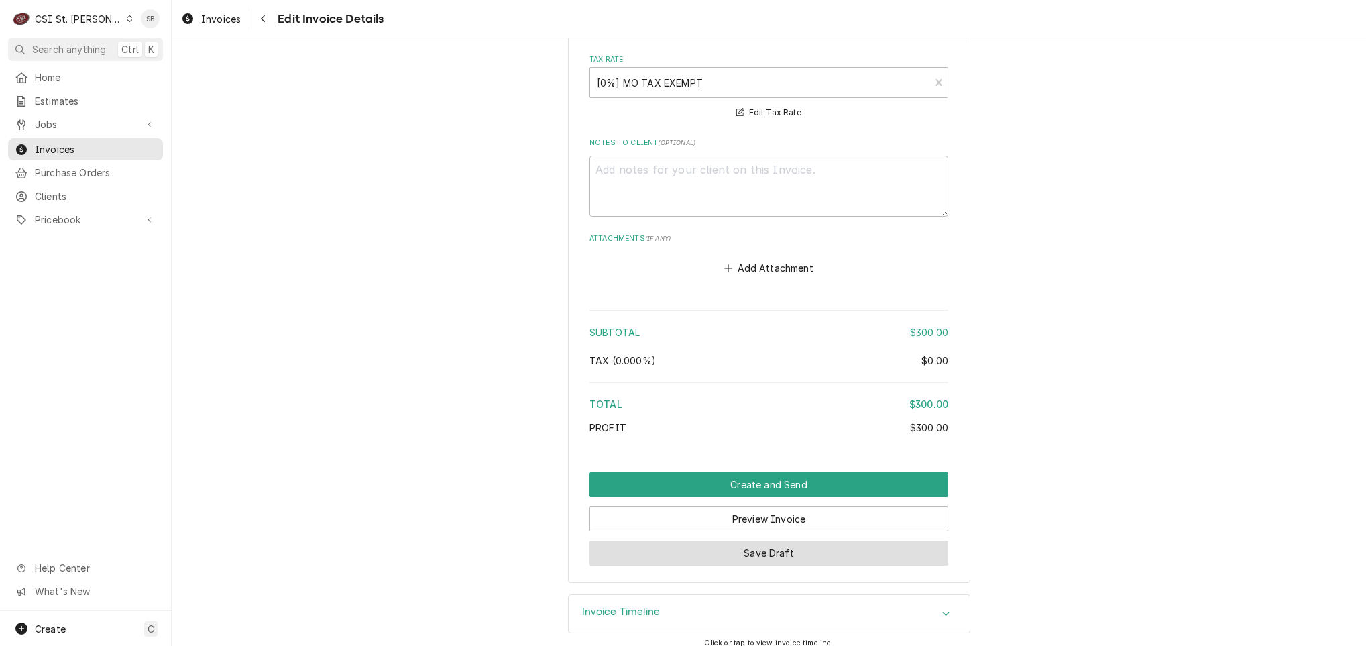
click at [749, 551] on button "Save Draft" at bounding box center [769, 553] width 359 height 25
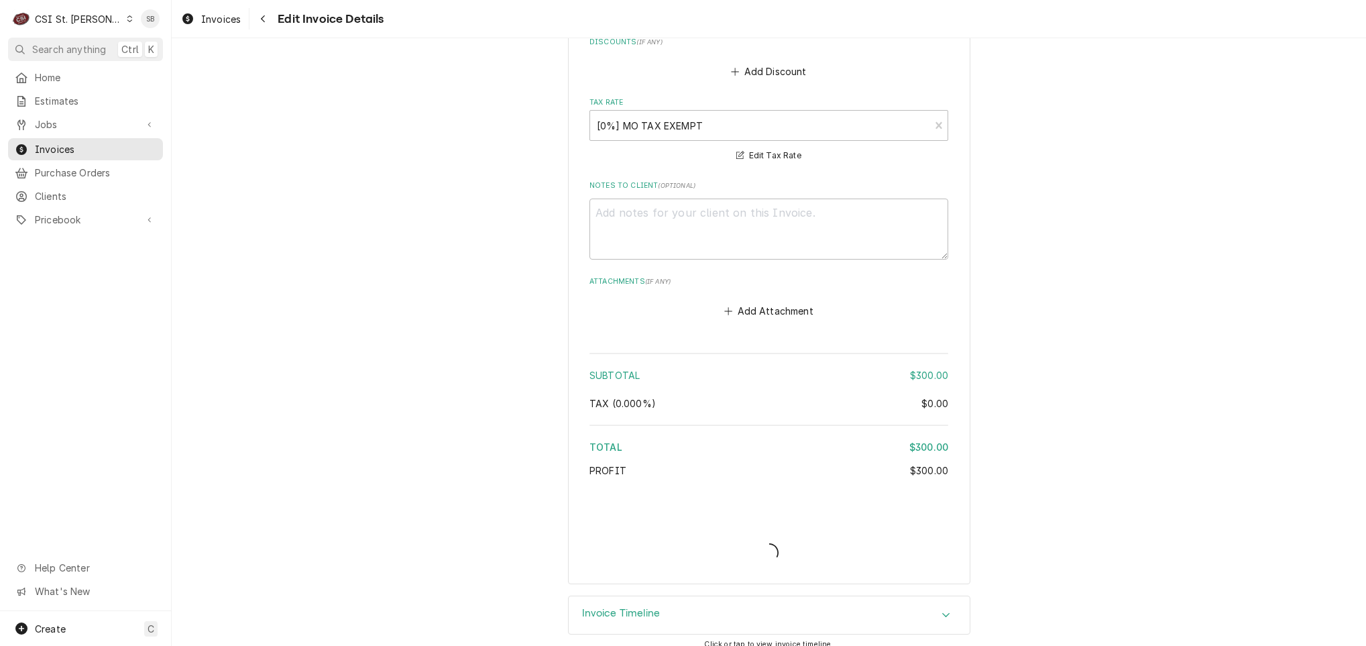
type textarea "x"
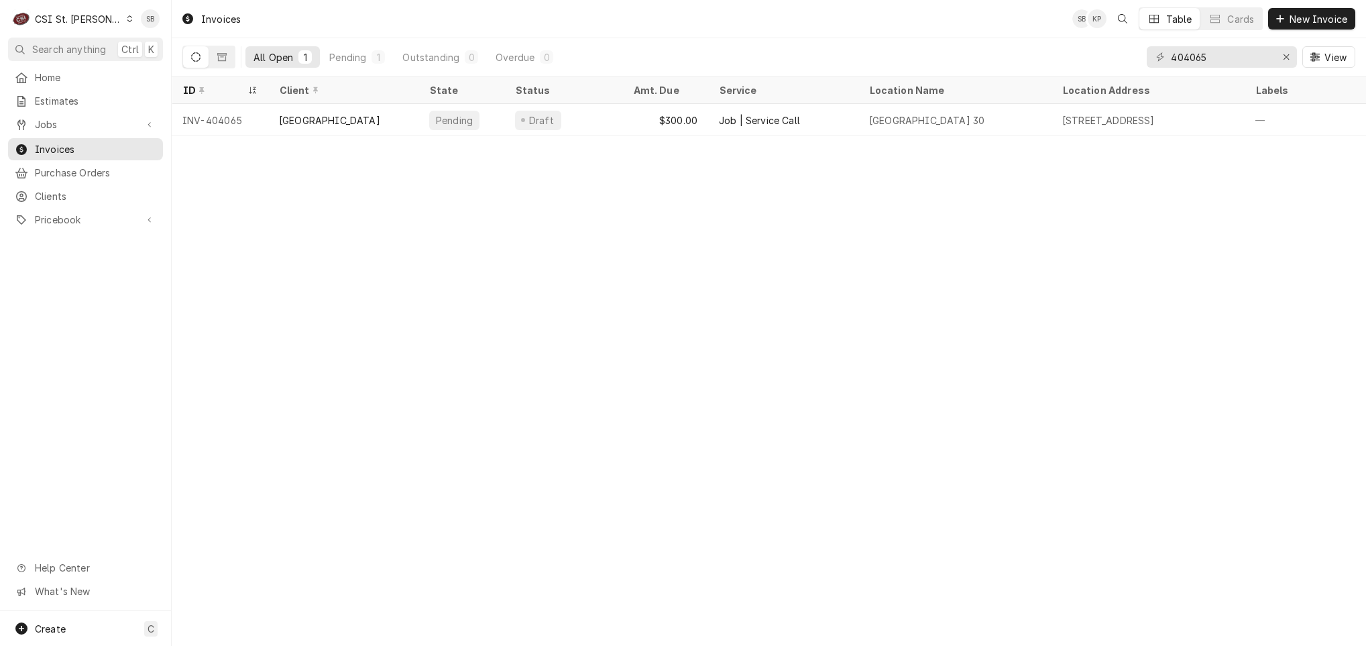
click at [1197, 68] on div "404065 View" at bounding box center [1251, 57] width 209 height 38
click at [1196, 45] on div "404065 View" at bounding box center [1251, 57] width 209 height 38
click at [1194, 49] on input "404065" at bounding box center [1221, 56] width 101 height 21
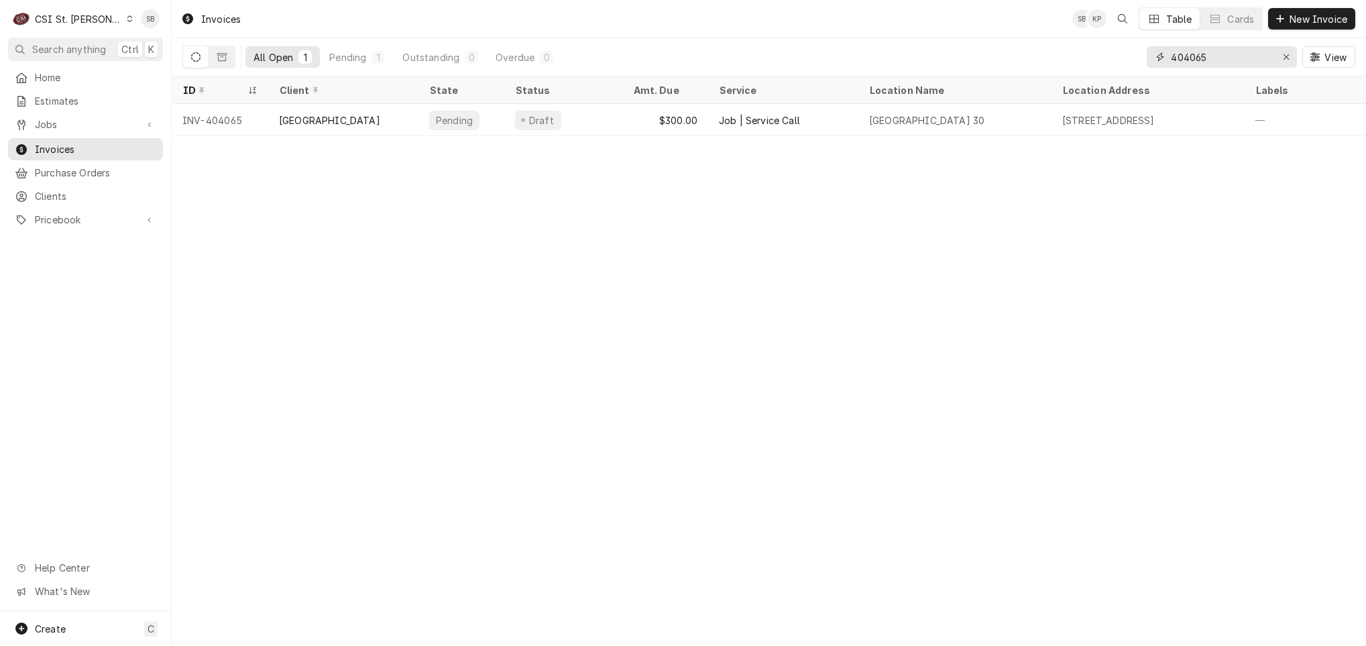
click at [1194, 49] on input "404065" at bounding box center [1221, 56] width 101 height 21
click at [1197, 53] on input "404065" at bounding box center [1221, 56] width 101 height 21
drag, startPoint x: 1230, startPoint y: 57, endPoint x: 1252, endPoint y: 60, distance: 21.7
click at [1252, 60] on input "404065" at bounding box center [1221, 56] width 101 height 21
click at [1222, 62] on input "404065" at bounding box center [1221, 56] width 101 height 21
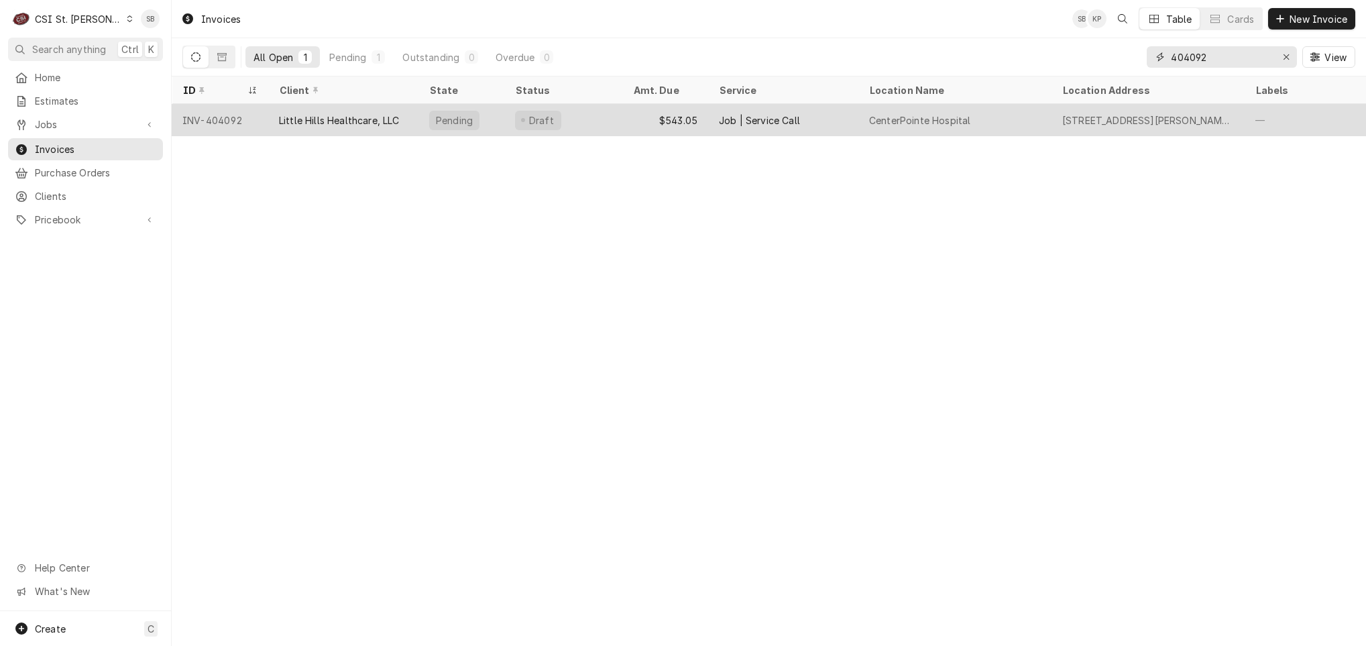
type input "404092"
click at [334, 129] on div "Little Hills Healthcare, LLC" at bounding box center [343, 120] width 150 height 32
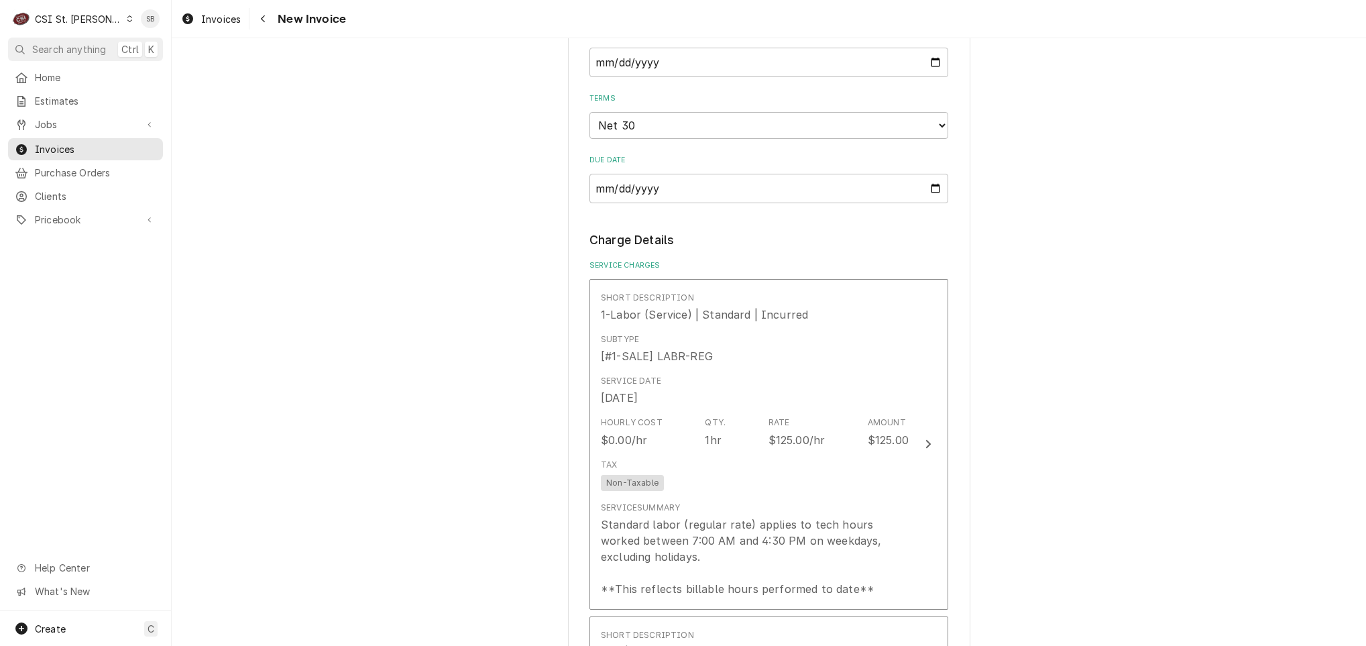
scroll to position [1409, 0]
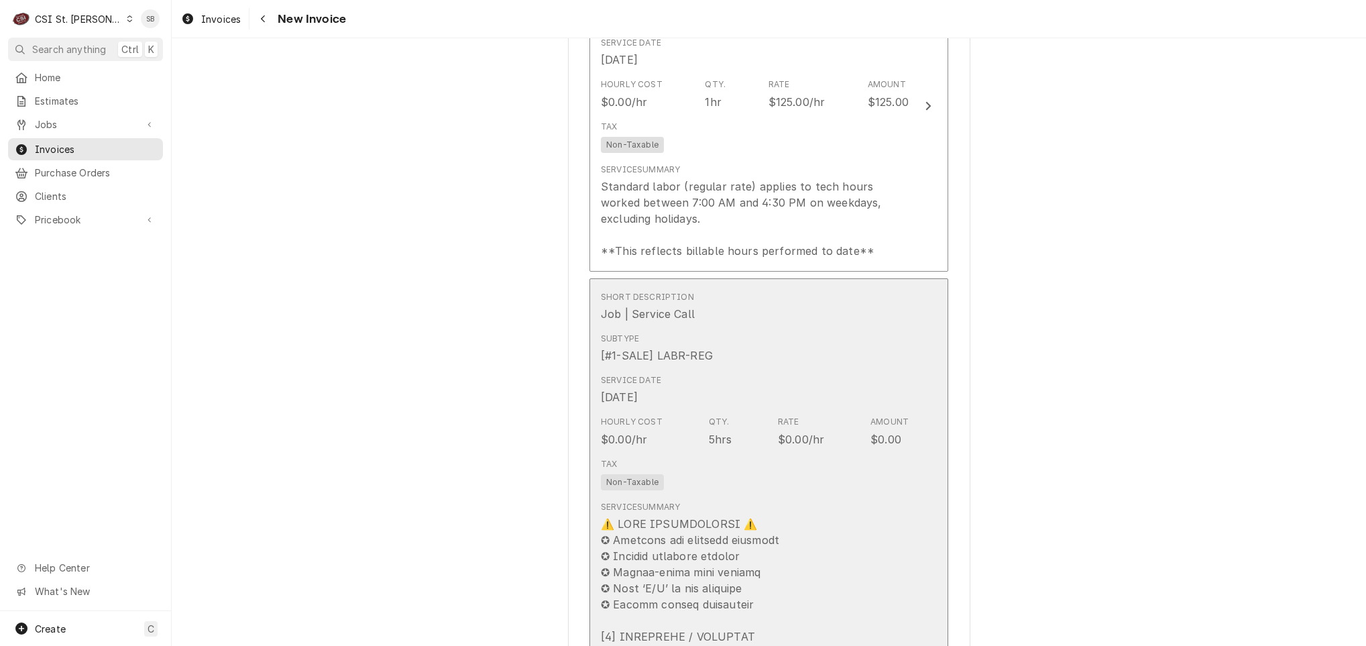
click at [698, 364] on div "[#1-SALE] LABR-REG" at bounding box center [657, 355] width 112 height 16
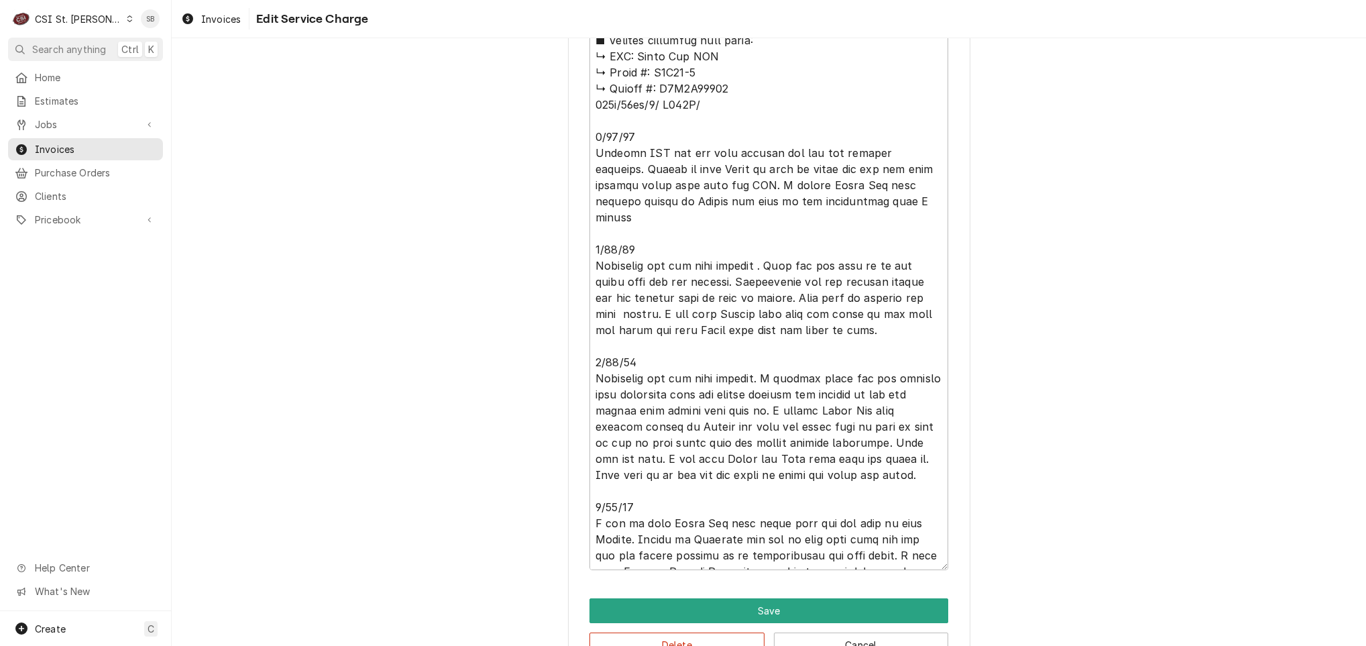
scroll to position [787, 0]
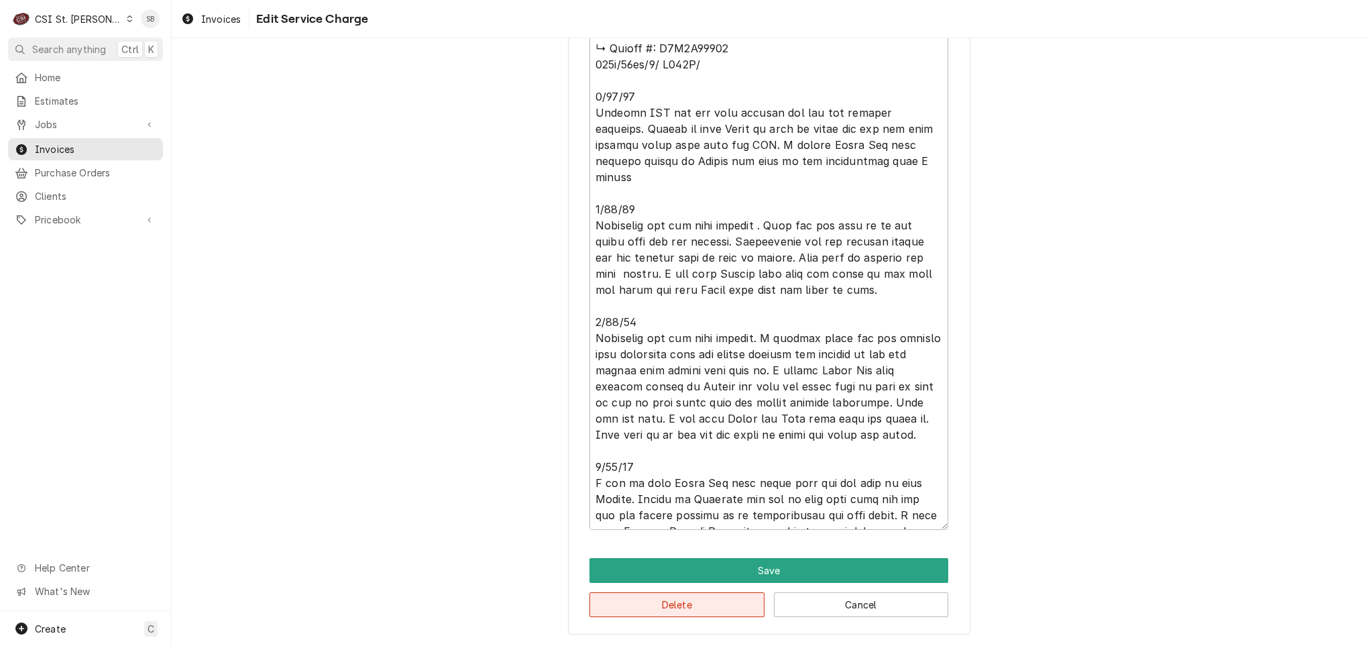
click at [650, 604] on button "Delete" at bounding box center [677, 604] width 175 height 25
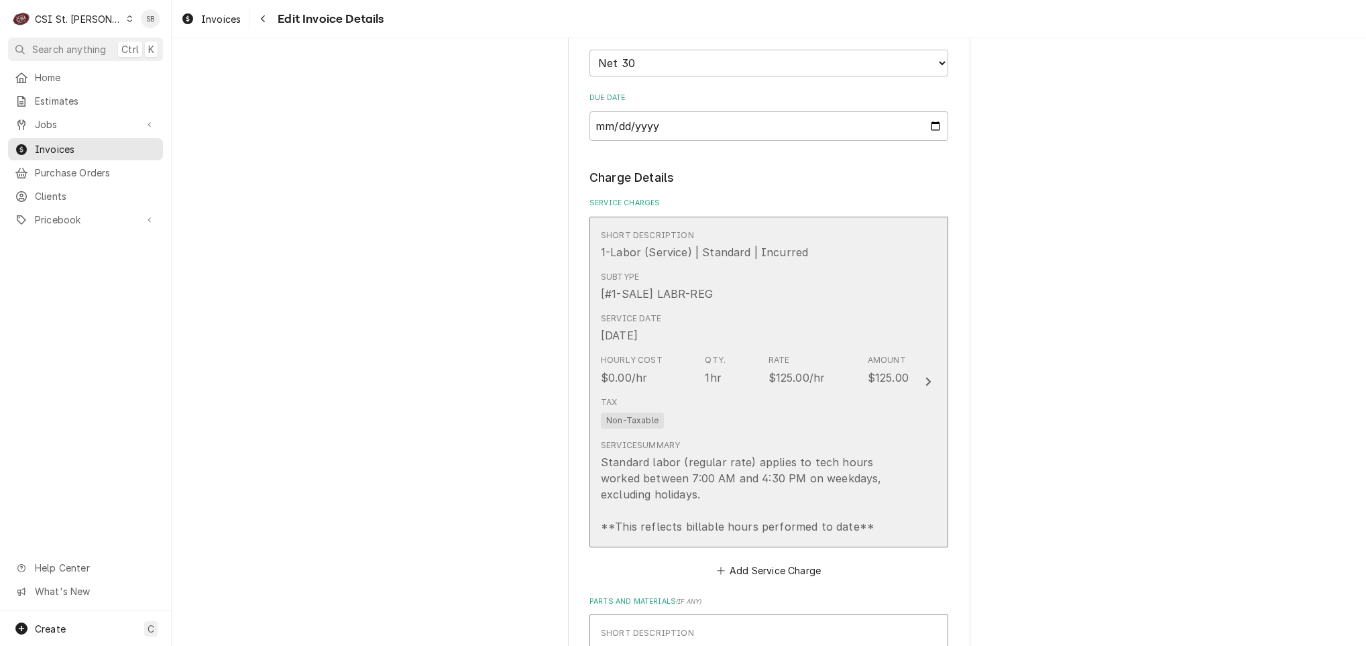
click at [670, 423] on div "Tax Non-Taxable" at bounding box center [755, 412] width 308 height 43
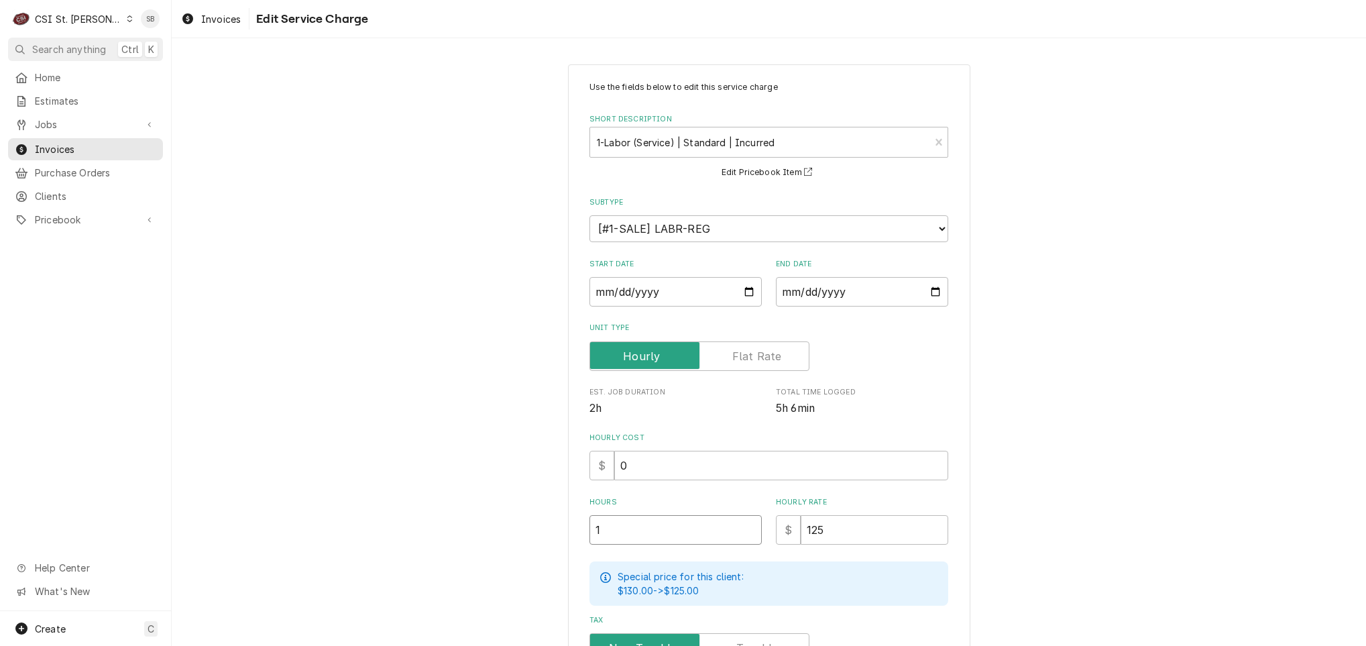
click at [540, 540] on div "Use the fields below to edit this service charge Short Description 1-Labor (Ser…" at bounding box center [769, 471] width 1195 height 838
type textarea "x"
type input "5"
click at [783, 284] on input "[DATE]" at bounding box center [862, 292] width 172 height 30
type textarea "x"
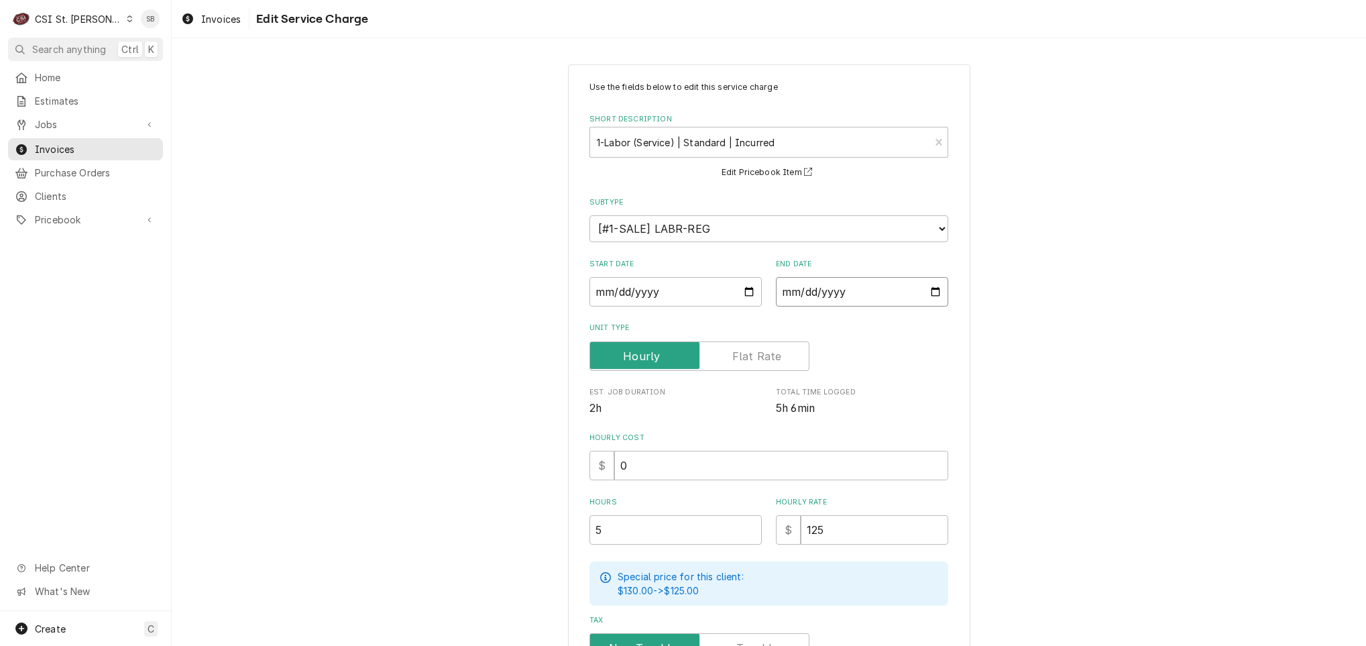
type input "[DATE]"
type textarea "x"
type input "[DATE]"
type textarea "x"
type input "2025-09-22"
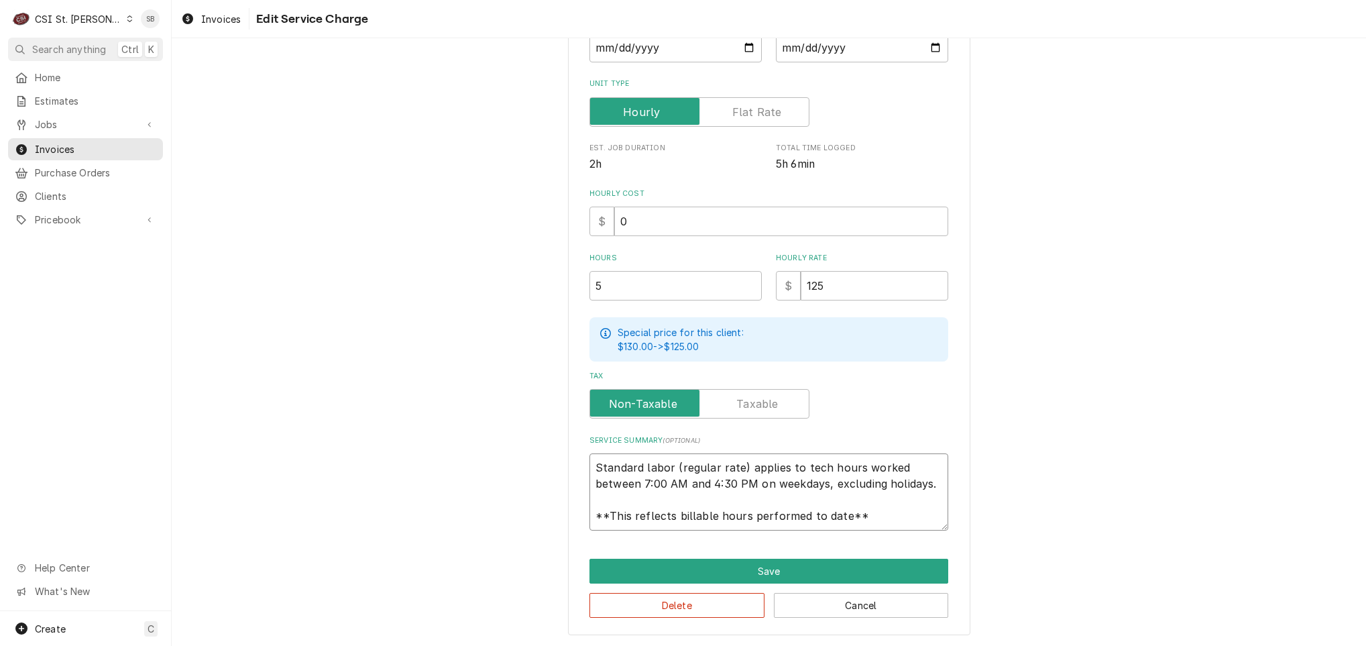
scroll to position [16, 0]
drag, startPoint x: 584, startPoint y: 466, endPoint x: 1041, endPoint y: 598, distance: 475.7
click at [1041, 598] on div "Use the fields below to edit this service charge Short Description 1-Labor (Ser…" at bounding box center [769, 227] width 1195 height 838
paste textarea "Brand: Turbo Air RIF / Model: M3F24-2 / Serial: M3F2H79008 Technician initially…"
type textarea "x"
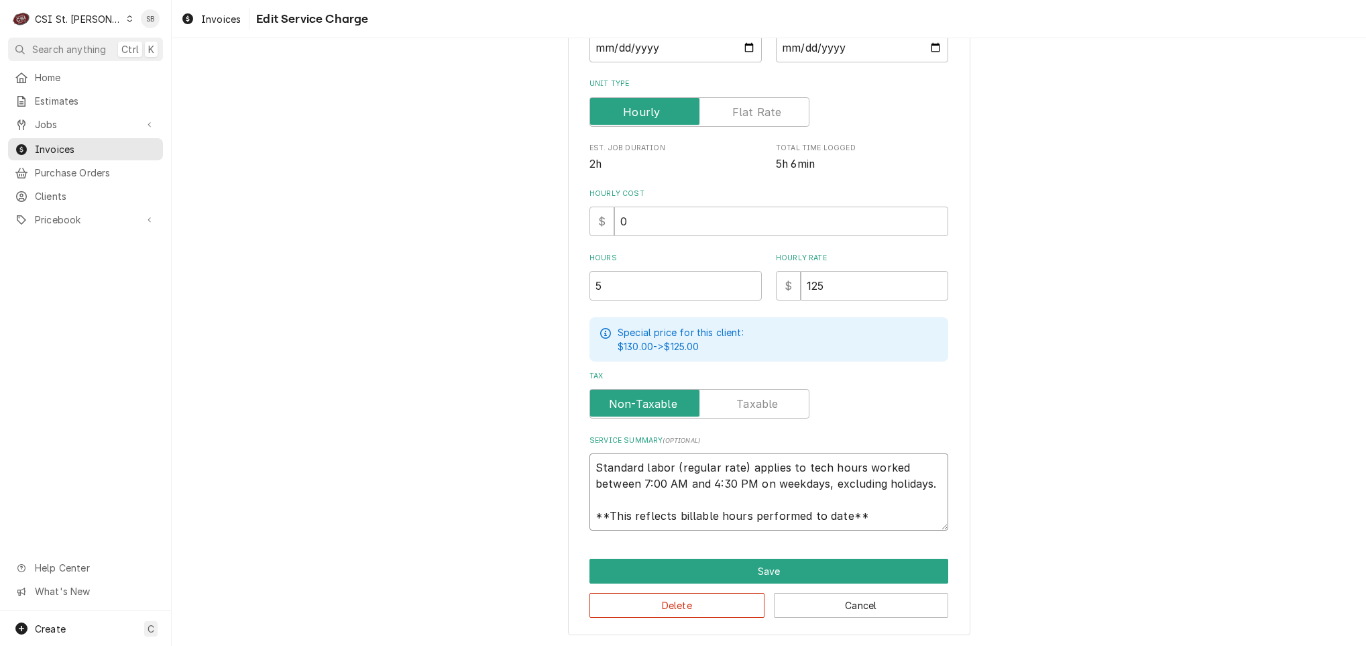
type textarea "Brand: Turbo Air RIF / Model: M3F24-2 / Serial: M3F2H79008 Technician initially…"
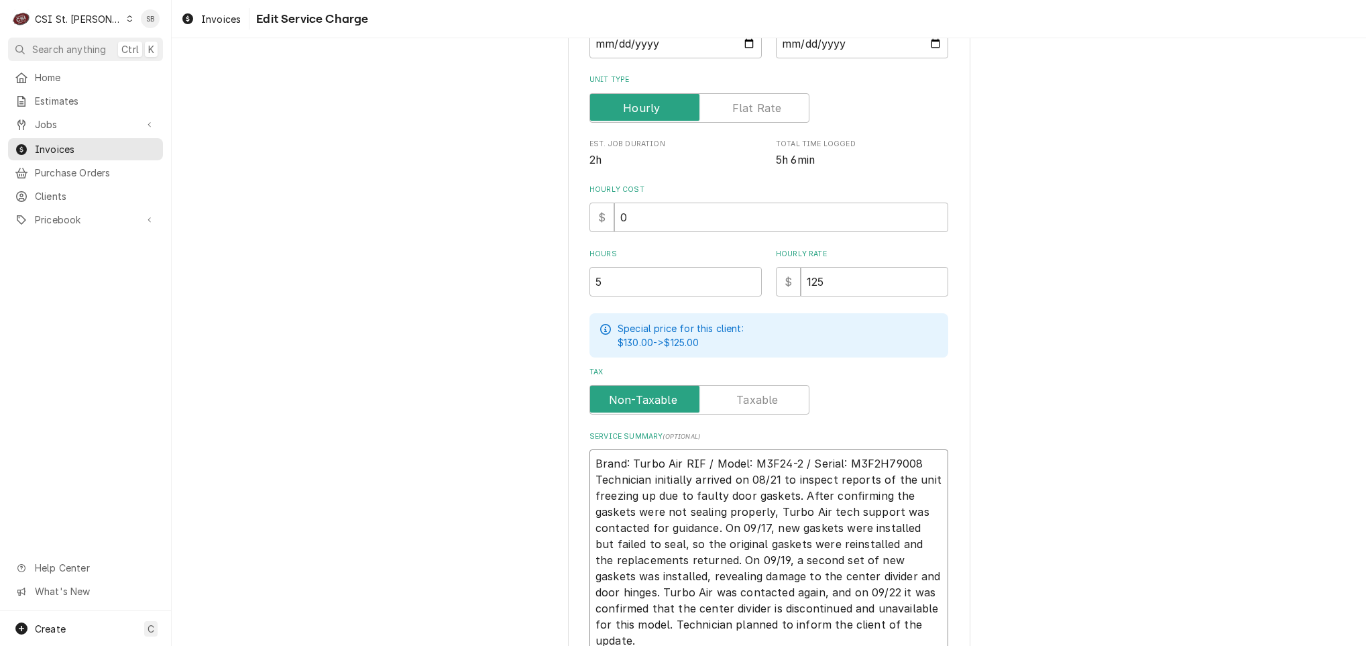
click at [916, 461] on textarea "Brand: Turbo Air RIF / Model: M3F24-2 / Serial: M3F2H79008 Technician initially…" at bounding box center [769, 552] width 359 height 206
type textarea "x"
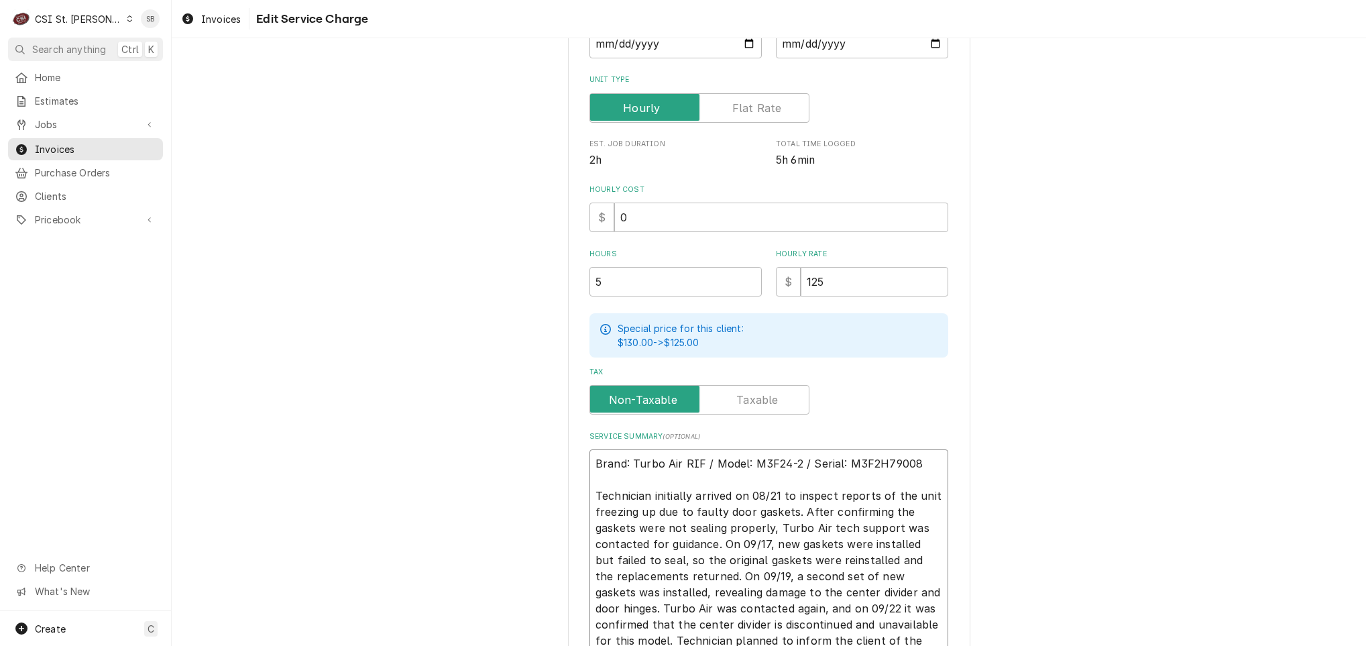
scroll to position [389, 0]
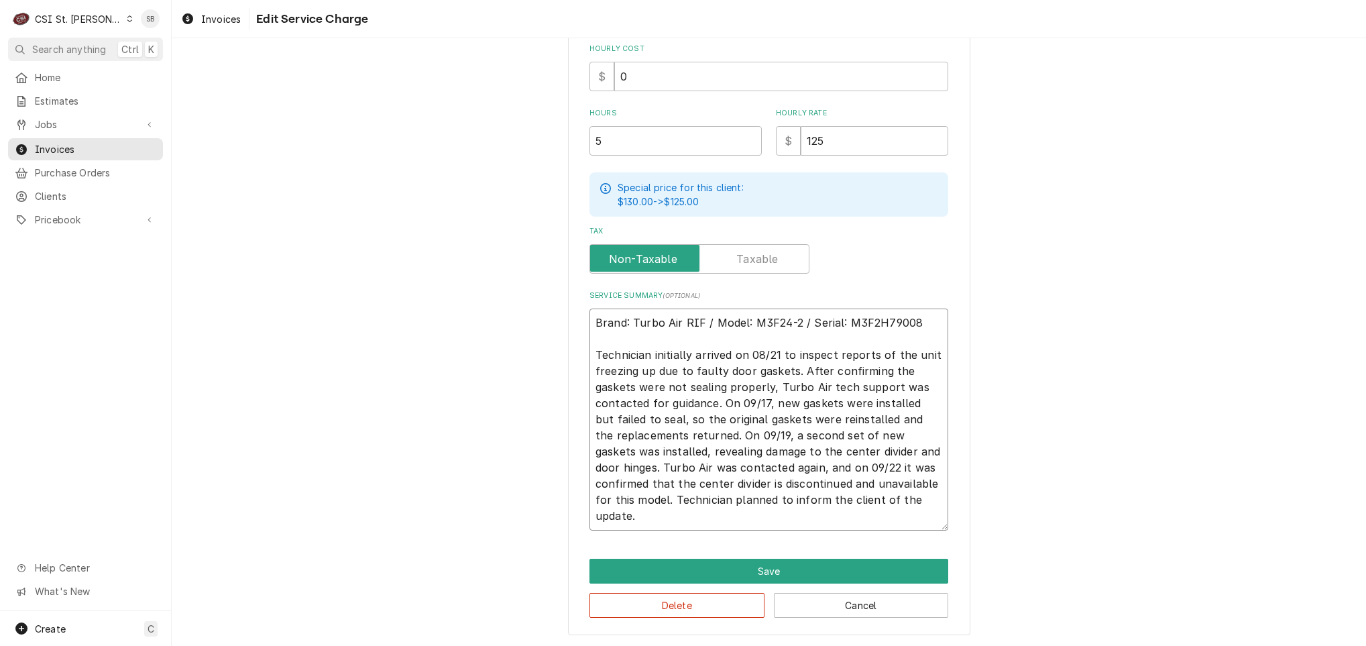
type textarea "Brand: Turbo Air RIF / Model: M3F24-2 / Serial: M3F2H79008 Technician initially…"
click at [681, 515] on textarea "Brand: Turbo Air RIF / Model: M3F24-2 / Serial: M3F2H79008 Technician initially…" at bounding box center [769, 420] width 359 height 222
click at [622, 417] on textarea "Brand: Turbo Air RIF / Model: M3F24-2 / Serial: M3F2H79008 Technician initially…" at bounding box center [769, 420] width 359 height 222
click at [686, 421] on textarea "Brand: Turbo Air RIF / Model: M3F24-2 / Serial: M3F2H79008 Technician initially…" at bounding box center [769, 420] width 359 height 222
click at [787, 425] on textarea "Brand: Turbo Air RIF / Model: M3F24-2 / Serial: M3F2H79008 Technician initially…" at bounding box center [769, 420] width 359 height 222
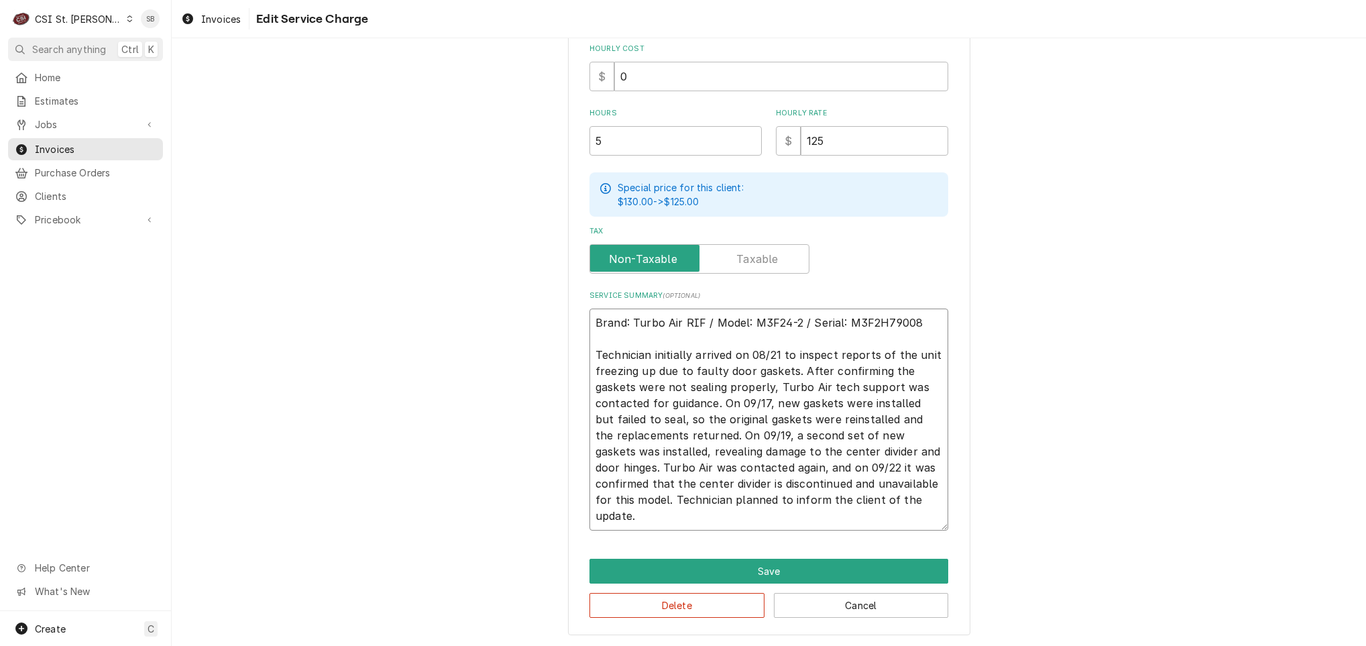
click at [771, 451] on textarea "Brand: Turbo Air RIF / Model: M3F24-2 / Serial: M3F2H79008 Technician initially…" at bounding box center [769, 420] width 359 height 222
drag, startPoint x: 735, startPoint y: 437, endPoint x: 753, endPoint y: 439, distance: 18.2
click at [735, 437] on textarea "Brand: Turbo Air RIF / Model: M3F24-2 / Serial: M3F2H79008 Technician initially…" at bounding box center [769, 420] width 359 height 222
click at [783, 451] on textarea "Brand: Turbo Air RIF / Model: M3F24-2 / Serial: M3F2H79008 Technician initially…" at bounding box center [769, 420] width 359 height 222
click at [643, 465] on textarea "Brand: Turbo Air RIF / Model: M3F24-2 / Serial: M3F2H79008 Technician initially…" at bounding box center [769, 420] width 359 height 222
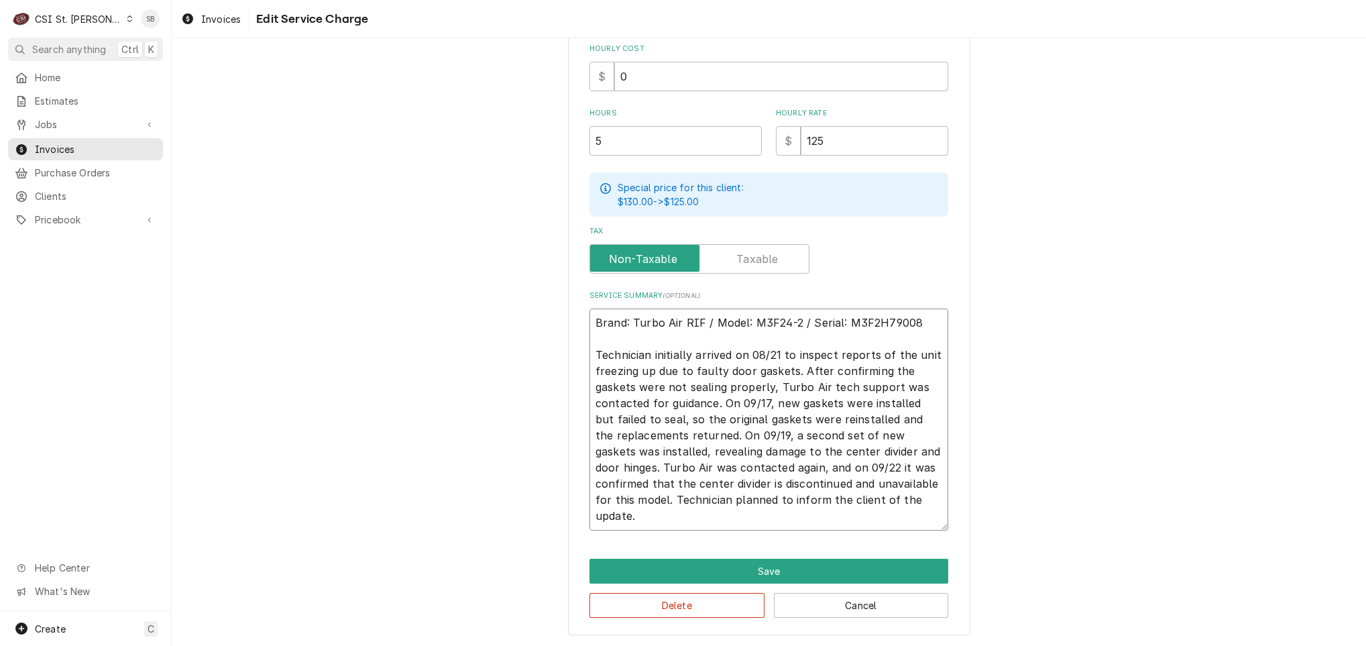
drag, startPoint x: 643, startPoint y: 449, endPoint x: 679, endPoint y: 449, distance: 36.2
click at [643, 449] on textarea "Brand: Turbo Air RIF / Model: M3F24-2 / Serial: M3F2H79008 Technician initially…" at bounding box center [769, 420] width 359 height 222
drag, startPoint x: 709, startPoint y: 451, endPoint x: 730, endPoint y: 451, distance: 21.5
click at [712, 451] on textarea "Brand: Turbo Air RIF / Model: M3F24-2 / Serial: M3F2H79008 Technician initially…" at bounding box center [769, 420] width 359 height 222
click at [785, 451] on textarea "Brand: Turbo Air RIF / Model: M3F24-2 / Serial: M3F2H79008 Technician initially…" at bounding box center [769, 420] width 359 height 222
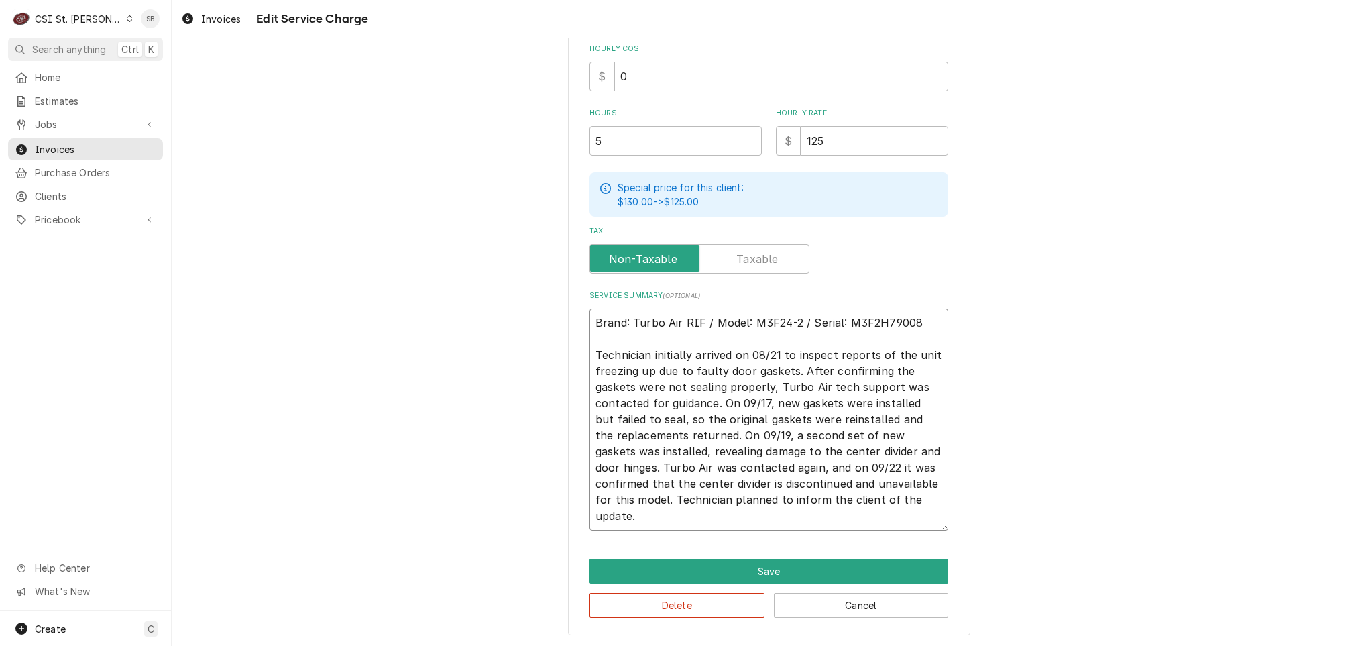
click at [938, 467] on textarea "Brand: Turbo Air RIF / Model: M3F24-2 / Serial: M3F2H79008 Technician initially…" at bounding box center [769, 420] width 359 height 222
click at [711, 496] on textarea "Brand: Turbo Air RIF / Model: M3F24-2 / Serial: M3F2H79008 Technician initially…" at bounding box center [769, 420] width 359 height 222
drag, startPoint x: 586, startPoint y: 465, endPoint x: 596, endPoint y: 465, distance: 10.1
click at [590, 465] on textarea "Brand: Turbo Air RIF / Model: M3F24-2 / Serial: M3F2H79008 Technician initially…" at bounding box center [769, 420] width 359 height 222
click at [614, 469] on textarea "Brand: Turbo Air RIF / Model: M3F24-2 / Serial: M3F2H79008 Technician initially…" at bounding box center [769, 420] width 359 height 222
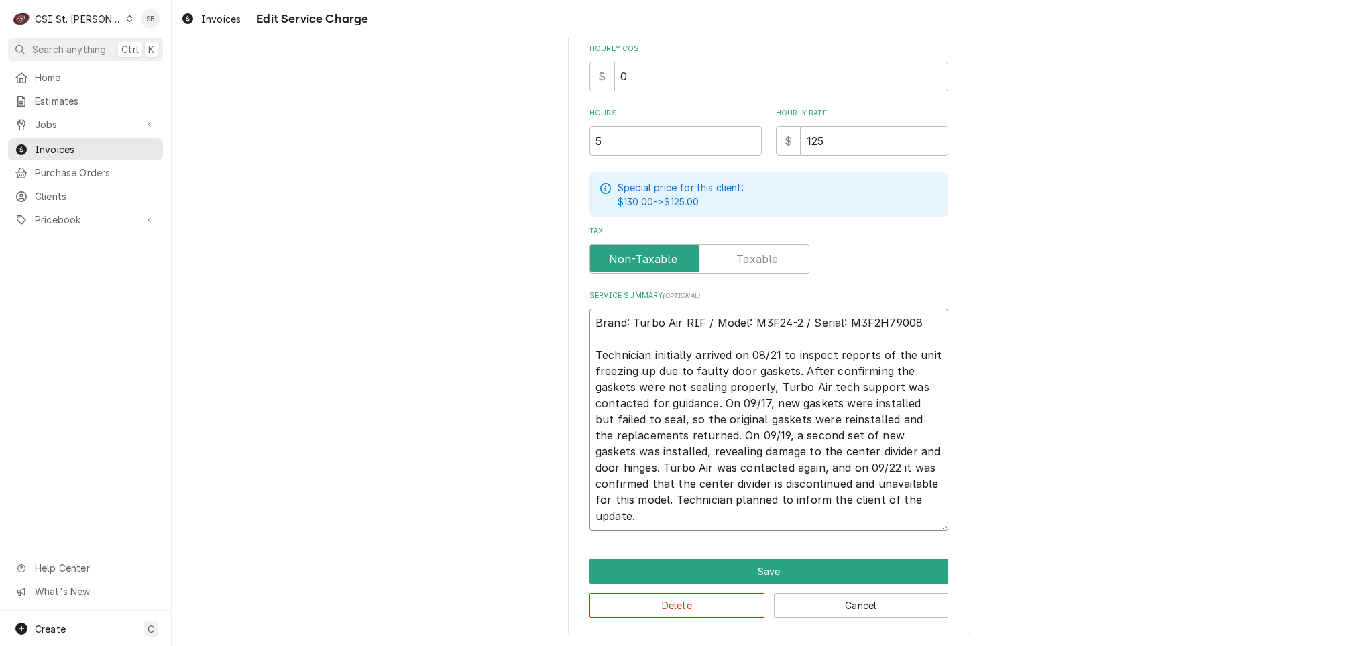
click at [685, 459] on textarea "Brand: Turbo Air RIF / Model: M3F24-2 / Serial: M3F2H79008 Technician initially…" at bounding box center [769, 420] width 359 height 222
click at [783, 471] on textarea "Brand: Turbo Air RIF / Model: M3F24-2 / Serial: M3F2H79008 Technician initially…" at bounding box center [769, 420] width 359 height 222
drag, startPoint x: 657, startPoint y: 485, endPoint x: 670, endPoint y: 484, distance: 13.5
click at [657, 484] on textarea "Brand: Turbo Air RIF / Model: M3F24-2 / Serial: M3F2H79008 Technician initially…" at bounding box center [769, 420] width 359 height 222
click at [723, 488] on textarea "Brand: Turbo Air RIF / Model: M3F24-2 / Serial: M3F2H79008 Technician initially…" at bounding box center [769, 420] width 359 height 222
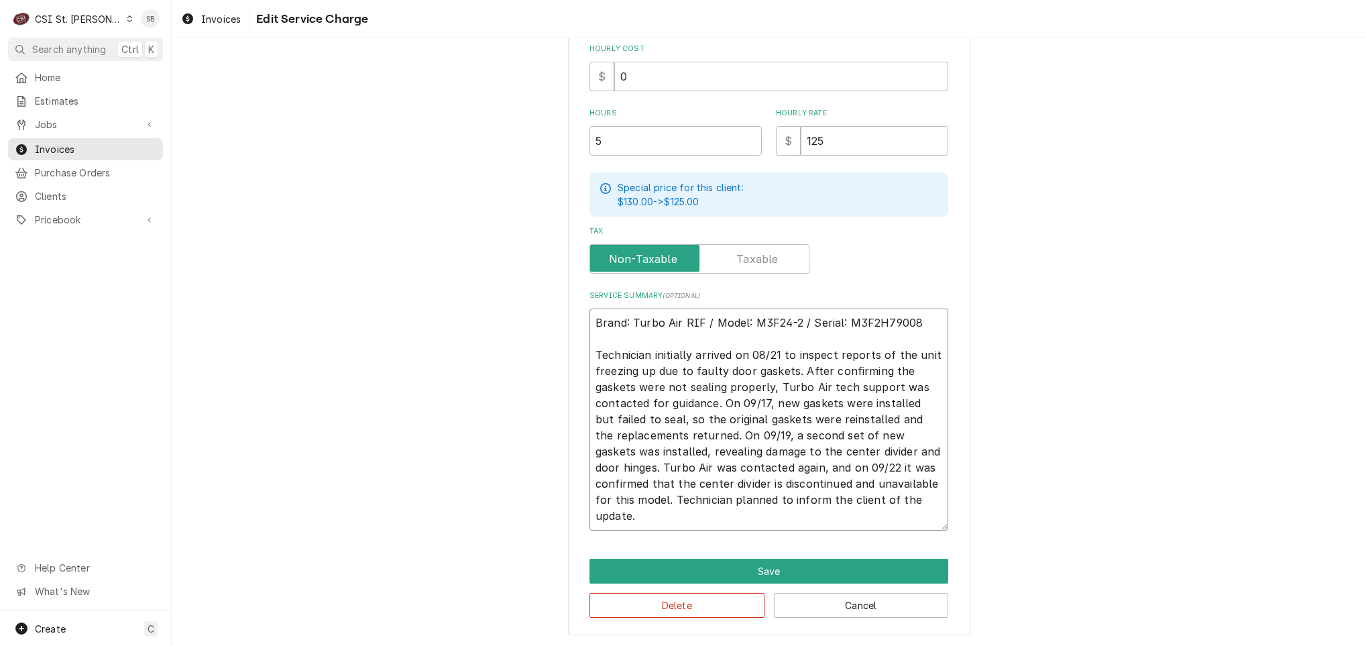
click at [730, 504] on textarea "Brand: Turbo Air RIF / Model: M3F24-2 / Serial: M3F2H79008 Technician initially…" at bounding box center [769, 420] width 359 height 222
click at [710, 483] on textarea "Brand: Turbo Air RIF / Model: M3F24-2 / Serial: M3F2H79008 Technician initially…" at bounding box center [769, 420] width 359 height 222
click at [650, 490] on textarea "Brand: Turbo Air RIF / Model: M3F24-2 / Serial: M3F2H79008 Technician initially…" at bounding box center [769, 420] width 359 height 222
click at [612, 461] on textarea "Brand: Turbo Air RIF / Model: M3F24-2 / Serial: M3F2H79008 Technician initially…" at bounding box center [769, 420] width 359 height 222
click at [751, 421] on textarea "Brand: Turbo Air RIF / Model: M3F24-2 / Serial: M3F2H79008 Technician initially…" at bounding box center [769, 420] width 359 height 222
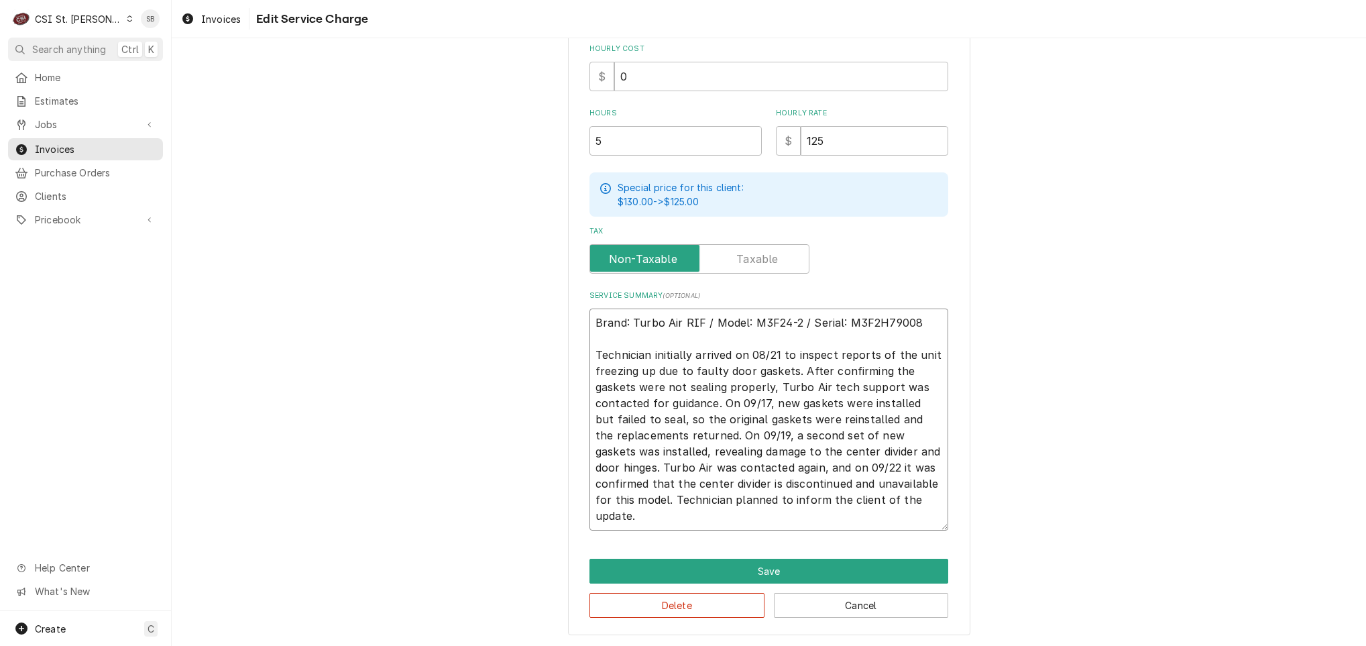
click at [724, 464] on textarea "Brand: Turbo Air RIF / Model: M3F24-2 / Serial: M3F2H79008 Technician initially…" at bounding box center [769, 420] width 359 height 222
click at [704, 493] on textarea "Brand: Turbo Air RIF / Model: M3F24-2 / Serial: M3F2H79008 Technician initially…" at bounding box center [769, 420] width 359 height 222
click at [656, 468] on textarea "Brand: Turbo Air RIF / Model: M3F24-2 / Serial: M3F2H79008 Technician initially…" at bounding box center [769, 420] width 359 height 222
click at [781, 491] on textarea "Brand: Turbo Air RIF / Model: M3F24-2 / Serial: M3F2H79008 Technician initially…" at bounding box center [769, 420] width 359 height 222
click at [775, 459] on textarea "Brand: Turbo Air RIF / Model: M3F24-2 / Serial: M3F2H79008 Technician initially…" at bounding box center [769, 420] width 359 height 222
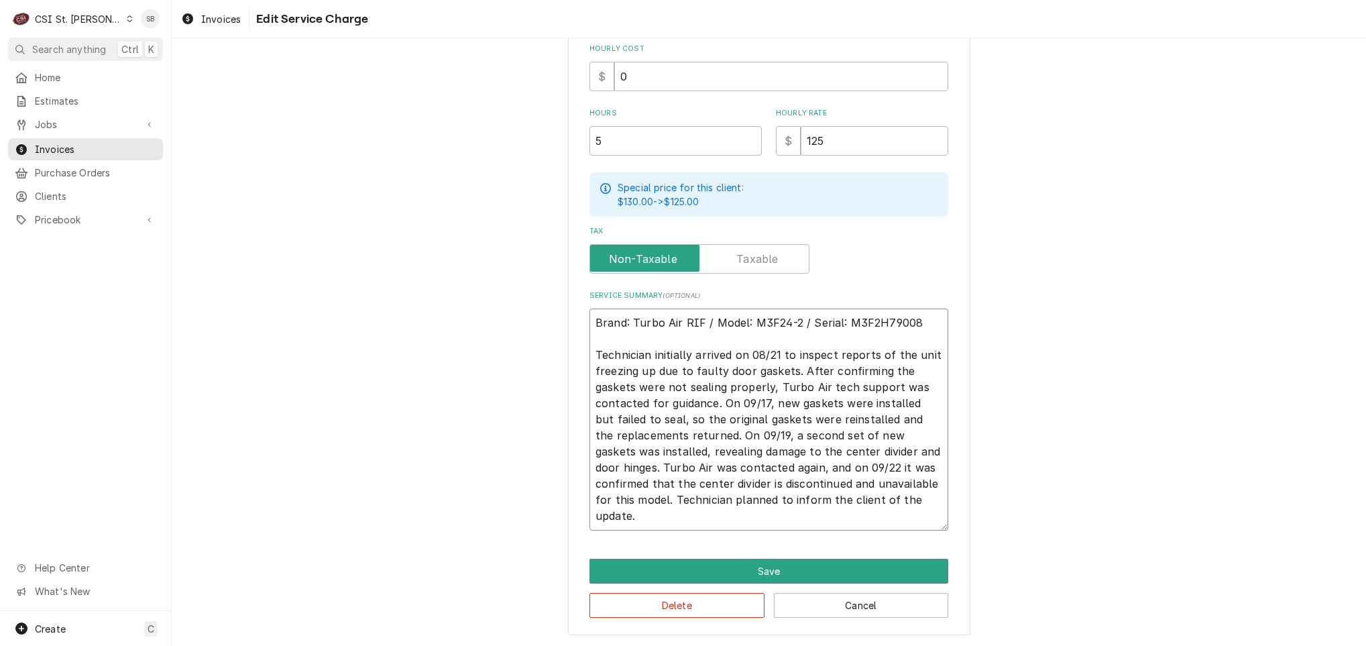
drag, startPoint x: 666, startPoint y: 499, endPoint x: 697, endPoint y: 525, distance: 40.5
click at [696, 525] on textarea "Brand: Turbo Air RIF / Model: M3F24-2 / Serial: M3F2H79008 Technician initially…" at bounding box center [769, 420] width 359 height 222
type textarea "x"
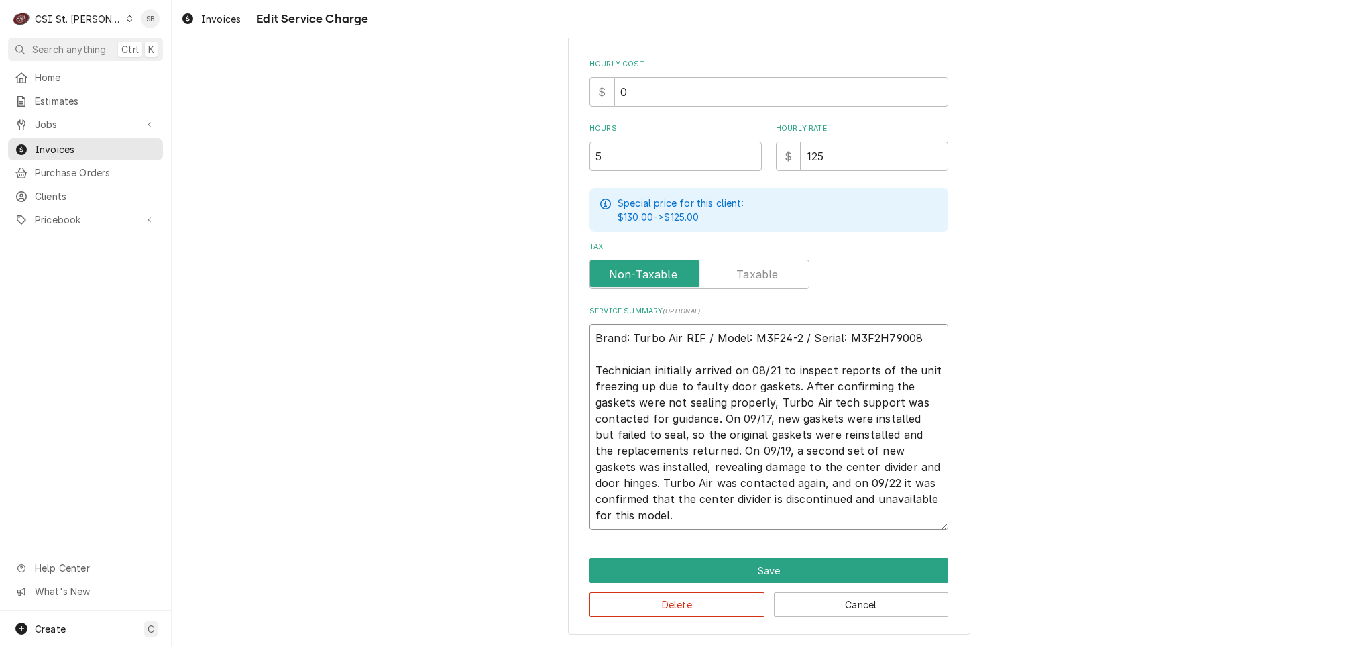
scroll to position [373, 0]
type textarea "Brand: Turbo Air RIF / Model: M3F24-2 / Serial: M3F2H79008 Technician initially…"
click at [794, 559] on button "Save" at bounding box center [769, 571] width 359 height 25
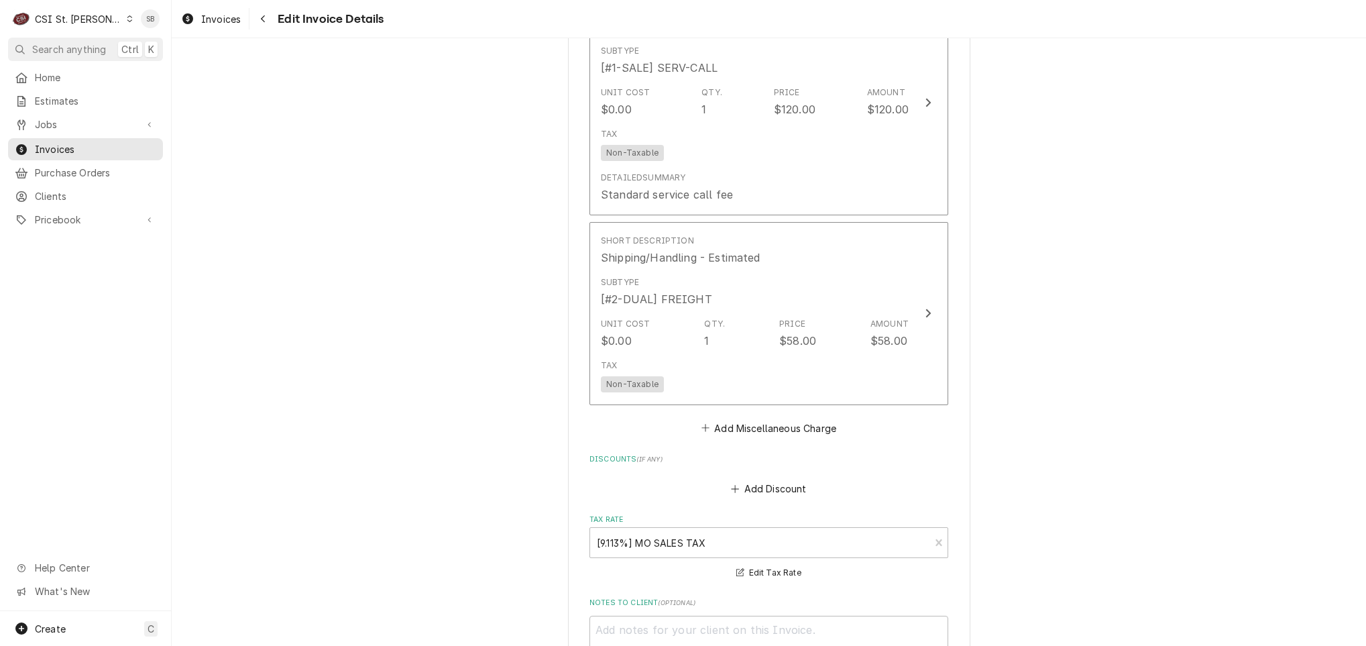
scroll to position [2325, 0]
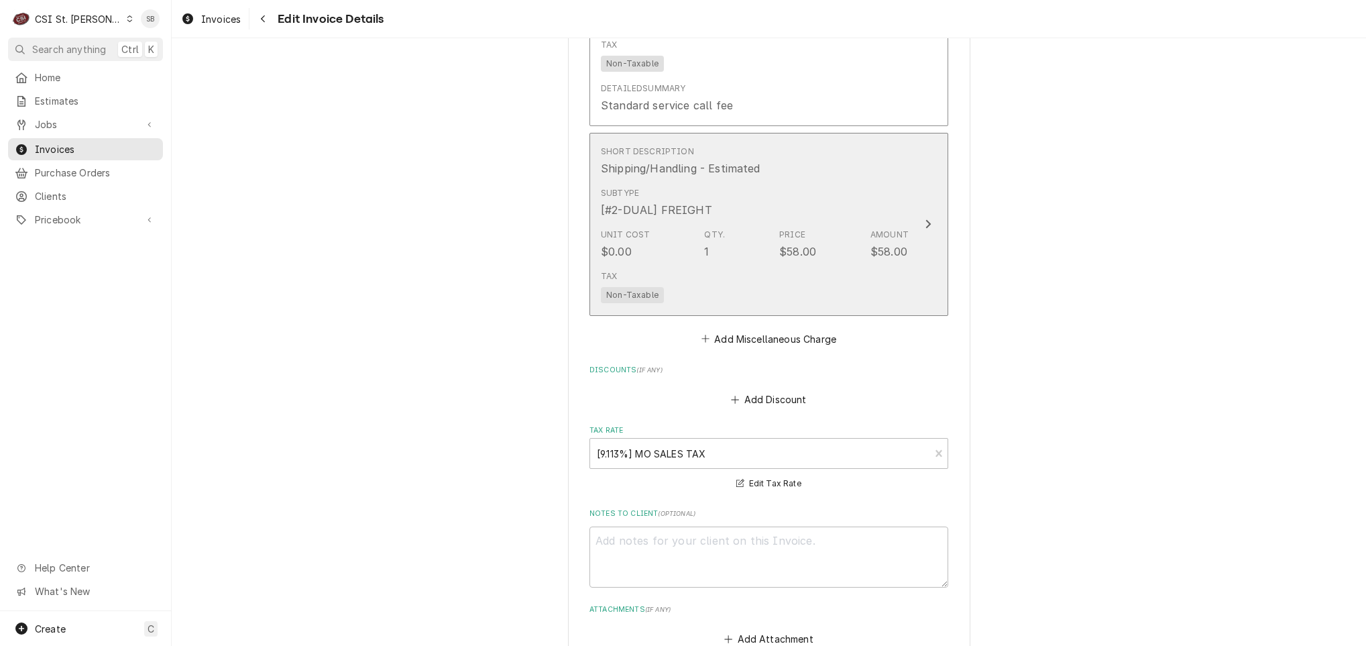
click at [670, 246] on div "Unit Cost $0.00 Qty. 1 Price $58.00 Amount $58.00" at bounding box center [755, 244] width 308 height 42
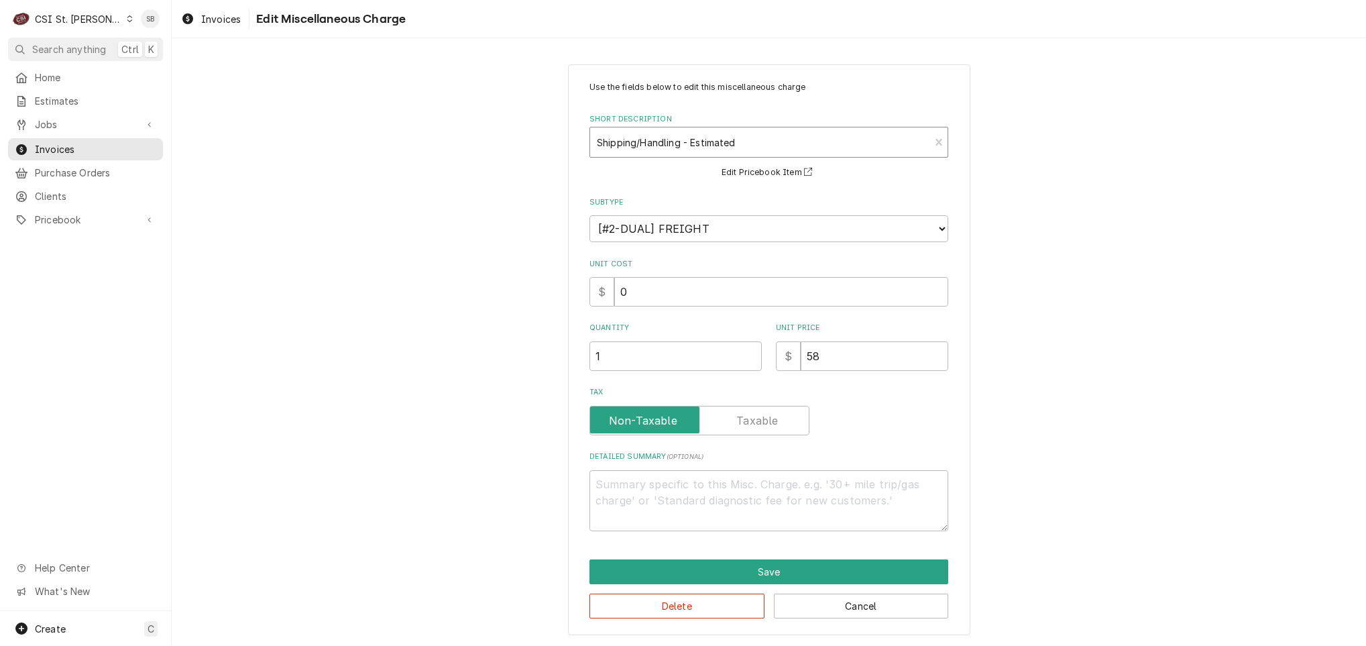
type textarea "x"
click at [638, 150] on div "Short Description" at bounding box center [760, 142] width 326 height 24
type input "shipping"
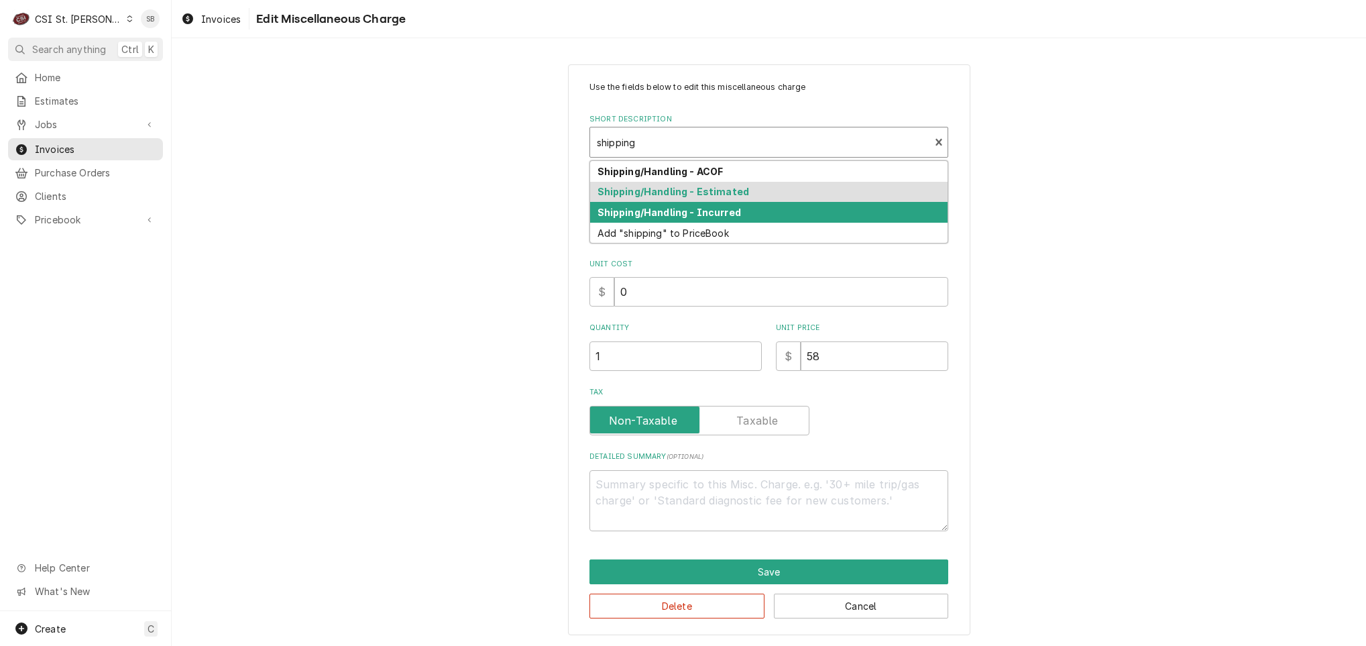
click at [675, 220] on div "Shipping/Handling - Incurred" at bounding box center [769, 212] width 358 height 21
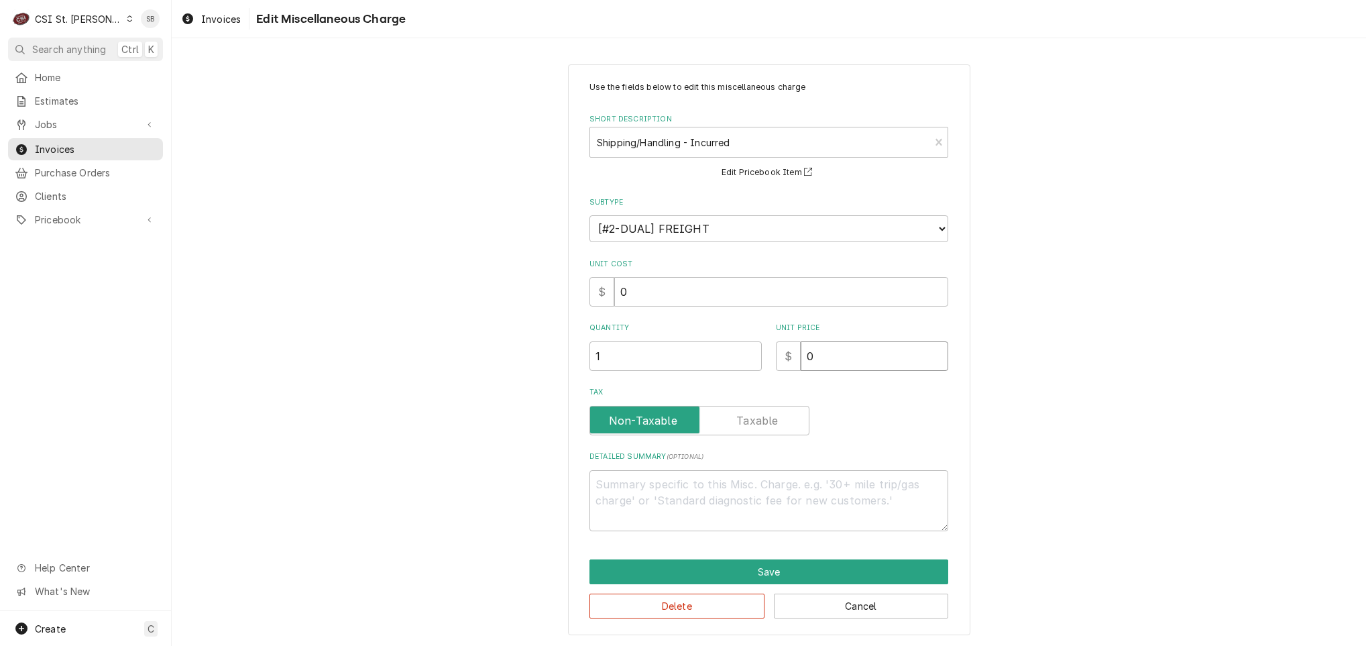
drag, startPoint x: 777, startPoint y: 360, endPoint x: 700, endPoint y: 360, distance: 77.1
click at [706, 360] on div "Quantity 1 Unit Price $ 0" at bounding box center [769, 347] width 359 height 48
type textarea "x"
type input "5"
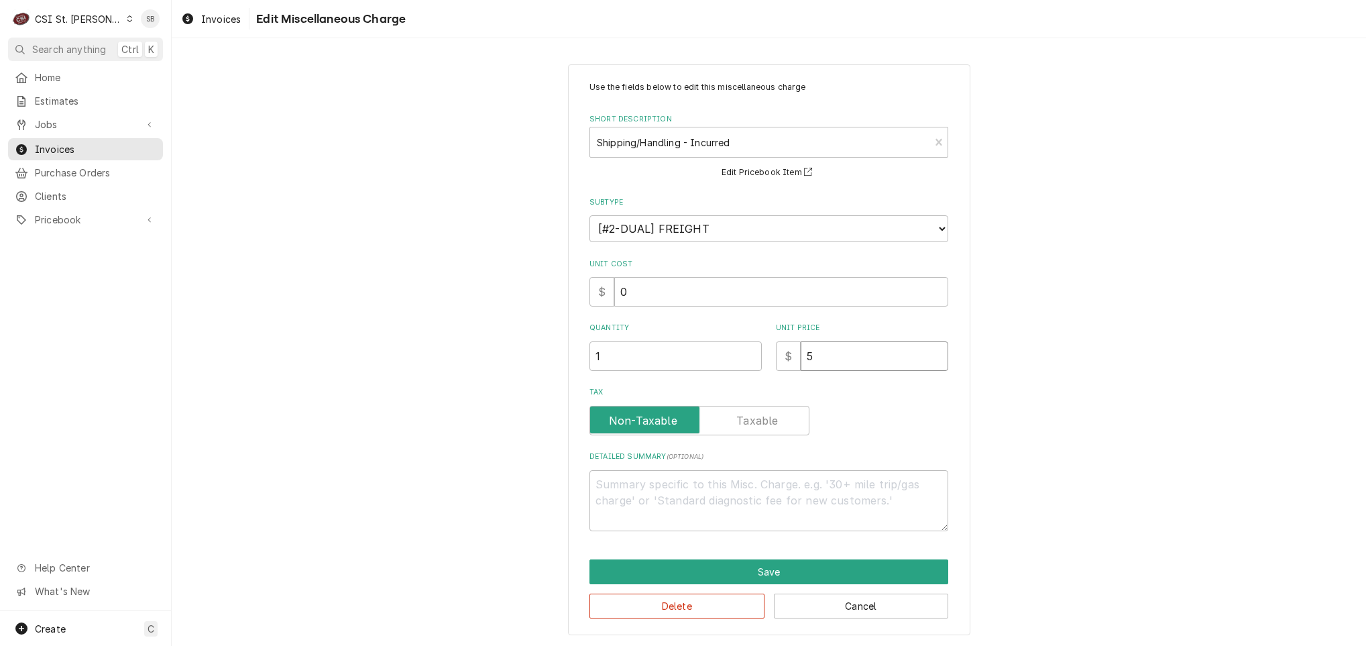
type textarea "x"
type input "58"
click at [775, 580] on button "Save" at bounding box center [769, 571] width 359 height 25
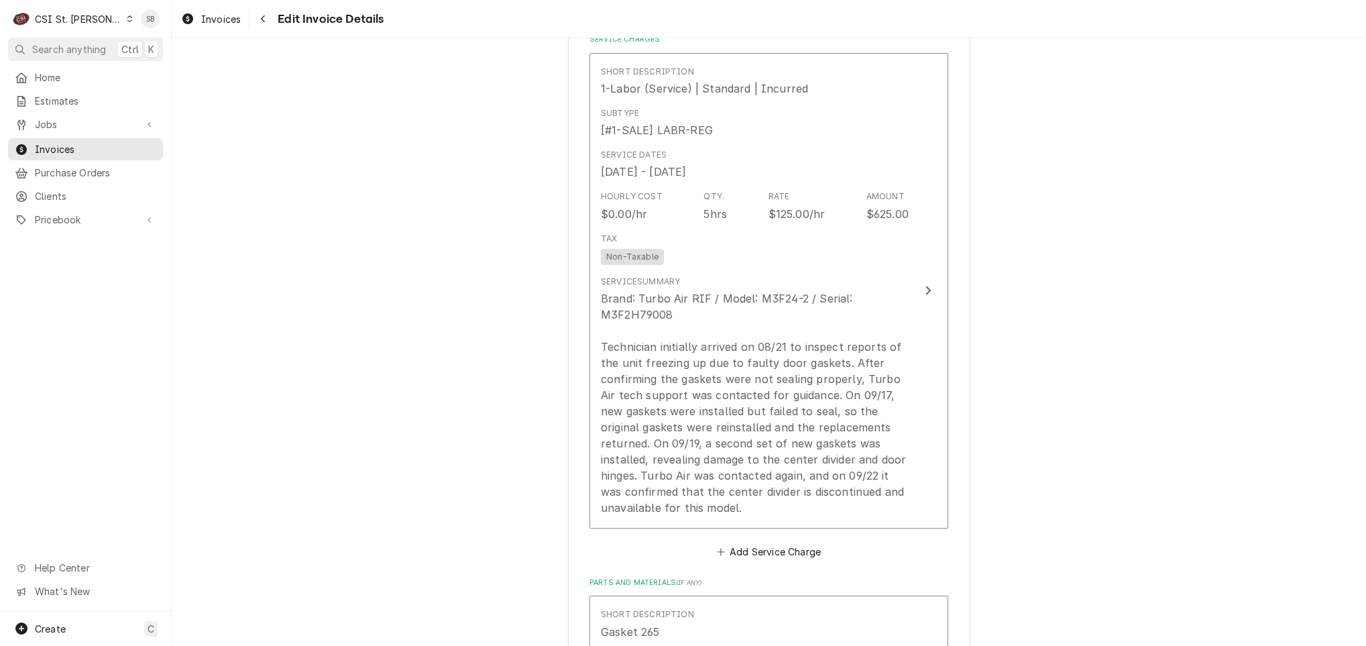
scroll to position [1445, 0]
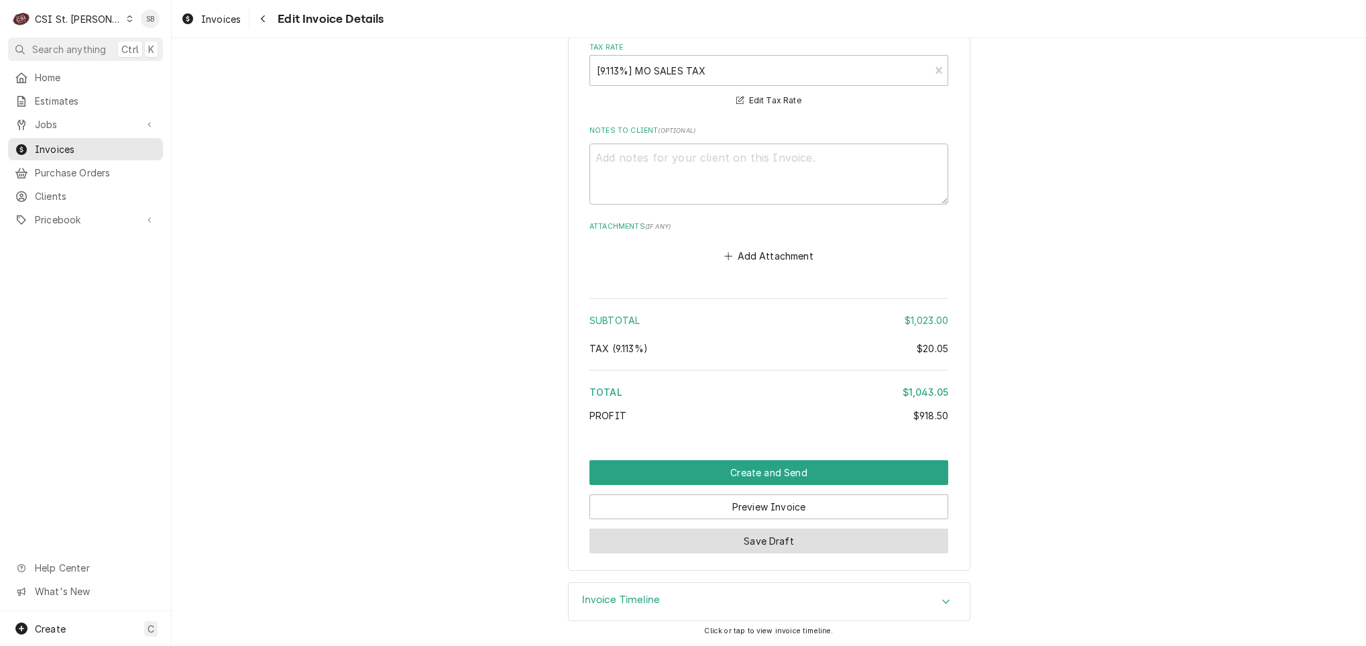
click at [806, 545] on button "Save Draft" at bounding box center [769, 541] width 359 height 25
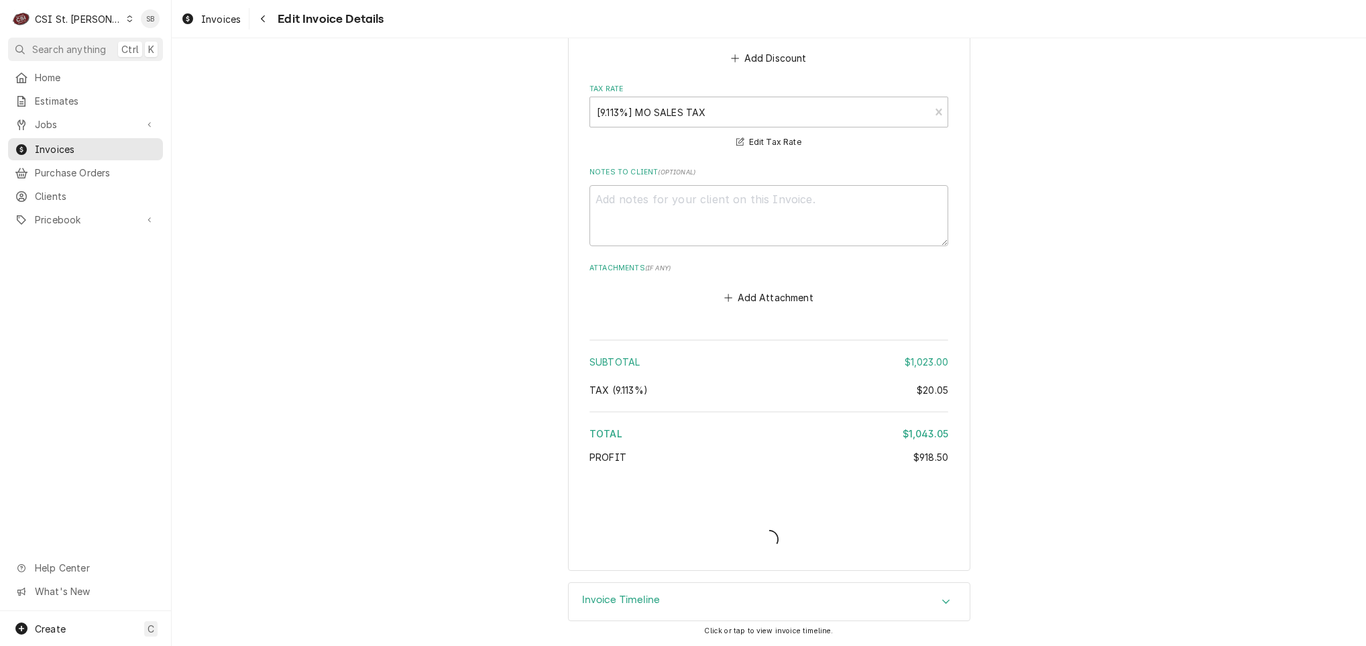
scroll to position [2667, 0]
type textarea "x"
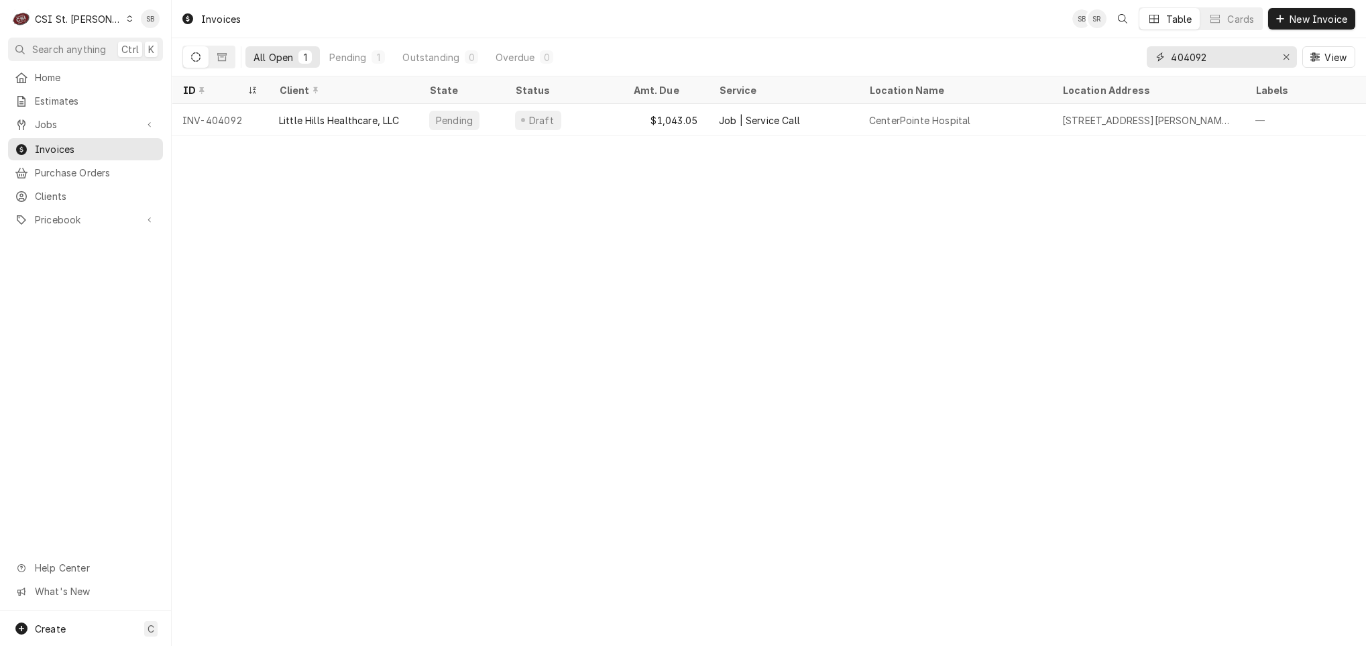
click at [1222, 63] on input "404092" at bounding box center [1221, 56] width 101 height 21
type input "404093"
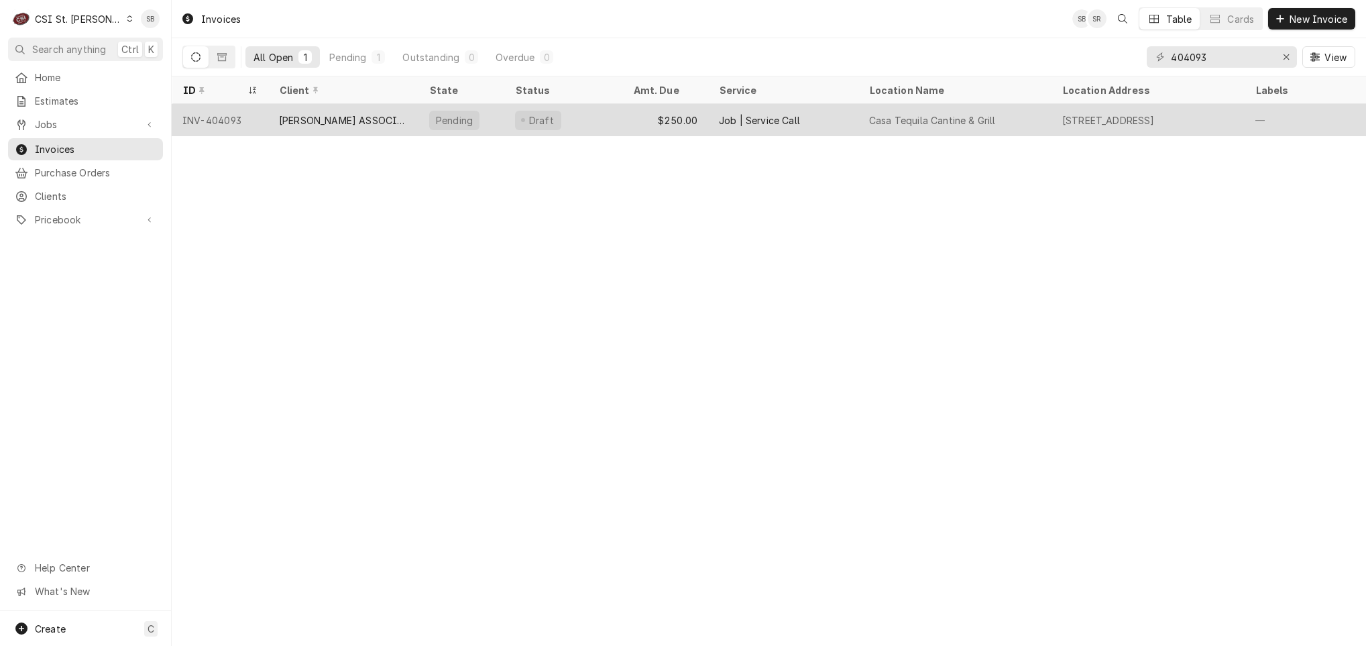
click at [321, 125] on div "[PERSON_NAME] ASSOCIATES DBA RKW" at bounding box center [343, 120] width 150 height 32
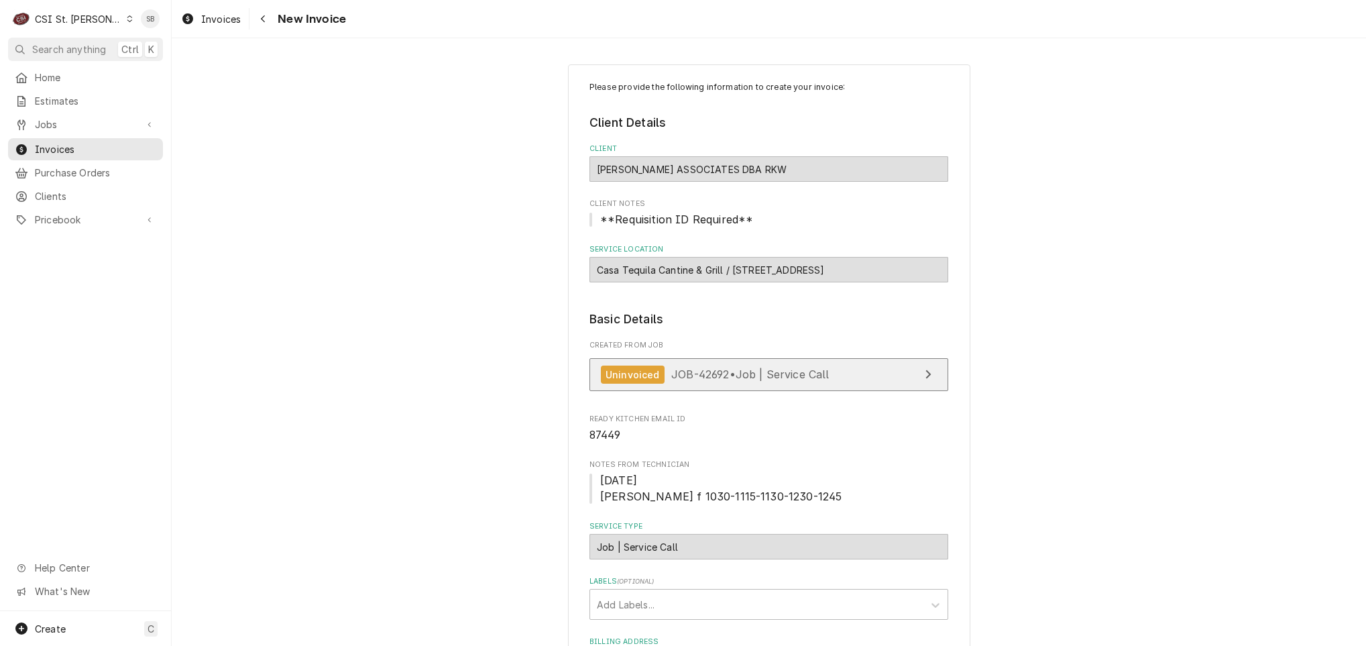
click at [745, 380] on span "JOB-42692 • Job | Service Call" at bounding box center [750, 374] width 158 height 13
drag, startPoint x: 720, startPoint y: 500, endPoint x: 799, endPoint y: 503, distance: 78.6
click at [799, 503] on span "[DATE] [PERSON_NAME] f 1030-1115-1130-1230-1245" at bounding box center [769, 488] width 359 height 32
drag, startPoint x: 799, startPoint y: 503, endPoint x: 672, endPoint y: 505, distance: 126.8
click at [672, 503] on span "[DATE] [PERSON_NAME] f 1030-1115-1130-1230-1245" at bounding box center [720, 489] width 241 height 30
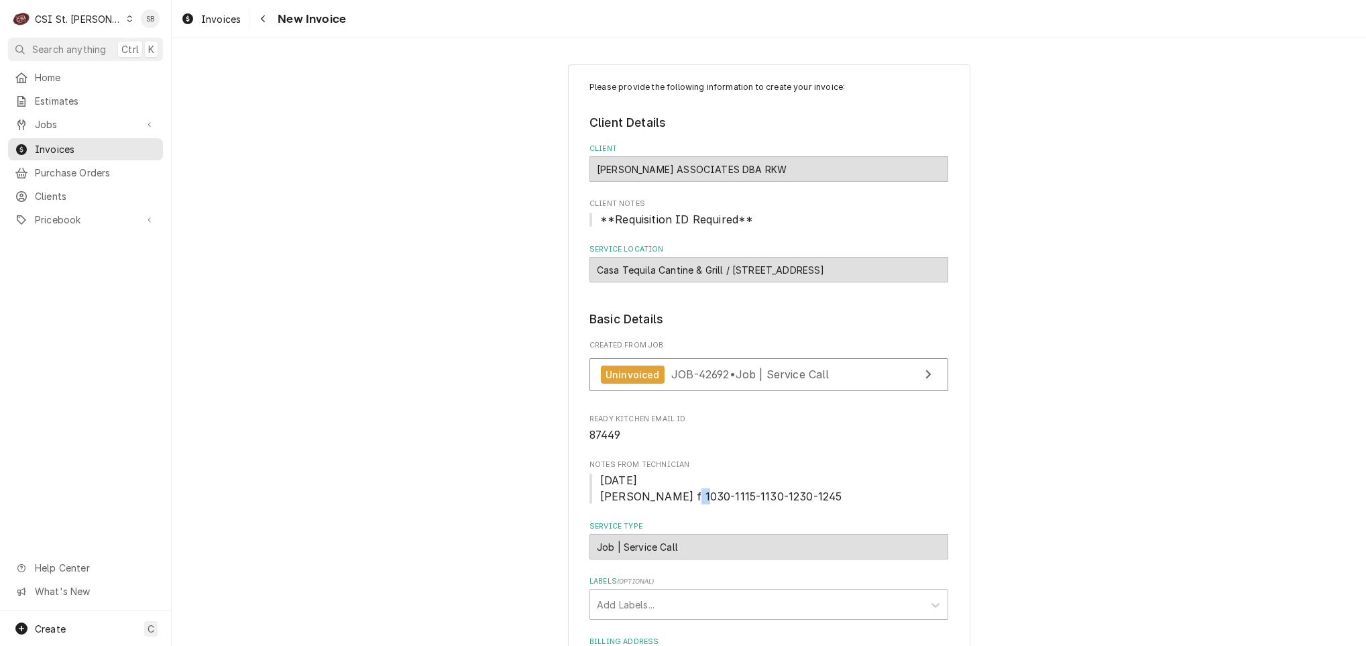
drag, startPoint x: 668, startPoint y: 499, endPoint x: 676, endPoint y: 499, distance: 8.0
click at [676, 499] on span "[DATE] [PERSON_NAME] f 1030-1115-1130-1230-1245" at bounding box center [720, 489] width 241 height 30
click at [677, 499] on span "[DATE] [PERSON_NAME] f 1030-1115-1130-1230-1245" at bounding box center [720, 489] width 241 height 30
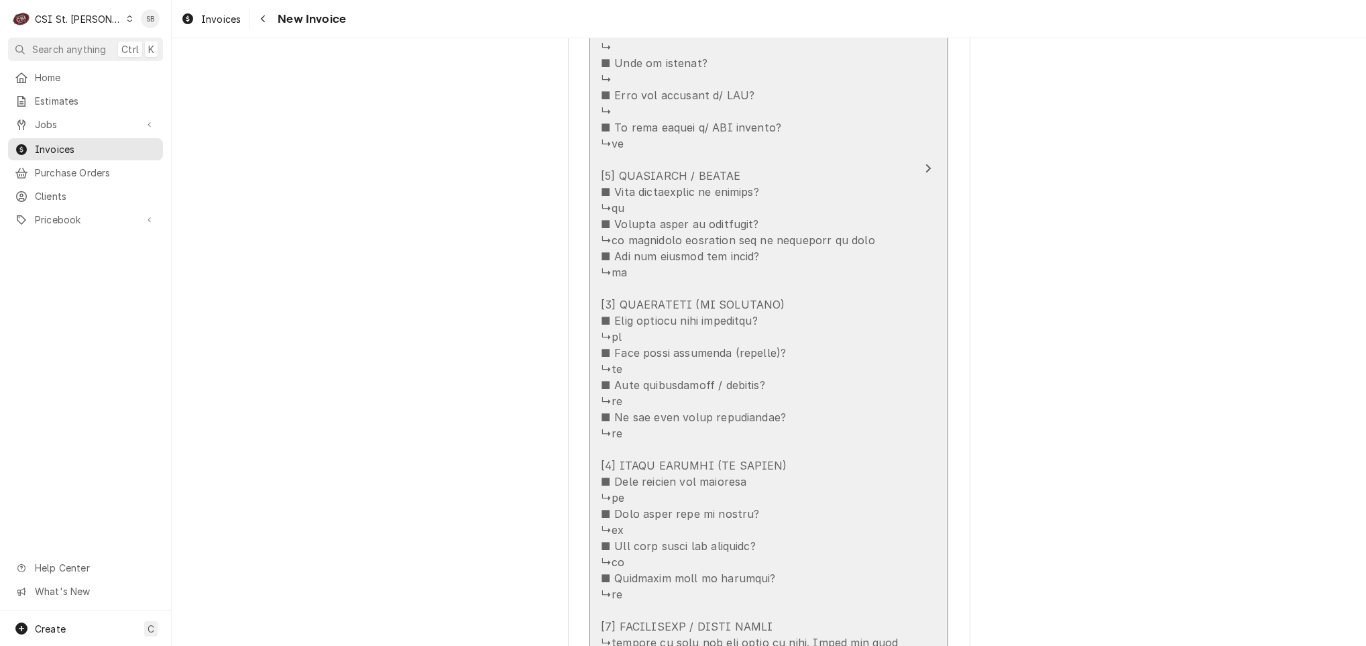
scroll to position [2314, 0]
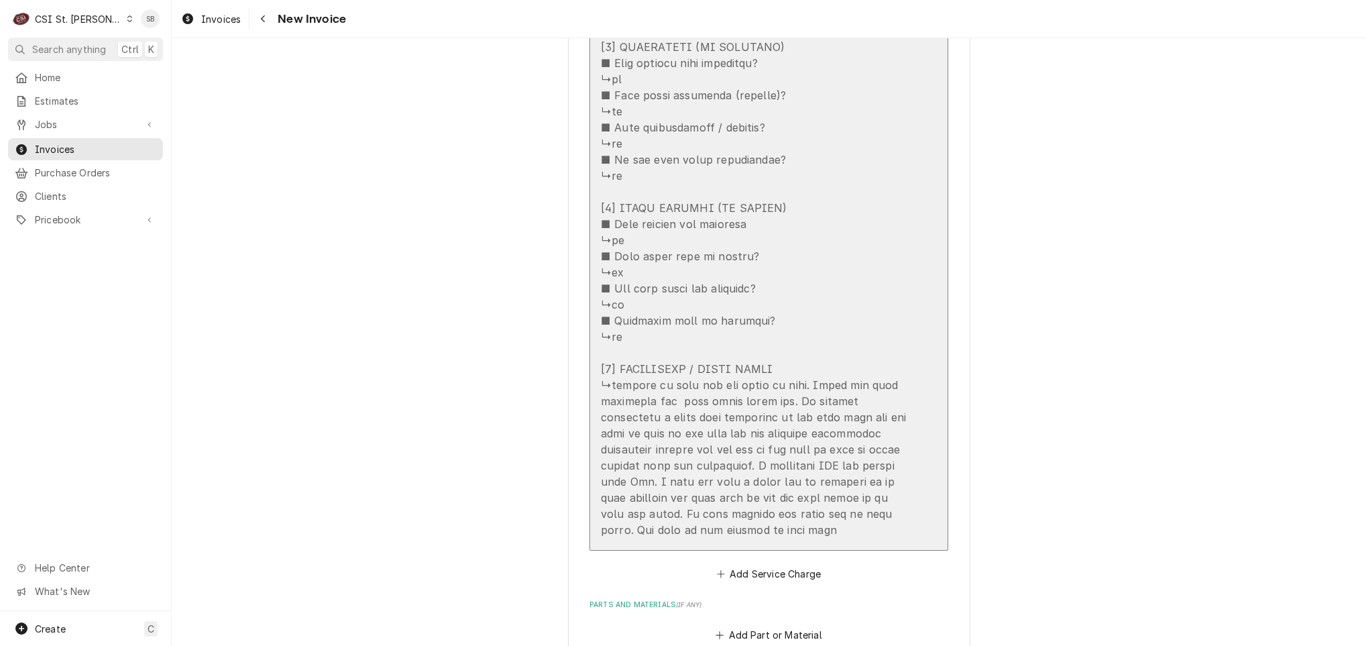
click at [724, 449] on div "Update Line Item" at bounding box center [755, 23] width 308 height 1030
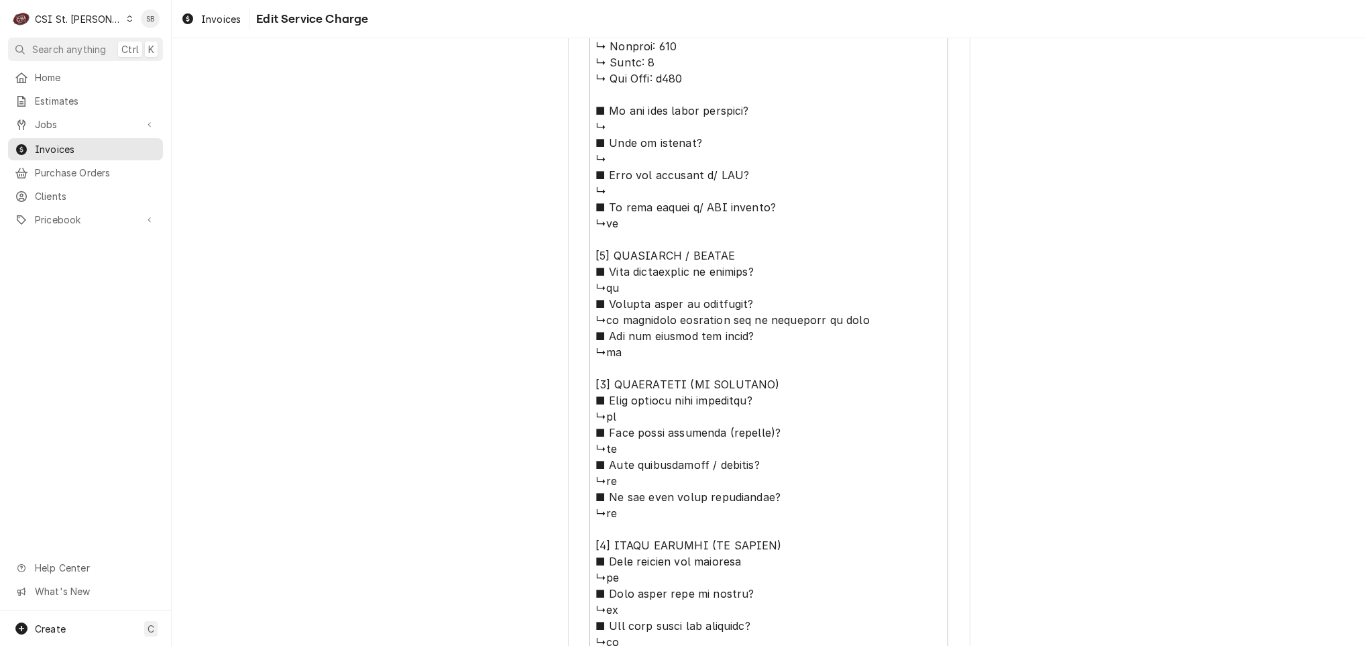
scroll to position [1142, 0]
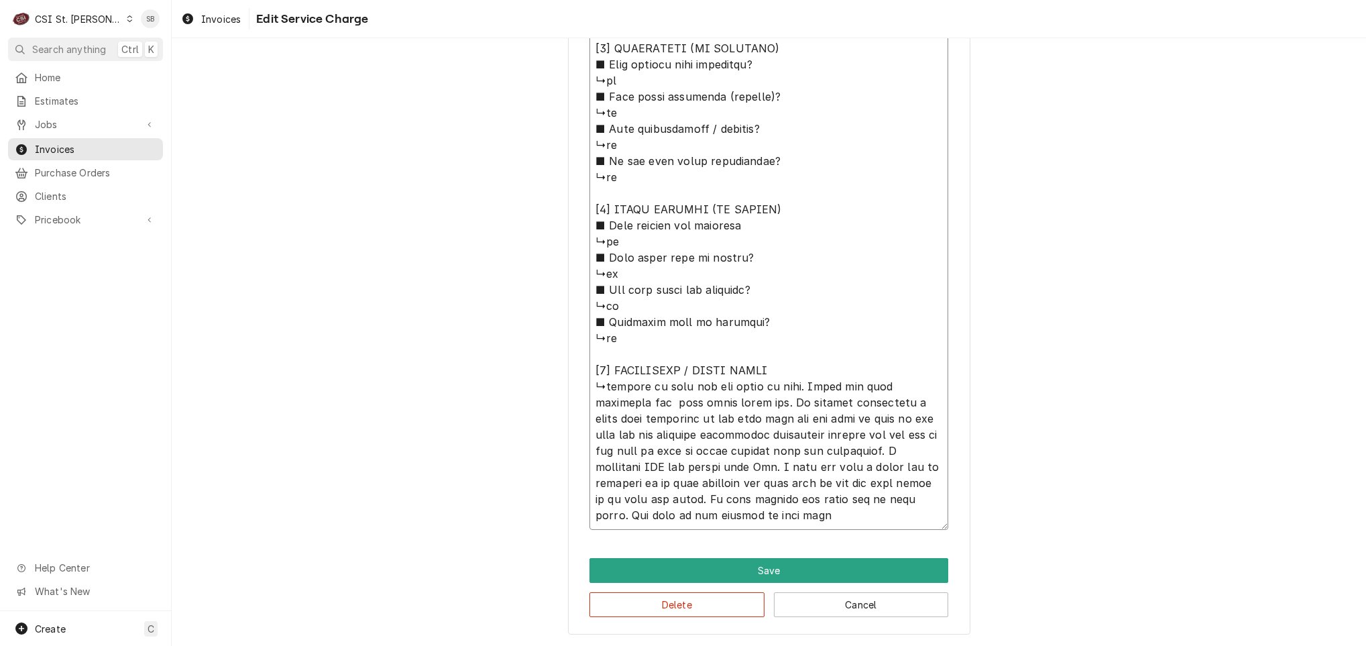
click at [675, 377] on textarea "Service Summary ( optional )" at bounding box center [769, 16] width 359 height 1027
click at [677, 386] on textarea "Service Summary ( optional )" at bounding box center [769, 16] width 359 height 1027
type textarea "x"
type textarea "⚠️ 𝗙𝗢𝗥𝗠 𝗜𝗡𝗦𝗧𝗥𝗨𝗖𝗧𝗜𝗢𝗡𝗦 ⚠️ ✪ 𝗖𝗼𝗺𝗽𝗹𝗲𝘁𝗲 𝗮𝗹𝗹 𝗿𝗲𝗹𝗲𝘃𝗮𝗻𝘁 𝘀𝗲𝗰𝘁𝗶𝗼𝗻𝘀 ✪ 𝗣𝗿𝗼𝘃𝗶𝗱𝗲 𝗱𝗲𝘁𝗮𝗶𝗹𝗲𝗱 𝗮𝗻𝘀…"
type textarea "x"
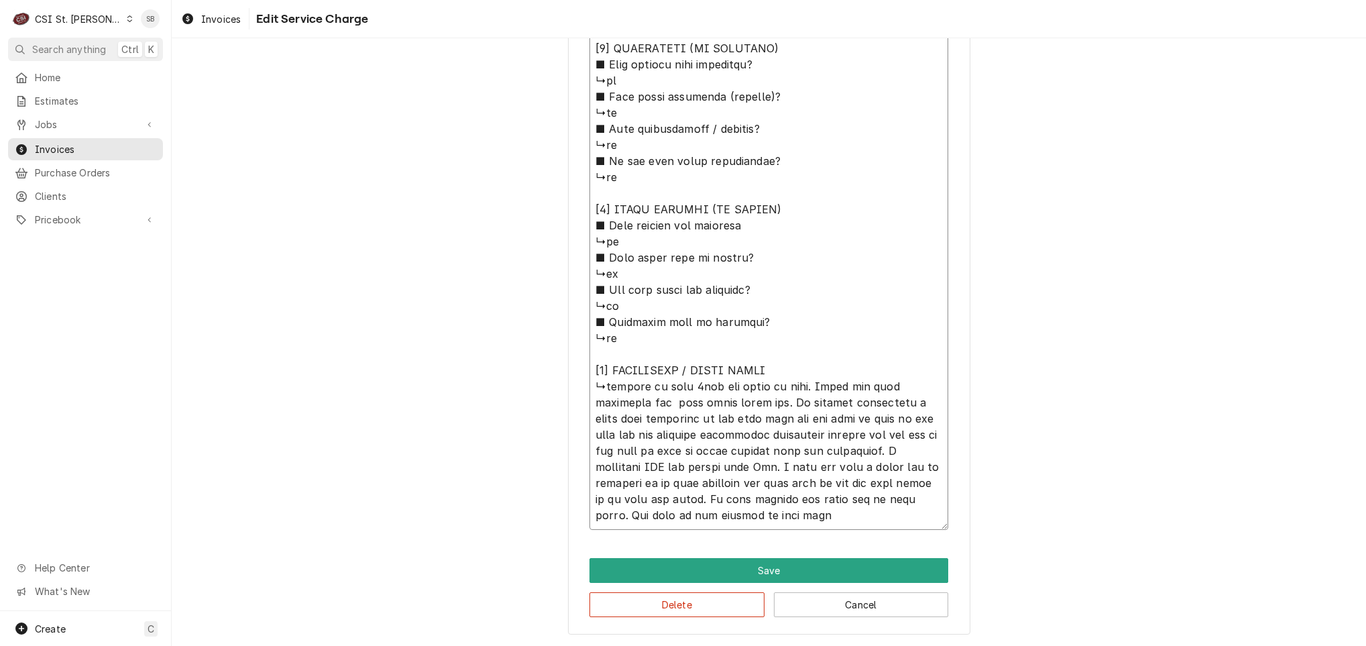
type textarea "⚠️ 𝗙𝗢𝗥𝗠 𝗜𝗡𝗦𝗧𝗥𝗨𝗖𝗧𝗜𝗢𝗡𝗦 ⚠️ ✪ 𝗖𝗼𝗺𝗽𝗹𝗲𝘁𝗲 𝗮𝗹𝗹 𝗿𝗲𝗹𝗲𝘃𝗮𝗻𝘁 𝘀𝗲𝗰𝘁𝗶𝗼𝗻𝘀 ✪ 𝗣𝗿𝗼𝘃𝗶𝗱𝗲 𝗱𝗲𝘁𝗮𝗶𝗹𝗲𝗱 𝗮𝗻𝘀…"
type textarea "x"
type textarea "⚠️ 𝗙𝗢𝗥𝗠 𝗜𝗡𝗦𝗧𝗥𝗨𝗖𝗧𝗜𝗢𝗡𝗦 ⚠️ ✪ 𝗖𝗼𝗺𝗽𝗹𝗲𝘁𝗲 𝗮𝗹𝗹 𝗿𝗲𝗹𝗲𝘃𝗮𝗻𝘁 𝘀𝗲𝗰𝘁𝗶𝗼𝗻𝘀 ✪ 𝗣𝗿𝗼𝘃𝗶𝗱𝗲 𝗱𝗲𝘁𝗮𝗶𝗹𝗲𝗱 𝗮𝗻𝘀…"
type textarea "x"
type textarea "⚠️ 𝗙𝗢𝗥𝗠 𝗜𝗡𝗦𝗧𝗥𝗨𝗖𝗧𝗜𝗢𝗡𝗦 ⚠️ ✪ 𝗖𝗼𝗺𝗽𝗹𝗲𝘁𝗲 𝗮𝗹𝗹 𝗿𝗲𝗹𝗲𝘃𝗮𝗻𝘁 𝘀𝗲𝗰𝘁𝗶𝗼𝗻𝘀 ✪ 𝗣𝗿𝗼𝘃𝗶𝗱𝗲 𝗱𝗲𝘁𝗮𝗶𝗹𝗲𝗱 𝗮𝗻𝘀…"
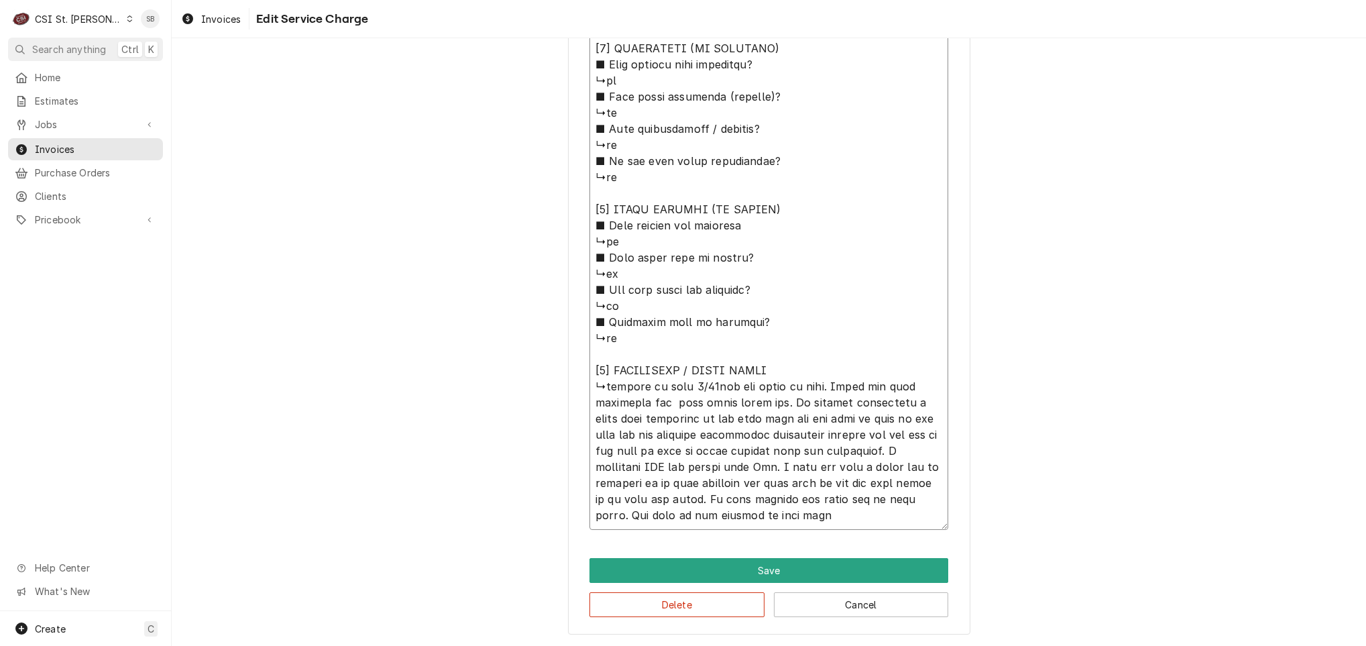
type textarea "x"
type textarea "⚠️ 𝗙𝗢𝗥𝗠 𝗜𝗡𝗦𝗧𝗥𝗨𝗖𝗧𝗜𝗢𝗡𝗦 ⚠️ ✪ 𝗖𝗼𝗺𝗽𝗹𝗲𝘁𝗲 𝗮𝗹𝗹 𝗿𝗲𝗹𝗲𝘃𝗮𝗻𝘁 𝘀𝗲𝗰𝘁𝗶𝗼𝗻𝘀 ✪ 𝗣𝗿𝗼𝘃𝗶𝗱𝗲 𝗱𝗲𝘁𝗮𝗶𝗹𝗲𝗱 𝗮𝗻𝘀…"
type textarea "x"
type textarea "⚠️ 𝗙𝗢𝗥𝗠 𝗜𝗡𝗦𝗧𝗥𝗨𝗖𝗧𝗜𝗢𝗡𝗦 ⚠️ ✪ 𝗖𝗼𝗺𝗽𝗹𝗲𝘁𝗲 𝗮𝗹𝗹 𝗿𝗲𝗹𝗲𝘃𝗮𝗻𝘁 𝘀𝗲𝗰𝘁𝗶𝗼𝗻𝘀 ✪ 𝗣𝗿𝗼𝘃𝗶𝗱𝗲 𝗱𝗲𝘁𝗮𝗶𝗹𝗲𝗱 𝗮𝗻𝘀…"
type textarea "x"
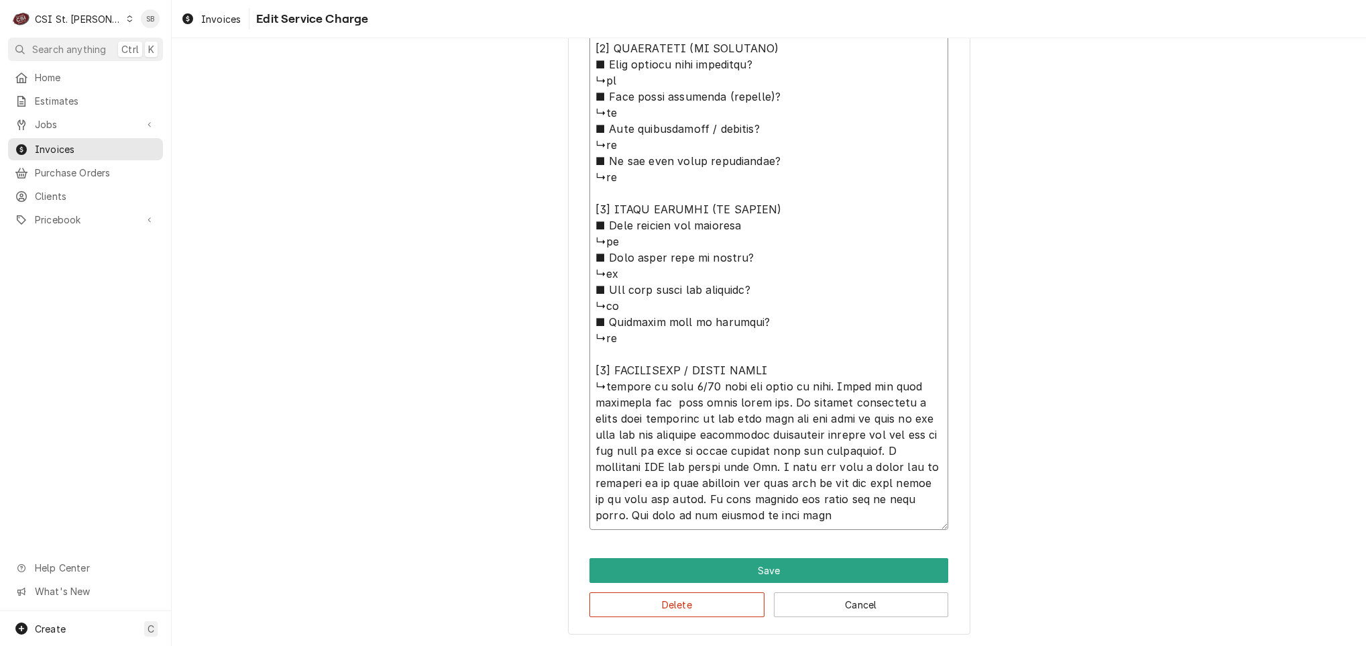
type textarea "⚠️ 𝗙𝗢𝗥𝗠 𝗜𝗡𝗦𝗧𝗥𝗨𝗖𝗧𝗜𝗢𝗡𝗦 ⚠️ ✪ 𝗖𝗼𝗺𝗽𝗹𝗲𝘁𝗲 𝗮𝗹𝗹 𝗿𝗲𝗹𝗲𝘃𝗮𝗻𝘁 𝘀𝗲𝗰𝘁𝗶𝗼𝗻𝘀 ✪ 𝗣𝗿𝗼𝘃𝗶𝗱𝗲 𝗱𝗲𝘁𝗮𝗶𝗹𝗲𝗱 𝗮𝗻𝘀…"
type textarea "x"
type textarea "⚠️ 𝗙𝗢𝗥𝗠 𝗜𝗡𝗦𝗧𝗥𝗨𝗖𝗧𝗜𝗢𝗡𝗦 ⚠️ ✪ 𝗖𝗼𝗺𝗽𝗹𝗲𝘁𝗲 𝗮𝗹𝗹 𝗿𝗲𝗹𝗲𝘃𝗮𝗻𝘁 𝘀𝗲𝗰𝘁𝗶𝗼𝗻𝘀 ✪ 𝗣𝗿𝗼𝘃𝗶𝗱𝗲 𝗱𝗲𝘁𝗮𝗶𝗹𝗲𝗱 𝗮𝗻𝘀…"
type textarea "x"
type textarea "⚠️ 𝗙𝗢𝗥𝗠 𝗜𝗡𝗦𝗧𝗥𝗨𝗖𝗧𝗜𝗢𝗡𝗦 ⚠️ ✪ 𝗖𝗼𝗺𝗽𝗹𝗲𝘁𝗲 𝗮𝗹𝗹 𝗿𝗲𝗹𝗲𝘃𝗮𝗻𝘁 𝘀𝗲𝗰𝘁𝗶𝗼𝗻𝘀 ✪ 𝗣𝗿𝗼𝘃𝗶𝗱𝗲 𝗱𝗲𝘁𝗮𝗶𝗹𝗲𝗱 𝗮𝗻𝘀…"
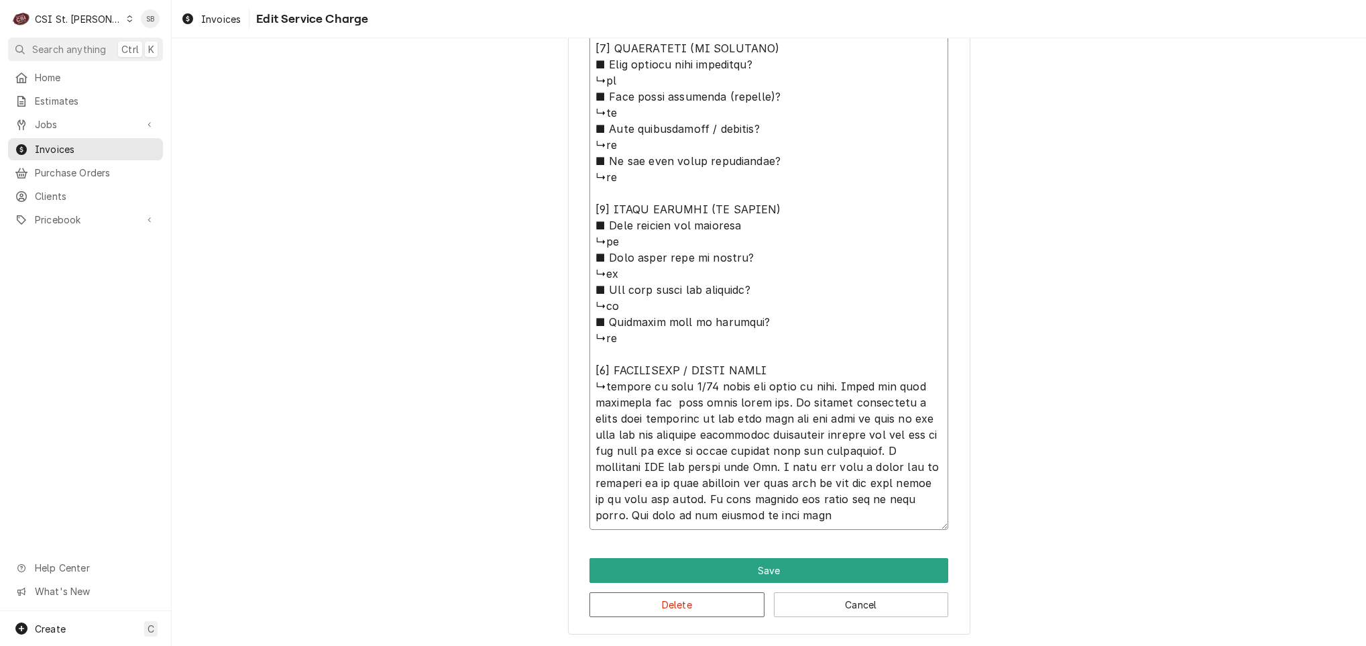
type textarea "x"
type textarea "⚠️ 𝗙𝗢𝗥𝗠 𝗜𝗡𝗦𝗧𝗥𝗨𝗖𝗧𝗜𝗢𝗡𝗦 ⚠️ ✪ 𝗖𝗼𝗺𝗽𝗹𝗲𝘁𝗲 𝗮𝗹𝗹 𝗿𝗲𝗹𝗲𝘃𝗮𝗻𝘁 𝘀𝗲𝗰𝘁𝗶𝗼𝗻𝘀 ✪ 𝗣𝗿𝗼𝘃𝗶𝗱𝗲 𝗱𝗲𝘁𝗮𝗶𝗹𝗲𝗱 𝗮𝗻𝘀…"
type textarea "x"
type textarea "⚠️ 𝗙𝗢𝗥𝗠 𝗜𝗡𝗦𝗧𝗥𝗨𝗖𝗧𝗜𝗢𝗡𝗦 ⚠️ ✪ 𝗖𝗼𝗺𝗽𝗹𝗲𝘁𝗲 𝗮𝗹𝗹 𝗿𝗲𝗹𝗲𝘃𝗮𝗻𝘁 𝘀𝗲𝗰𝘁𝗶𝗼𝗻𝘀 ✪ 𝗣𝗿𝗼𝘃𝗶𝗱𝗲 𝗱𝗲𝘁𝗮𝗶𝗹𝗲𝗱 𝗮𝗻𝘀…"
type textarea "x"
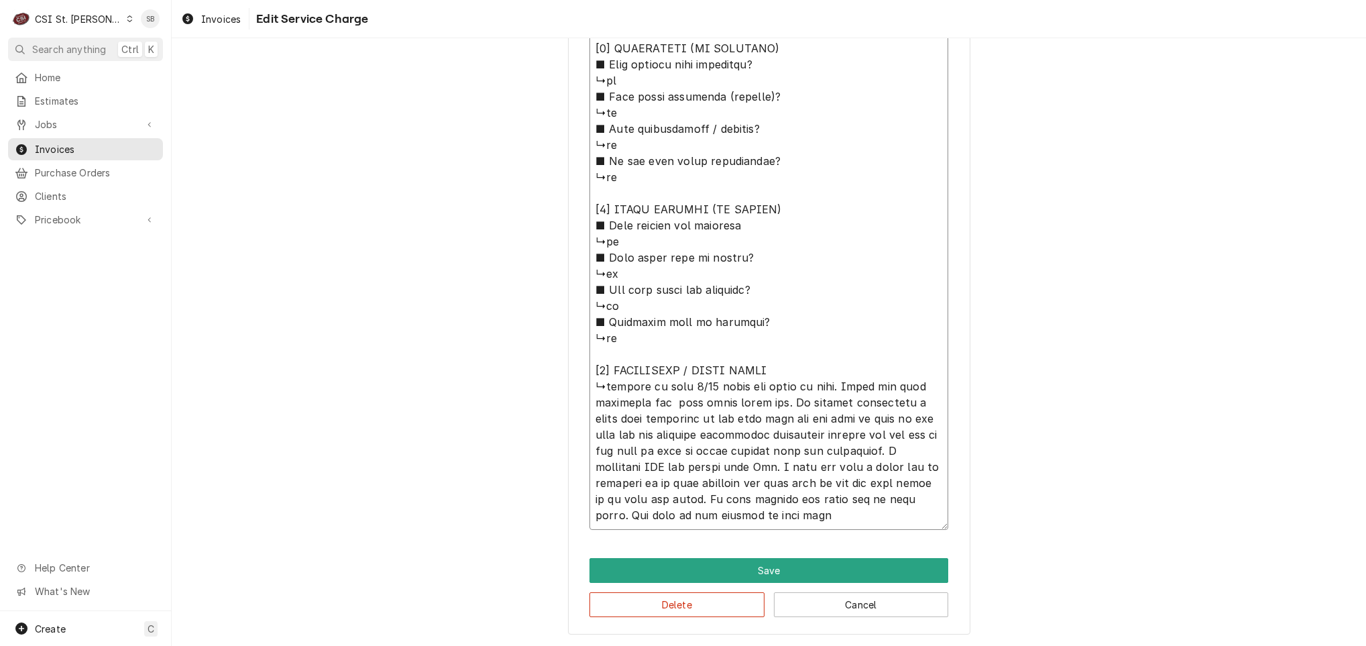
type textarea "⚠️ 𝗙𝗢𝗥𝗠 𝗜𝗡𝗦𝗧𝗥𝗨𝗖𝗧𝗜𝗢𝗡𝗦 ⚠️ ✪ 𝗖𝗼𝗺𝗽𝗹𝗲𝘁𝗲 𝗮𝗹𝗹 𝗿𝗲𝗹𝗲𝘃𝗮𝗻𝘁 𝘀𝗲𝗰𝘁𝗶𝗼𝗻𝘀 ✪ 𝗣𝗿𝗼𝘃𝗶𝗱𝗲 𝗱𝗲𝘁𝗮𝗶𝗹𝗲𝗱 𝗮𝗻𝘀…"
type textarea "x"
type textarea "⚠️ 𝗙𝗢𝗥𝗠 𝗜𝗡𝗦𝗧𝗥𝗨𝗖𝗧𝗜𝗢𝗡𝗦 ⚠️ ✪ 𝗖𝗼𝗺𝗽𝗹𝗲𝘁𝗲 𝗮𝗹𝗹 𝗿𝗲𝗹𝗲𝘃𝗮𝗻𝘁 𝘀𝗲𝗰𝘁𝗶𝗼𝗻𝘀 ✪ 𝗣𝗿𝗼𝘃𝗶𝗱𝗲 𝗱𝗲𝘁𝗮𝗶𝗹𝗲𝗱 𝗮𝗻𝘀…"
type textarea "x"
type textarea "⚠️ 𝗙𝗢𝗥𝗠 𝗜𝗡𝗦𝗧𝗥𝗨𝗖𝗧𝗜𝗢𝗡𝗦 ⚠️ ✪ 𝗖𝗼𝗺𝗽𝗹𝗲𝘁𝗲 𝗮𝗹𝗹 𝗿𝗲𝗹𝗲𝘃𝗮𝗻𝘁 𝘀𝗲𝗰𝘁𝗶𝗼𝗻𝘀 ✪ 𝗣𝗿𝗼𝘃𝗶𝗱𝗲 𝗱𝗲𝘁𝗮𝗶𝗹𝗲𝗱 𝗮𝗻𝘀…"
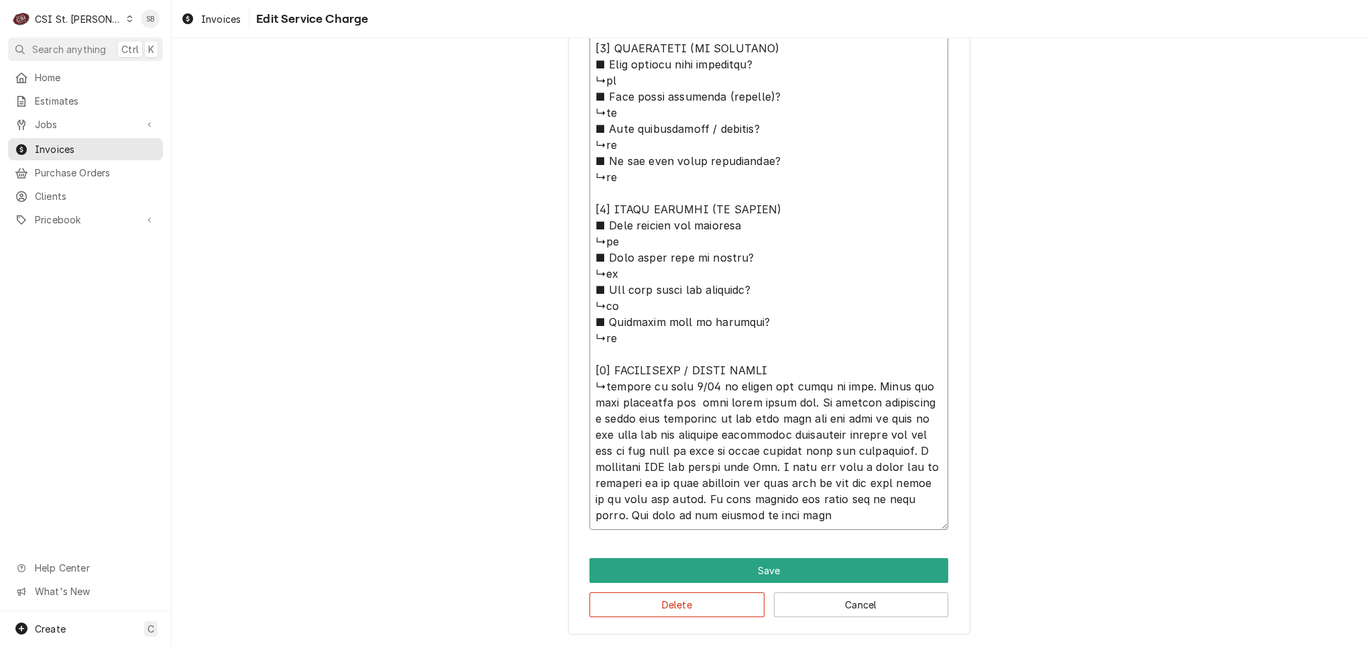
type textarea "x"
type textarea "⚠️ 𝗙𝗢𝗥𝗠 𝗜𝗡𝗦𝗧𝗥𝗨𝗖𝗧𝗜𝗢𝗡𝗦 ⚠️ ✪ 𝗖𝗼𝗺𝗽𝗹𝗲𝘁𝗲 𝗮𝗹𝗹 𝗿𝗲𝗹𝗲𝘃𝗮𝗻𝘁 𝘀𝗲𝗰𝘁𝗶𝗼𝗻𝘀 ✪ 𝗣𝗿𝗼𝘃𝗶𝗱𝗲 𝗱𝗲𝘁𝗮𝗶𝗹𝗲𝗱 𝗮𝗻𝘀…"
type textarea "x"
type textarea "⚠️ 𝗙𝗢𝗥𝗠 𝗜𝗡𝗦𝗧𝗥𝗨𝗖𝗧𝗜𝗢𝗡𝗦 ⚠️ ✪ 𝗖𝗼𝗺𝗽𝗹𝗲𝘁𝗲 𝗮𝗹𝗹 𝗿𝗲𝗹𝗲𝘃𝗮𝗻𝘁 𝘀𝗲𝗰𝘁𝗶𝗼𝗻𝘀 ✪ 𝗣𝗿𝗼𝘃𝗶𝗱𝗲 𝗱𝗲𝘁𝗮𝗶𝗹𝗲𝗱 𝗮𝗻𝘀…"
type textarea "x"
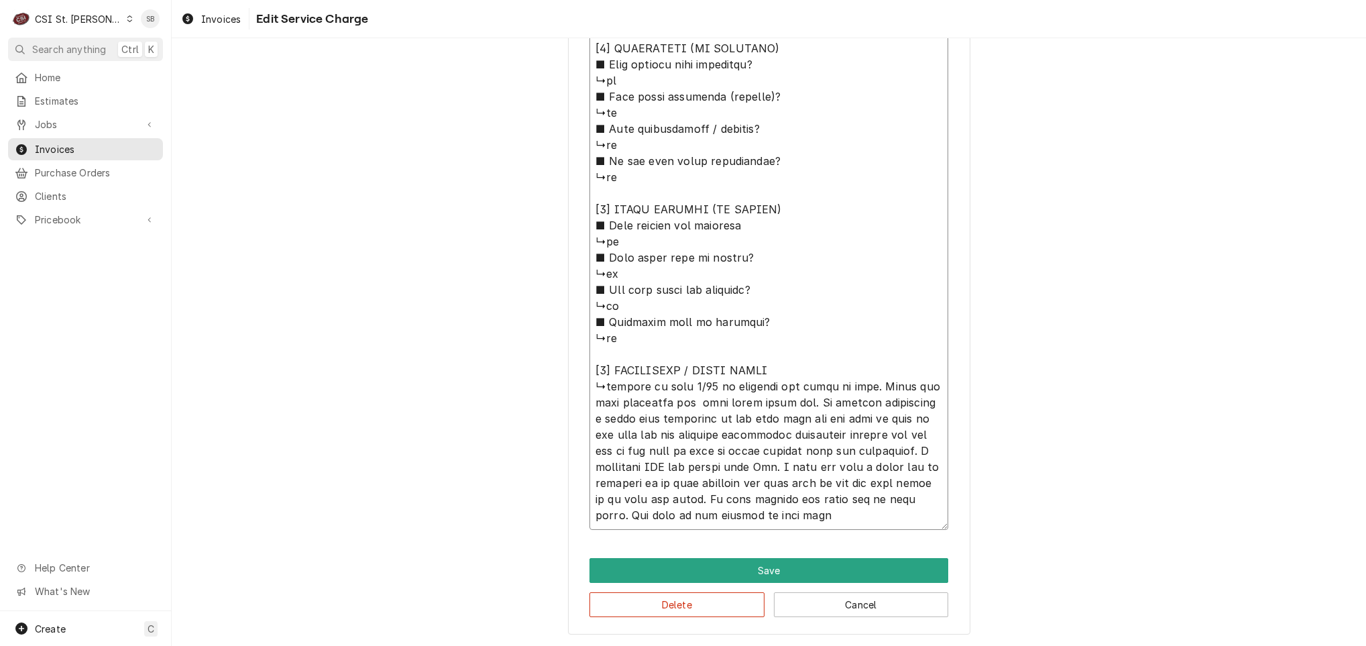
type textarea "⚠️ 𝗙𝗢𝗥𝗠 𝗜𝗡𝗦𝗧𝗥𝗨𝗖𝗧𝗜𝗢𝗡𝗦 ⚠️ ✪ 𝗖𝗼𝗺𝗽𝗹𝗲𝘁𝗲 𝗮𝗹𝗹 𝗿𝗲𝗹𝗲𝘃𝗮𝗻𝘁 𝘀𝗲𝗰𝘁𝗶𝗼𝗻𝘀 ✪ 𝗣𝗿𝗼𝘃𝗶𝗱𝗲 𝗱𝗲𝘁𝗮𝗶𝗹𝗲𝗱 𝗮𝗻𝘀…"
type textarea "x"
type textarea "⚠️ 𝗙𝗢𝗥𝗠 𝗜𝗡𝗦𝗧𝗥𝗨𝗖𝗧𝗜𝗢𝗡𝗦 ⚠️ ✪ 𝗖𝗼𝗺𝗽𝗹𝗲𝘁𝗲 𝗮𝗹𝗹 𝗿𝗲𝗹𝗲𝘃𝗮𝗻𝘁 𝘀𝗲𝗰𝘁𝗶𝗼𝗻𝘀 ✪ 𝗣𝗿𝗼𝘃𝗶𝗱𝗲 𝗱𝗲𝘁𝗮𝗶𝗹𝗲𝗱 𝗮𝗻𝘀…"
type textarea "x"
type textarea "⚠️ 𝗙𝗢𝗥𝗠 𝗜𝗡𝗦𝗧𝗥𝗨𝗖𝗧𝗜𝗢𝗡𝗦 ⚠️ ✪ 𝗖𝗼𝗺𝗽𝗹𝗲𝘁𝗲 𝗮𝗹𝗹 𝗿𝗲𝗹𝗲𝘃𝗮𝗻𝘁 𝘀𝗲𝗰𝘁𝗶𝗼𝗻𝘀 ✪ 𝗣𝗿𝗼𝘃𝗶𝗱𝗲 𝗱𝗲𝘁𝗮𝗶𝗹𝗲𝗱 𝗮𝗻𝘀…"
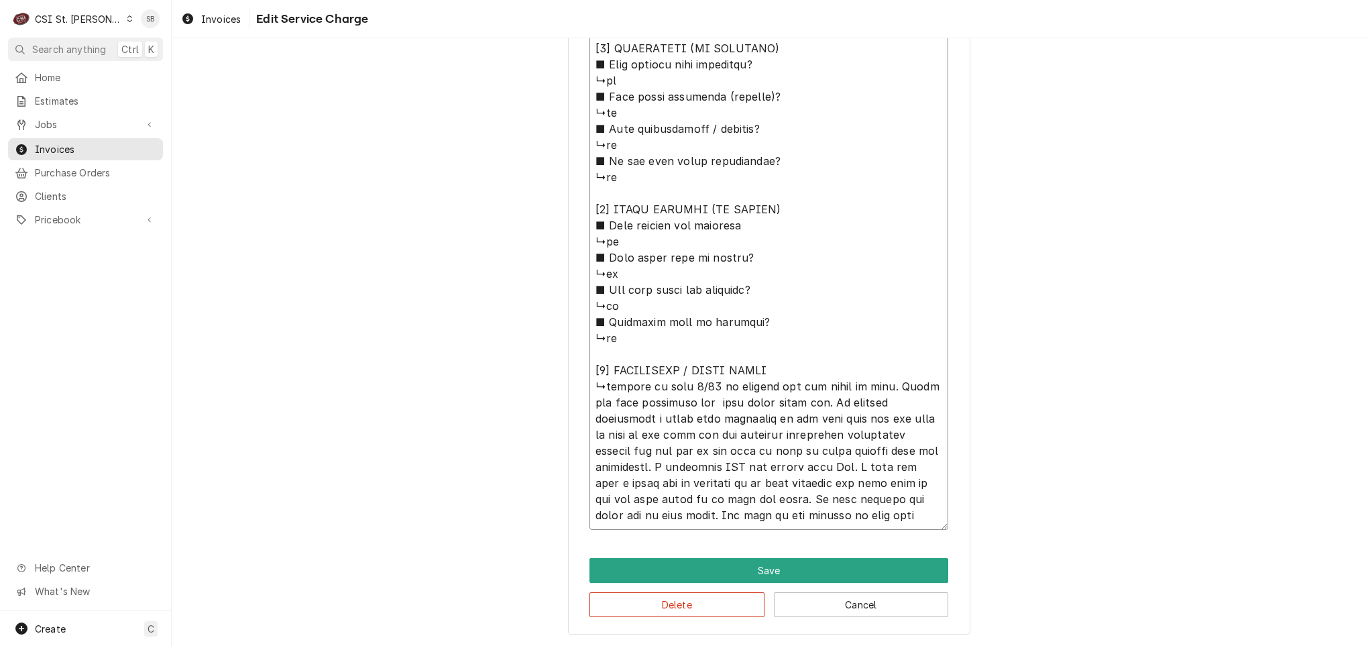
type textarea "x"
type textarea "⚠️ 𝗙𝗢𝗥𝗠 𝗜𝗡𝗦𝗧𝗥𝗨𝗖𝗧𝗜𝗢𝗡𝗦 ⚠️ ✪ 𝗖𝗼𝗺𝗽𝗹𝗲𝘁𝗲 𝗮𝗹𝗹 𝗿𝗲𝗹𝗲𝘃𝗮𝗻𝘁 𝘀𝗲𝗰𝘁𝗶𝗼𝗻𝘀 ✪ 𝗣𝗿𝗼𝘃𝗶𝗱𝗲 𝗱𝗲𝘁𝗮𝗶𝗹𝗲𝗱 𝗮𝗻𝘀…"
type textarea "x"
type textarea "⚠️ 𝗙𝗢𝗥𝗠 𝗜𝗡𝗦𝗧𝗥𝗨𝗖𝗧𝗜𝗢𝗡𝗦 ⚠️ ✪ 𝗖𝗼𝗺𝗽𝗹𝗲𝘁𝗲 𝗮𝗹𝗹 𝗿𝗲𝗹𝗲𝘃𝗮𝗻𝘁 𝘀𝗲𝗰𝘁𝗶𝗼𝗻𝘀 ✪ 𝗣𝗿𝗼𝘃𝗶𝗱𝗲 𝗱𝗲𝘁𝗮𝗶𝗹𝗲𝗱 𝗮𝗻𝘀…"
type textarea "x"
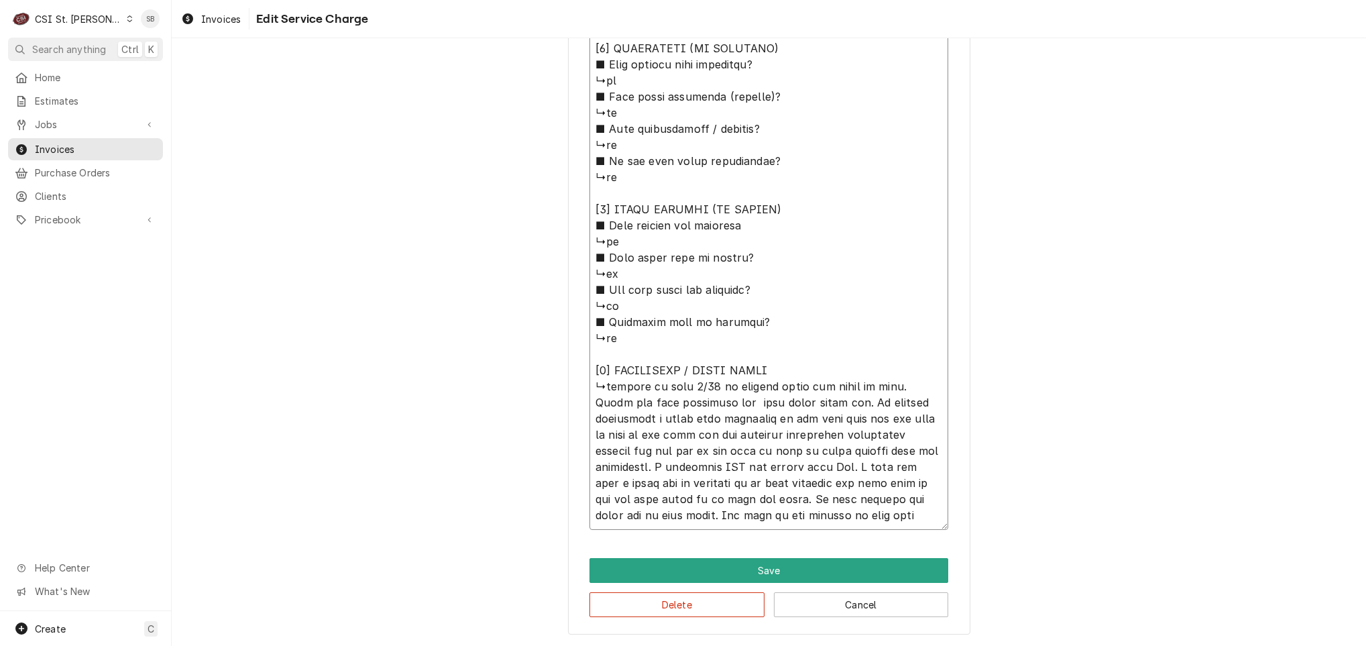
type textarea "⚠️ 𝗙𝗢𝗥𝗠 𝗜𝗡𝗦𝗧𝗥𝗨𝗖𝗧𝗜𝗢𝗡𝗦 ⚠️ ✪ 𝗖𝗼𝗺𝗽𝗹𝗲𝘁𝗲 𝗮𝗹𝗹 𝗿𝗲𝗹𝗲𝘃𝗮𝗻𝘁 𝘀𝗲𝗰𝘁𝗶𝗼𝗻𝘀 ✪ 𝗣𝗿𝗼𝘃𝗶𝗱𝗲 𝗱𝗲𝘁𝗮𝗶𝗹𝗲𝗱 𝗮𝗻𝘀…"
type textarea "x"
type textarea "⚠️ 𝗙𝗢𝗥𝗠 𝗜𝗡𝗦𝗧𝗥𝗨𝗖𝗧𝗜𝗢𝗡𝗦 ⚠️ ✪ 𝗖𝗼𝗺𝗽𝗹𝗲𝘁𝗲 𝗮𝗹𝗹 𝗿𝗲𝗹𝗲𝘃𝗮𝗻𝘁 𝘀𝗲𝗰𝘁𝗶𝗼𝗻𝘀 ✪ 𝗣𝗿𝗼𝘃𝗶𝗱𝗲 𝗱𝗲𝘁𝗮𝗶𝗹𝗲𝗱 𝗮𝗻𝘀…"
type textarea "x"
type textarea "⚠️ 𝗙𝗢𝗥𝗠 𝗜𝗡𝗦𝗧𝗥𝗨𝗖𝗧𝗜𝗢𝗡𝗦 ⚠️ ✪ 𝗖𝗼𝗺𝗽𝗹𝗲𝘁𝗲 𝗮𝗹𝗹 𝗿𝗲𝗹𝗲𝘃𝗮𝗻𝘁 𝘀𝗲𝗰𝘁𝗶𝗼𝗻𝘀 ✪ 𝗣𝗿𝗼𝘃𝗶𝗱𝗲 𝗱𝗲𝘁𝗮𝗶𝗹𝗲𝗱 𝗮𝗻𝘀…"
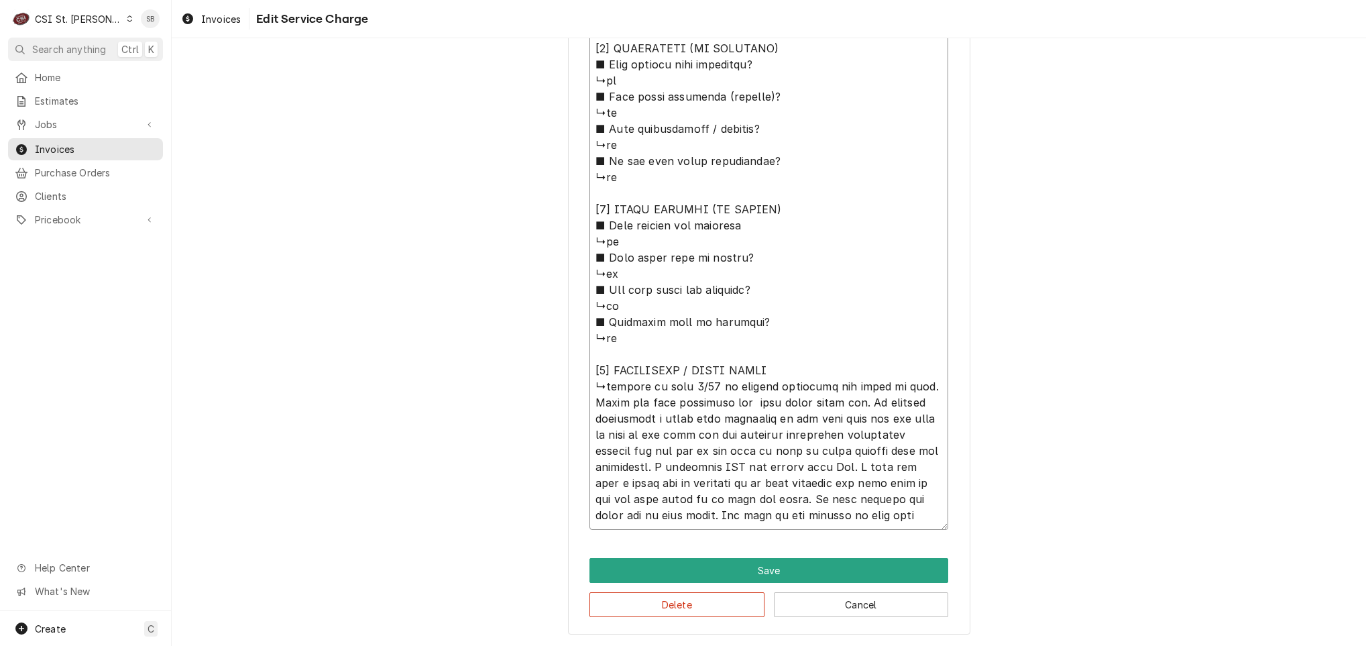
type textarea "x"
type textarea "⚠️ 𝗙𝗢𝗥𝗠 𝗜𝗡𝗦𝗧𝗥𝗨𝗖𝗧𝗜𝗢𝗡𝗦 ⚠️ ✪ 𝗖𝗼𝗺𝗽𝗹𝗲𝘁𝗲 𝗮𝗹𝗹 𝗿𝗲𝗹𝗲𝘃𝗮𝗻𝘁 𝘀𝗲𝗰𝘁𝗶𝗼𝗻𝘀 ✪ 𝗣𝗿𝗼𝘃𝗶𝗱𝗲 𝗱𝗲𝘁𝗮𝗶𝗹𝗲𝗱 𝗮𝗻𝘀…"
type textarea "x"
type textarea "⚠️ 𝗙𝗢𝗥𝗠 𝗜𝗡𝗦𝗧𝗥𝗨𝗖𝗧𝗜𝗢𝗡𝗦 ⚠️ ✪ 𝗖𝗼𝗺𝗽𝗹𝗲𝘁𝗲 𝗮𝗹𝗹 𝗿𝗲𝗹𝗲𝘃𝗮𝗻𝘁 𝘀𝗲𝗰𝘁𝗶𝗼𝗻𝘀 ✪ 𝗣𝗿𝗼𝘃𝗶𝗱𝗲 𝗱𝗲𝘁𝗮𝗶𝗹𝗲𝗱 𝗮𝗻𝘀…"
type textarea "x"
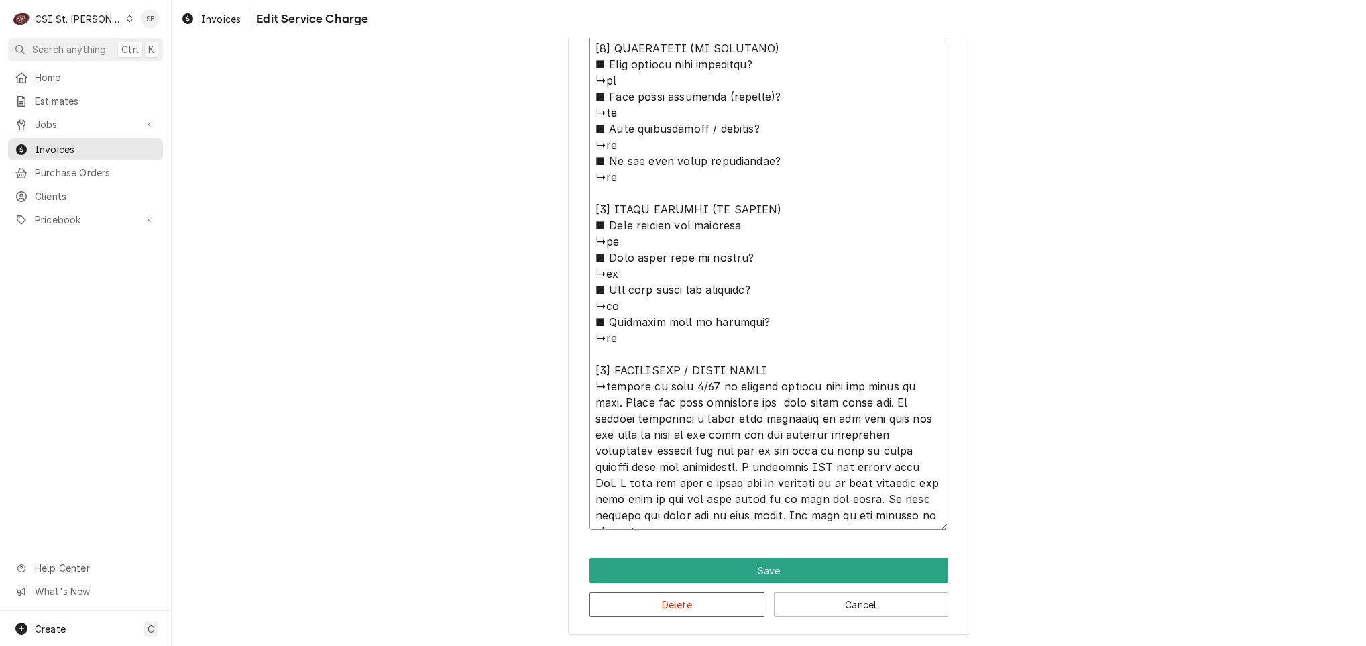
type textarea "⚠️ 𝗙𝗢𝗥𝗠 𝗜𝗡𝗦𝗧𝗥𝗨𝗖𝗧𝗜𝗢𝗡𝗦 ⚠️ ✪ 𝗖𝗼𝗺𝗽𝗹𝗲𝘁𝗲 𝗮𝗹𝗹 𝗿𝗲𝗹𝗲𝘃𝗮𝗻𝘁 𝘀𝗲𝗰𝘁𝗶𝗼𝗻𝘀 ✪ 𝗣𝗿𝗼𝘃𝗶𝗱𝗲 𝗱𝗲𝘁𝗮𝗶𝗹𝗲𝗱 𝗮𝗻𝘀…"
type textarea "x"
type textarea "⚠️ 𝗙𝗢𝗥𝗠 𝗜𝗡𝗦𝗧𝗥𝗨𝗖𝗧𝗜𝗢𝗡𝗦 ⚠️ ✪ 𝗖𝗼𝗺𝗽𝗹𝗲𝘁𝗲 𝗮𝗹𝗹 𝗿𝗲𝗹𝗲𝘃𝗮𝗻𝘁 𝘀𝗲𝗰𝘁𝗶𝗼𝗻𝘀 ✪ 𝗣𝗿𝗼𝘃𝗶𝗱𝗲 𝗱𝗲𝘁𝗮𝗶𝗹𝗲𝗱 𝗮𝗻𝘀…"
paste textarea "Refrigerator is not cooling"
type textarea "x"
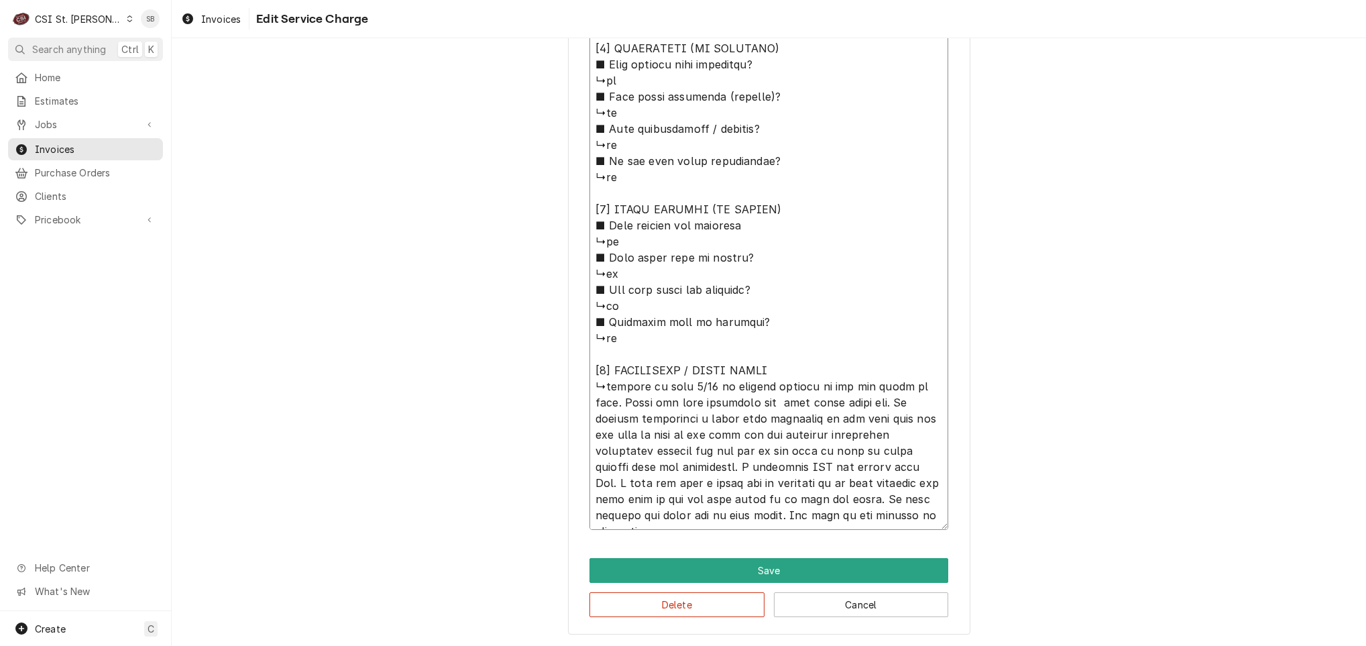
type textarea "⚠️ 𝗙𝗢𝗥𝗠 𝗜𝗡𝗦𝗧𝗥𝗨𝗖𝗧𝗜𝗢𝗡𝗦 ⚠️ ✪ 𝗖𝗼𝗺𝗽𝗹𝗲𝘁𝗲 𝗮𝗹𝗹 𝗿𝗲𝗹𝗲𝘃𝗮𝗻𝘁 𝘀𝗲𝗰𝘁𝗶𝗼𝗻𝘀 ✪ 𝗣𝗿𝗼𝘃𝗶𝗱𝗲 𝗱𝗲𝘁𝗮𝗶𝗹𝗲𝗱 𝗮𝗻𝘀…"
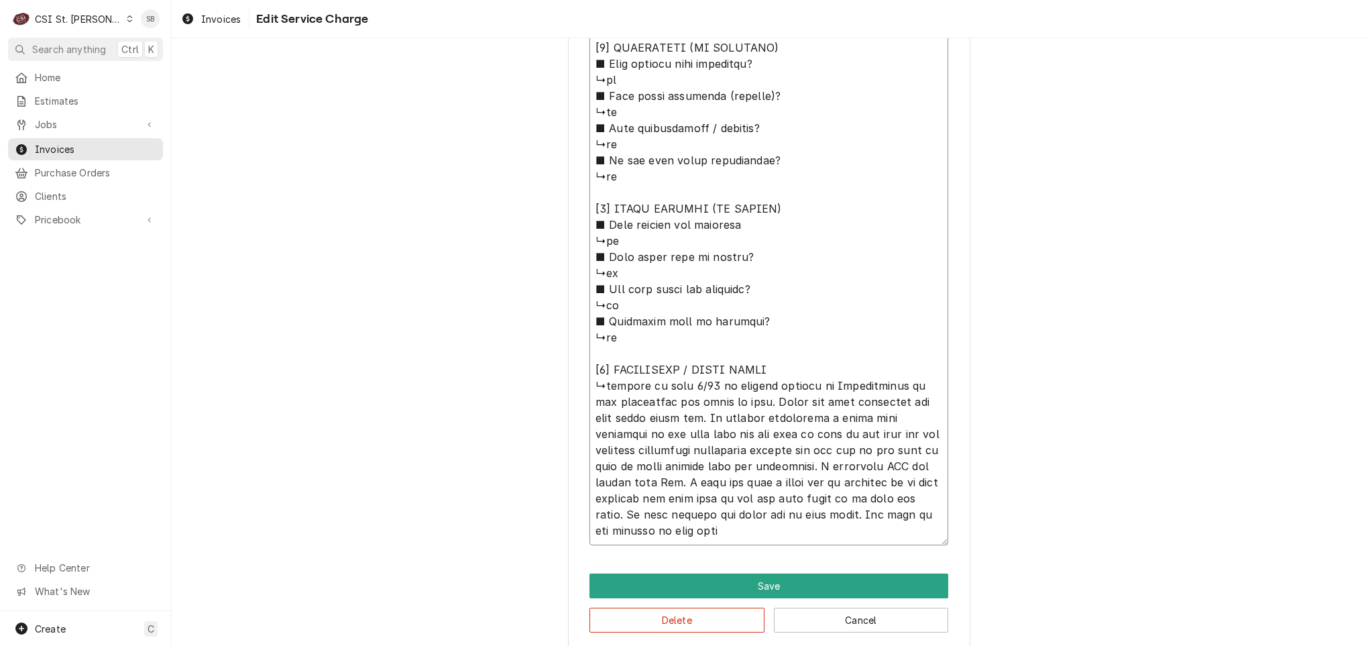
type textarea "x"
type textarea "⚠️ 𝗙𝗢𝗥𝗠 𝗜𝗡𝗦𝗧𝗥𝗨𝗖𝗧𝗜𝗢𝗡𝗦 ⚠️ ✪ 𝗖𝗼𝗺𝗽𝗹𝗲𝘁𝗲 𝗮𝗹𝗹 𝗿𝗲𝗹𝗲𝘃𝗮𝗻𝘁 𝘀𝗲𝗰𝘁𝗶𝗼𝗻𝘀 ✪ 𝗣𝗿𝗼𝘃𝗶𝗱𝗲 𝗱𝗲𝘁𝗮𝗶𝗹𝗲𝗱 𝗮𝗻𝘀…"
type textarea "x"
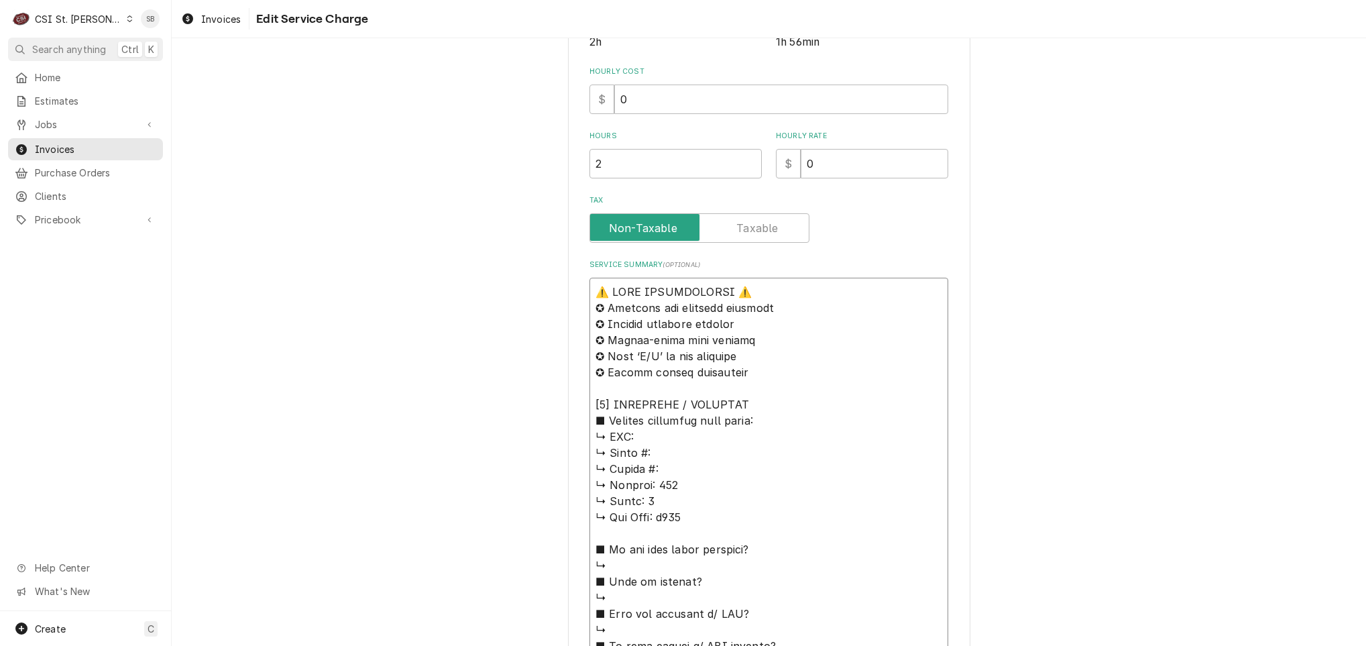
scroll to position [236, 0]
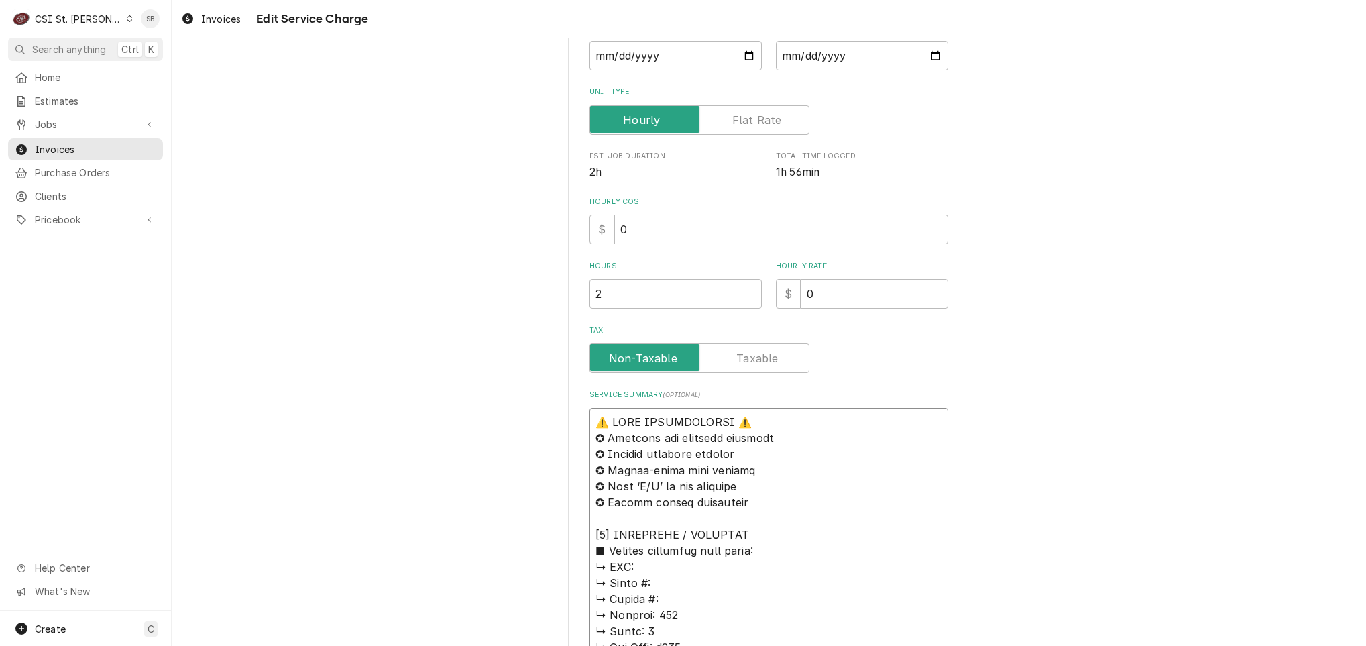
drag, startPoint x: 721, startPoint y: 531, endPoint x: 477, endPoint y: 177, distance: 430.2
type textarea "⚠️ 𝗙𝗢𝗥𝗠 𝗜𝗡𝗦𝗧𝗥𝗨𝗖𝗧𝗜𝗢𝗡𝗦 ⚠️ ✪ 𝗖𝗼𝗺𝗽𝗹𝗲𝘁𝗲 𝗮𝗹𝗹 𝗿𝗲𝗹𝗲𝘃𝗮𝗻𝘁 𝘀𝗲𝗰𝘁𝗶𝗼𝗻𝘀 ✪ 𝗣𝗿𝗼𝘃𝗶𝗱𝗲 𝗱𝗲𝘁𝗮𝗶𝗹𝗲𝗱 𝗮𝗻𝘀…"
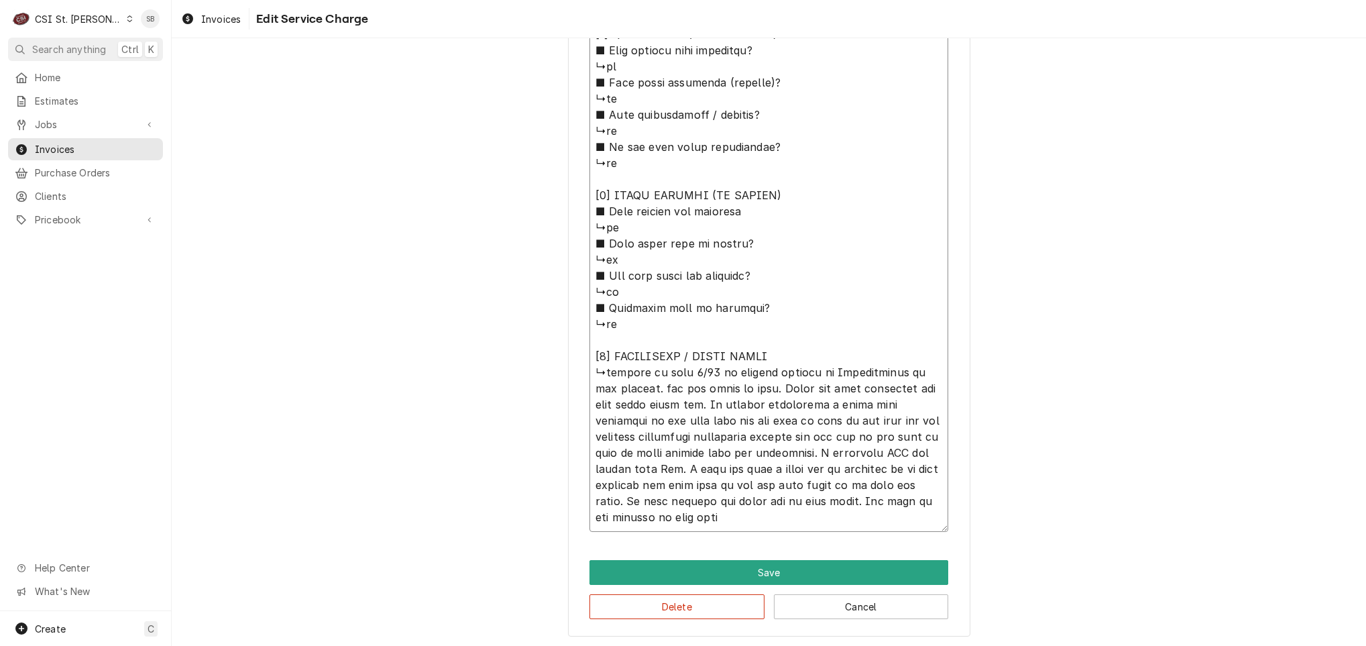
scroll to position [1158, 0]
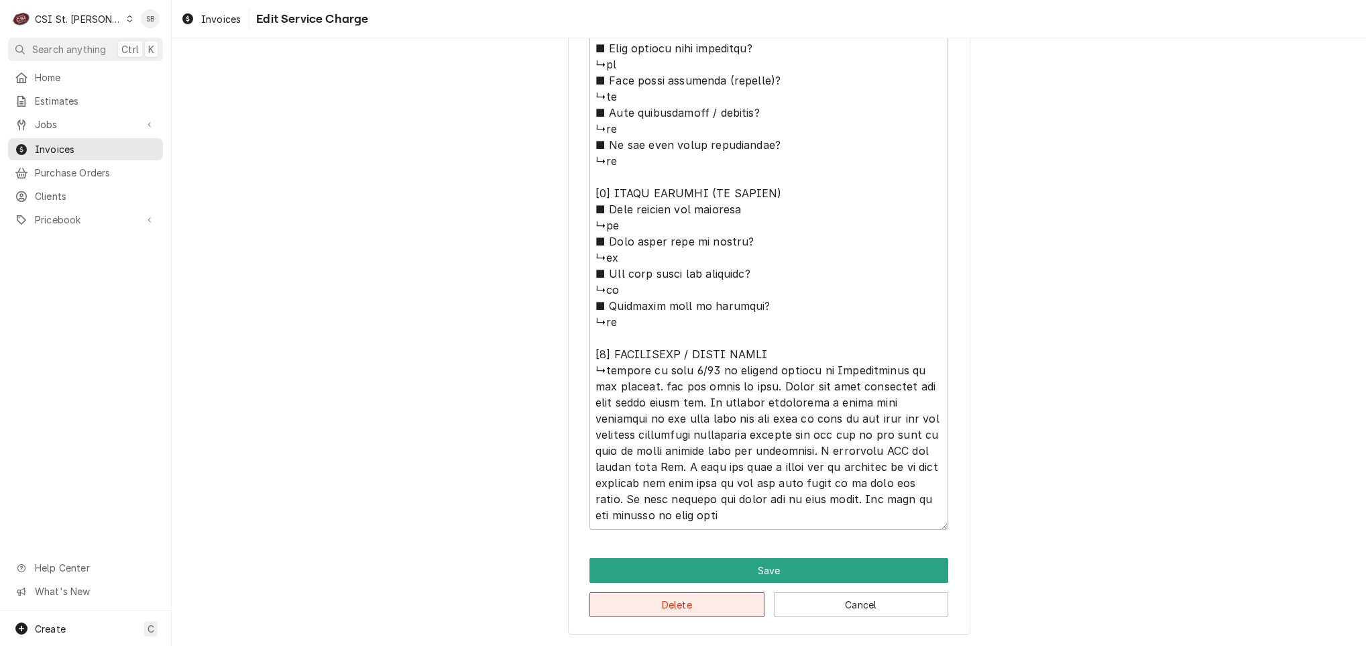
click at [618, 610] on button "Delete" at bounding box center [677, 604] width 175 height 25
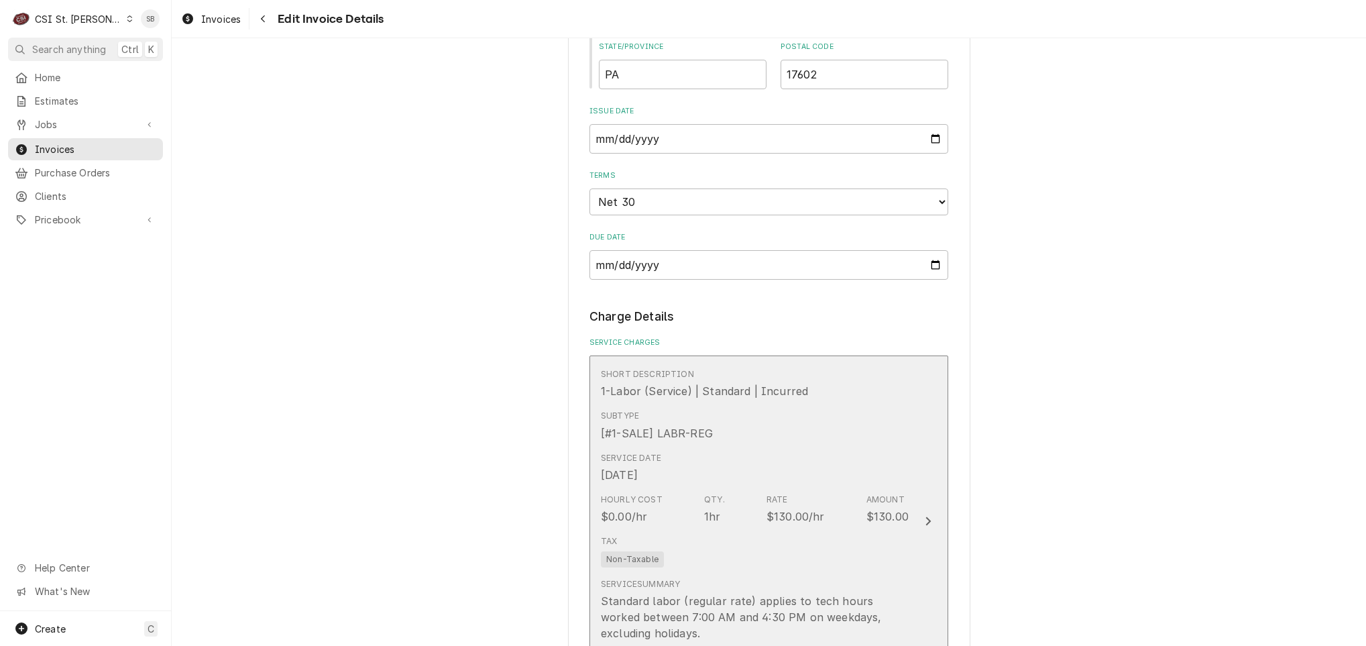
scroll to position [850, 0]
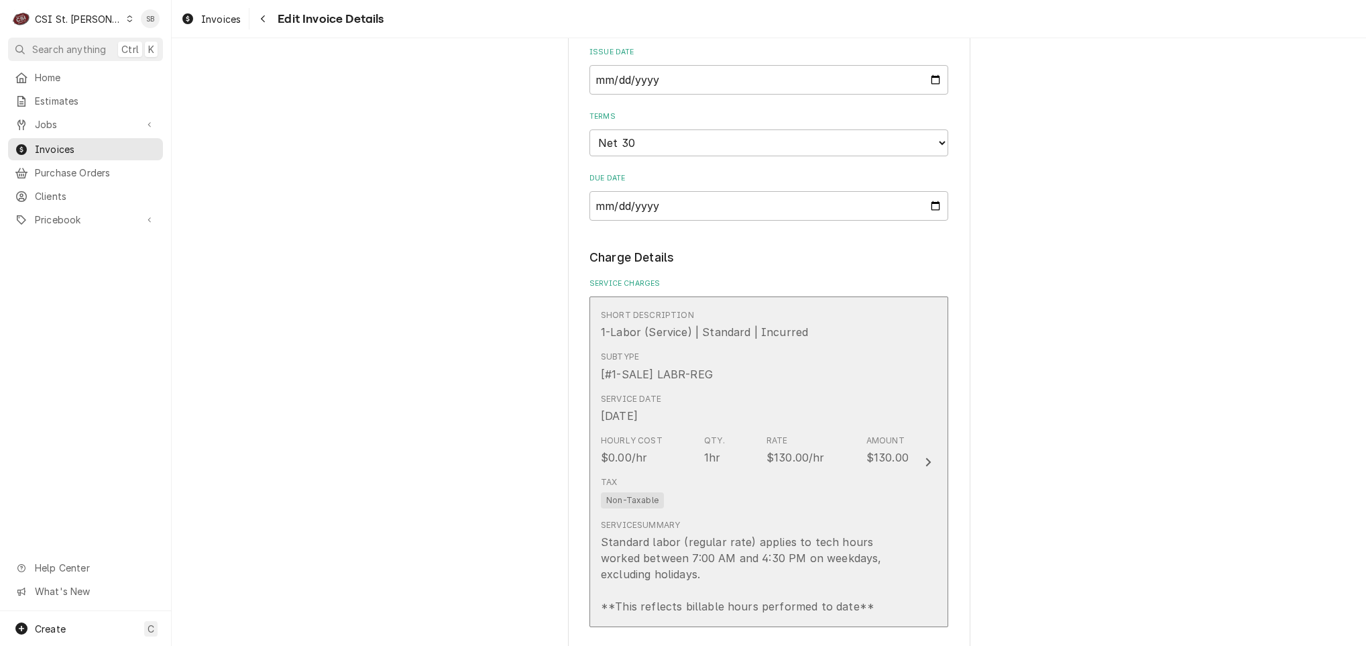
click at [610, 459] on div "$0.00/hr" at bounding box center [624, 457] width 46 height 16
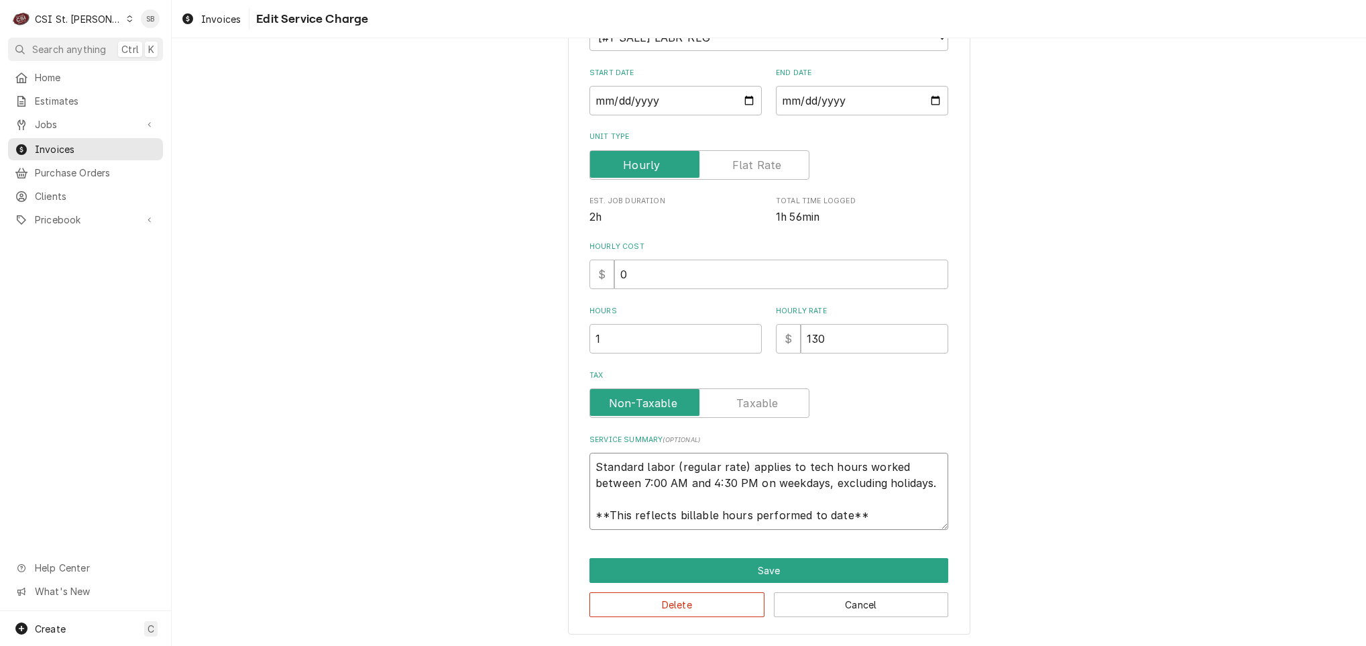
scroll to position [16, 0]
drag, startPoint x: 584, startPoint y: 465, endPoint x: 1236, endPoint y: 655, distance: 679.7
click at [1236, 645] on html "C CSI St. Louis SB Search anything Ctrl K Home Estimates Jobs Jobs Job Series I…" at bounding box center [683, 323] width 1366 height 646
paste textarea "Brand: / Model: / Serial: On 09/22, technician arrived to inspect reports that …"
type textarea "x"
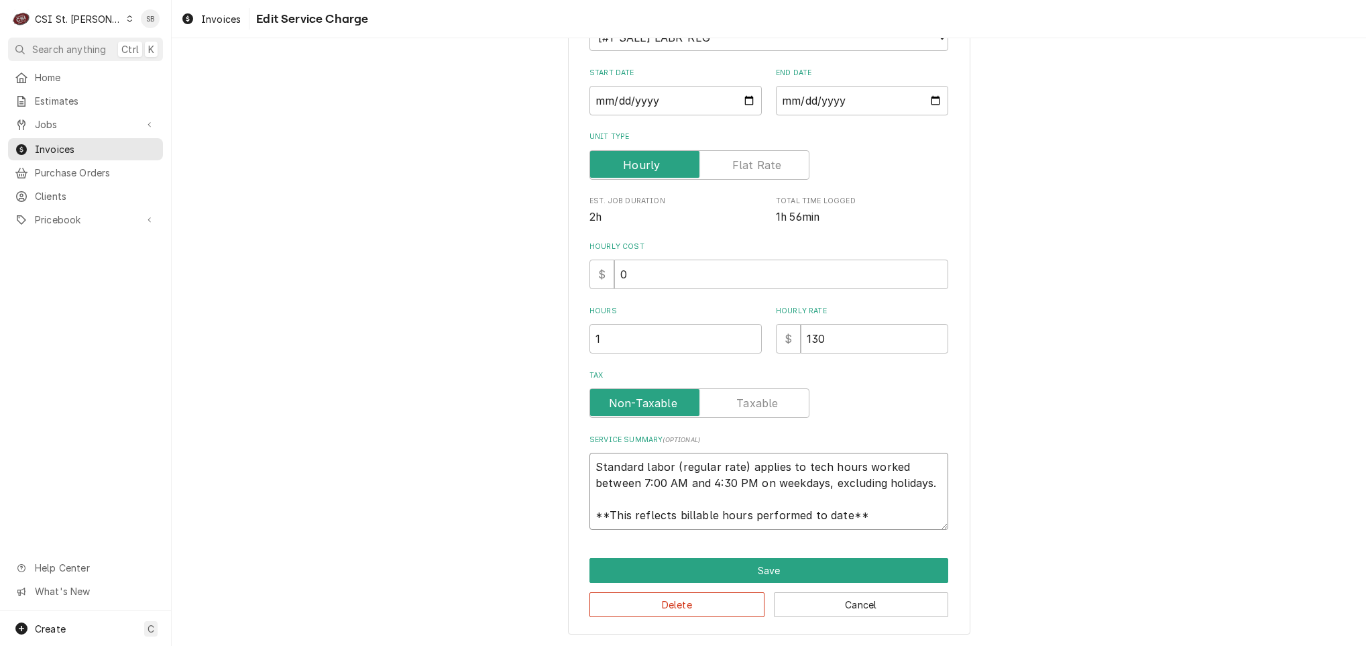
type textarea "Brand: / Model: / Serial: On 09/22, technician arrived to inspect reports that …"
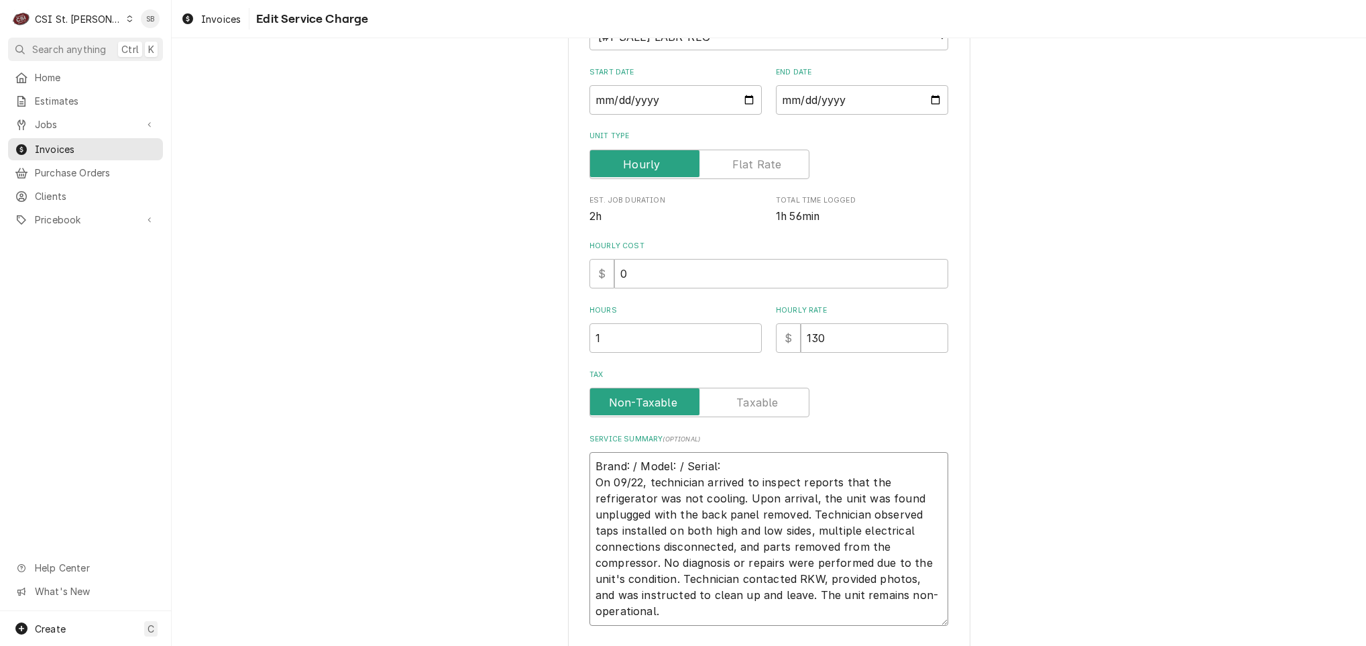
scroll to position [0, 0]
click at [798, 466] on textarea "Brand: / Model: / Serial: On 09/22, technician arrived to inspect reports that …" at bounding box center [769, 539] width 359 height 174
type textarea "x"
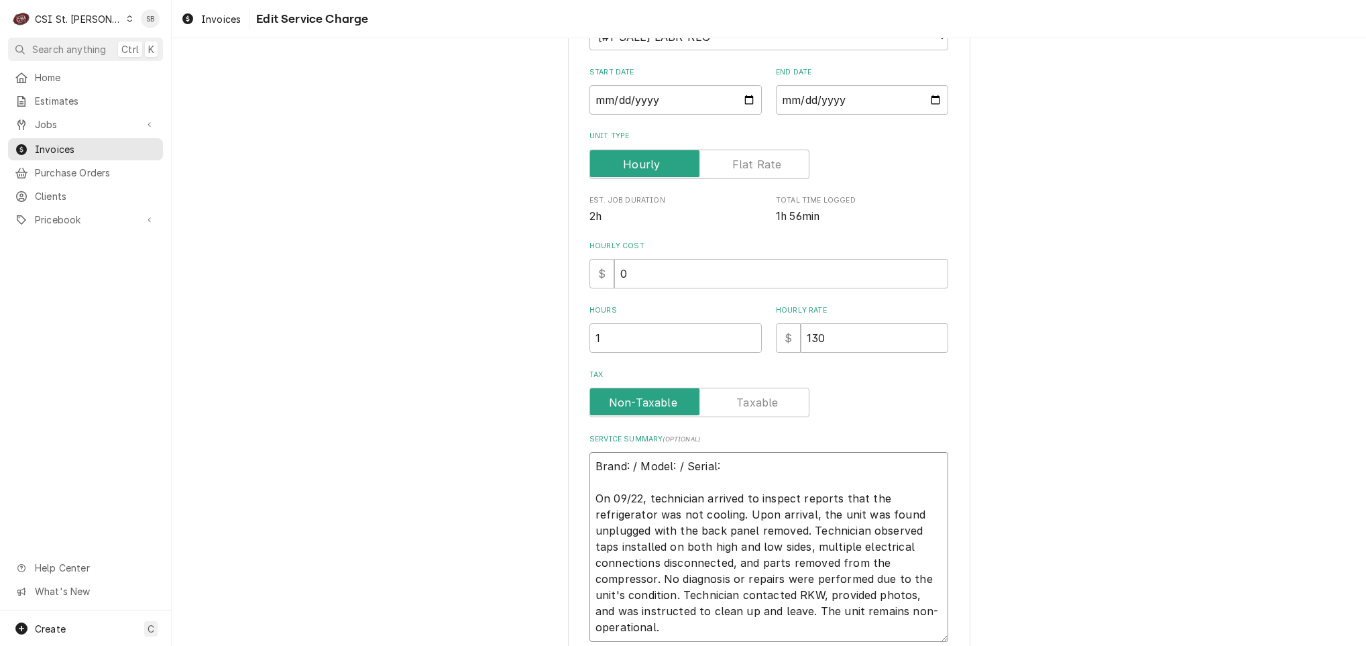
type textarea "Brand: / Model: / Serial: On 09/22, technician arrived to inspect reports that …"
drag, startPoint x: 622, startPoint y: 457, endPoint x: 425, endPoint y: 449, distance: 196.7
click at [425, 449] on div "Use the fields below to edit this service charge Short Description 1-Labor (Ser…" at bounding box center [769, 308] width 1195 height 897
paste textarea "Ready Kitchen / Model: 178GDS47HCB / Serial: 374247212 6004 2404"
type textarea "x"
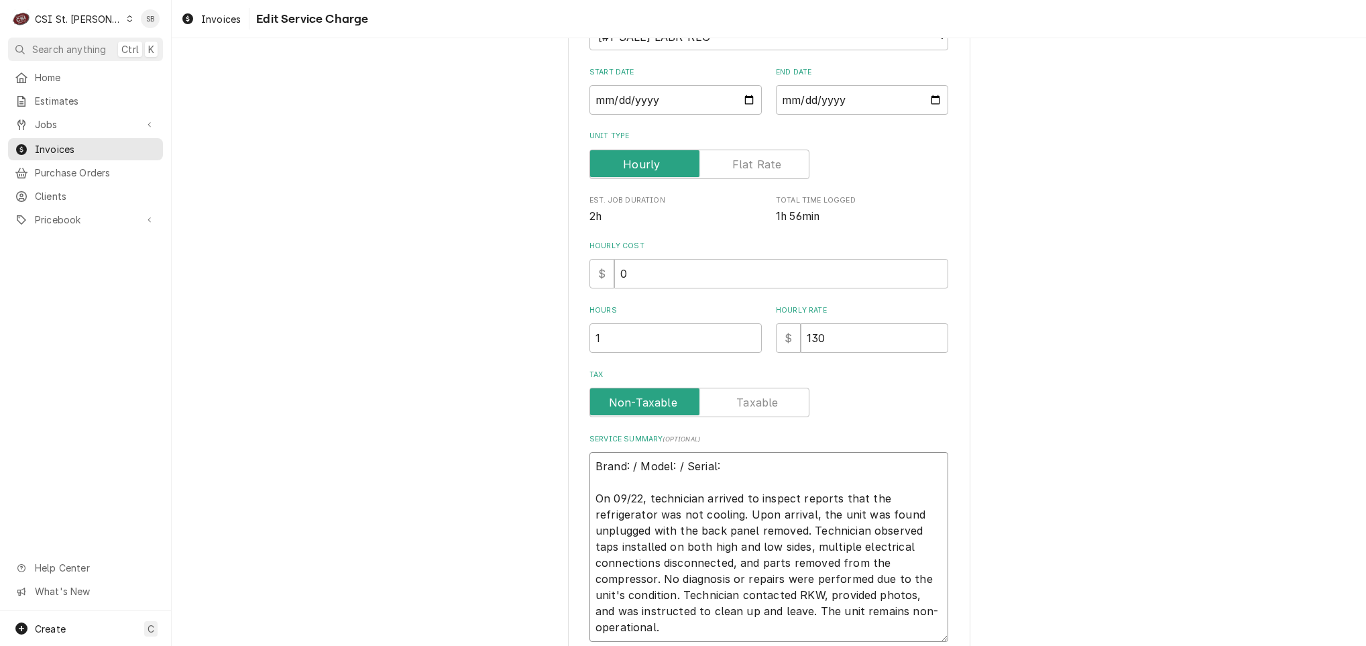
type textarea "Brand: Ready Kitchen / Model: 178GDS47HCB / Serial: 374247212 6004 2404 On 09/2…"
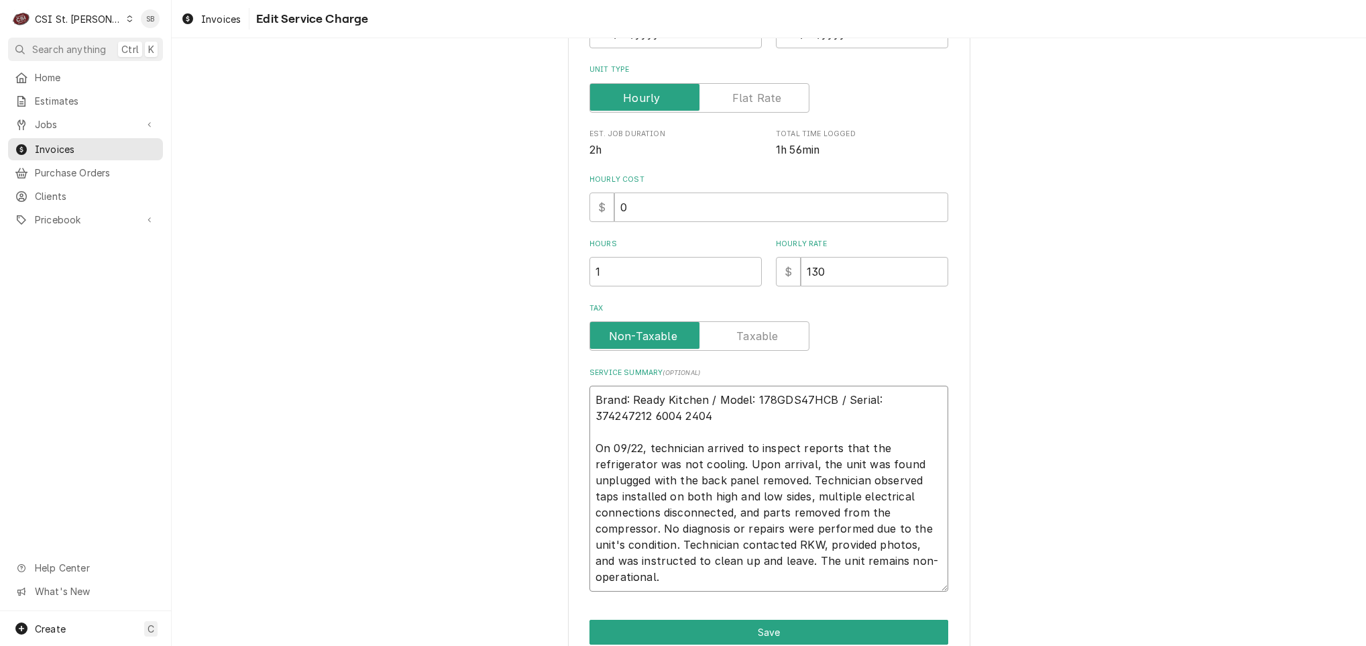
scroll to position [321, 0]
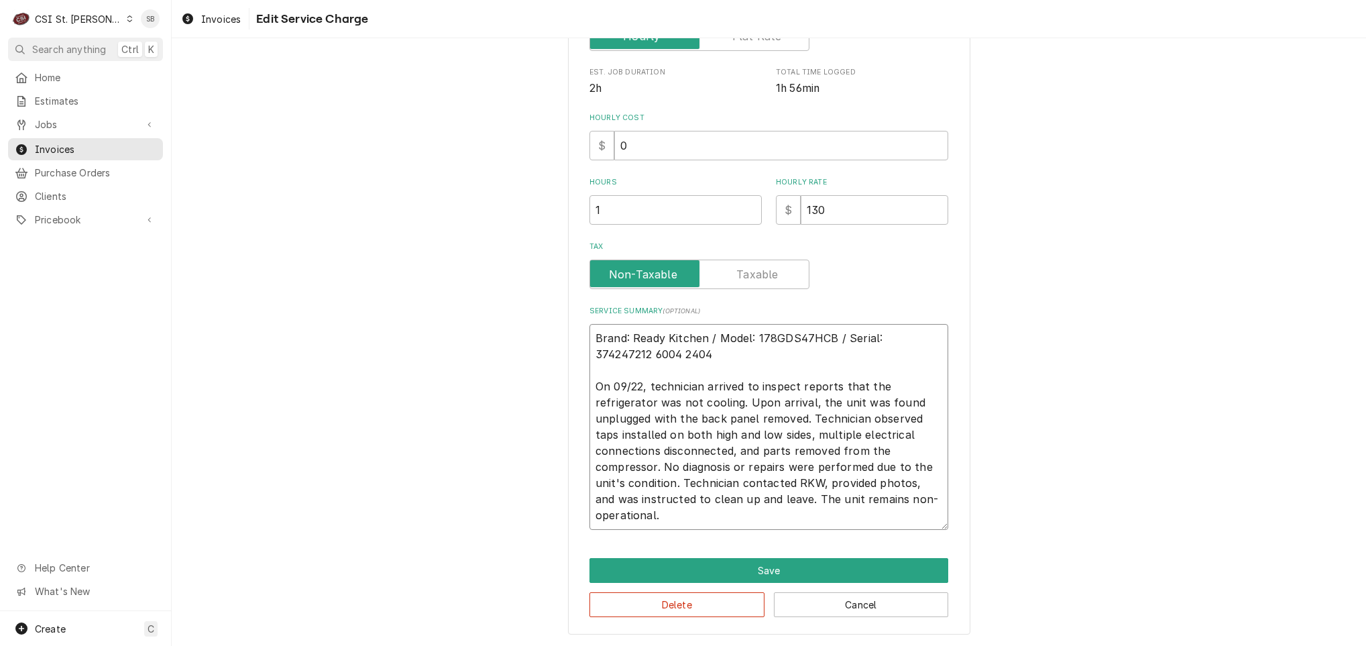
drag, startPoint x: 663, startPoint y: 465, endPoint x: 968, endPoint y: 466, distance: 305.2
click at [968, 466] on div "Use the fields below to edit this service charge Short Description 1-Labor (Ser…" at bounding box center [769, 189] width 1195 height 914
click at [714, 481] on textarea "Brand: Ready Kitchen / Model: 178GDS47HCB / Serial: 374247212 6004 2404 On 09/2…" at bounding box center [769, 427] width 359 height 206
click at [775, 514] on textarea "Brand: Ready Kitchen / Model: 178GDS47HCB / Serial: 374247212 6004 2404 On 09/2…" at bounding box center [769, 427] width 359 height 206
drag, startPoint x: 668, startPoint y: 469, endPoint x: 739, endPoint y: 469, distance: 71.1
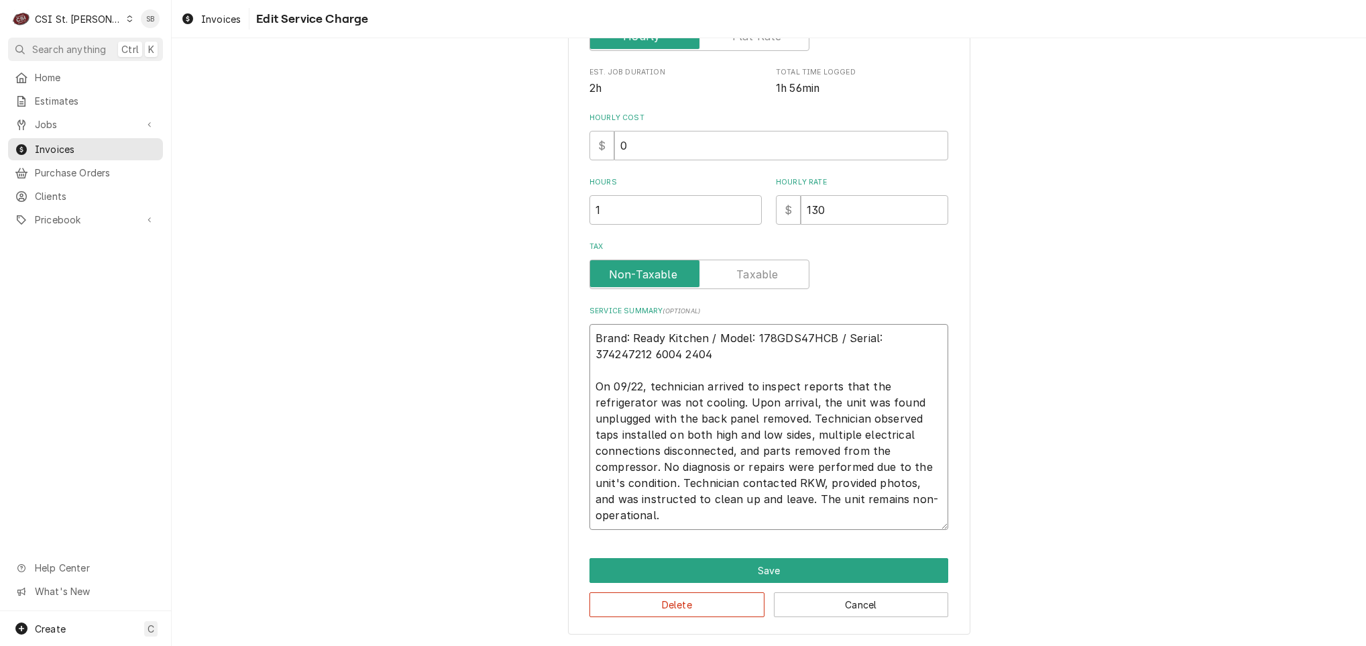
click at [739, 469] on textarea "Brand: Ready Kitchen / Model: 178GDS47HCB / Serial: 374247212 6004 2404 On 09/2…" at bounding box center [769, 427] width 359 height 206
type textarea "x"
click at [751, 479] on textarea "Brand: Ready Kitchen / Model: 178GDS47HCB / Serial: 374247212 6004 2404 On 09/2…" at bounding box center [769, 427] width 359 height 206
click at [759, 516] on textarea "Brand: Ready Kitchen / Model: 178GDS47HCB / Serial: 374247212 6004 2404 On 09/2…" at bounding box center [769, 427] width 359 height 206
click at [765, 527] on textarea "Brand: Ready Kitchen / Model: 178GDS47HCB / Serial: 374247212 6004 2404 On 09/2…" at bounding box center [769, 427] width 359 height 206
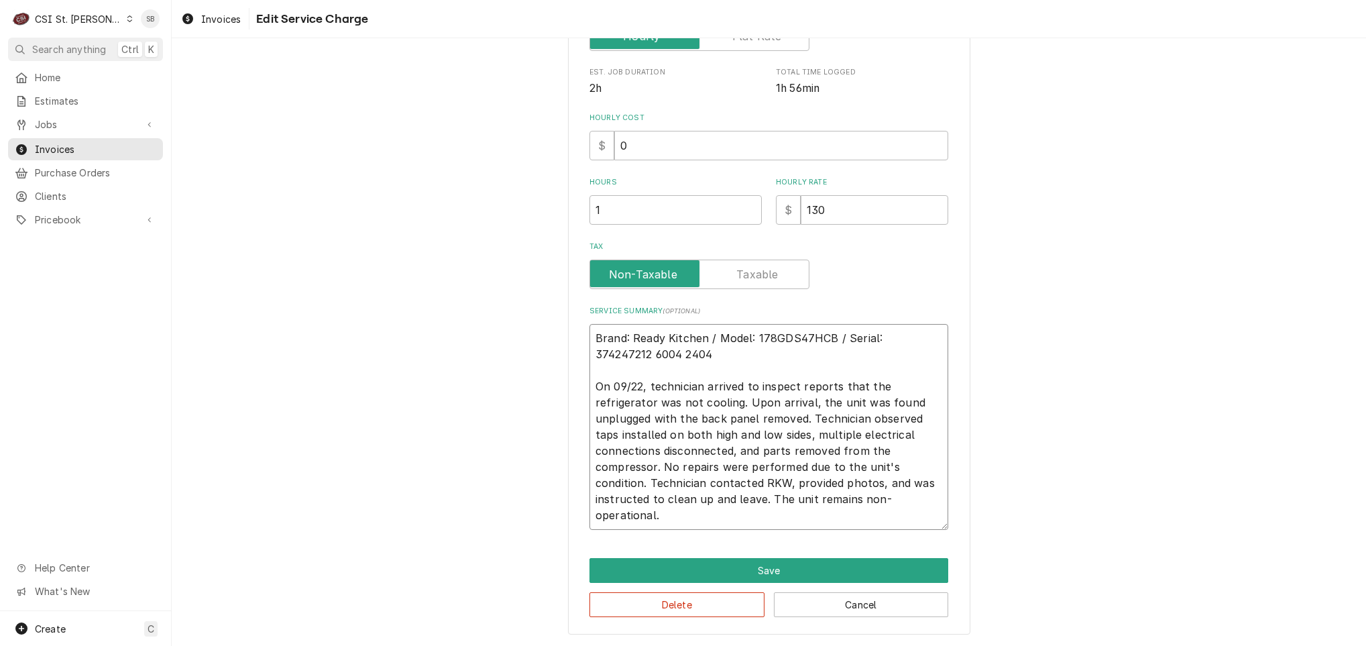
type textarea "Brand: Ready Kitchen / Model: 178GDS47HCB / Serial: 374247212 6004 2404 On 09/2…"
click at [480, 453] on div "Use the fields below to edit this service charge Short Description 1-Labor (Ser…" at bounding box center [769, 189] width 1195 height 914
drag, startPoint x: 644, startPoint y: 433, endPoint x: 790, endPoint y: 435, distance: 145.6
click at [815, 433] on textarea "Brand: Ready Kitchen / Model: 178GDS47HCB / Serial: 374247212 6004 2404 On 09/2…" at bounding box center [769, 427] width 359 height 206
click at [732, 439] on textarea "Brand: Ready Kitchen / Model: 178GDS47HCB / Serial: 374247212 6004 2404 On 09/2…" at bounding box center [769, 427] width 359 height 206
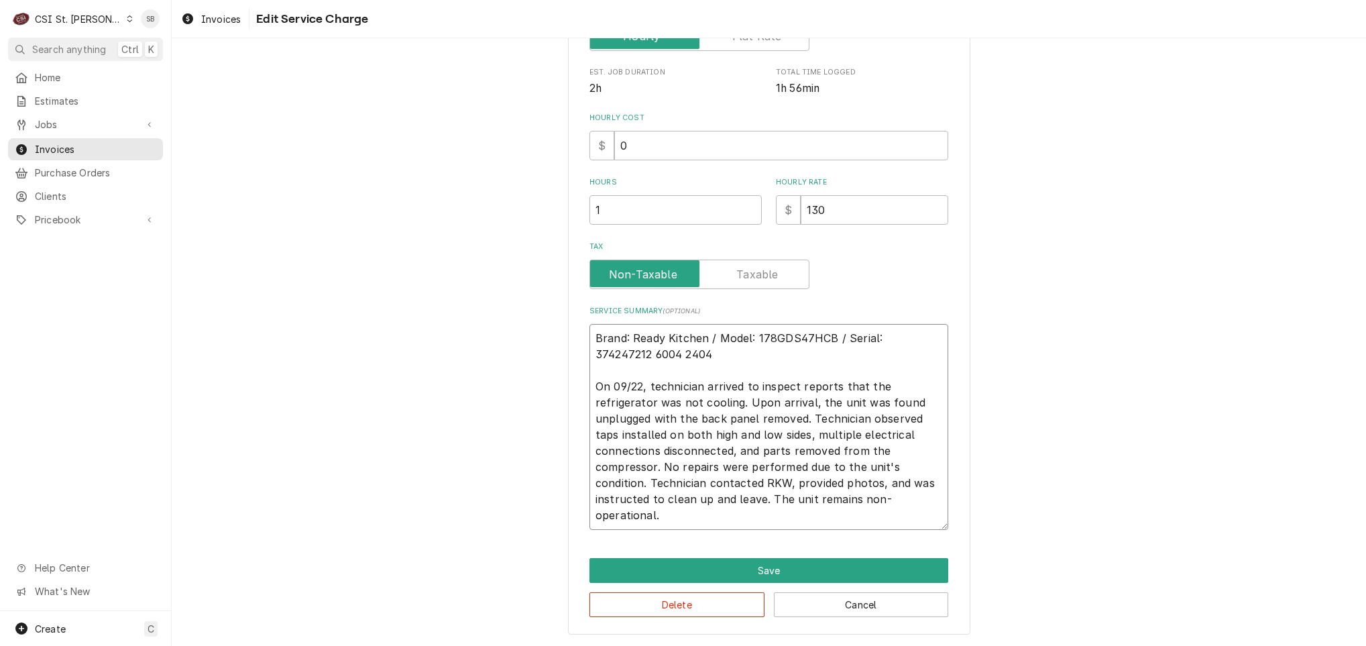
drag, startPoint x: 659, startPoint y: 449, endPoint x: 781, endPoint y: 453, distance: 122.8
click at [783, 453] on textarea "Brand: Ready Kitchen / Model: 178GDS47HCB / Serial: 374247212 6004 2404 On 09/2…" at bounding box center [769, 427] width 359 height 206
click at [706, 457] on textarea "Brand: Ready Kitchen / Model: 178GDS47HCB / Serial: 374247212 6004 2404 On 09/2…" at bounding box center [769, 427] width 359 height 206
drag, startPoint x: 656, startPoint y: 464, endPoint x: 798, endPoint y: 470, distance: 141.7
click at [798, 470] on textarea "Brand: Ready Kitchen / Model: 178GDS47HCB / Serial: 374247212 6004 2404 On 09/2…" at bounding box center [769, 427] width 359 height 206
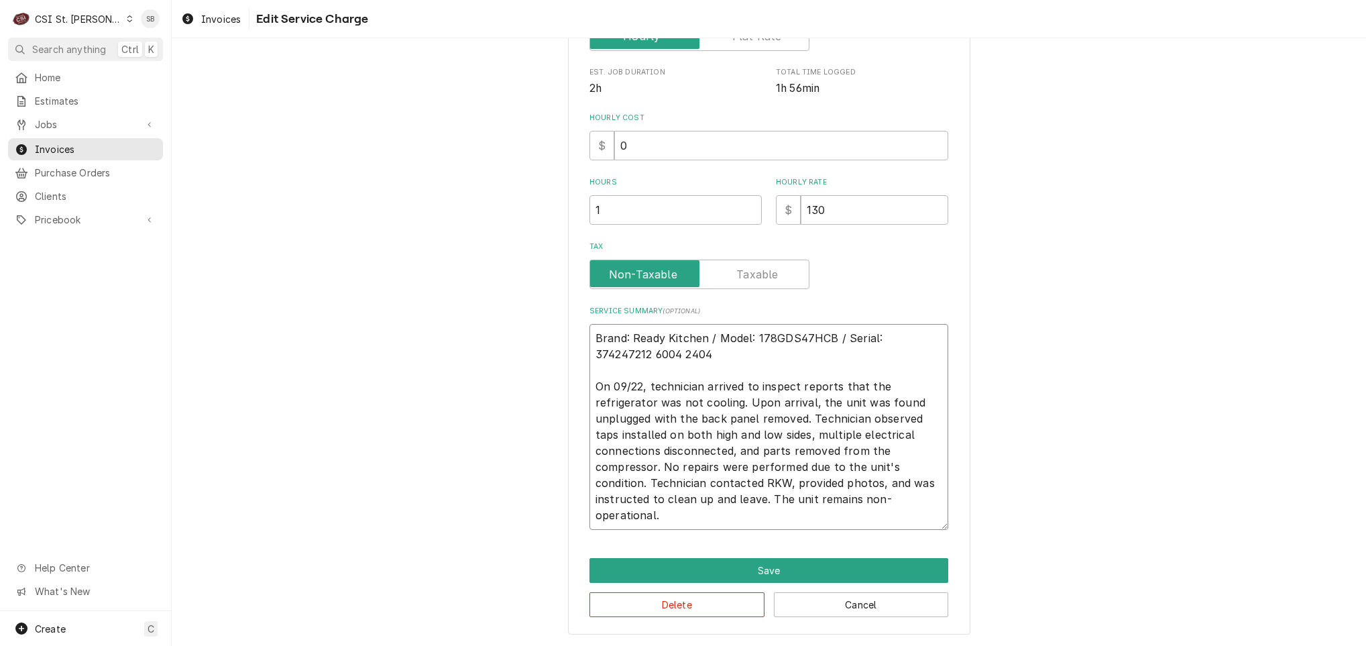
click at [676, 474] on textarea "Brand: Ready Kitchen / Model: 178GDS47HCB / Serial: 374247212 6004 2404 On 09/2…" at bounding box center [769, 427] width 359 height 206
drag, startPoint x: 668, startPoint y: 466, endPoint x: 821, endPoint y: 465, distance: 152.9
click at [821, 465] on textarea "Brand: Ready Kitchen / Model: 178GDS47HCB / Serial: 374247212 6004 2404 On 09/2…" at bounding box center [769, 427] width 359 height 206
click at [684, 493] on textarea "Brand: Ready Kitchen / Model: 178GDS47HCB / Serial: 374247212 6004 2404 On 09/2…" at bounding box center [769, 427] width 359 height 206
click at [624, 201] on input "1" at bounding box center [676, 210] width 172 height 30
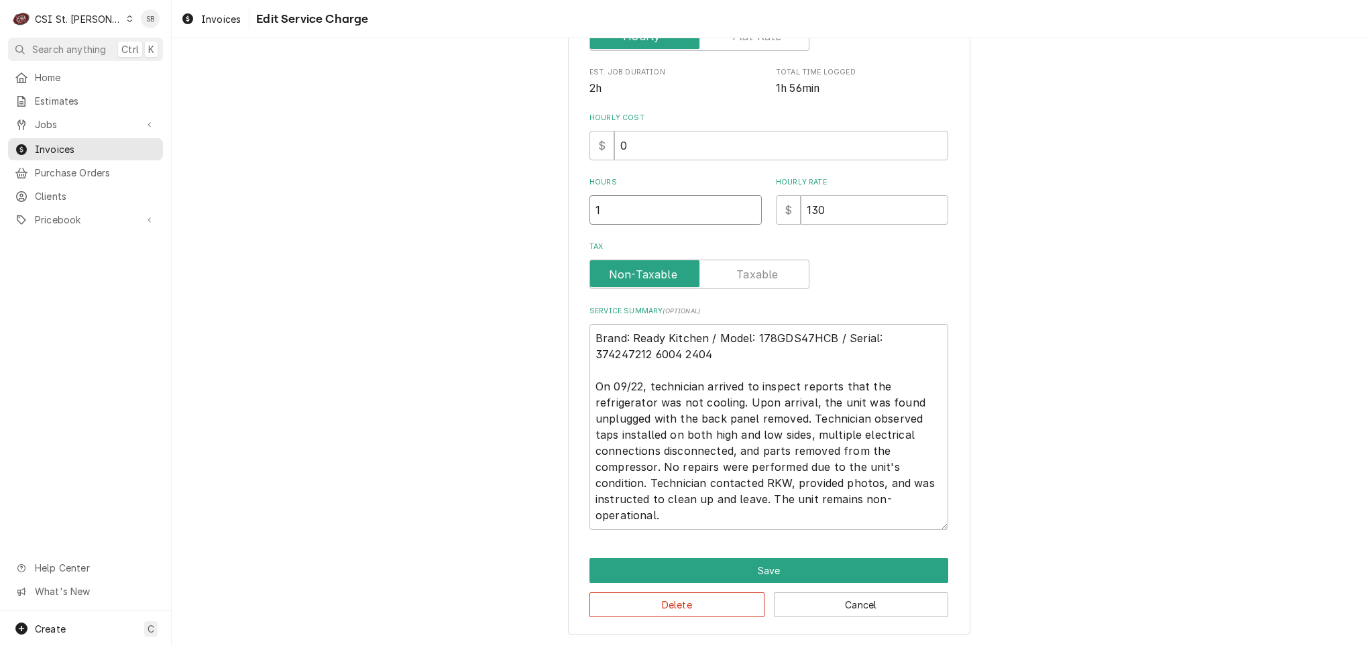
type textarea "x"
type input "1.5"
click at [737, 574] on button "Save" at bounding box center [769, 570] width 359 height 25
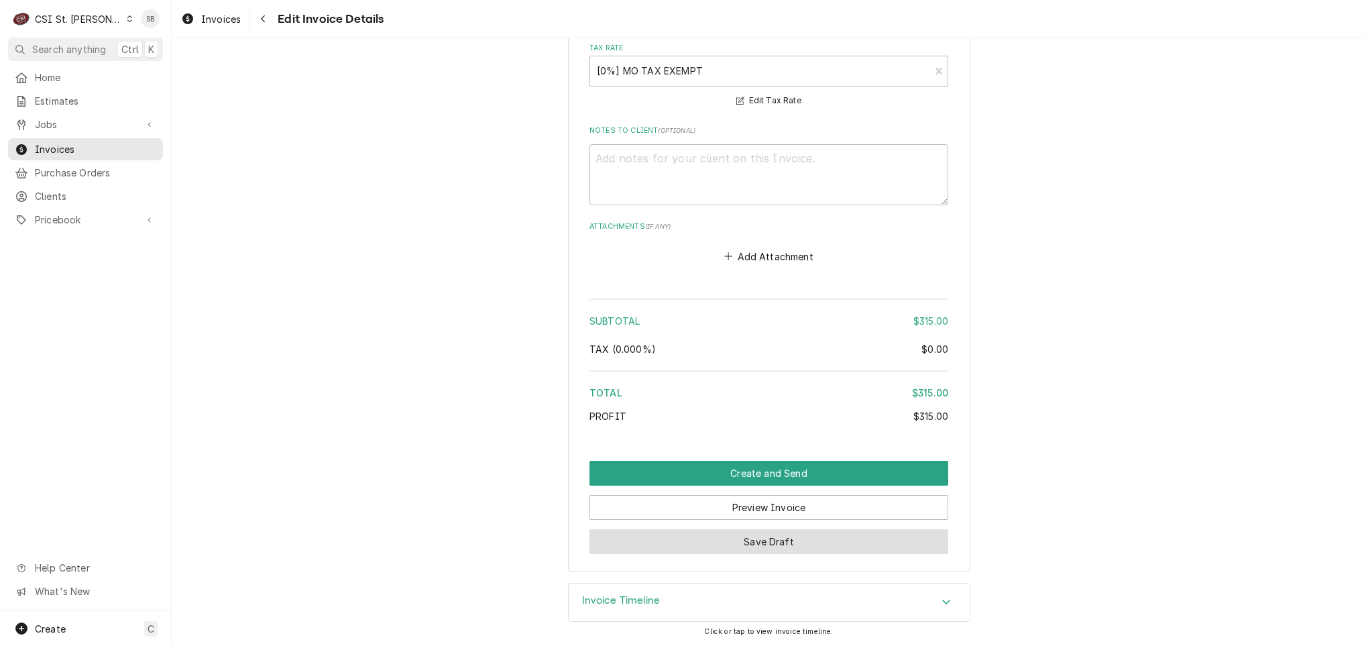
click at [769, 547] on button "Save Draft" at bounding box center [769, 541] width 359 height 25
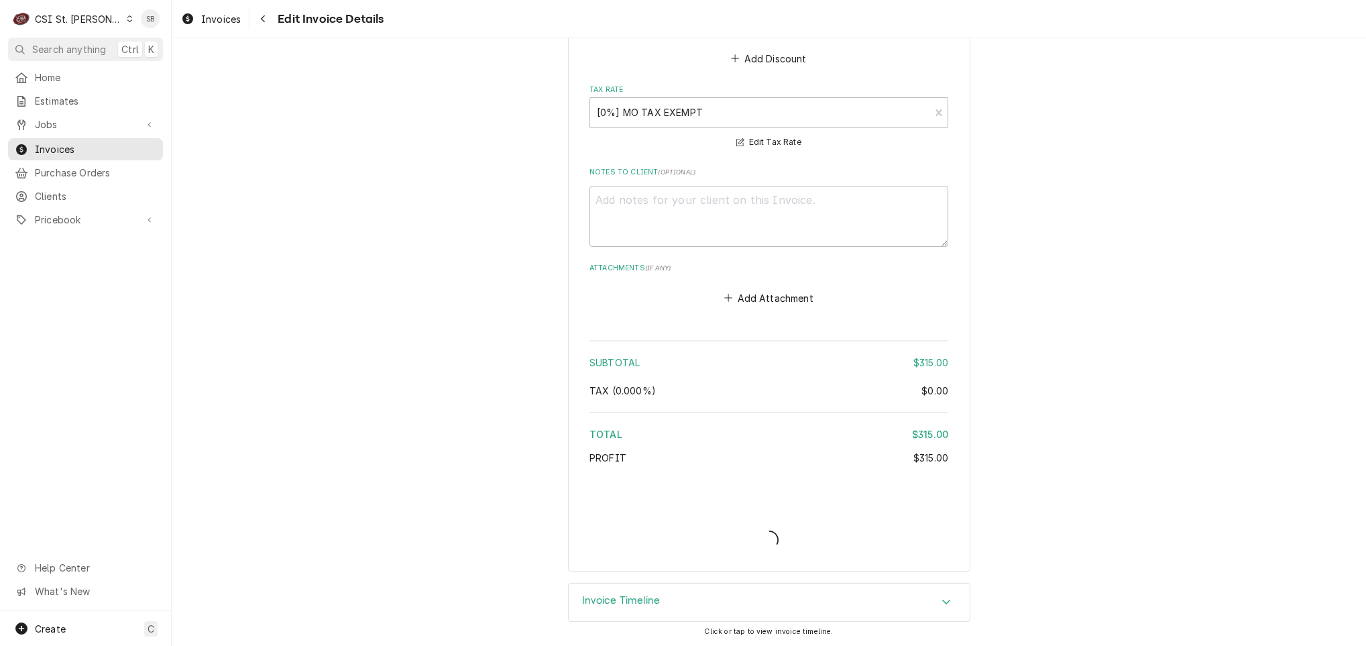
type textarea "x"
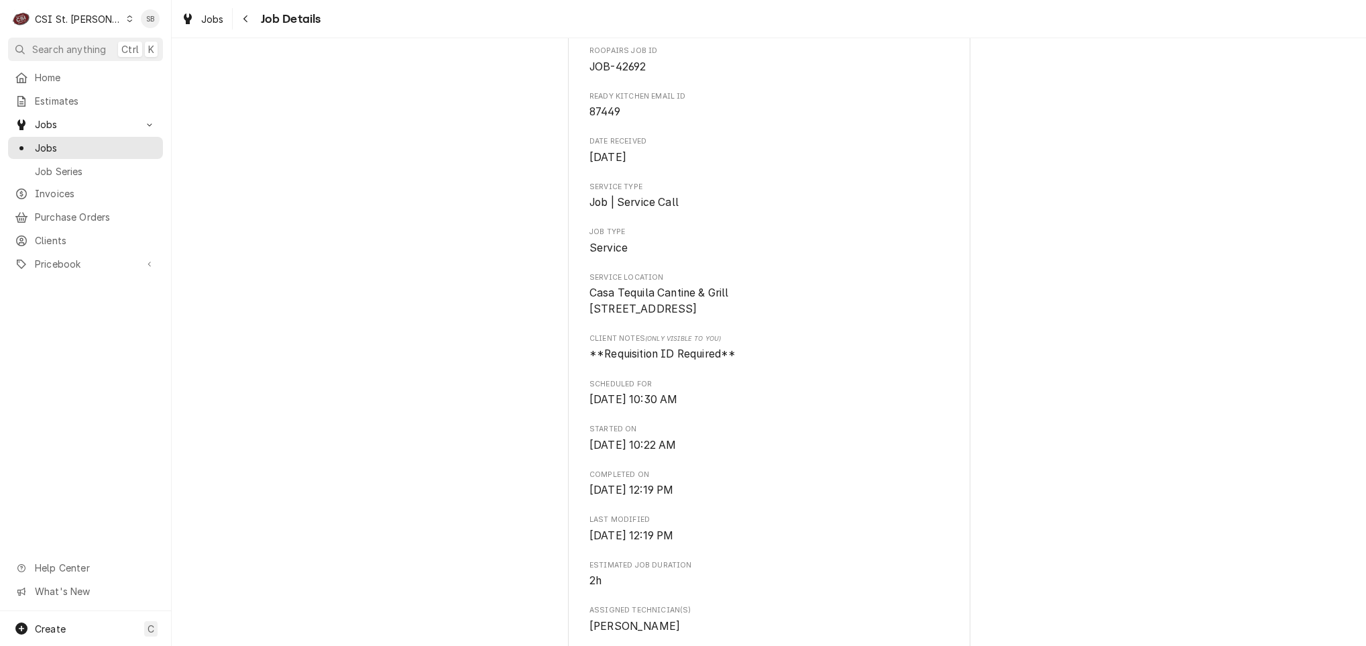
scroll to position [503, 0]
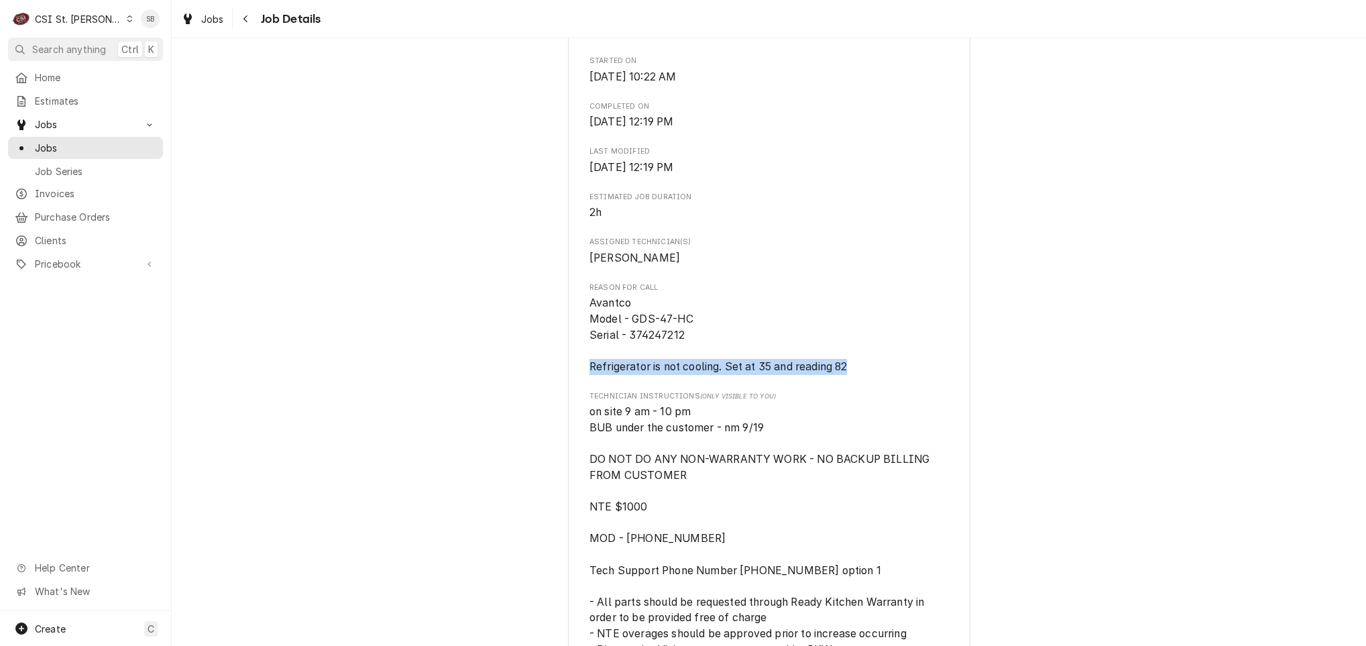
drag, startPoint x: 865, startPoint y: 381, endPoint x: 524, endPoint y: 381, distance: 341.4
click at [524, 381] on div "Completed and Uninvoiced [PERSON_NAME] ASSOCIATES DBA RKW Casa Tequila Cantine …" at bounding box center [769, 614] width 1195 height 2130
click at [698, 373] on span "Avantco Model - GDS-47-HC Serial - 374247212 Refrigerator is not cooling. Set a…" at bounding box center [719, 334] width 258 height 76
drag, startPoint x: 712, startPoint y: 380, endPoint x: 528, endPoint y: 379, distance: 184.5
click at [528, 379] on div "Completed and Uninvoiced [PERSON_NAME] ASSOCIATES DBA RKW Casa Tequila Cantine …" at bounding box center [769, 614] width 1195 height 2130
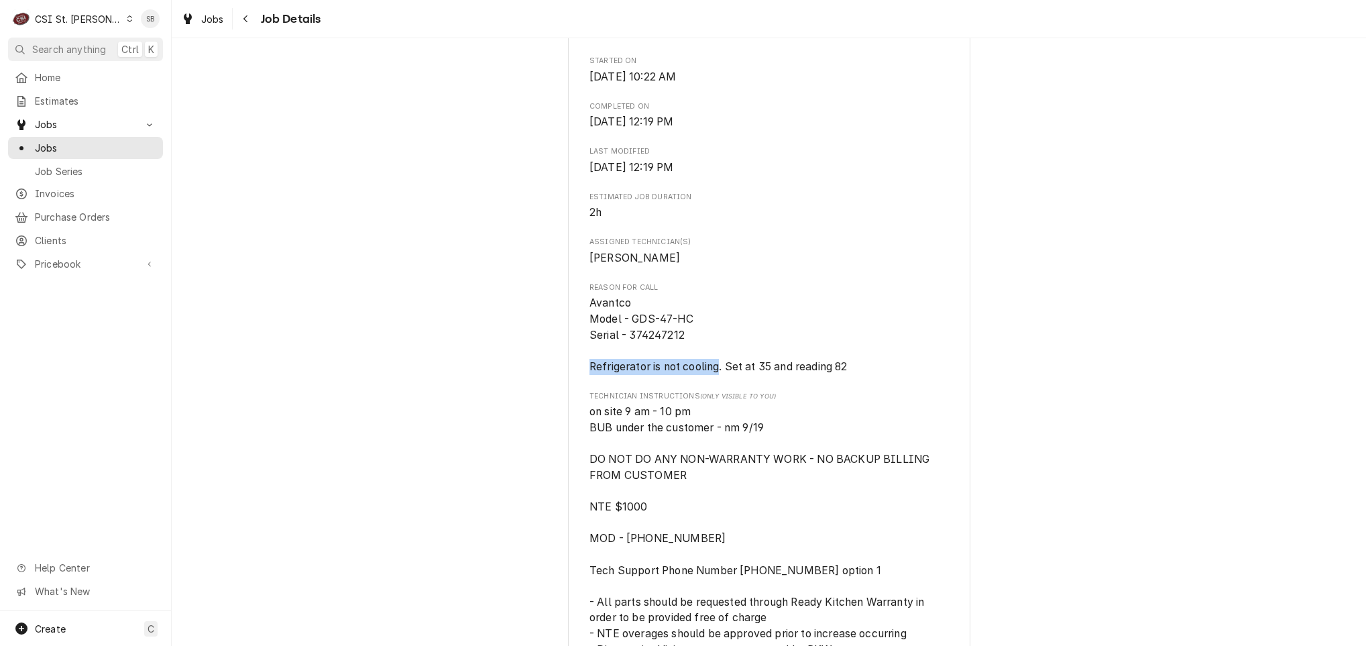
copy span "Refrigerator is not cooling"
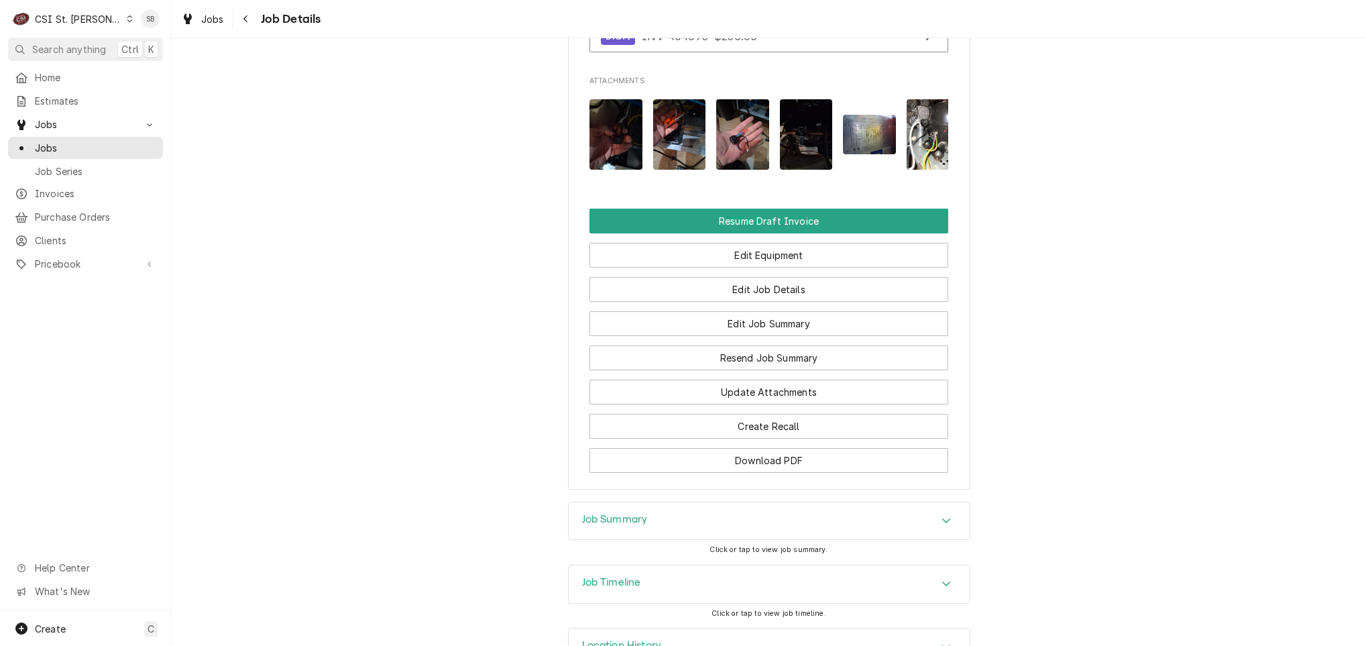
scroll to position [1564, 0]
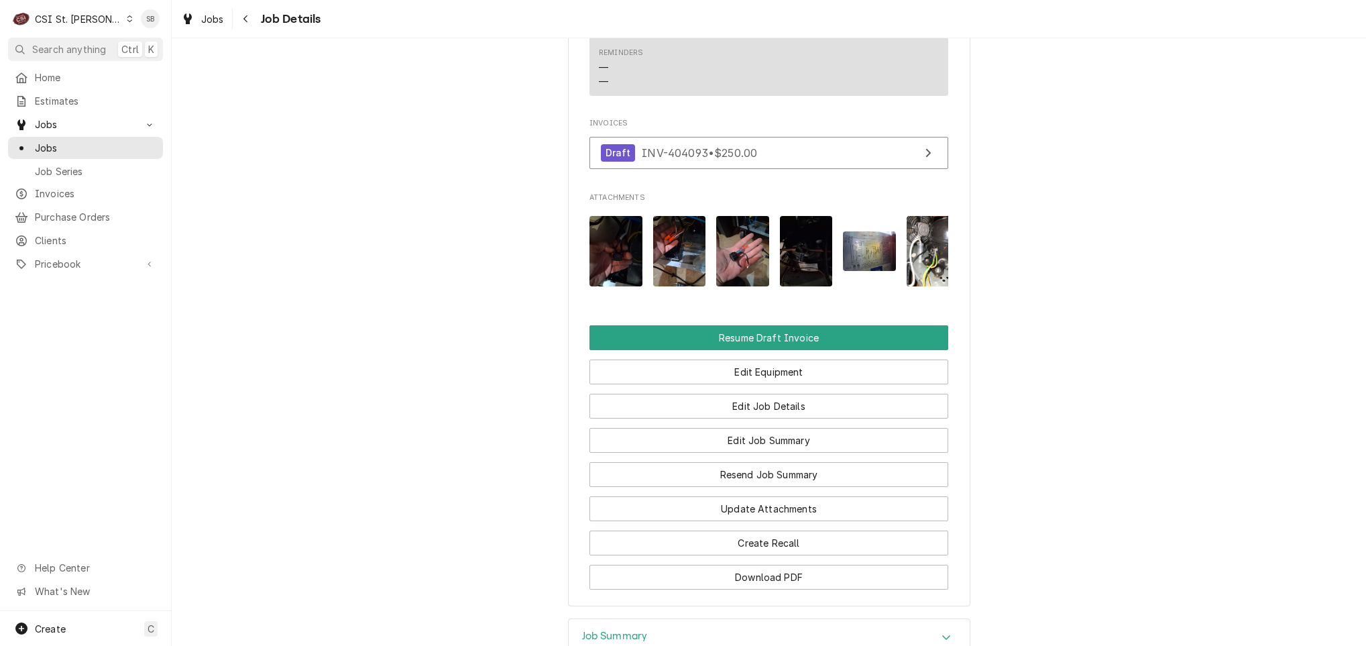
click at [848, 271] on img "Attachments" at bounding box center [869, 251] width 53 height 40
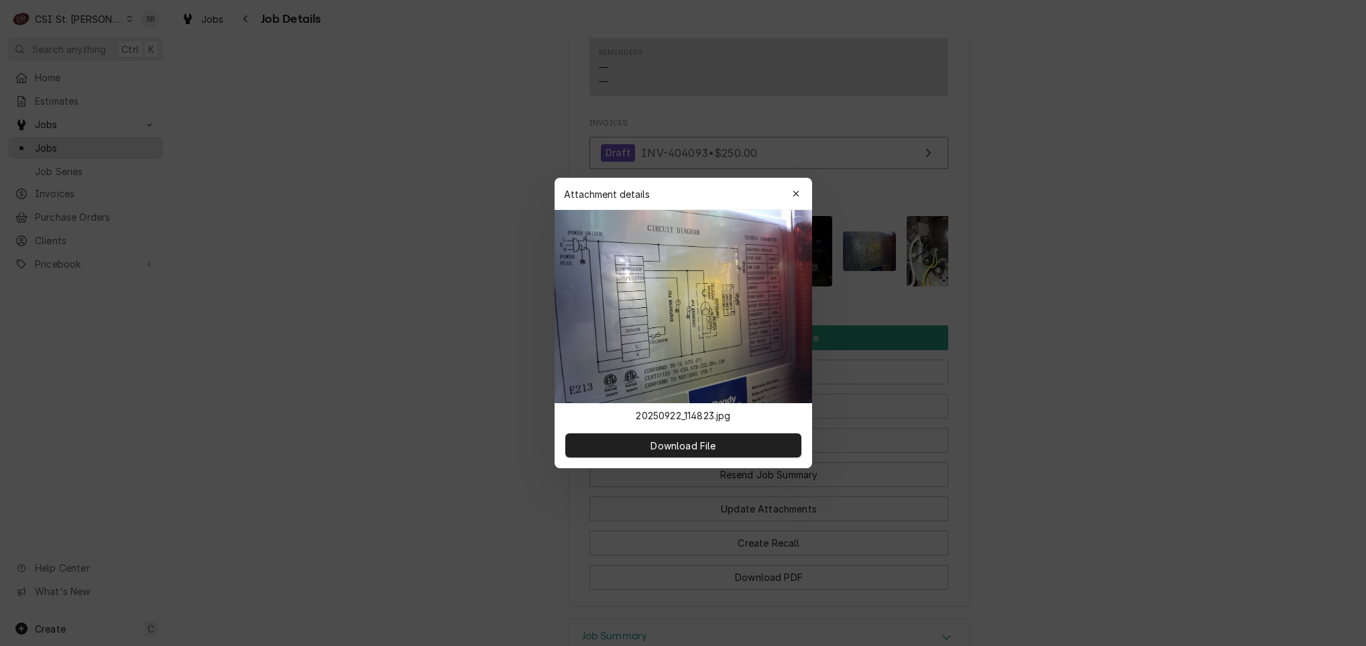
click at [437, 343] on div at bounding box center [683, 323] width 1366 height 646
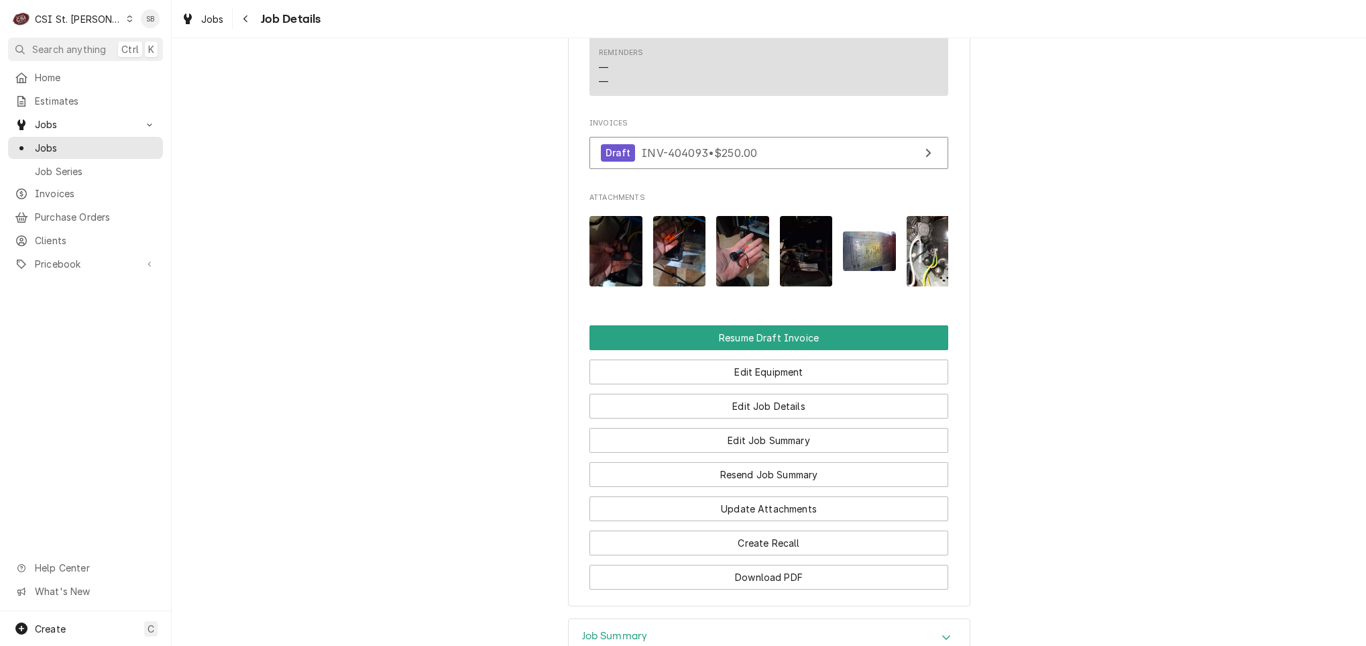
scroll to position [0, 149]
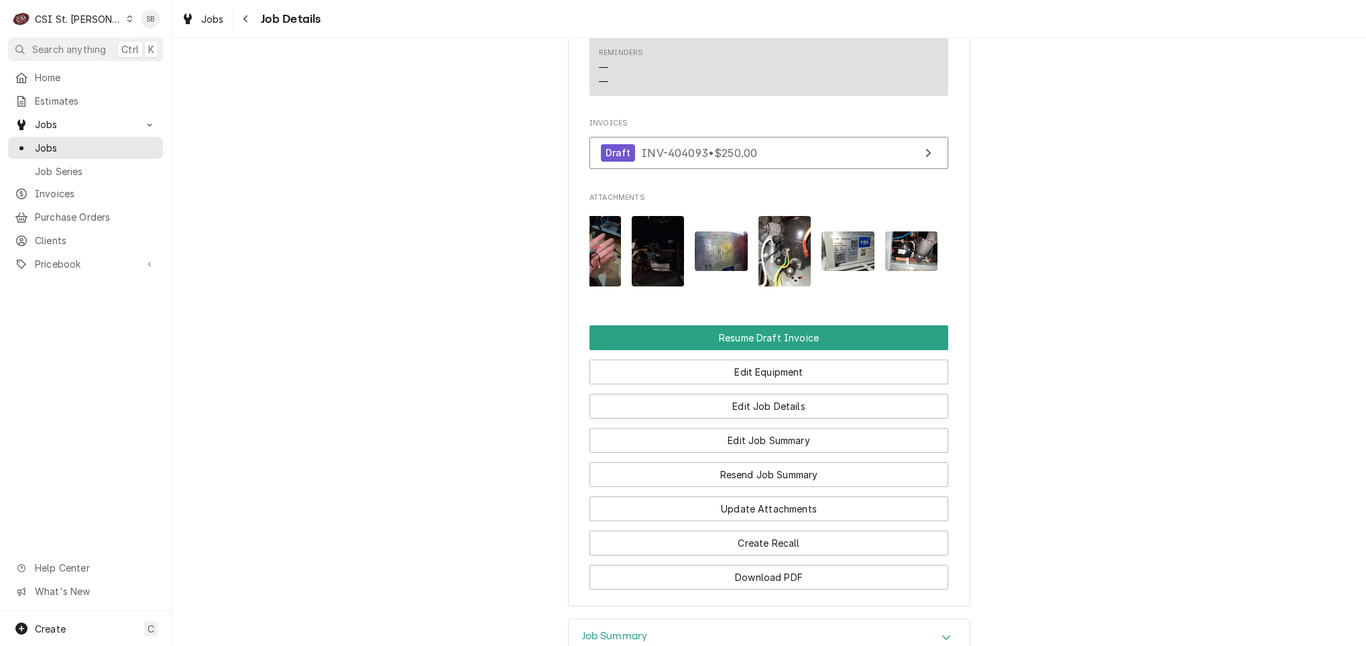
click at [847, 271] on img "Attachments" at bounding box center [848, 251] width 53 height 40
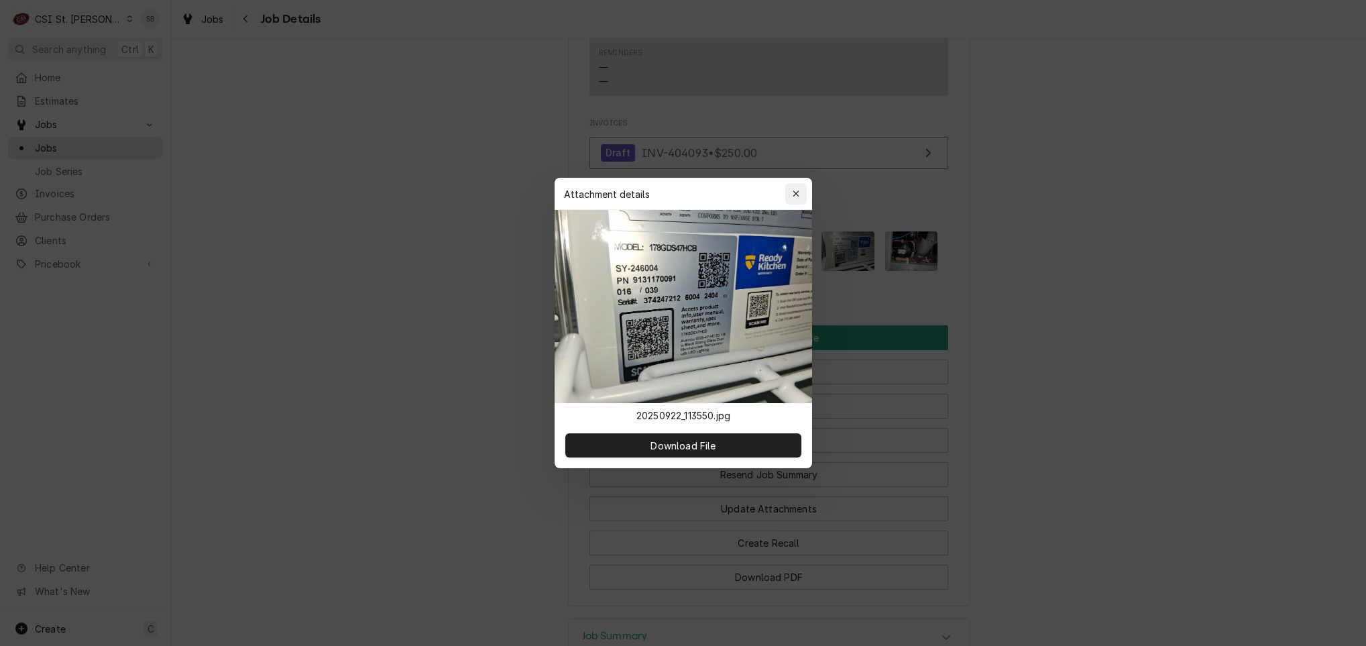
click at [796, 183] on div "Attachment details Close" at bounding box center [684, 194] width 258 height 32
click at [796, 191] on icon "button" at bounding box center [795, 193] width 7 height 9
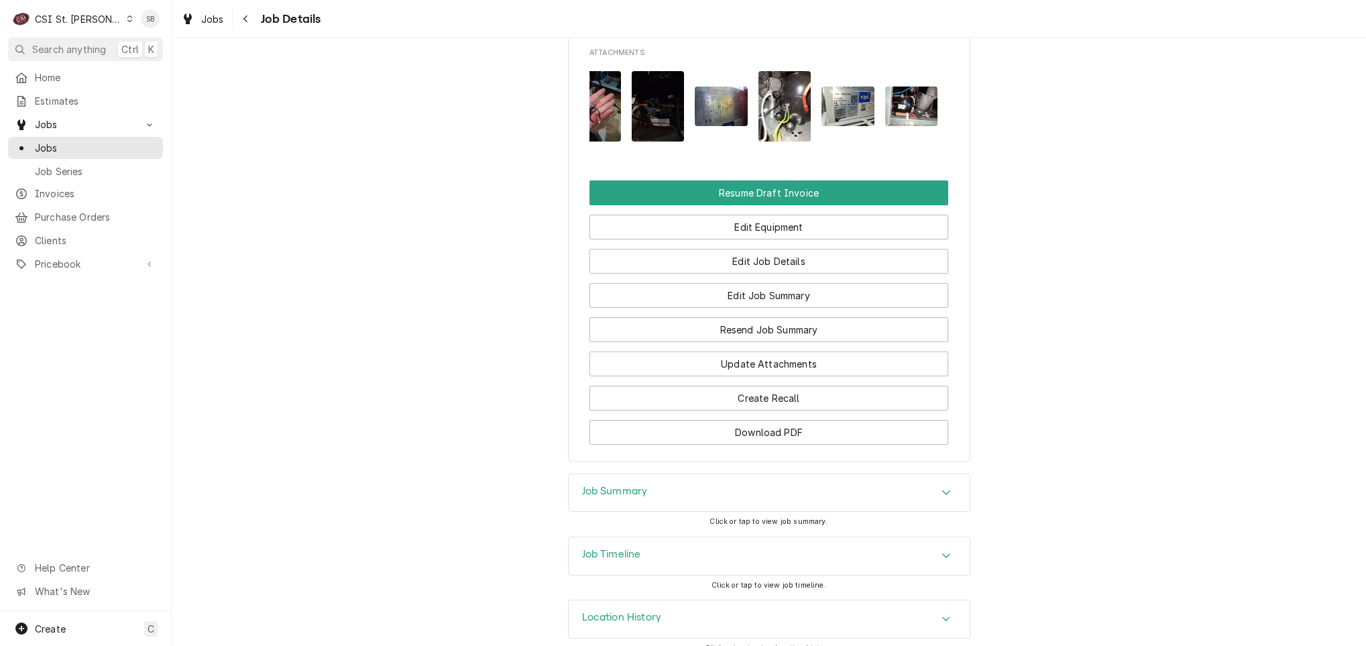
scroll to position [1765, 0]
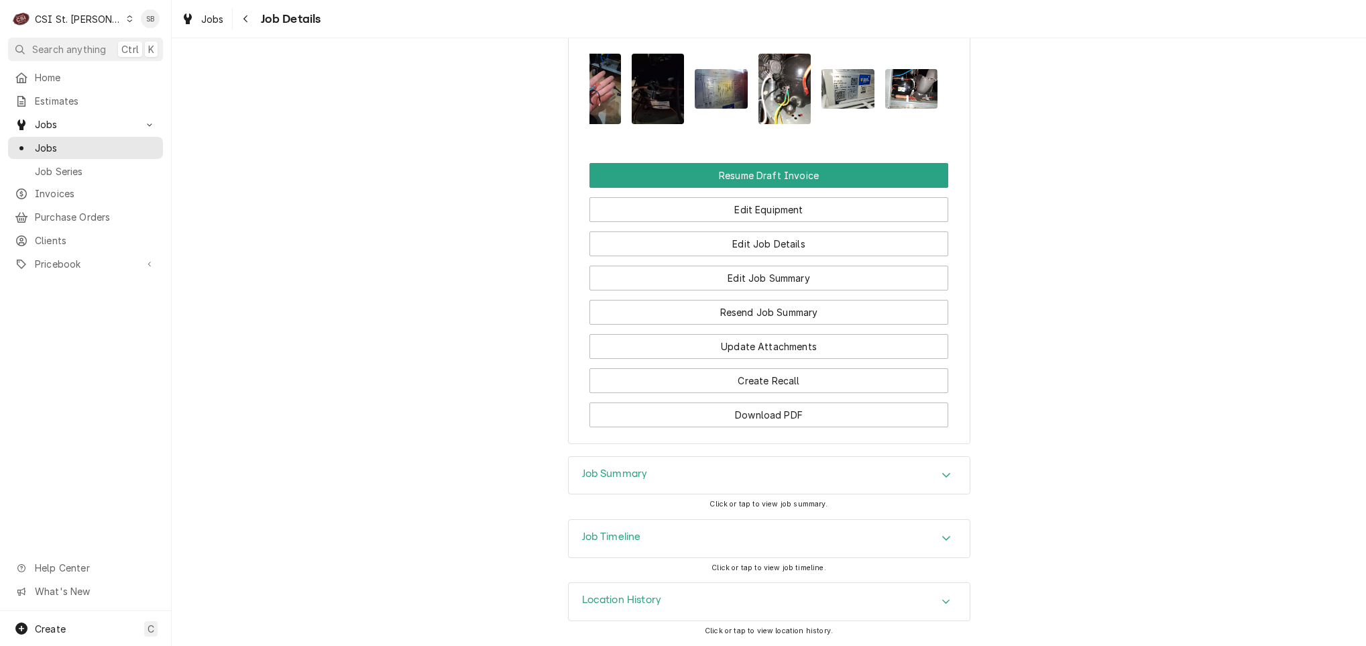
click at [690, 486] on div "Job Summary" at bounding box center [769, 476] width 401 height 38
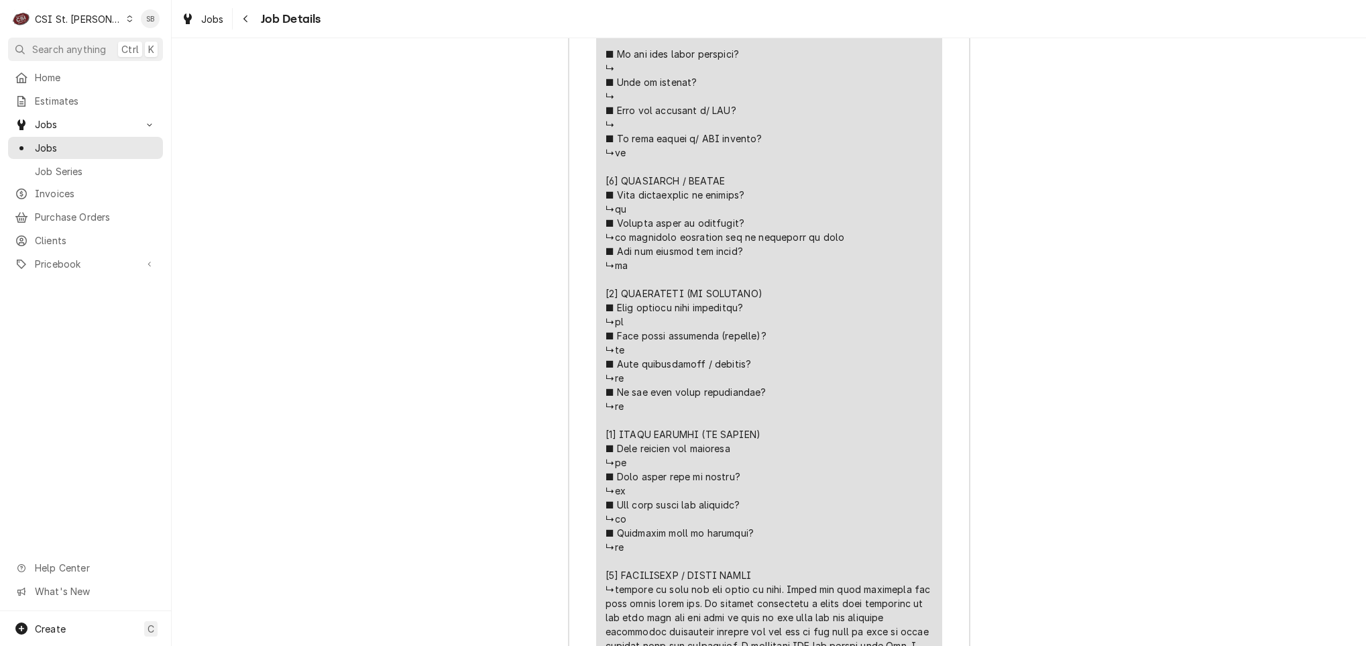
scroll to position [3411, 0]
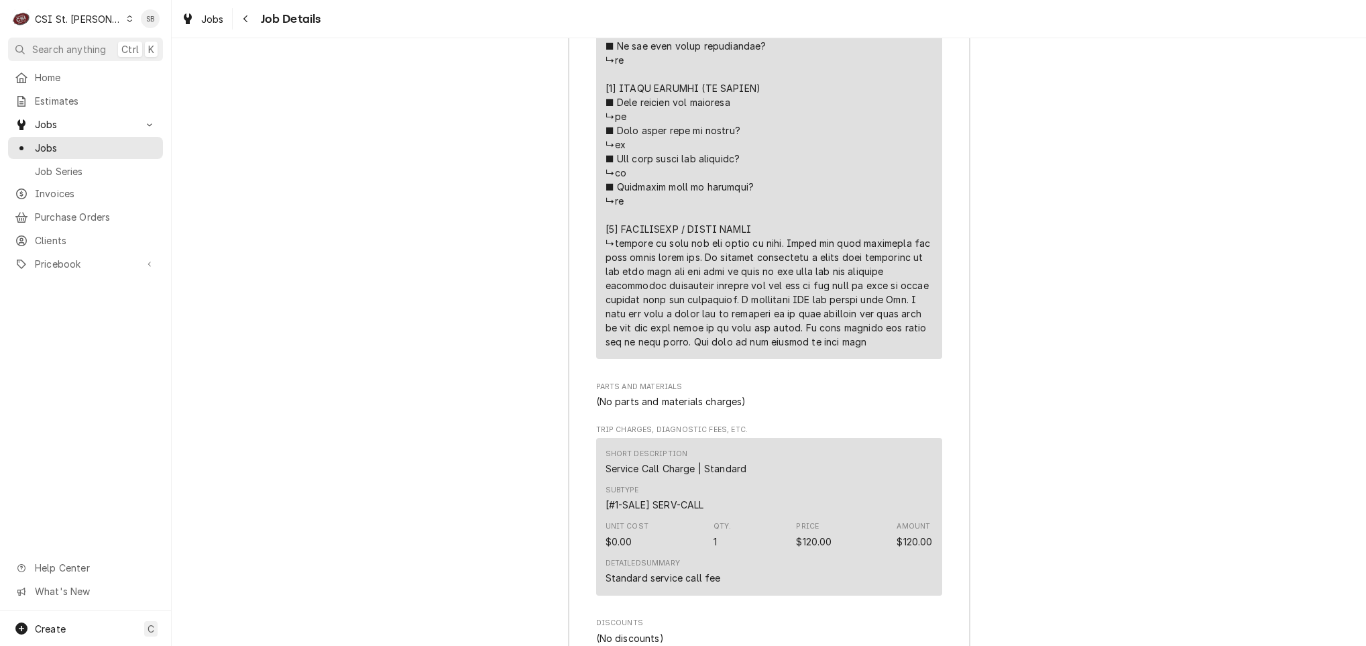
drag, startPoint x: 691, startPoint y: 318, endPoint x: 818, endPoint y: 329, distance: 127.2
drag, startPoint x: 818, startPoint y: 329, endPoint x: 783, endPoint y: 339, distance: 35.7
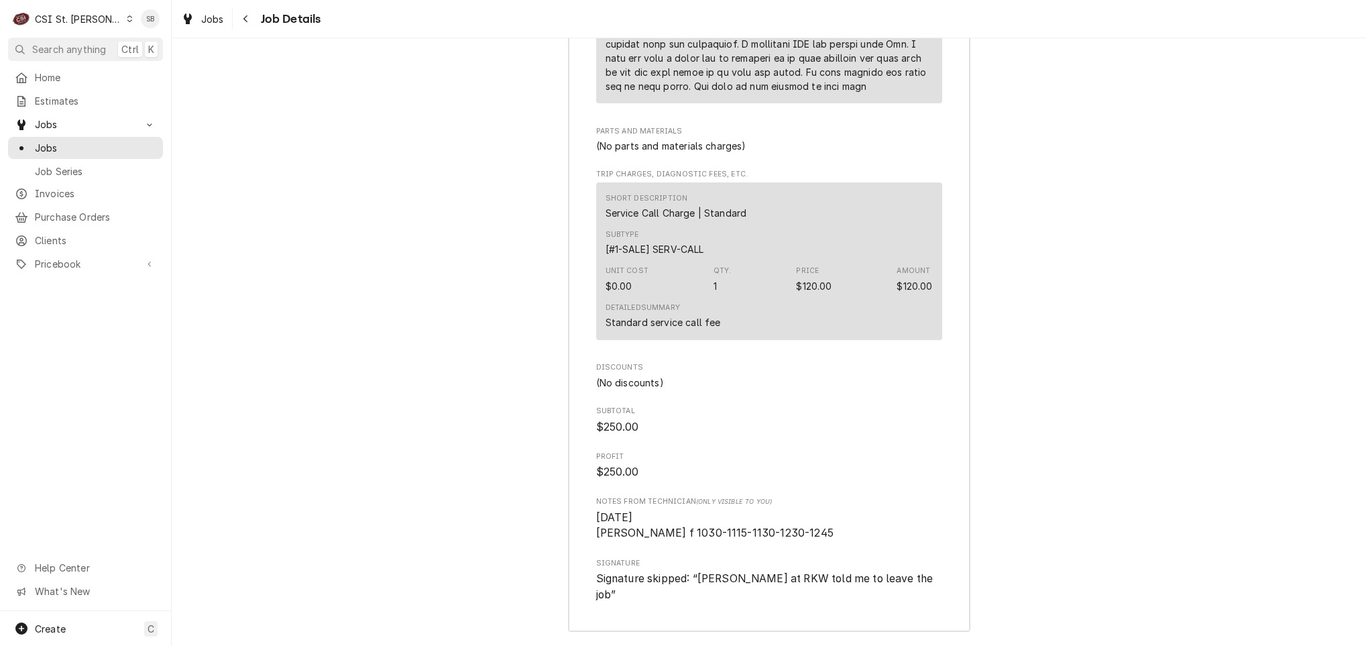
scroll to position [3815, 0]
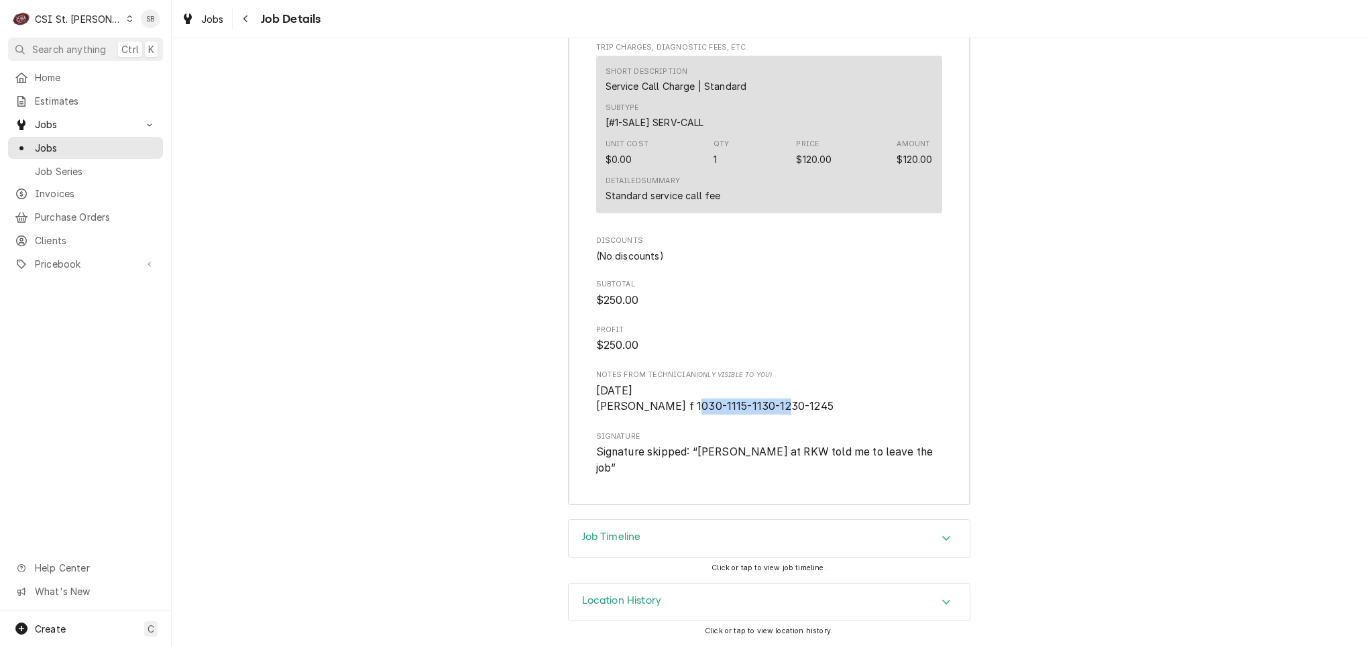
drag, startPoint x: 761, startPoint y: 415, endPoint x: 775, endPoint y: 415, distance: 14.1
click at [775, 415] on span "[DATE] [PERSON_NAME] f 1030-1115-1130-1230-1245" at bounding box center [769, 399] width 346 height 32
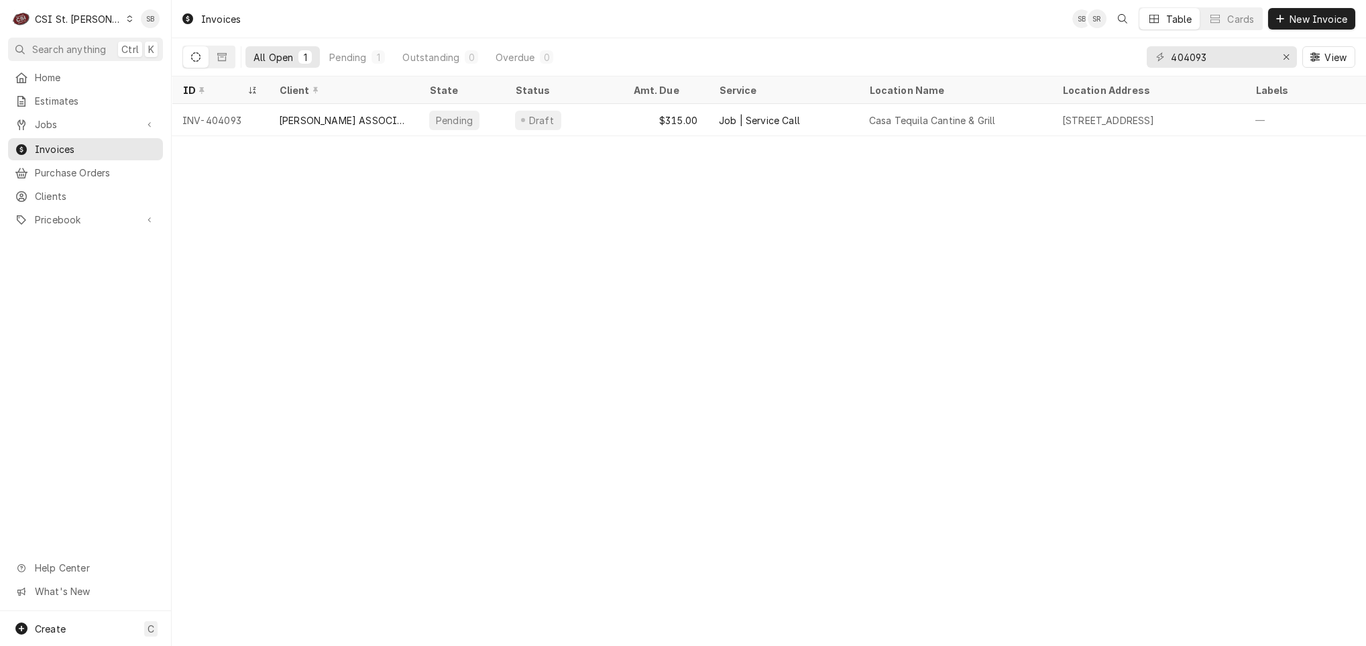
click at [1234, 70] on div "404093 View" at bounding box center [1251, 57] width 209 height 38
click at [1230, 58] on input "404093" at bounding box center [1221, 56] width 101 height 21
type input "404094"
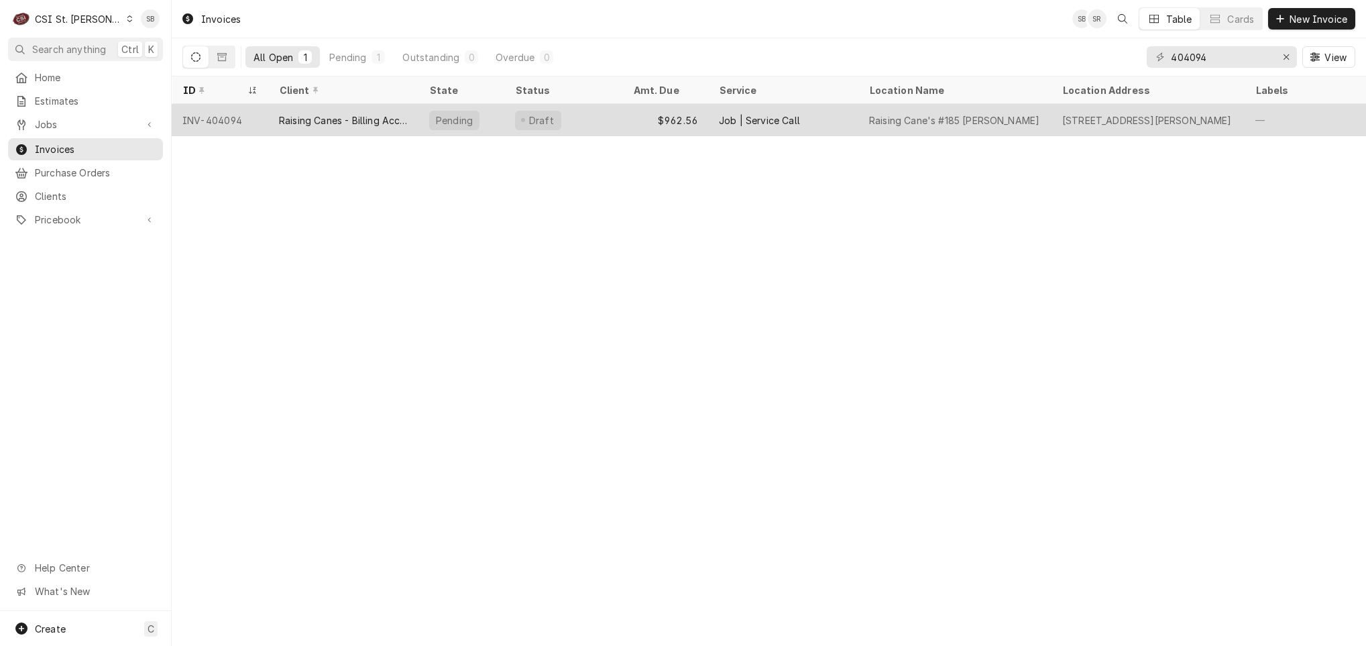
click at [602, 121] on div "Draft" at bounding box center [563, 120] width 118 height 32
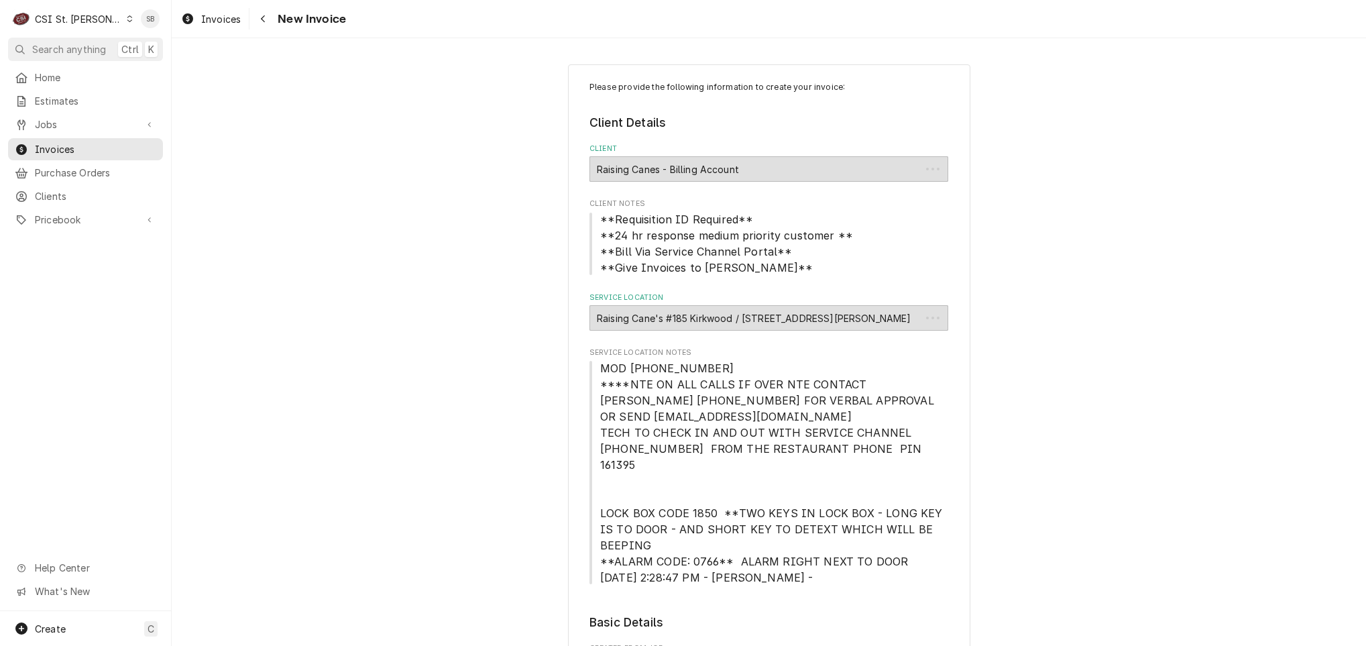
type textarea "x"
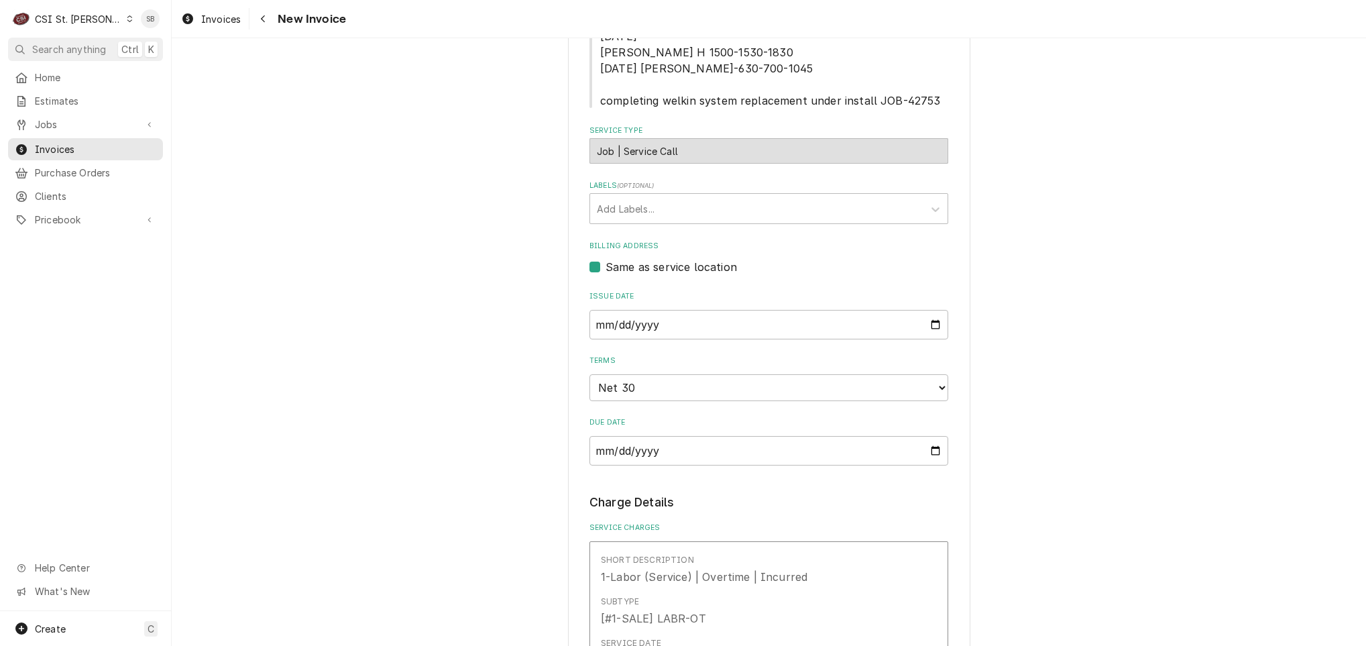
scroll to position [604, 0]
